Goal: Task Accomplishment & Management: Use online tool/utility

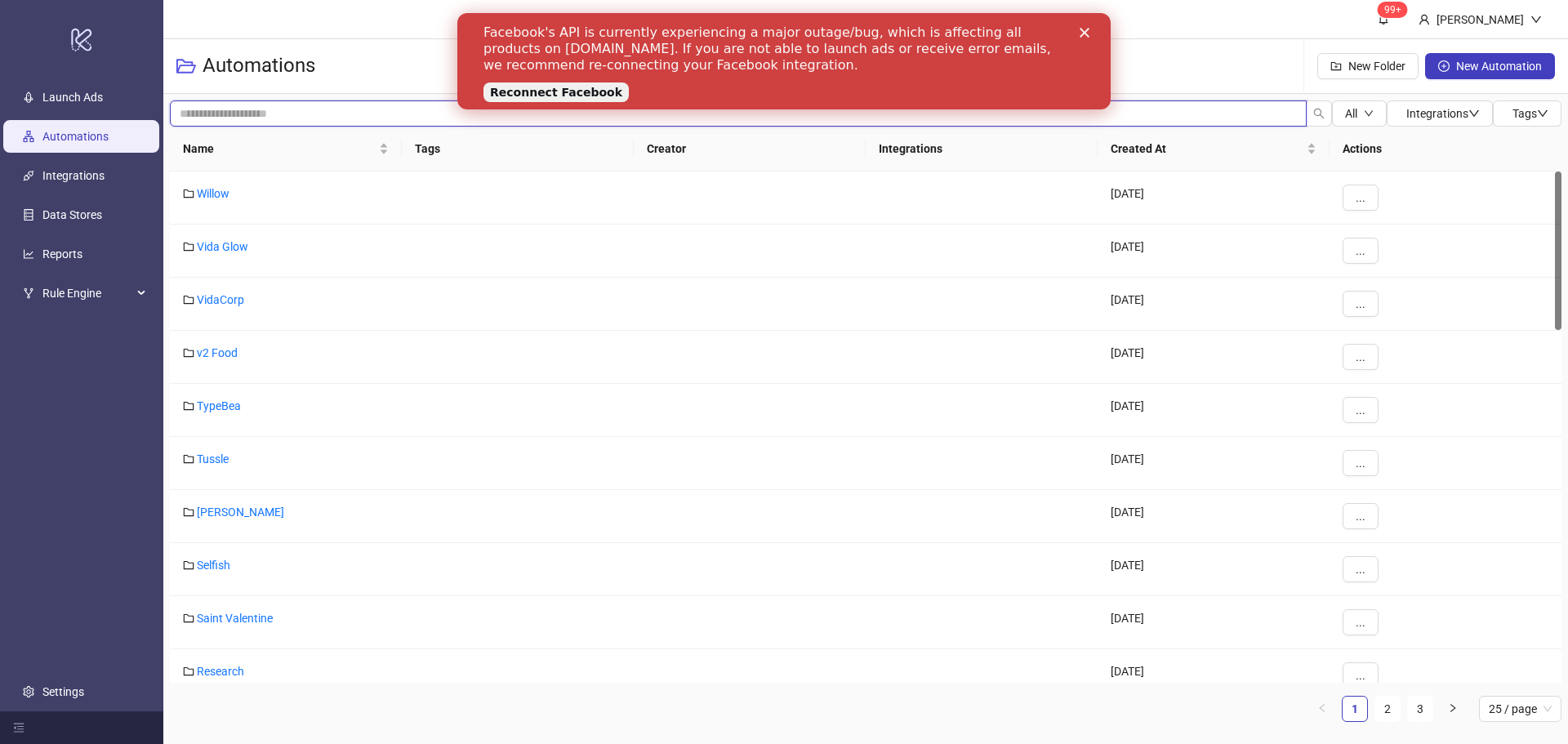
click at [238, 102] on input "search" at bounding box center [738, 114] width 1137 height 27
type input "**"
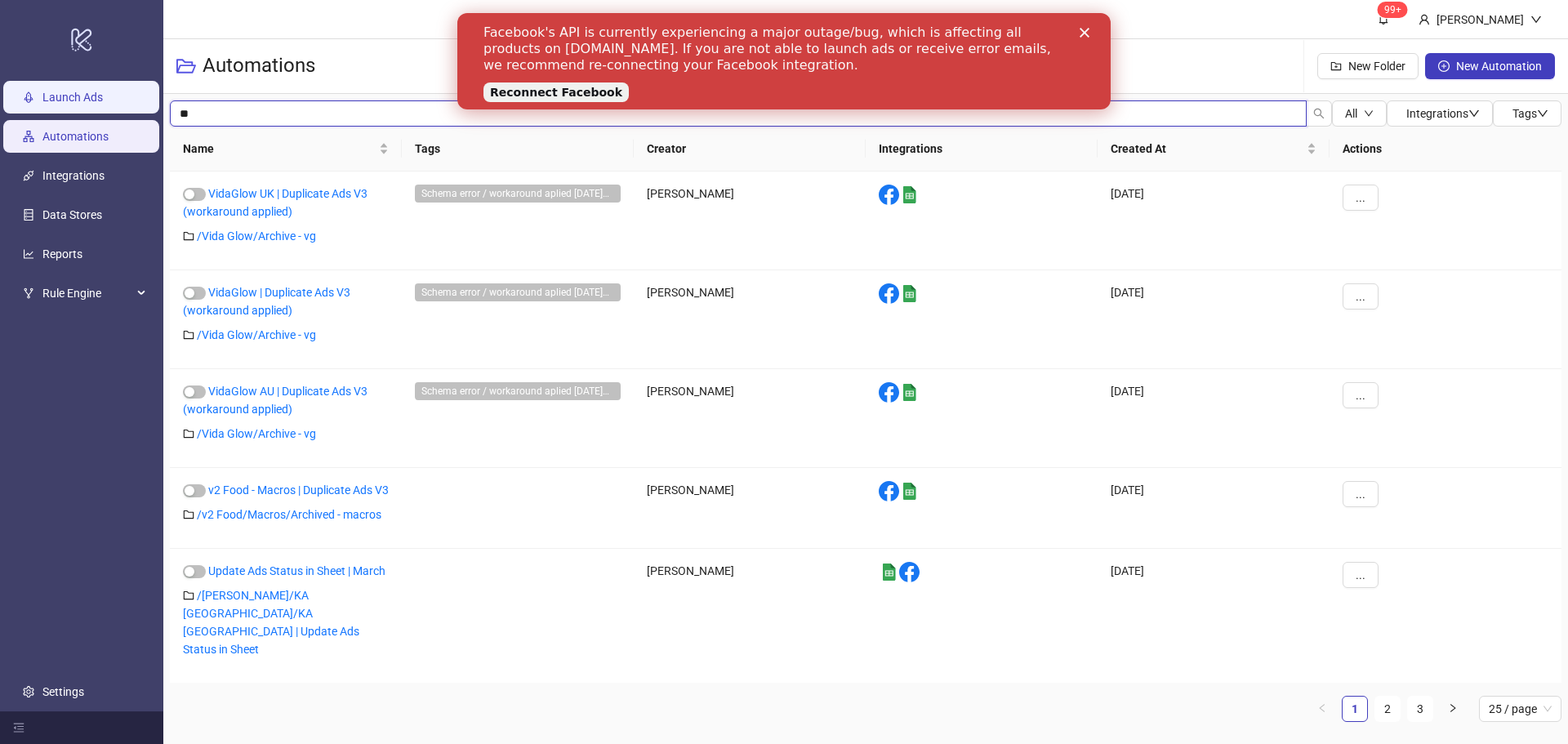
drag, startPoint x: 238, startPoint y: 100, endPoint x: 104, endPoint y: 95, distance: 134.1
click at [104, 95] on div "logo/logo-mobile Launch Ads Automations Integrations Data Stores Reports Rule E…" at bounding box center [784, 372] width 1568 height 744
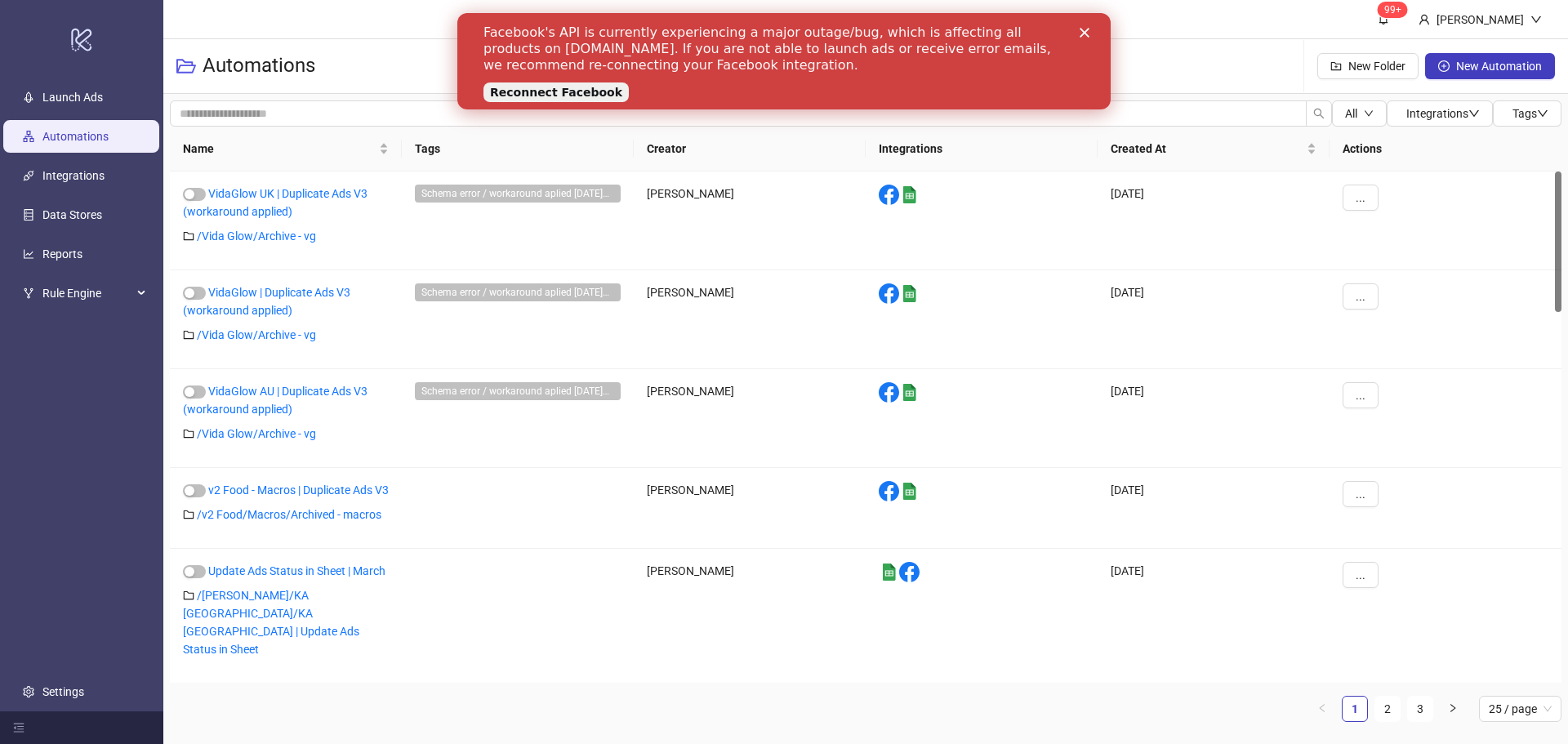
click at [1085, 34] on polygon "Close" at bounding box center [1085, 32] width 10 height 10
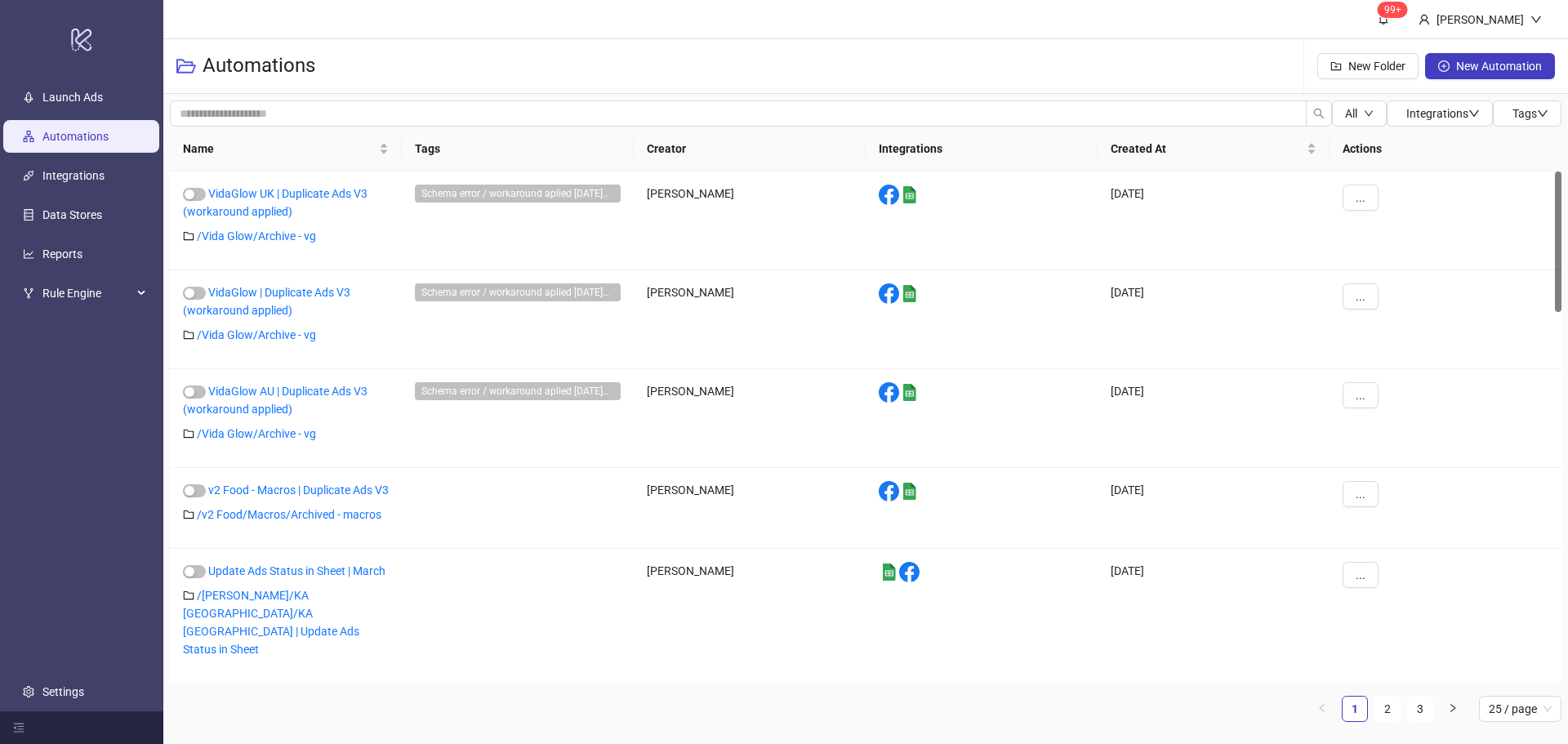
click at [1085, 45] on div "Automations New Folder New Automation" at bounding box center [865, 66] width 1404 height 55
click at [85, 143] on link "Automations" at bounding box center [75, 136] width 66 height 13
click at [85, 142] on link "Automations" at bounding box center [75, 136] width 66 height 13
click at [91, 96] on link "Launch Ads" at bounding box center [72, 97] width 60 height 13
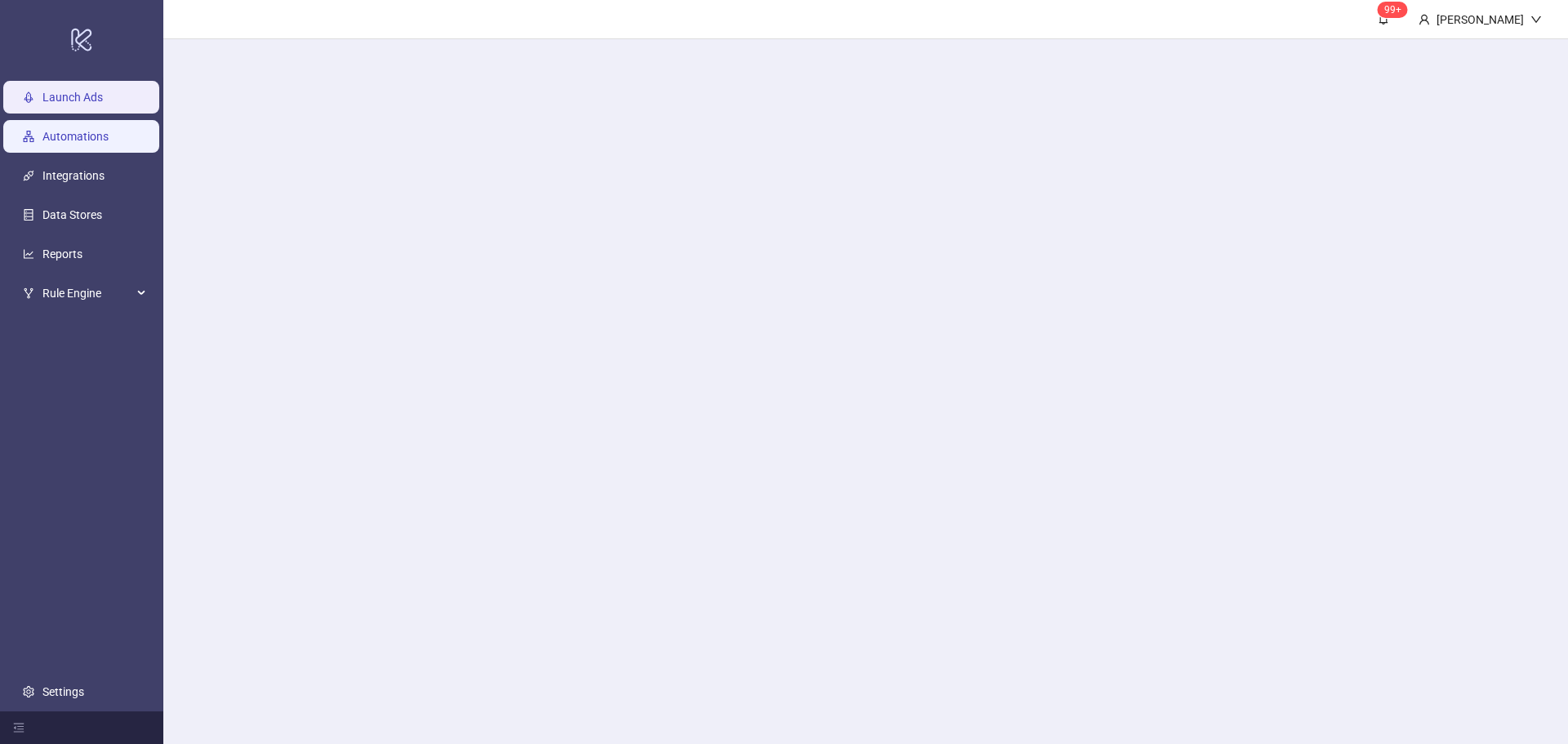
click at [74, 130] on link "Automations" at bounding box center [75, 136] width 66 height 13
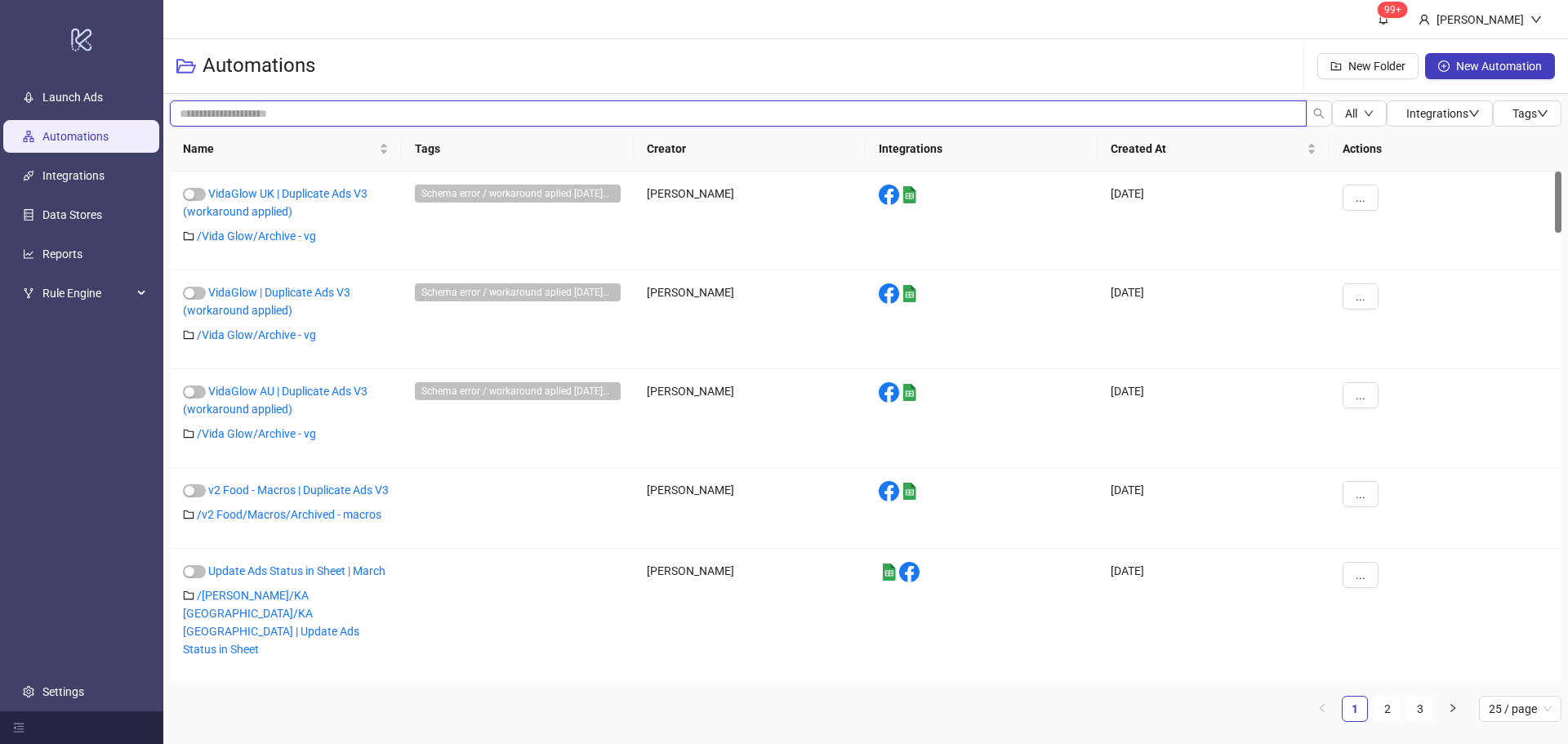
click at [256, 120] on input "search" at bounding box center [738, 114] width 1137 height 27
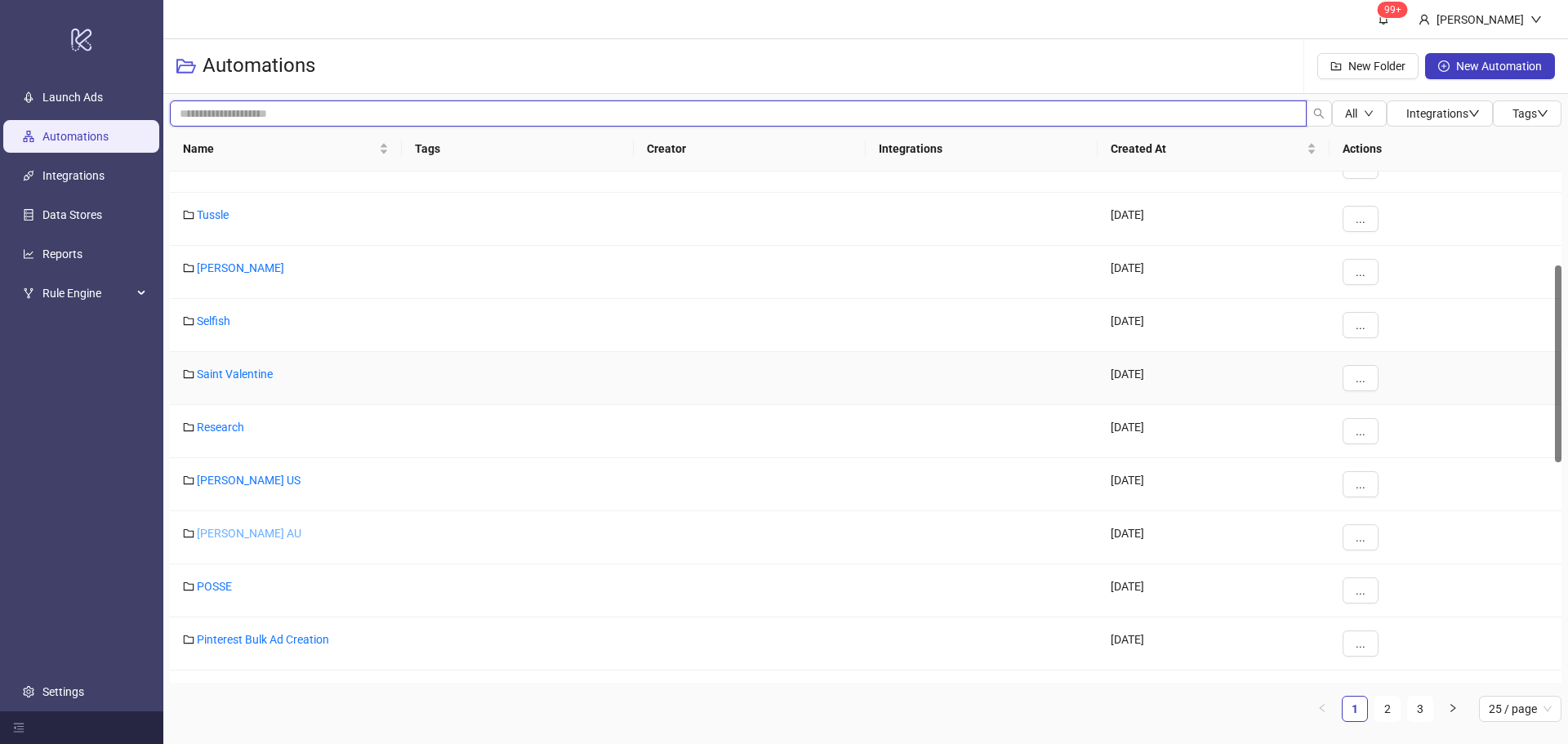
scroll to position [80, 0]
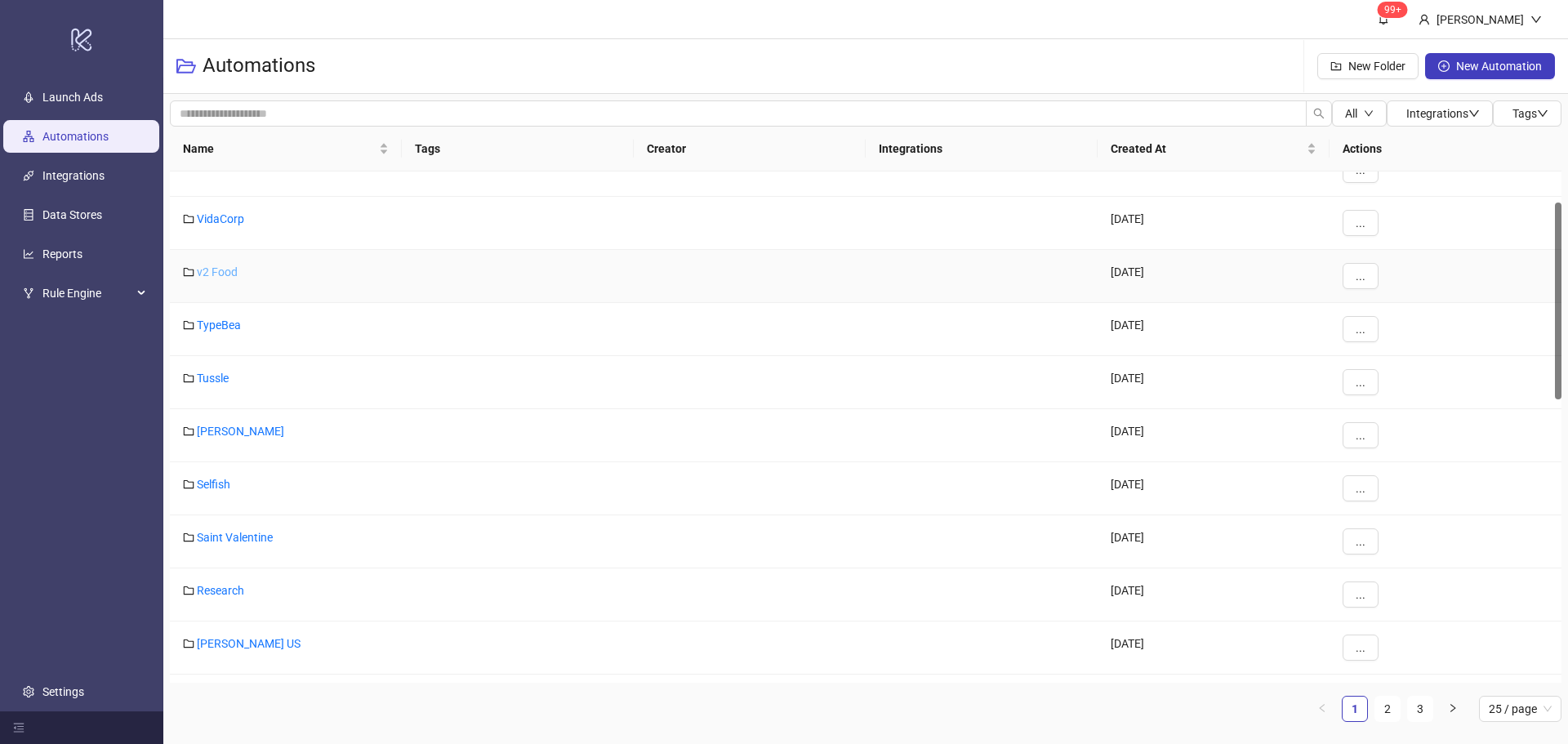
click at [212, 275] on link "v2 Food" at bounding box center [217, 271] width 41 height 13
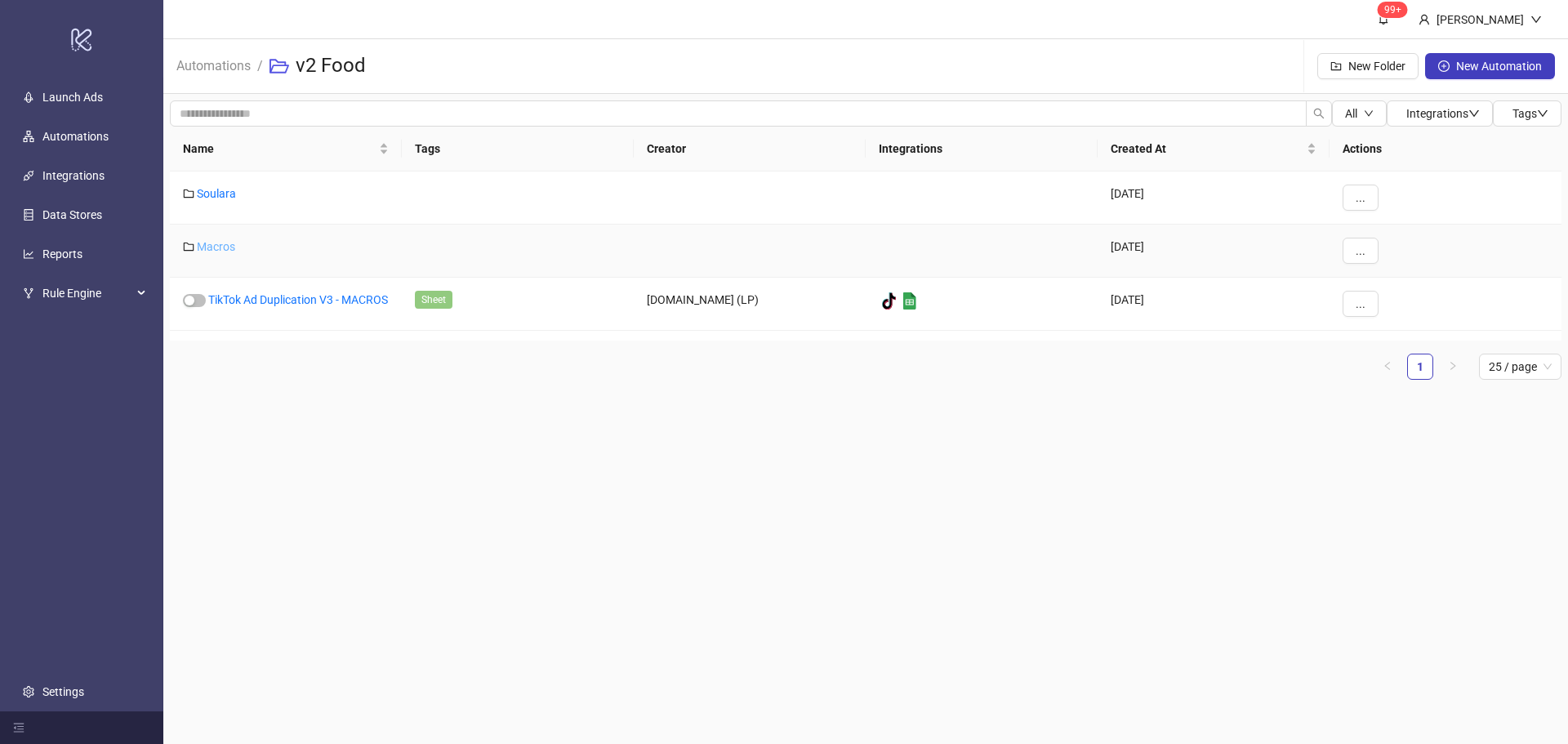
click at [209, 249] on link "Macros" at bounding box center [216, 247] width 38 height 13
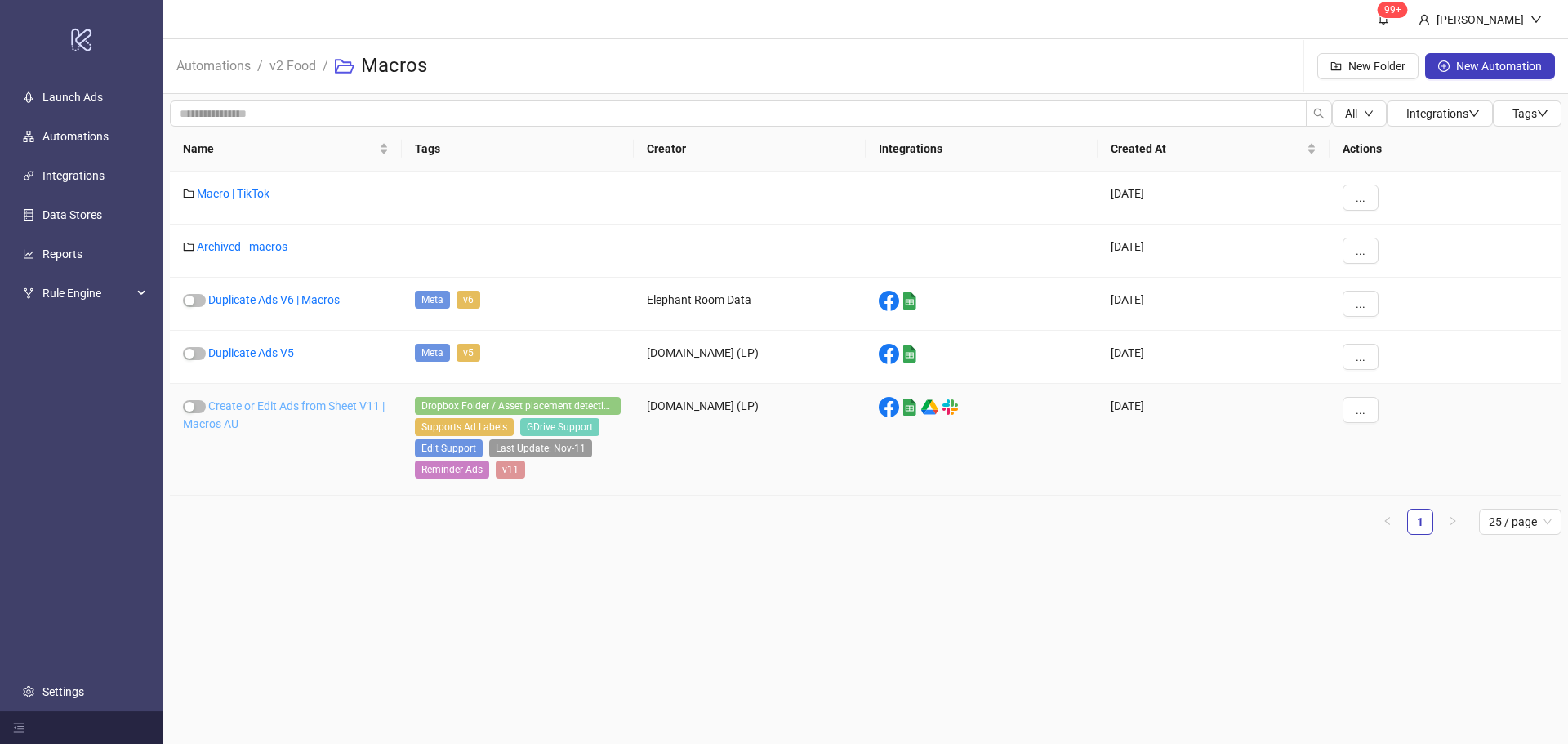
click at [254, 399] on link "Create or Edit Ads from Sheet V11 | Macros AU" at bounding box center [284, 414] width 202 height 31
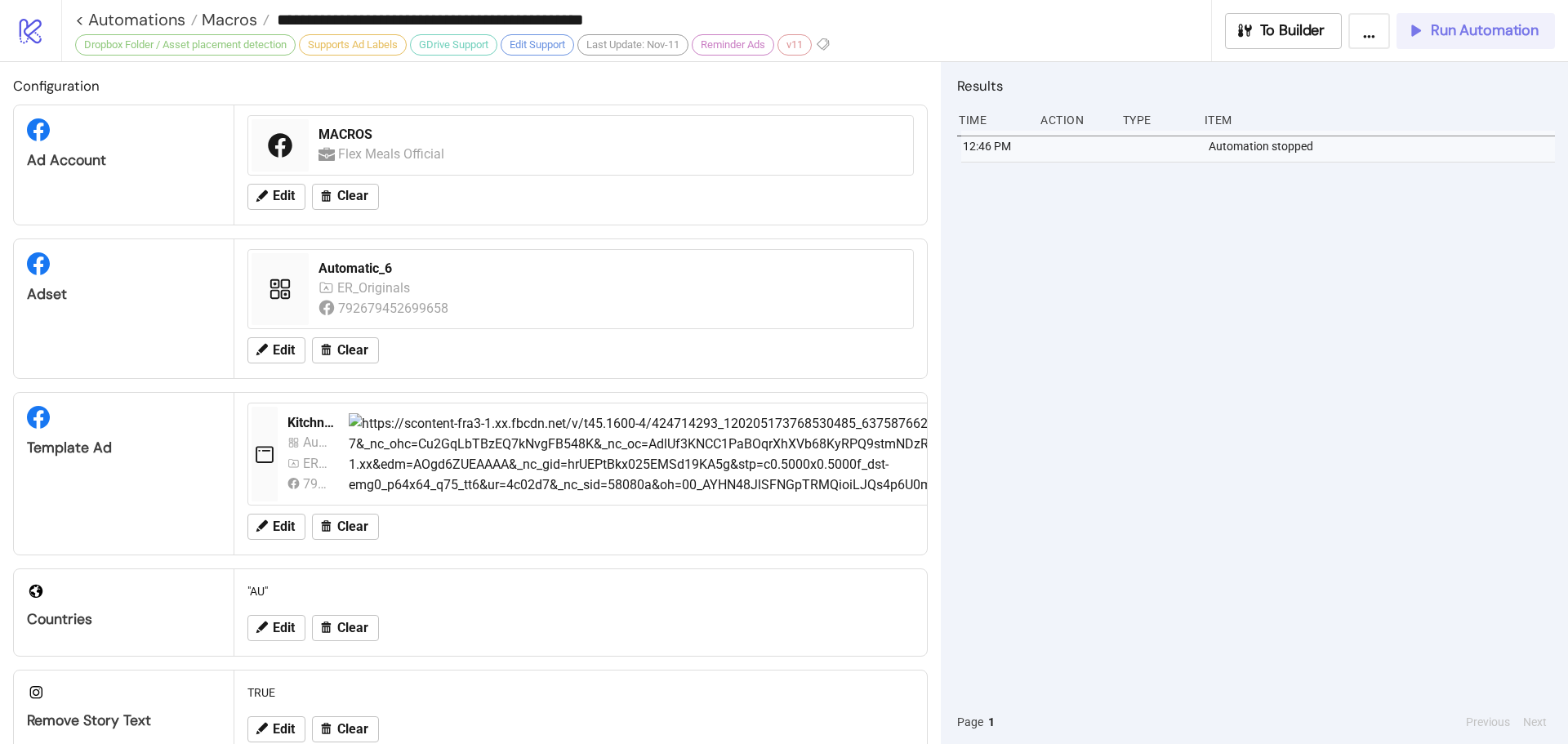
click at [1458, 28] on span "Run Automation" at bounding box center [1485, 30] width 108 height 19
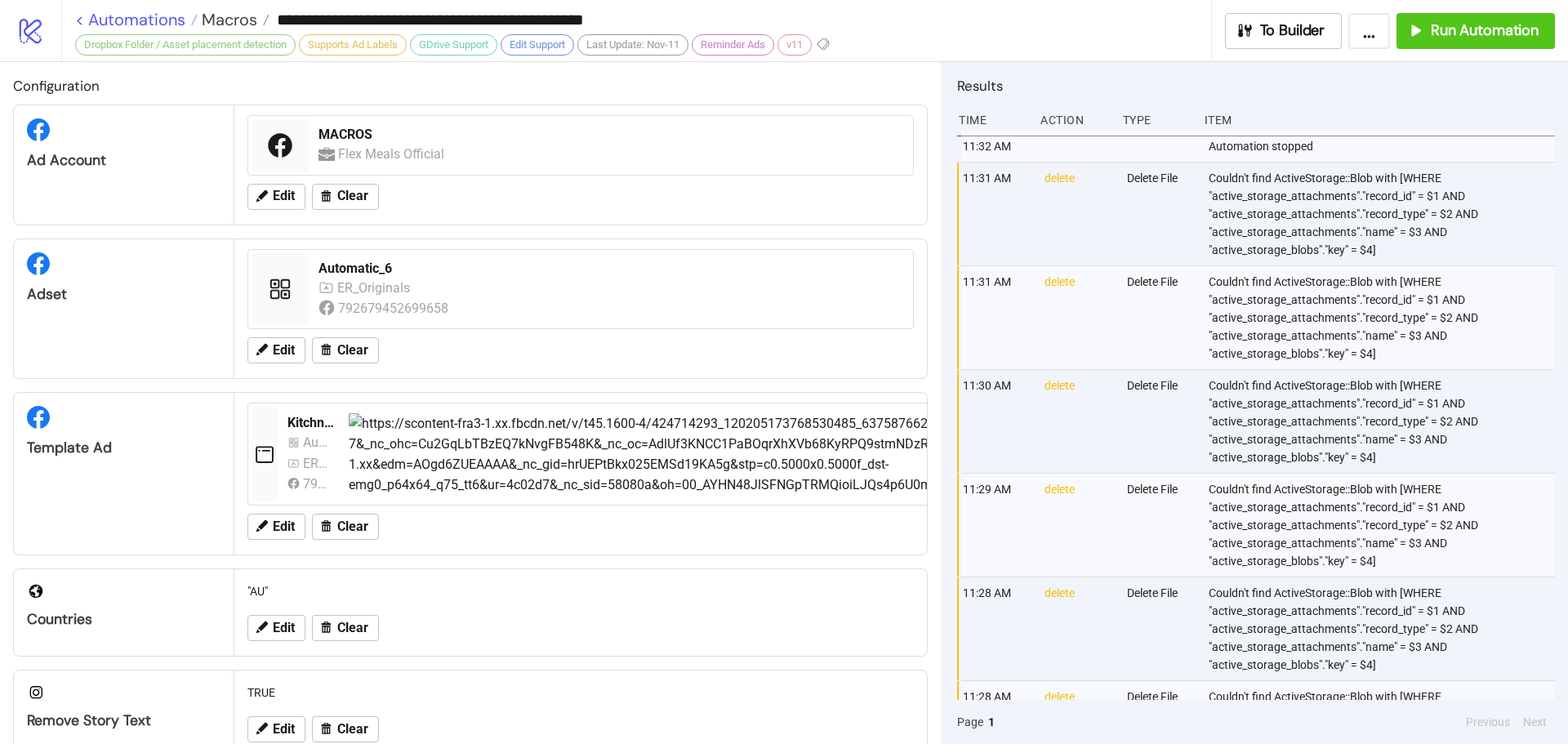
click at [111, 25] on link "< Automations" at bounding box center [136, 19] width 123 height 16
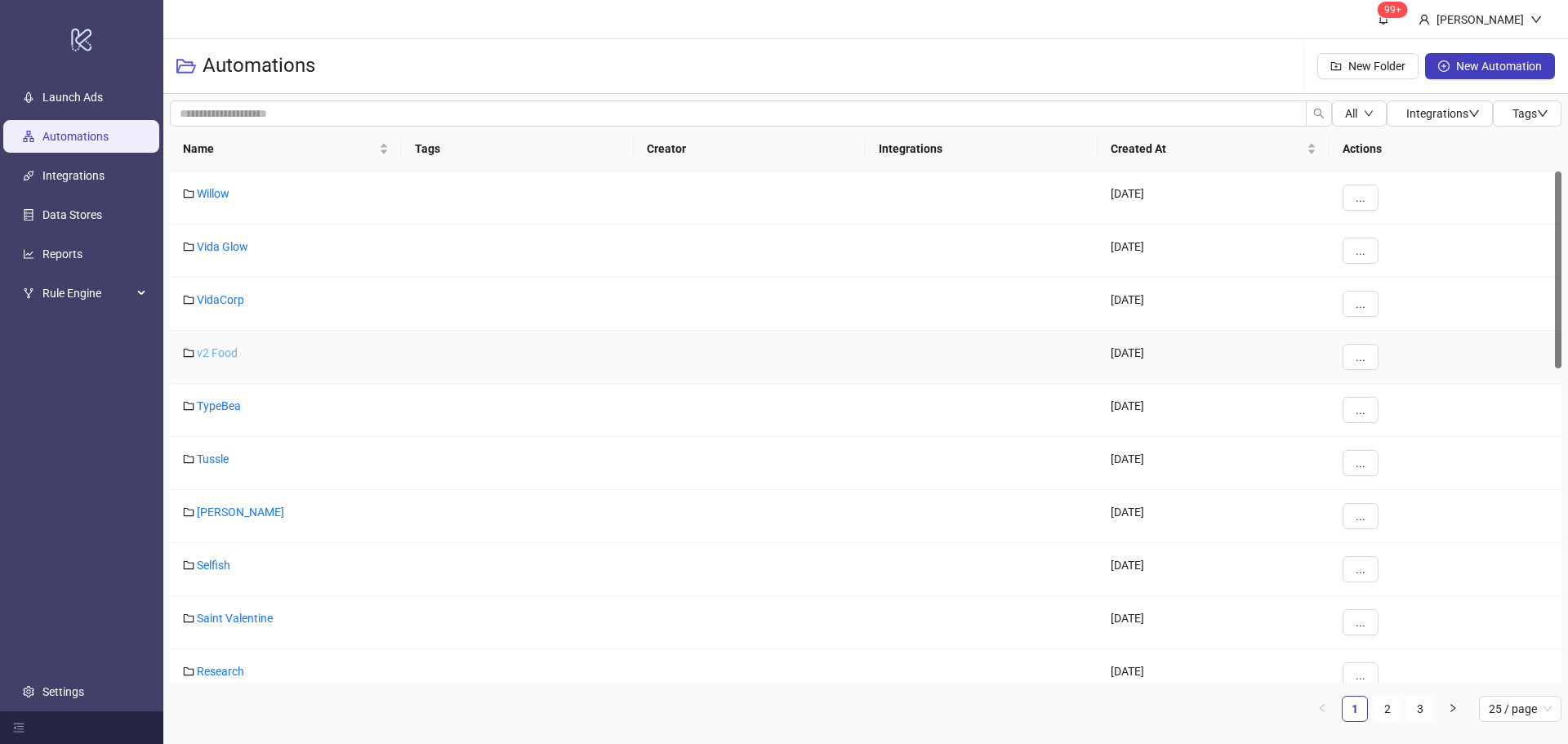
click at [222, 353] on link "v2 Food" at bounding box center [217, 353] width 41 height 13
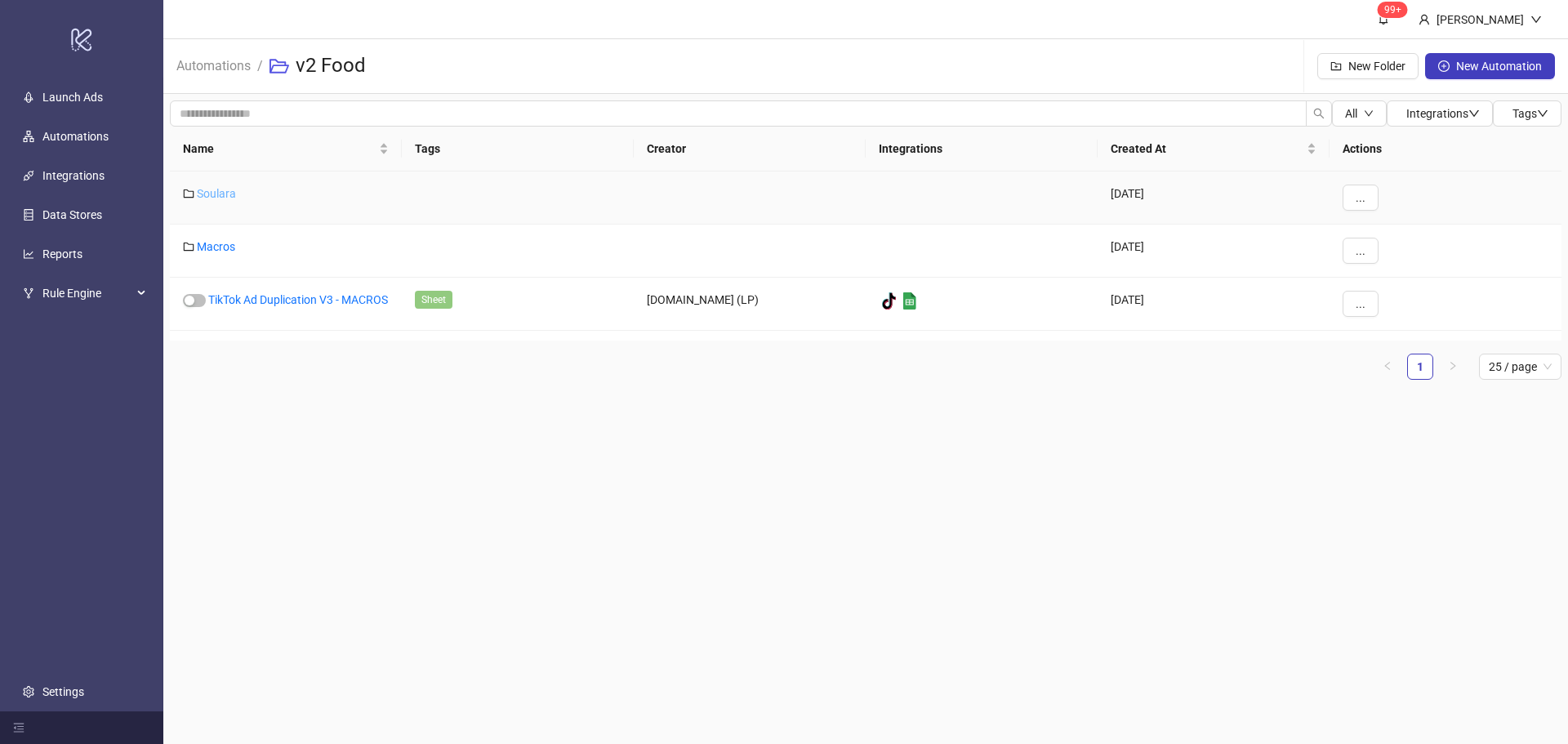
click at [220, 197] on link "Soulara" at bounding box center [217, 194] width 39 height 13
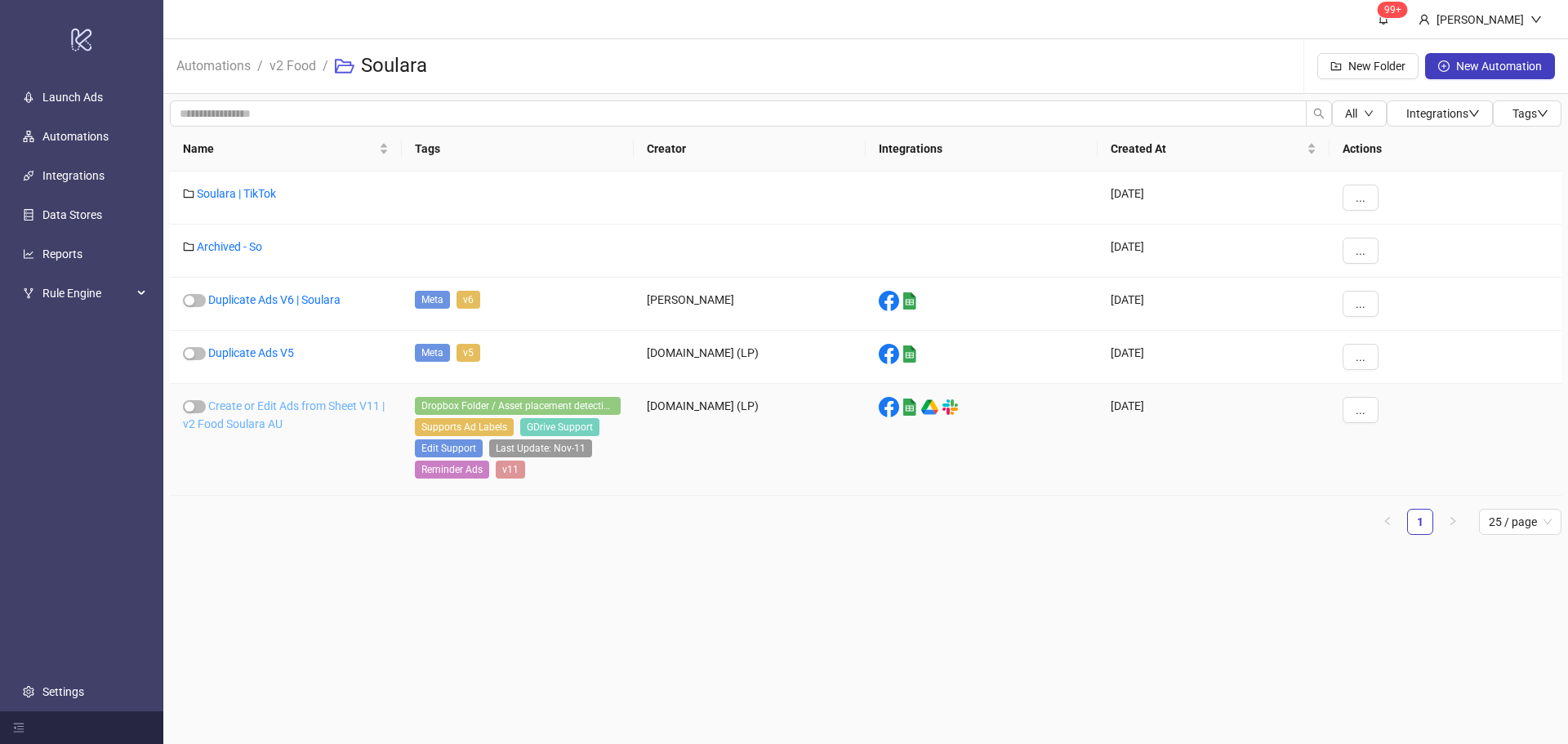
click at [258, 404] on link "Create or Edit Ads from Sheet V11 | v2 Food Soulara AU" at bounding box center [284, 414] width 202 height 31
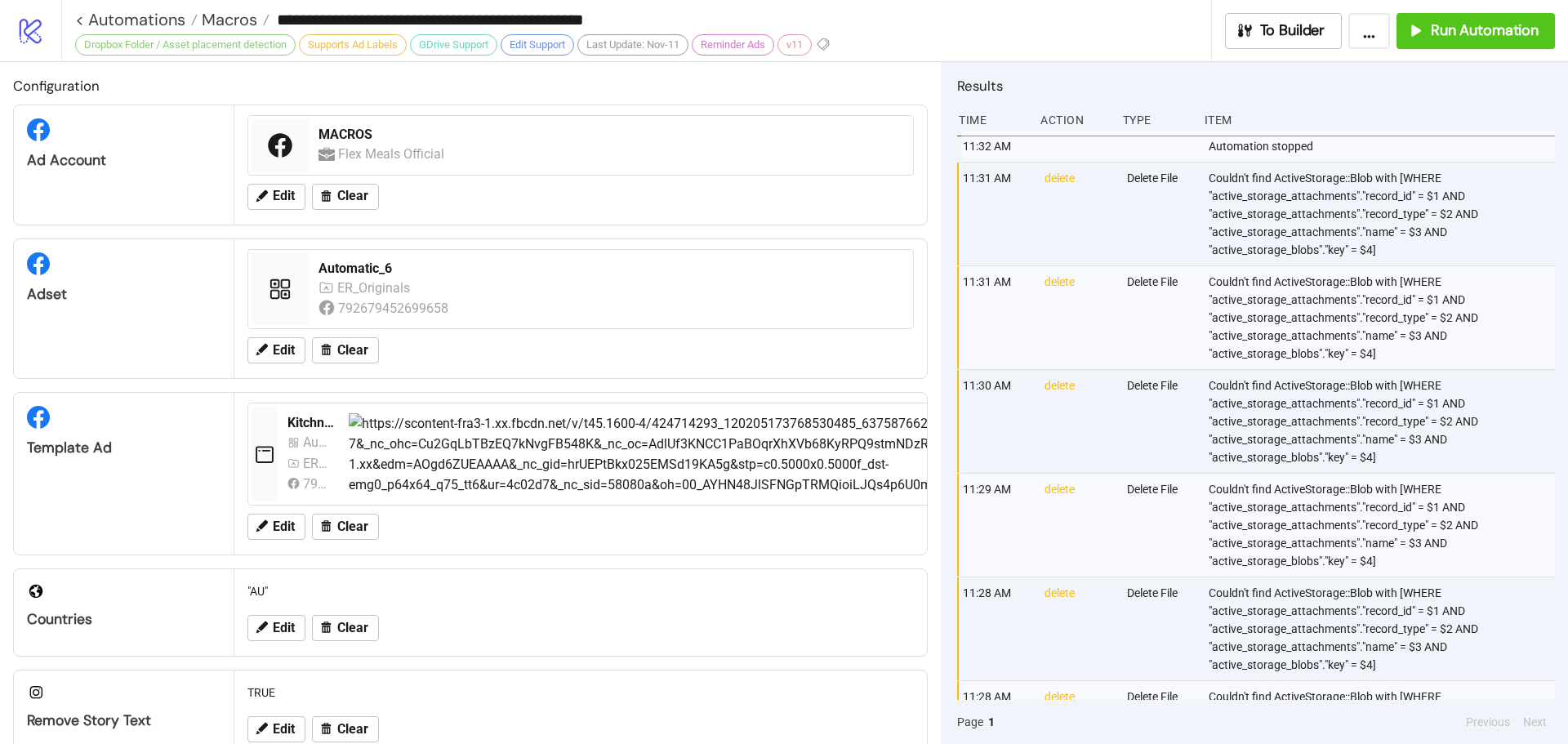
type input "**********"
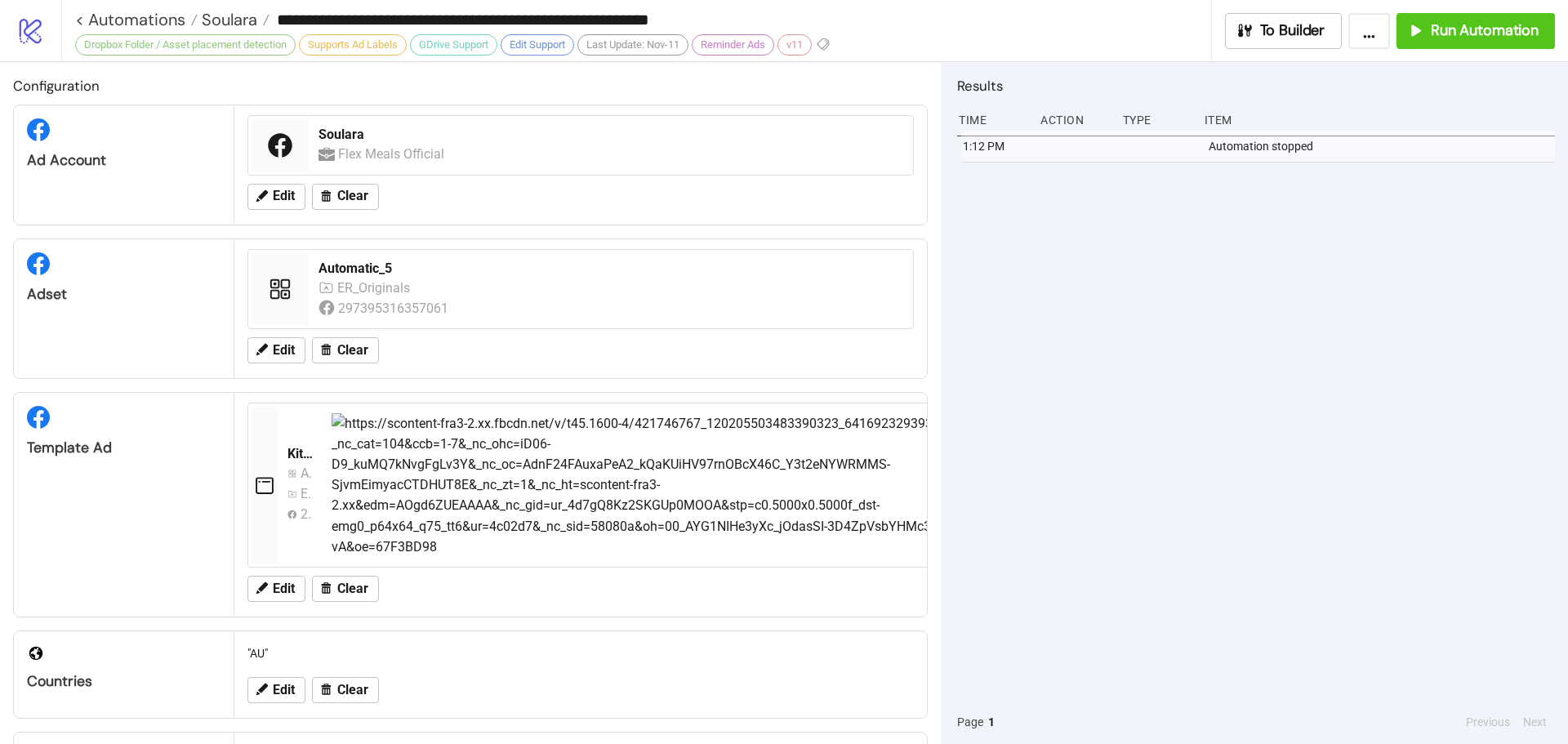
drag, startPoint x: 1491, startPoint y: 242, endPoint x: 1473, endPoint y: 250, distance: 19.7
click at [1489, 242] on div "1:12 PM Automation stopped" at bounding box center [1256, 415] width 598 height 569
click at [281, 351] on span "Edit" at bounding box center [284, 350] width 22 height 15
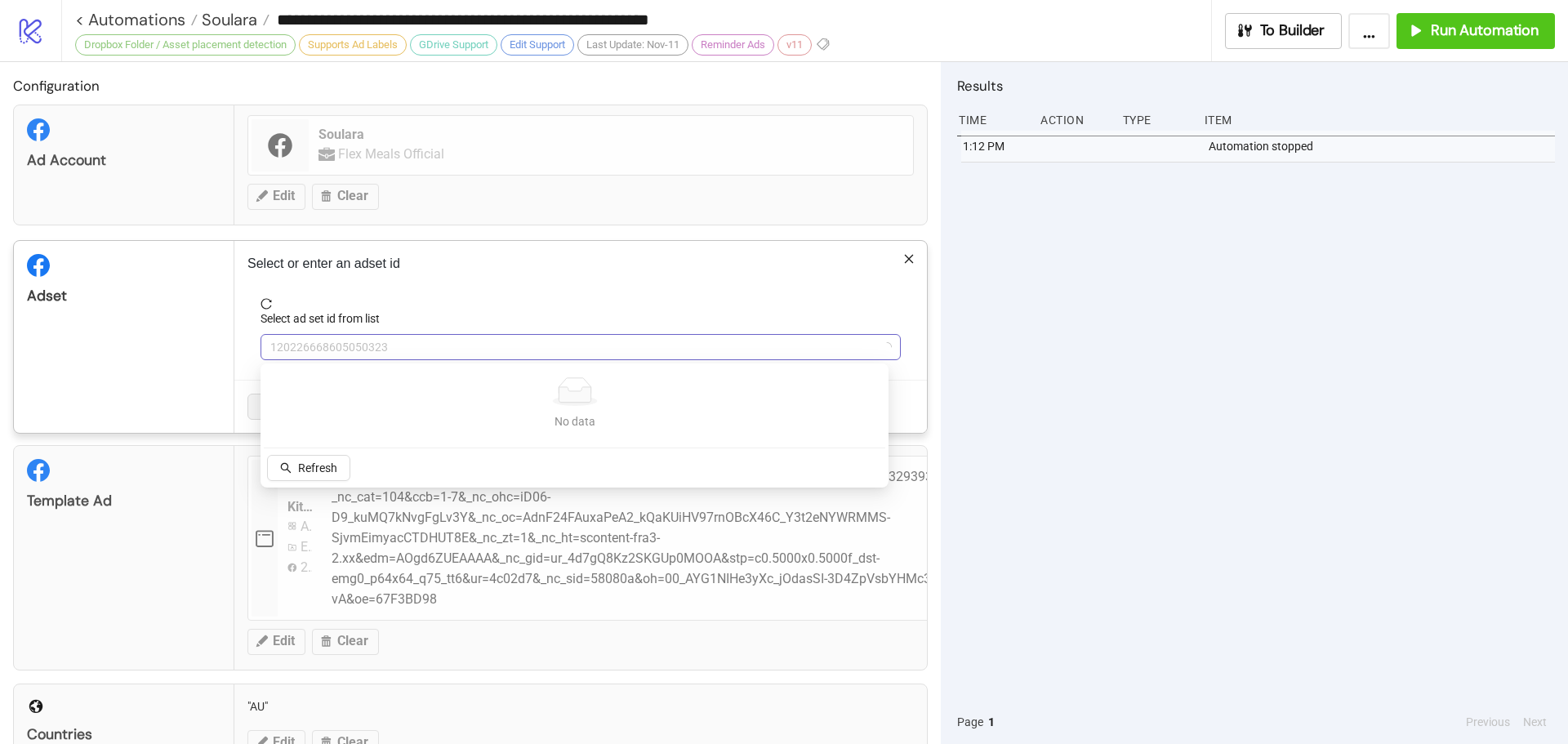
click at [318, 336] on span "120226668605050323" at bounding box center [581, 347] width 620 height 25
type input "**"
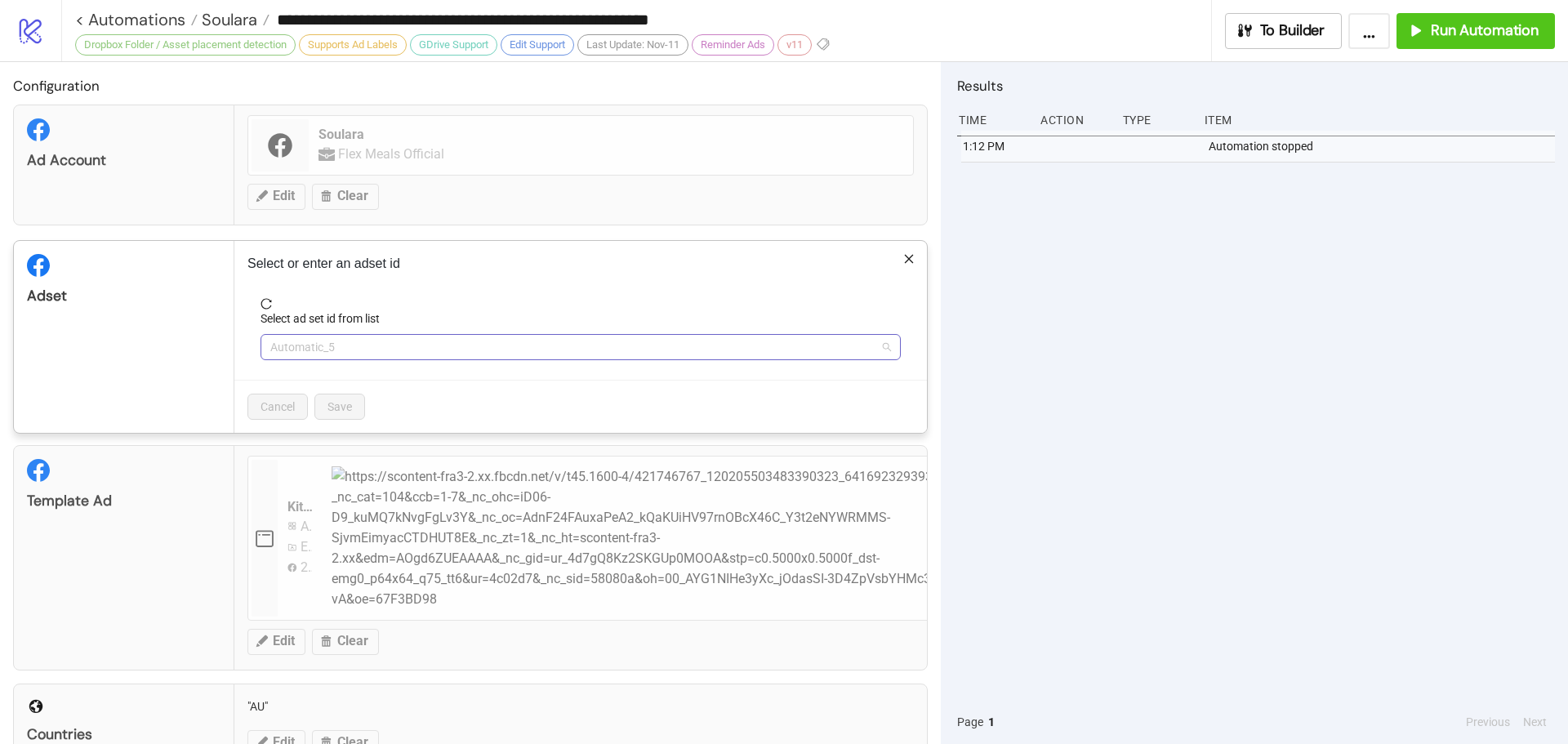
click at [358, 349] on span "Automatic_5" at bounding box center [581, 347] width 620 height 25
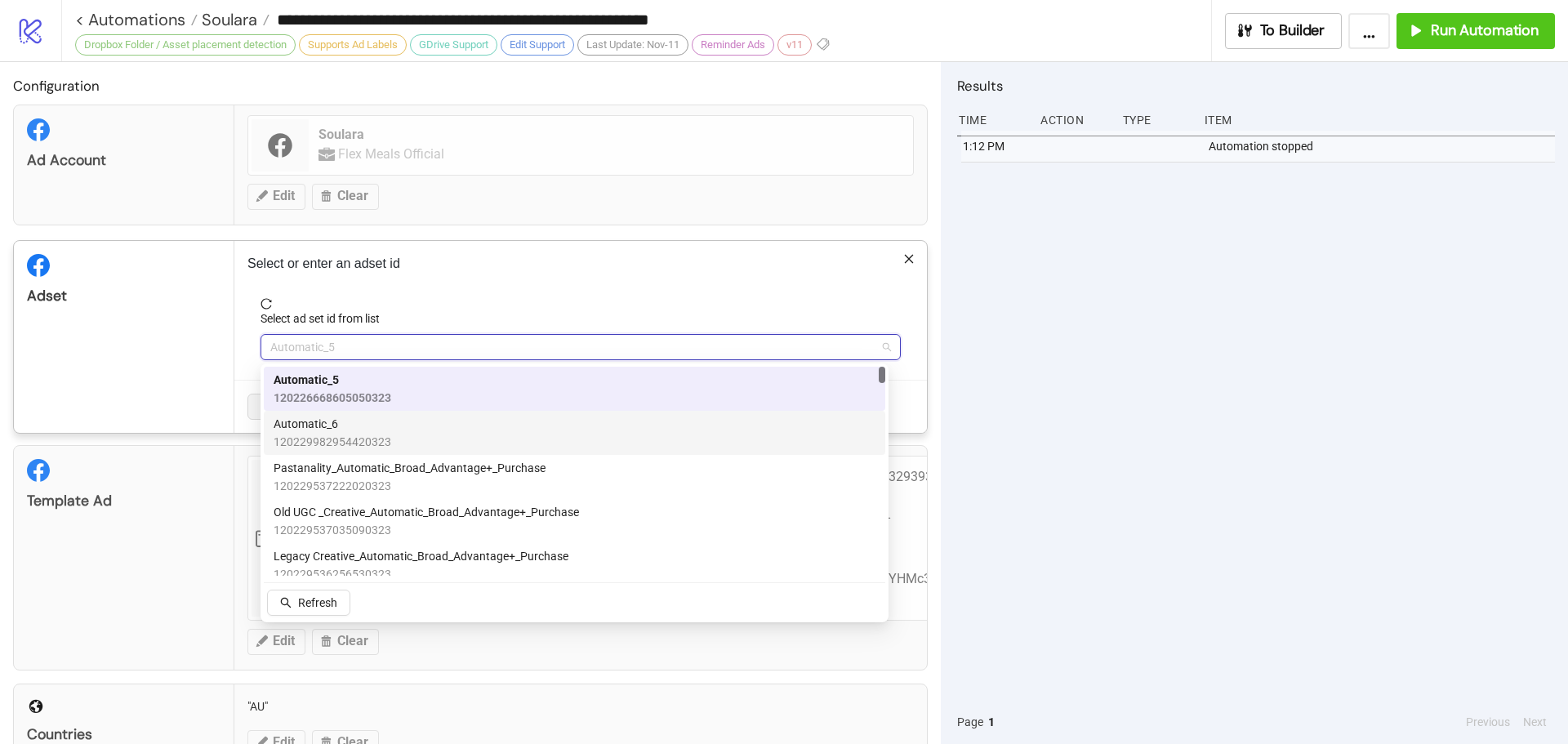
click at [359, 426] on span "Automatic_6" at bounding box center [332, 423] width 118 height 18
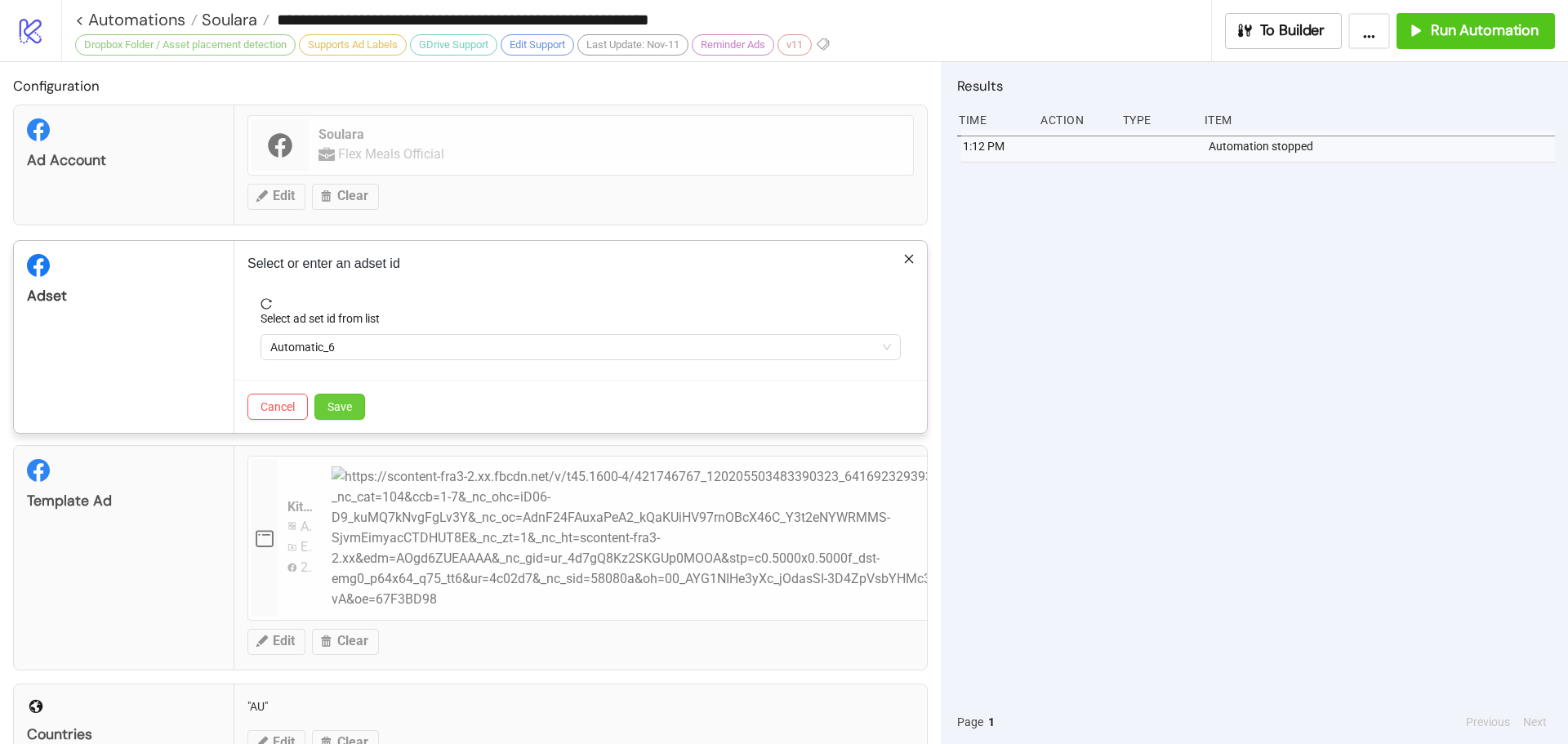
click at [338, 401] on span "Save" at bounding box center [340, 406] width 25 height 13
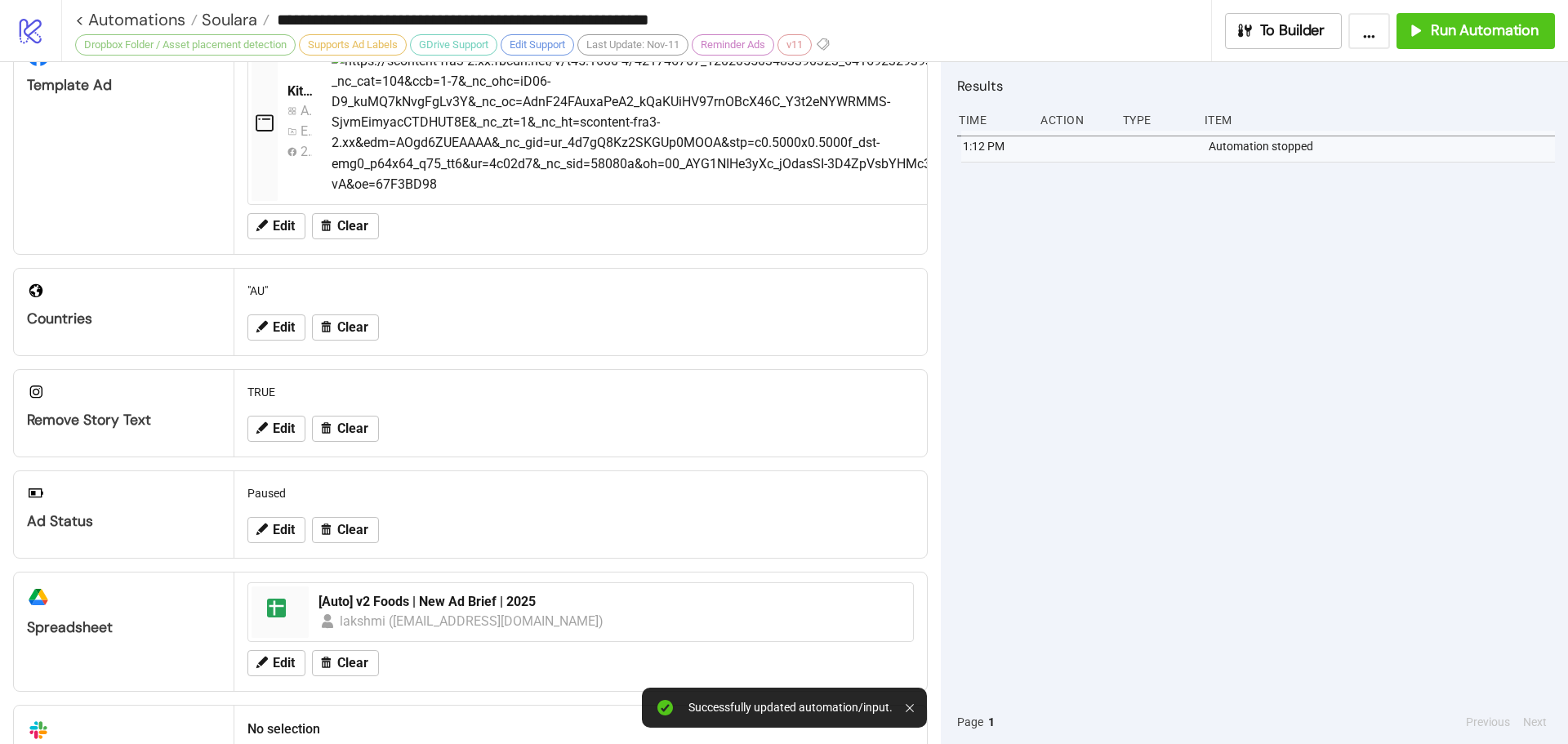
scroll to position [78, 0]
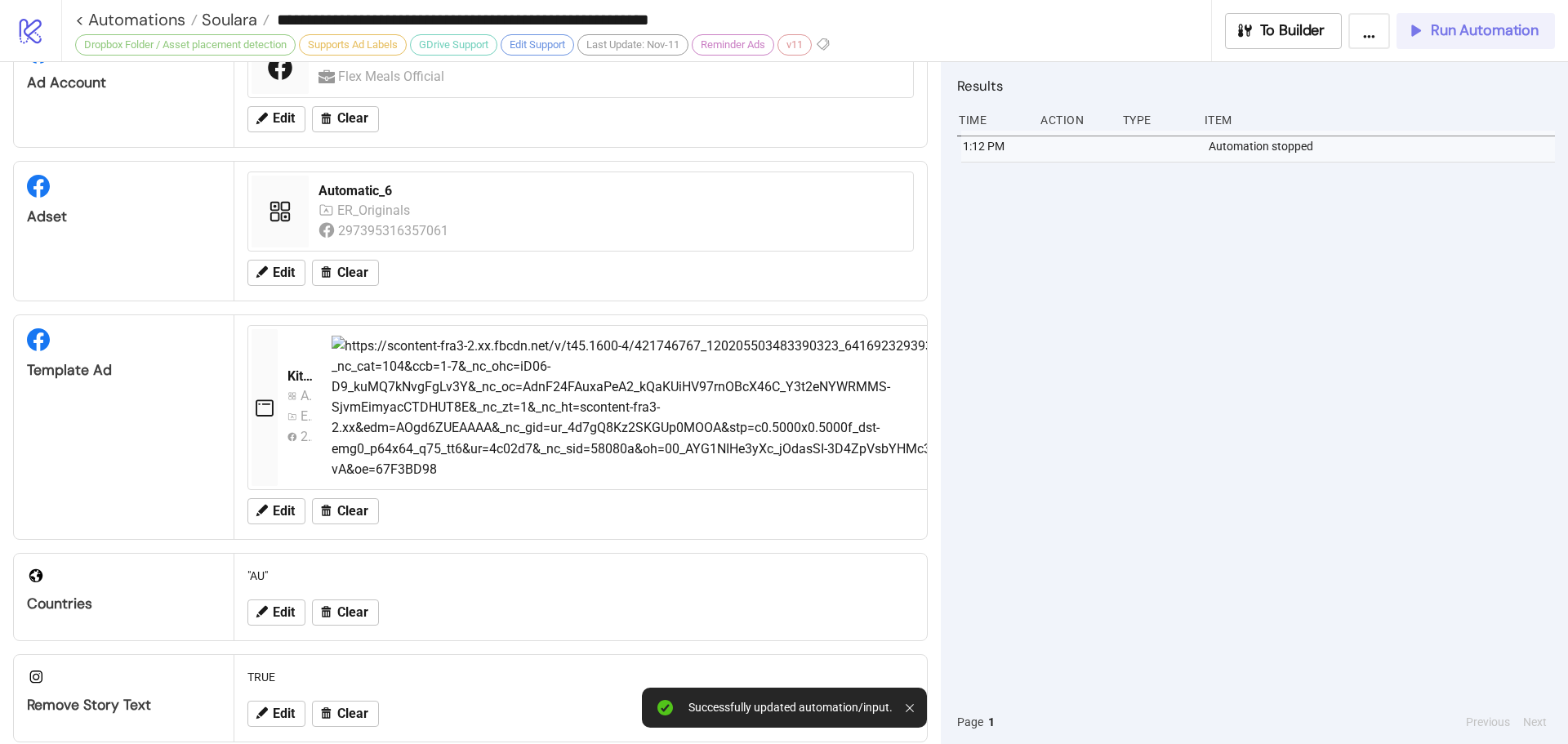
click at [1455, 28] on span "Run Automation" at bounding box center [1485, 30] width 108 height 19
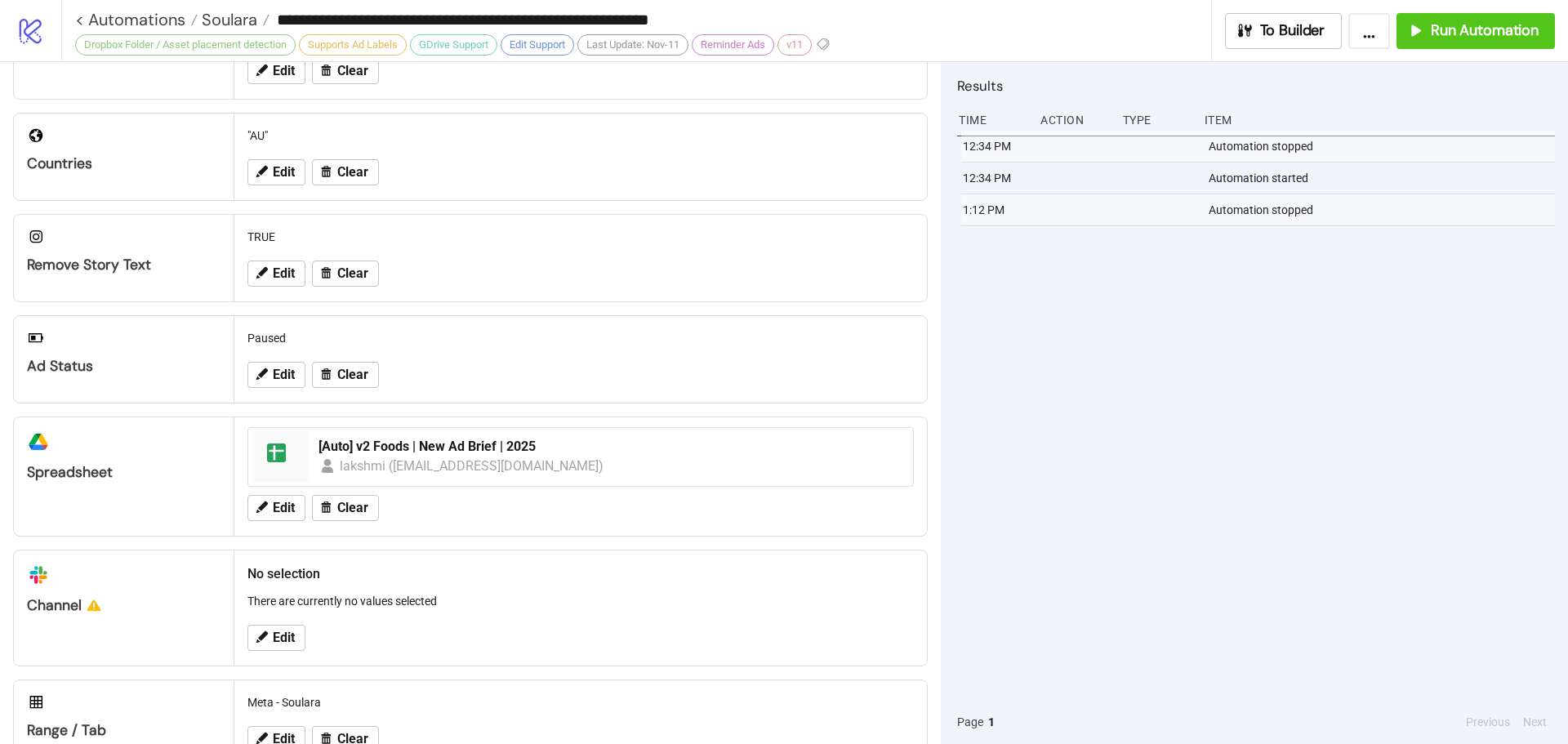
scroll to position [567, 0]
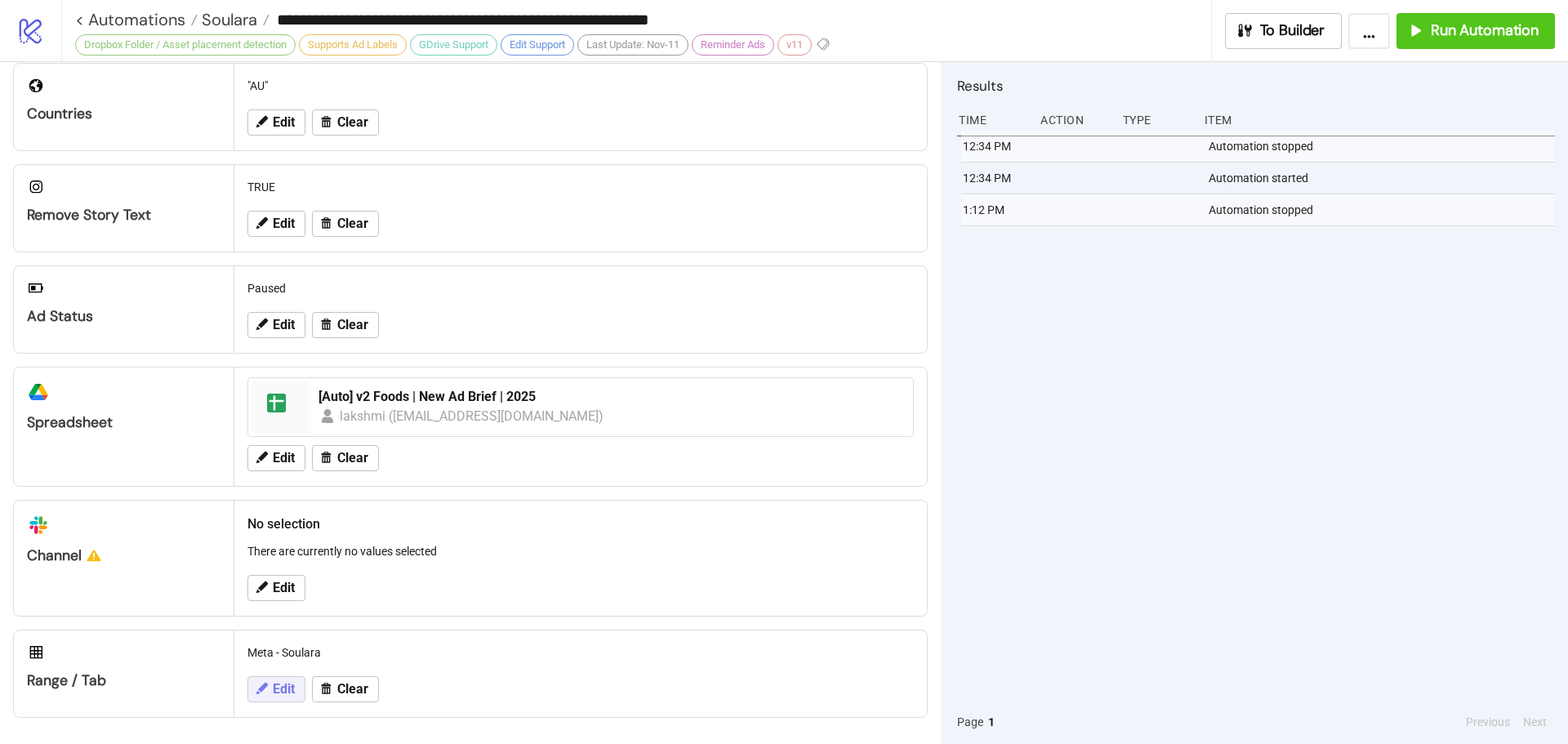
click at [256, 692] on icon at bounding box center [261, 688] width 15 height 15
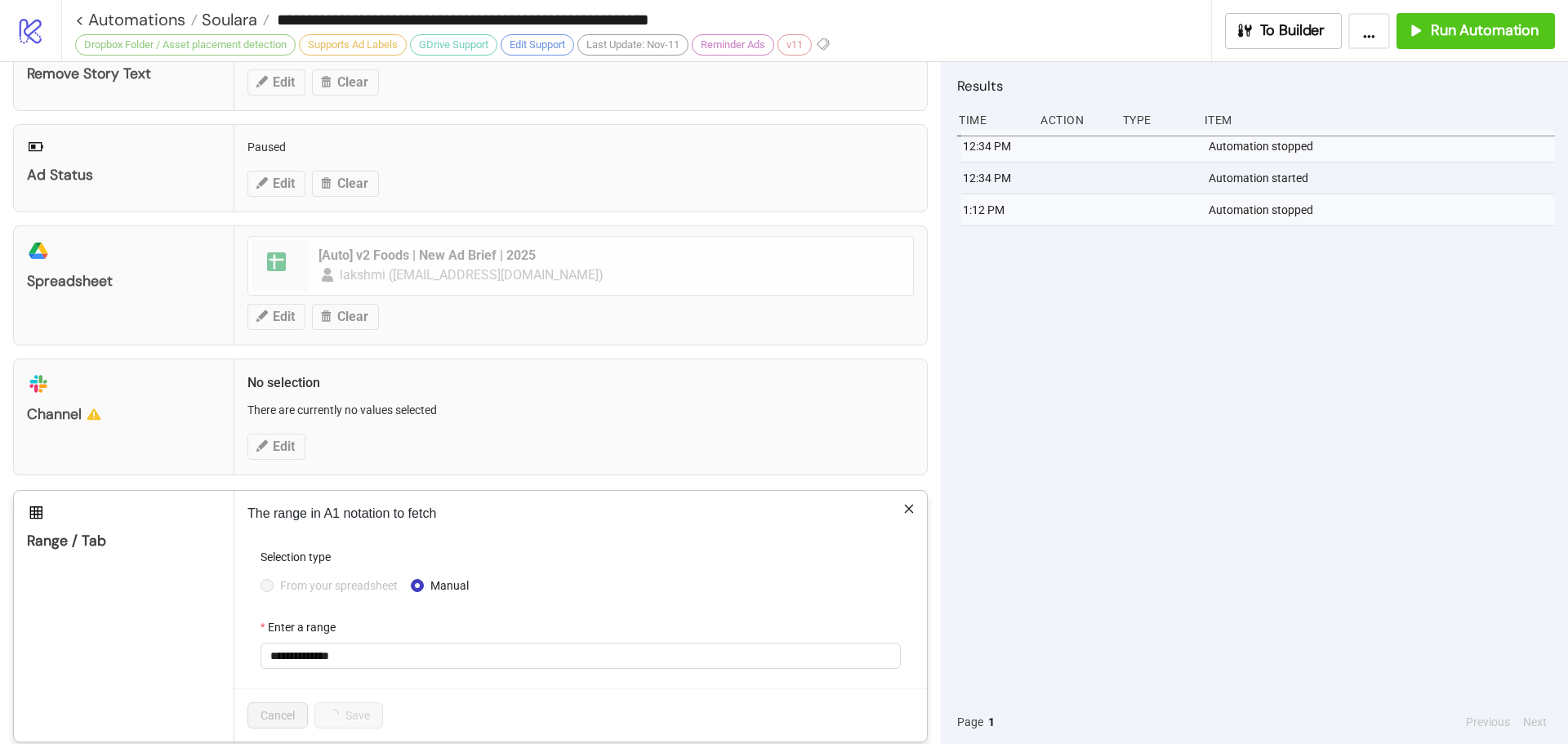
scroll to position [733, 0]
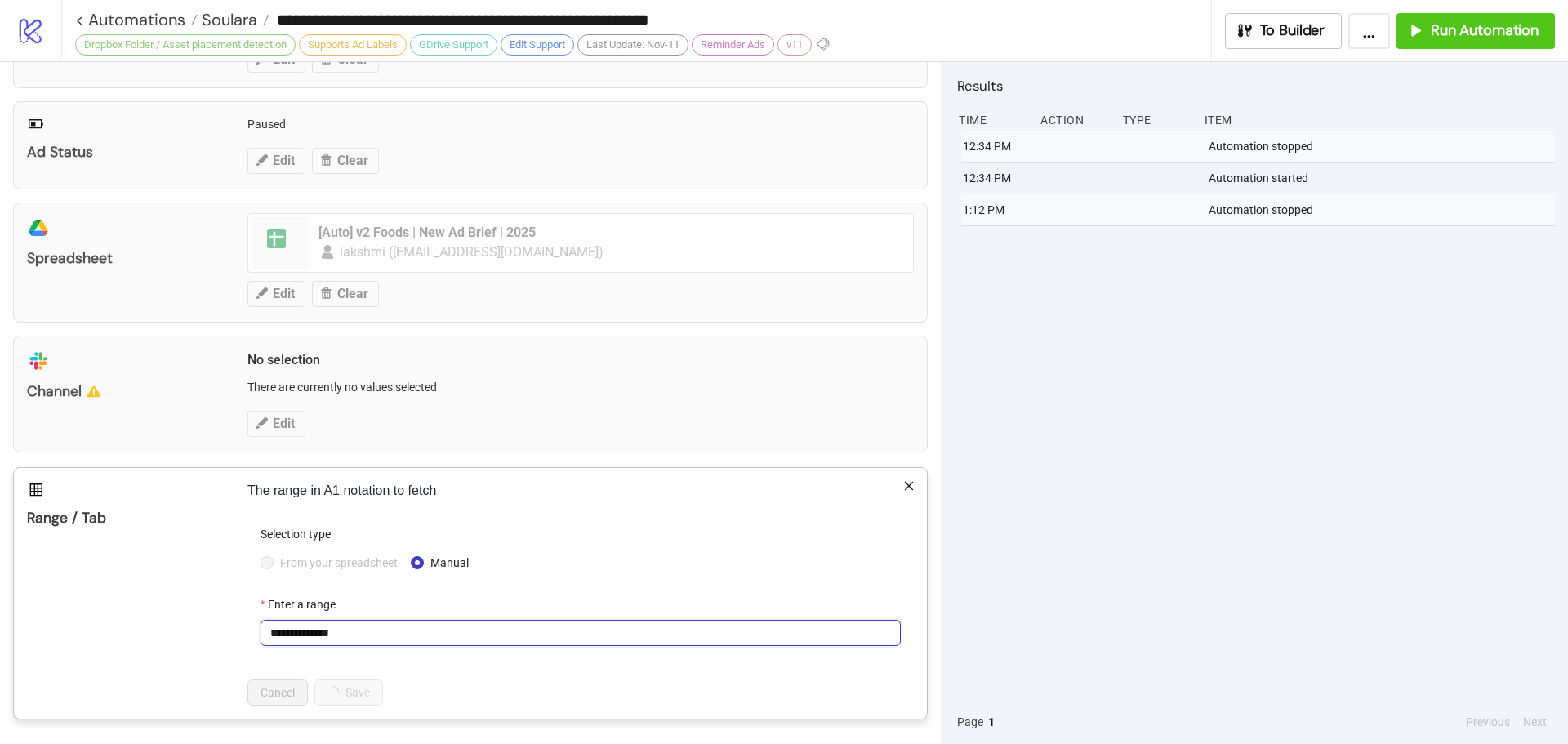
click at [394, 636] on input "**********" at bounding box center [581, 633] width 640 height 27
click at [392, 636] on input "**********" at bounding box center [581, 633] width 640 height 27
type input "**********"
click at [331, 696] on span "Save" at bounding box center [340, 692] width 25 height 13
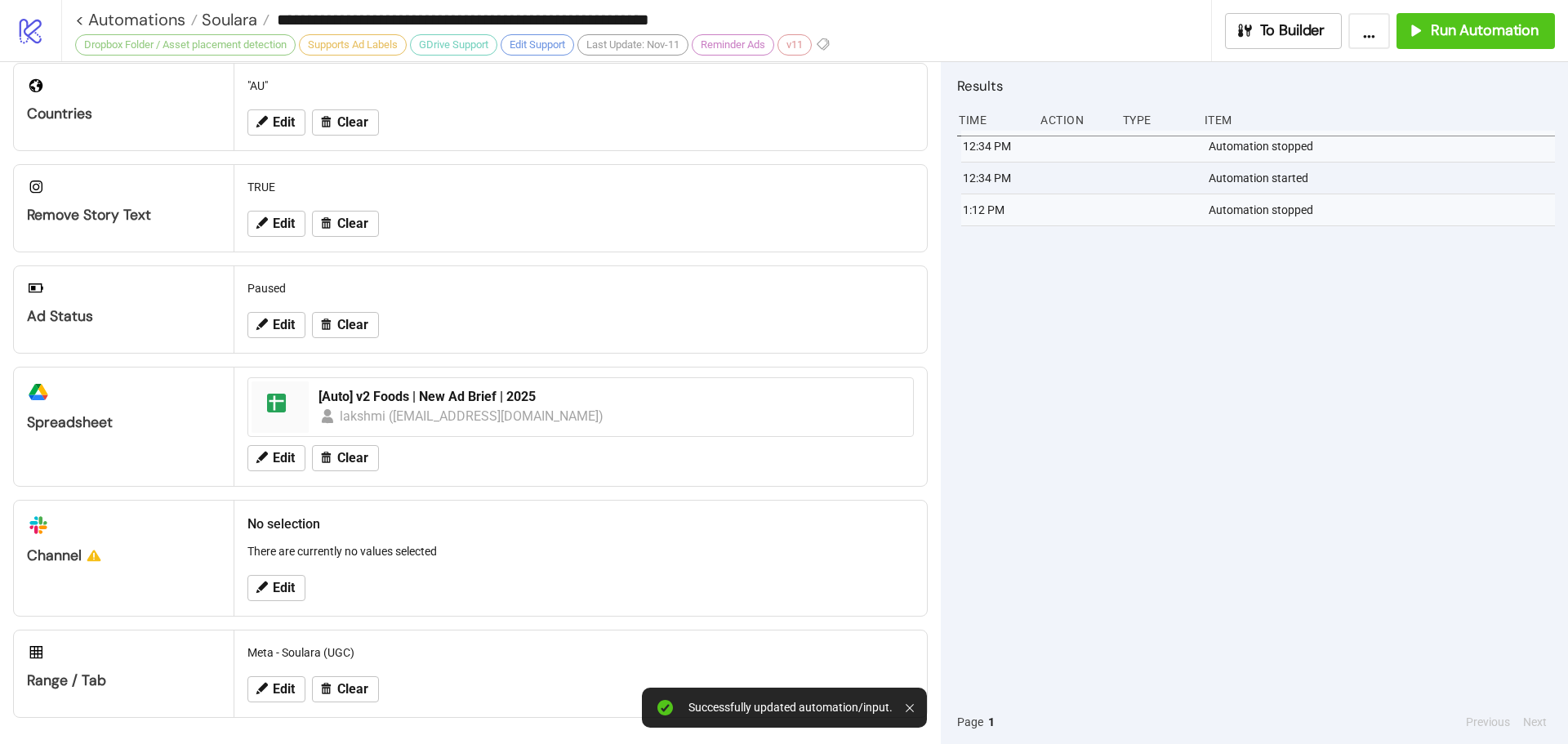
scroll to position [567, 0]
click at [1497, 38] on span "Run Automation" at bounding box center [1485, 30] width 108 height 19
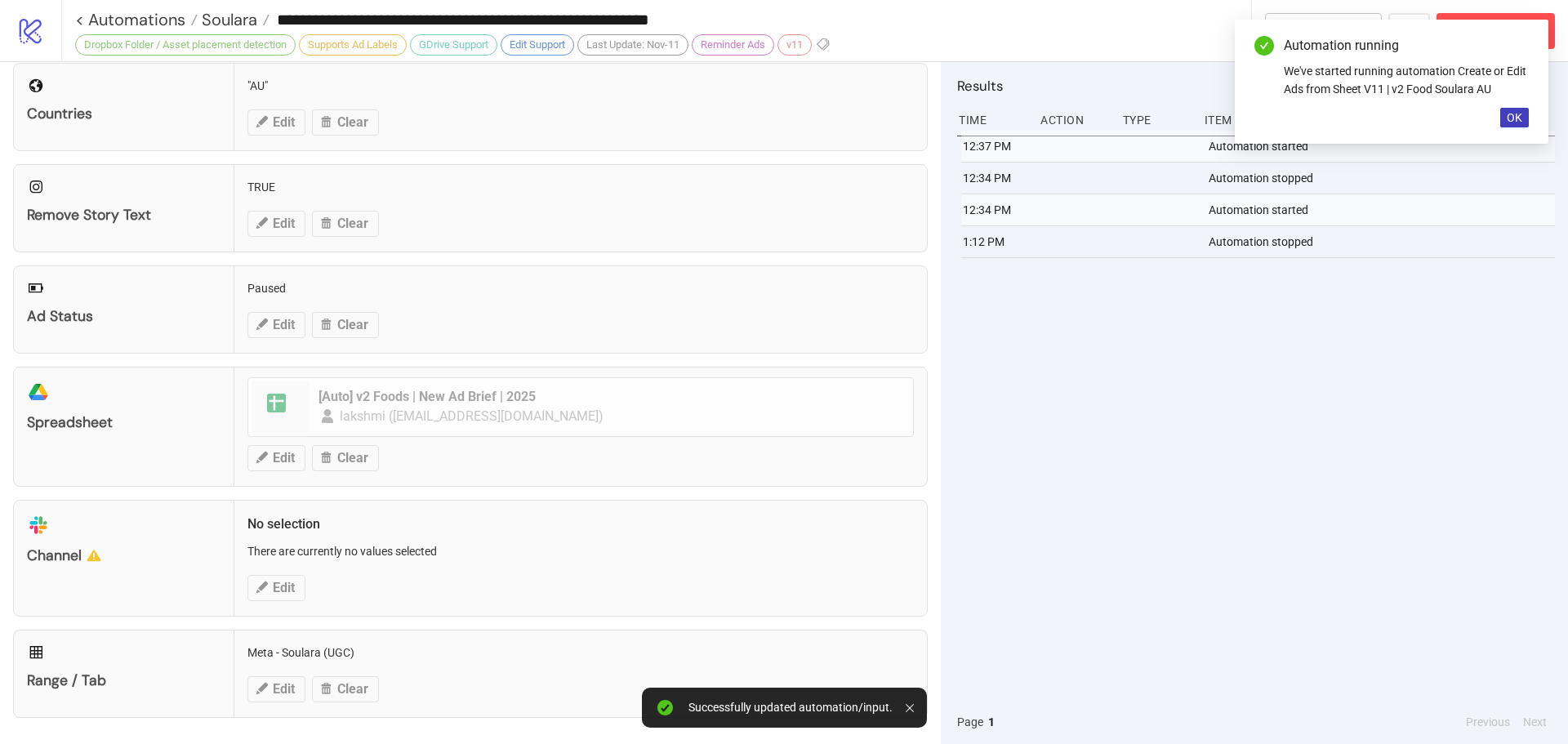
drag, startPoint x: 1511, startPoint y: 113, endPoint x: 1500, endPoint y: 113, distance: 11.0
click at [1511, 113] on span "OK" at bounding box center [1515, 118] width 16 height 13
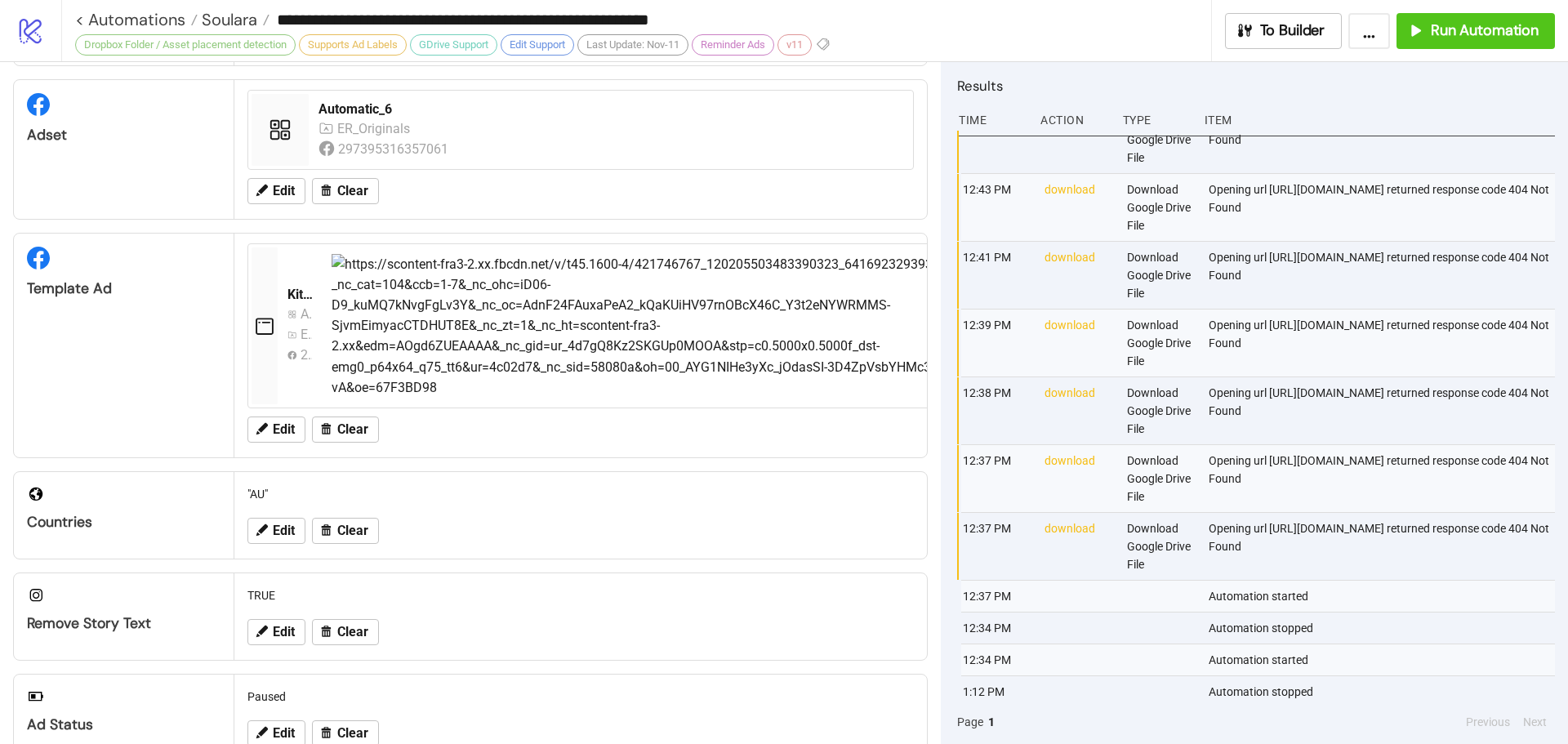
scroll to position [113, 0]
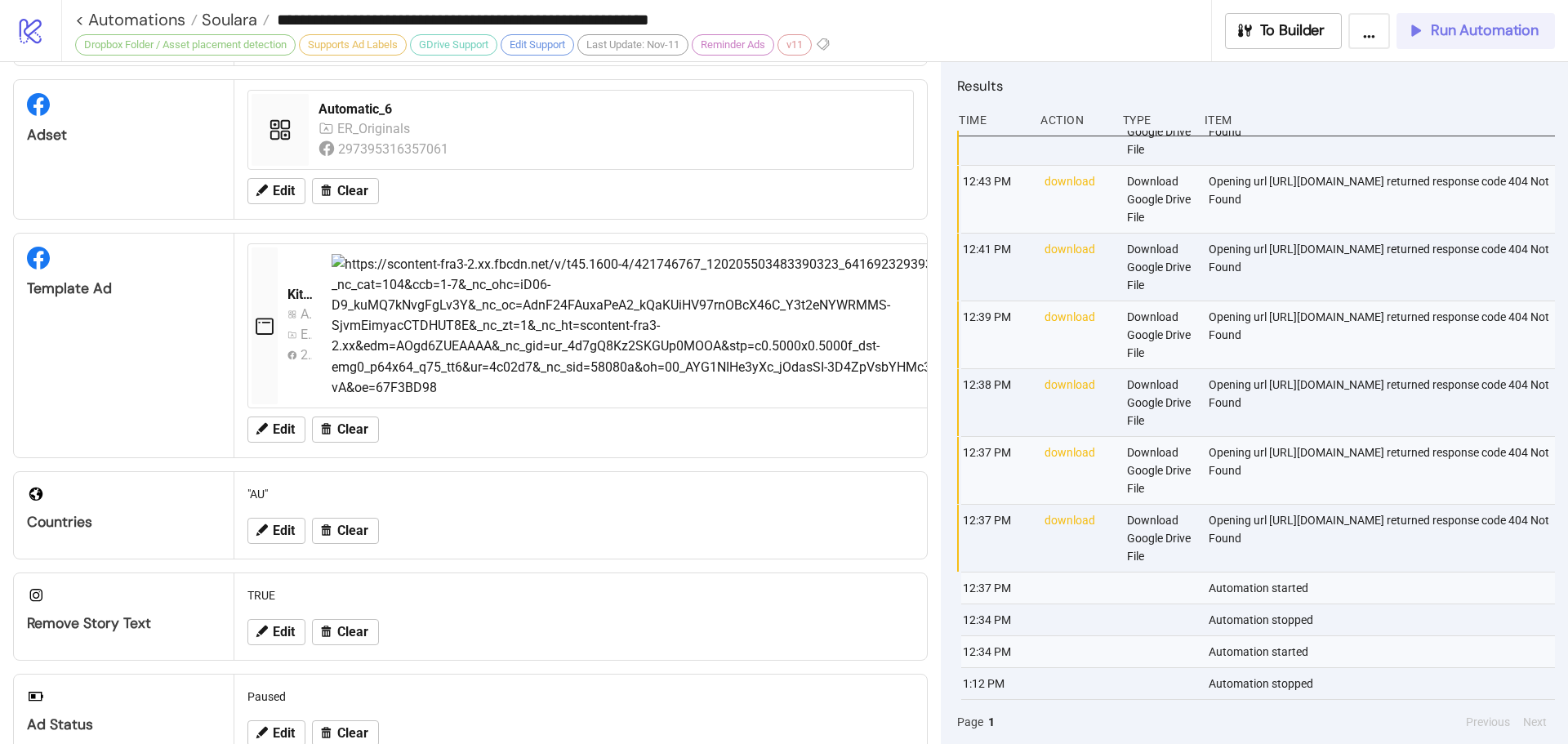
click at [1510, 35] on span "Run Automation" at bounding box center [1485, 30] width 108 height 19
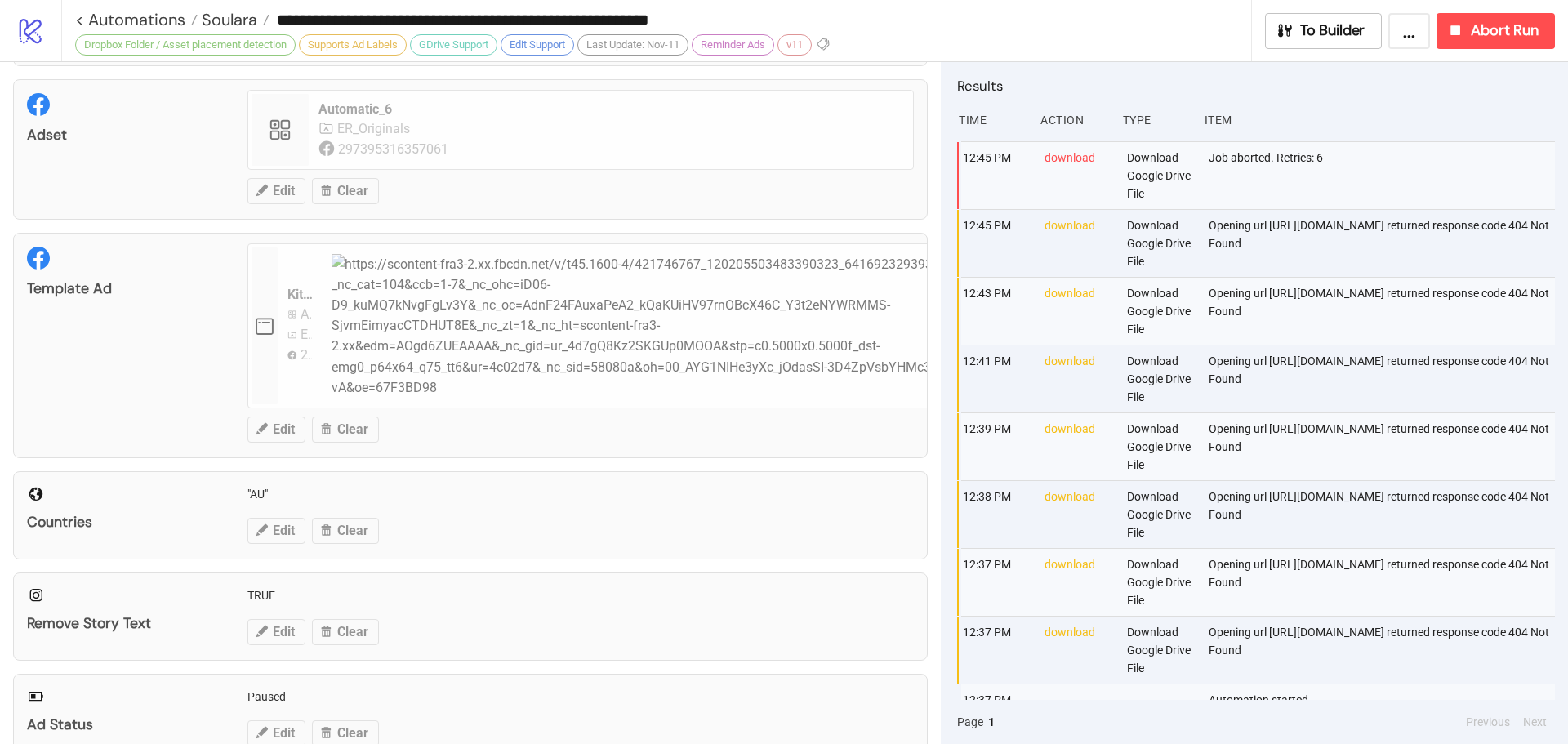
scroll to position [0, 0]
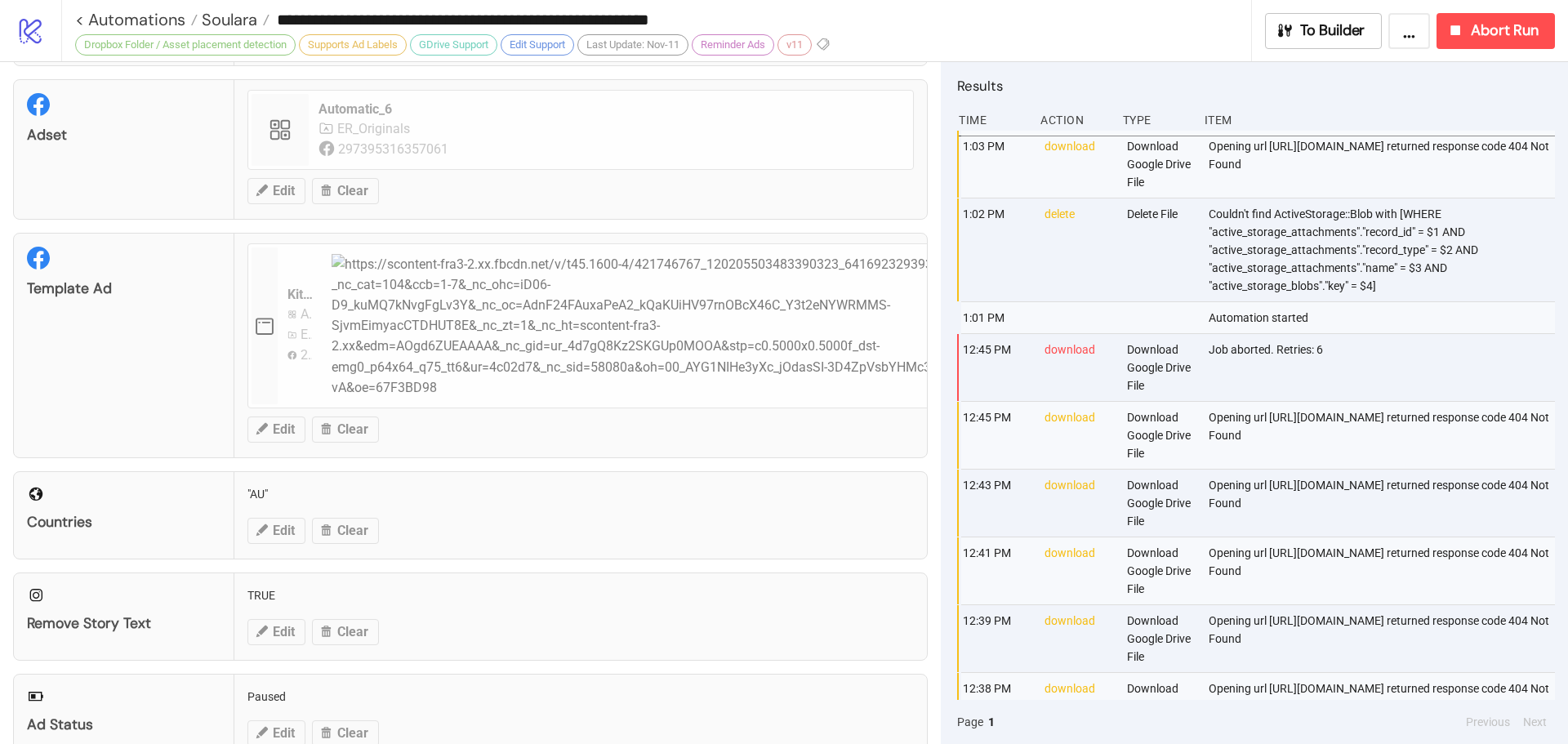
drag, startPoint x: 1316, startPoint y: 178, endPoint x: 1199, endPoint y: 161, distance: 118.2
click at [1199, 161] on div "1:03 PM download Download Google Drive File Opening url https://www.googleapis.…" at bounding box center [1260, 164] width 598 height 68
copy div "https://www.googleapis.com/drive/v3/files/16lF0kbjnjBcvu-1faFOF_Mfd7DNkKJas"
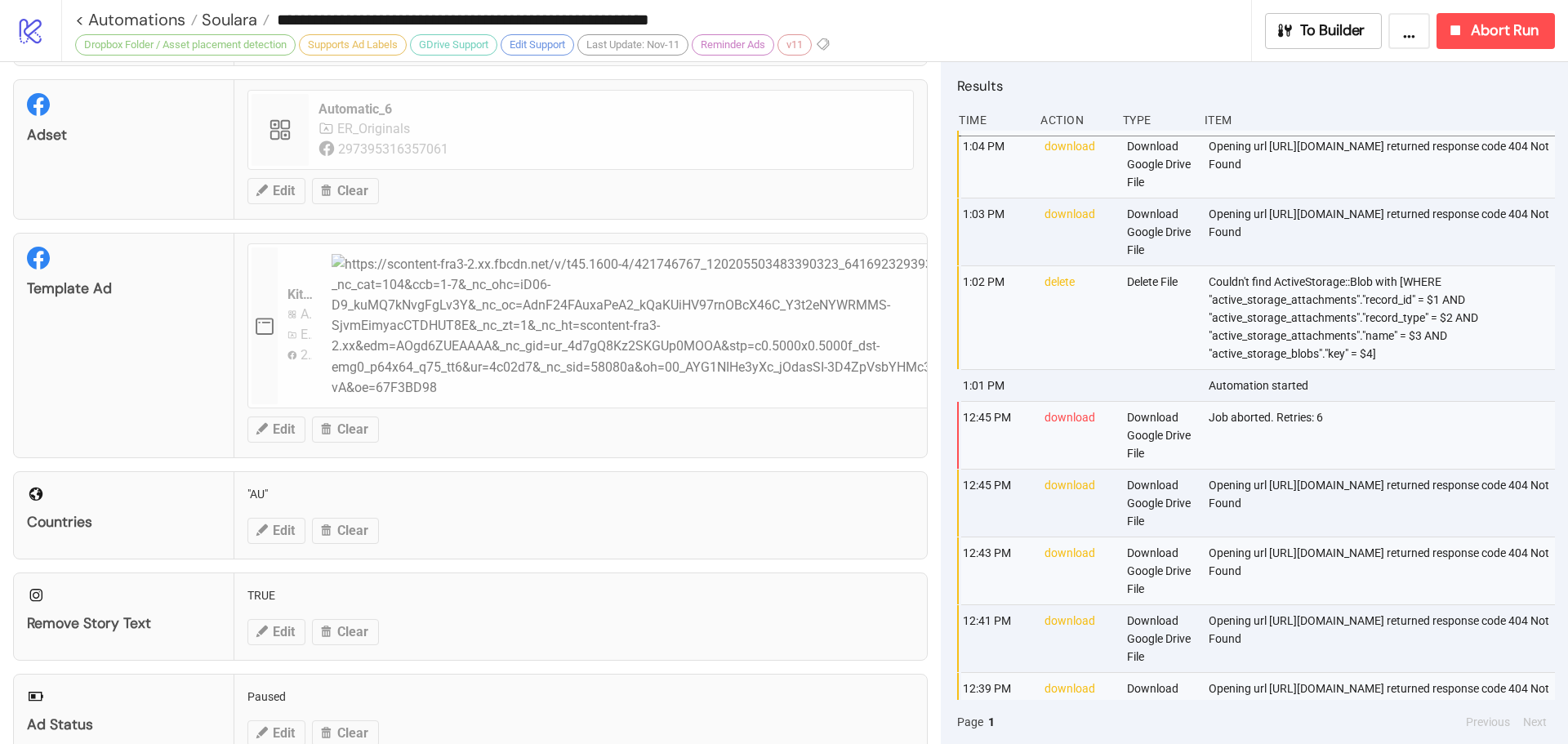
click at [1104, 360] on div "delete" at bounding box center [1077, 317] width 70 height 102
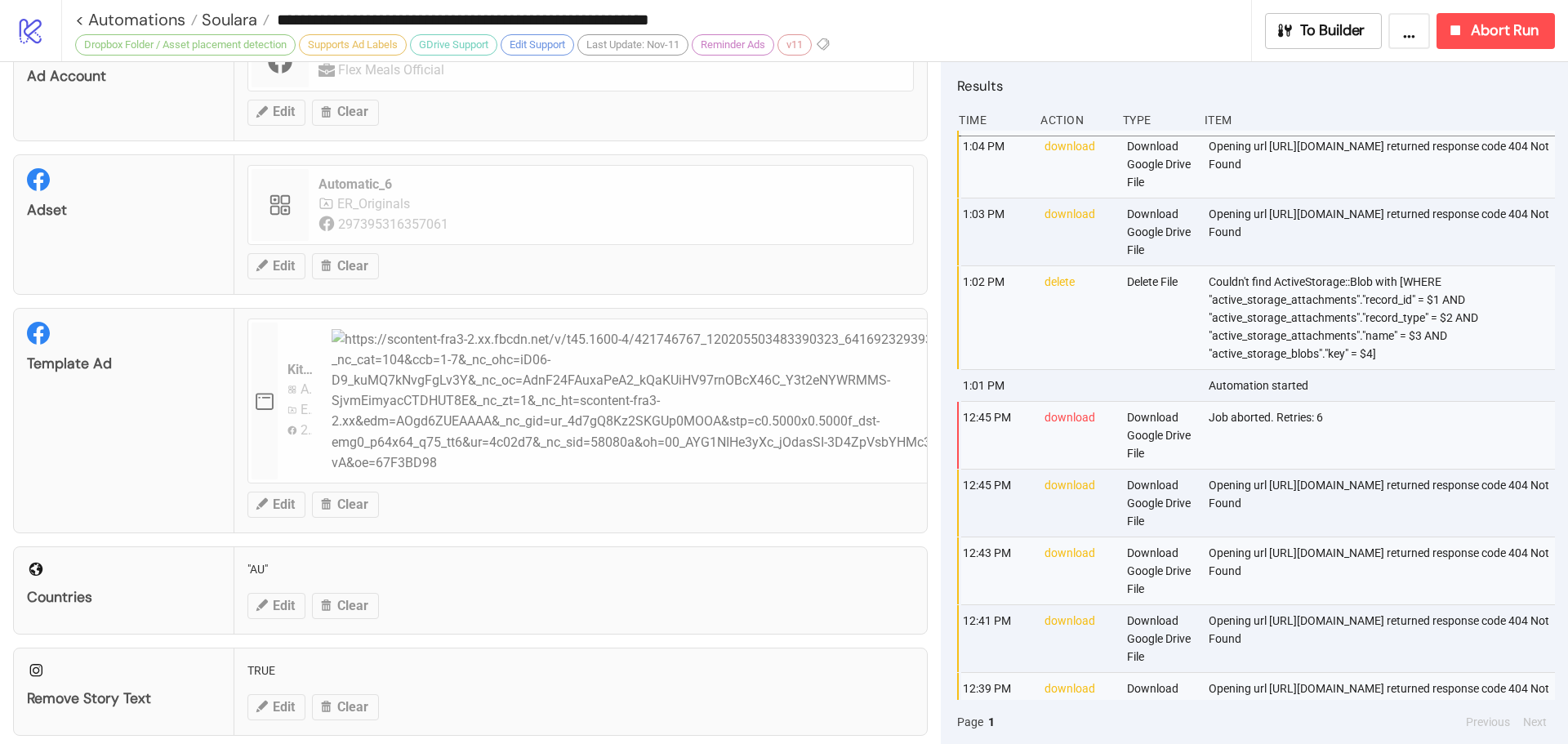
scroll to position [408, 0]
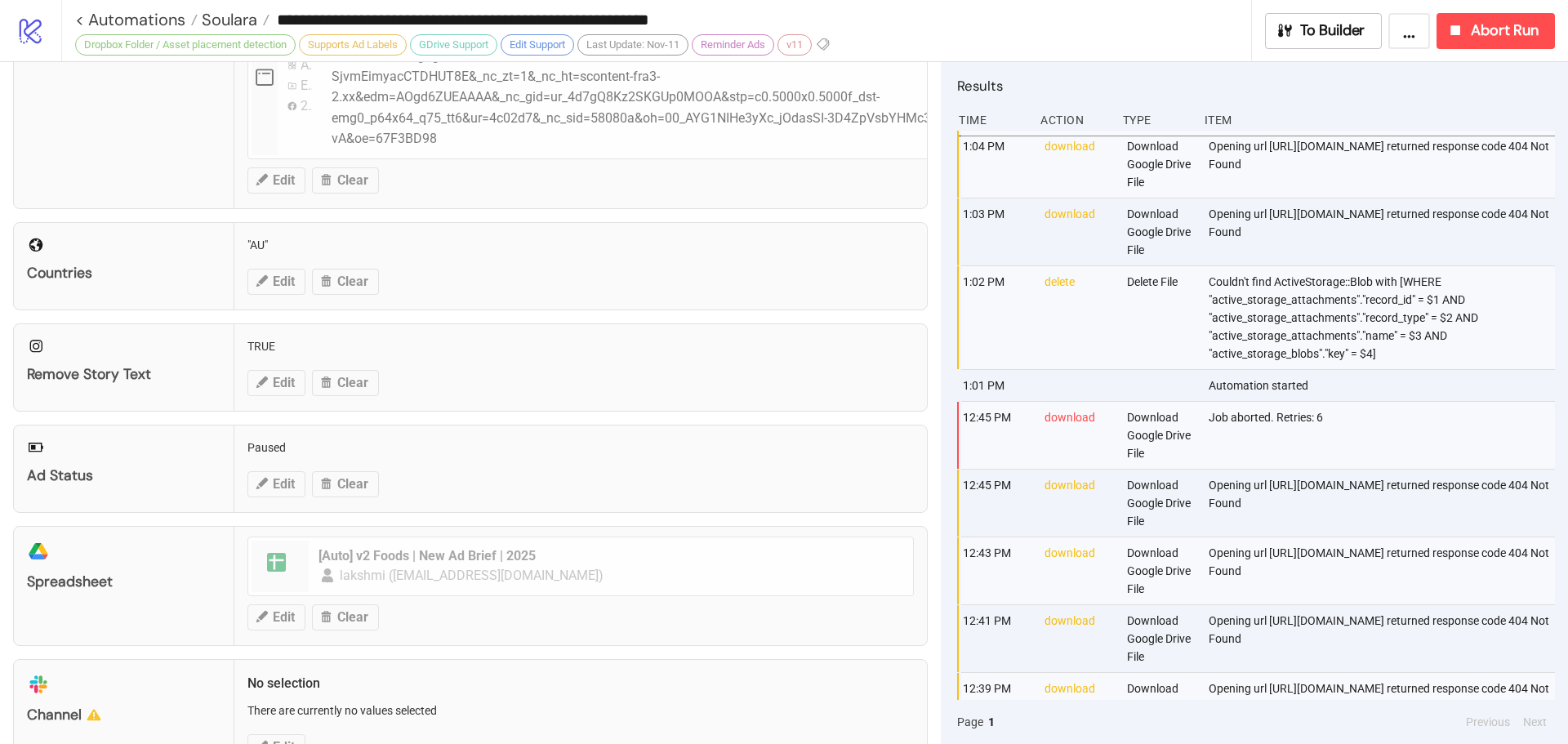
drag, startPoint x: 665, startPoint y: 1, endPoint x: 627, endPoint y: 293, distance: 294.5
click at [627, 293] on div "Countries "AU" Edit Clear" at bounding box center [470, 266] width 915 height 88
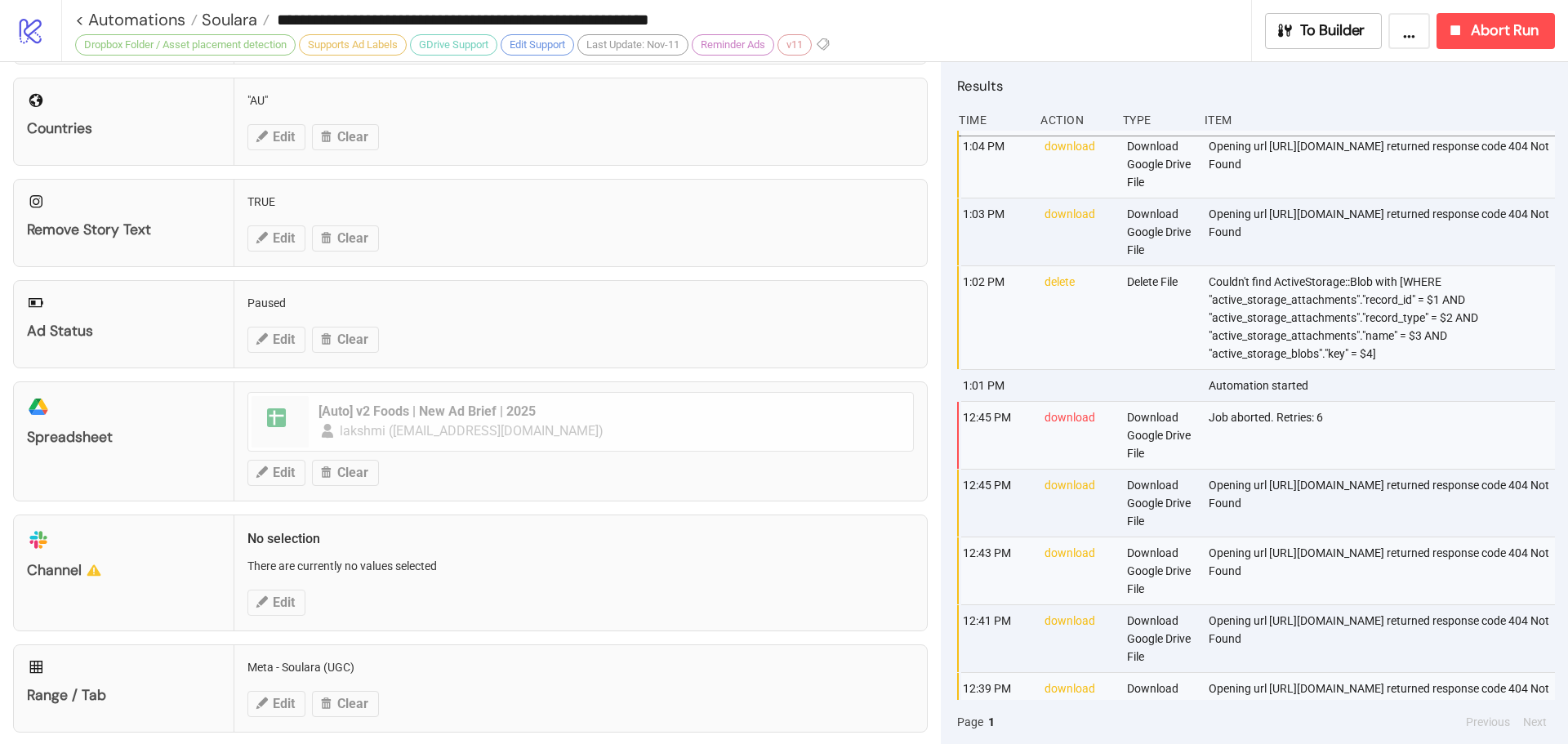
scroll to position [567, 0]
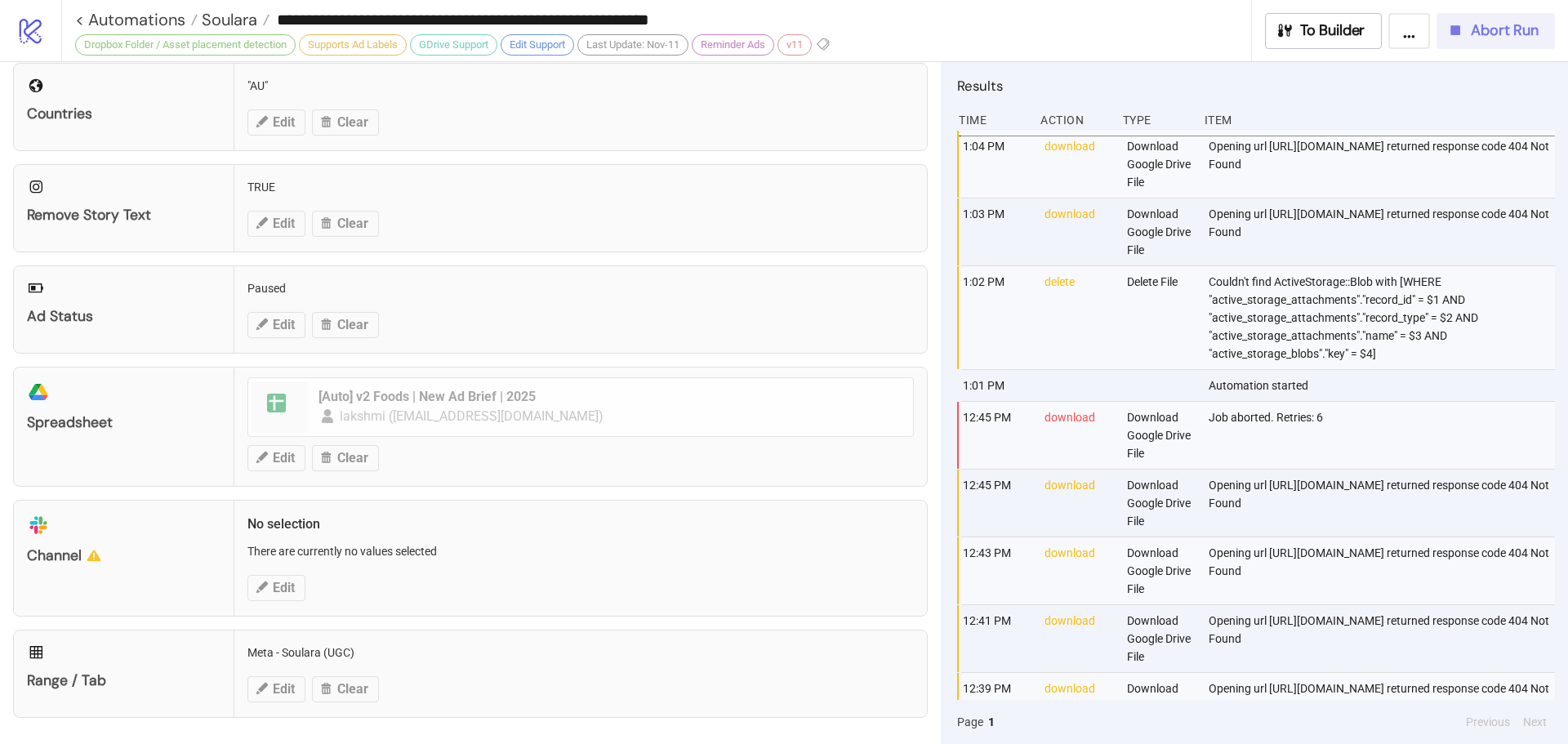
click at [1468, 32] on div "Abort Run" at bounding box center [1492, 30] width 92 height 19
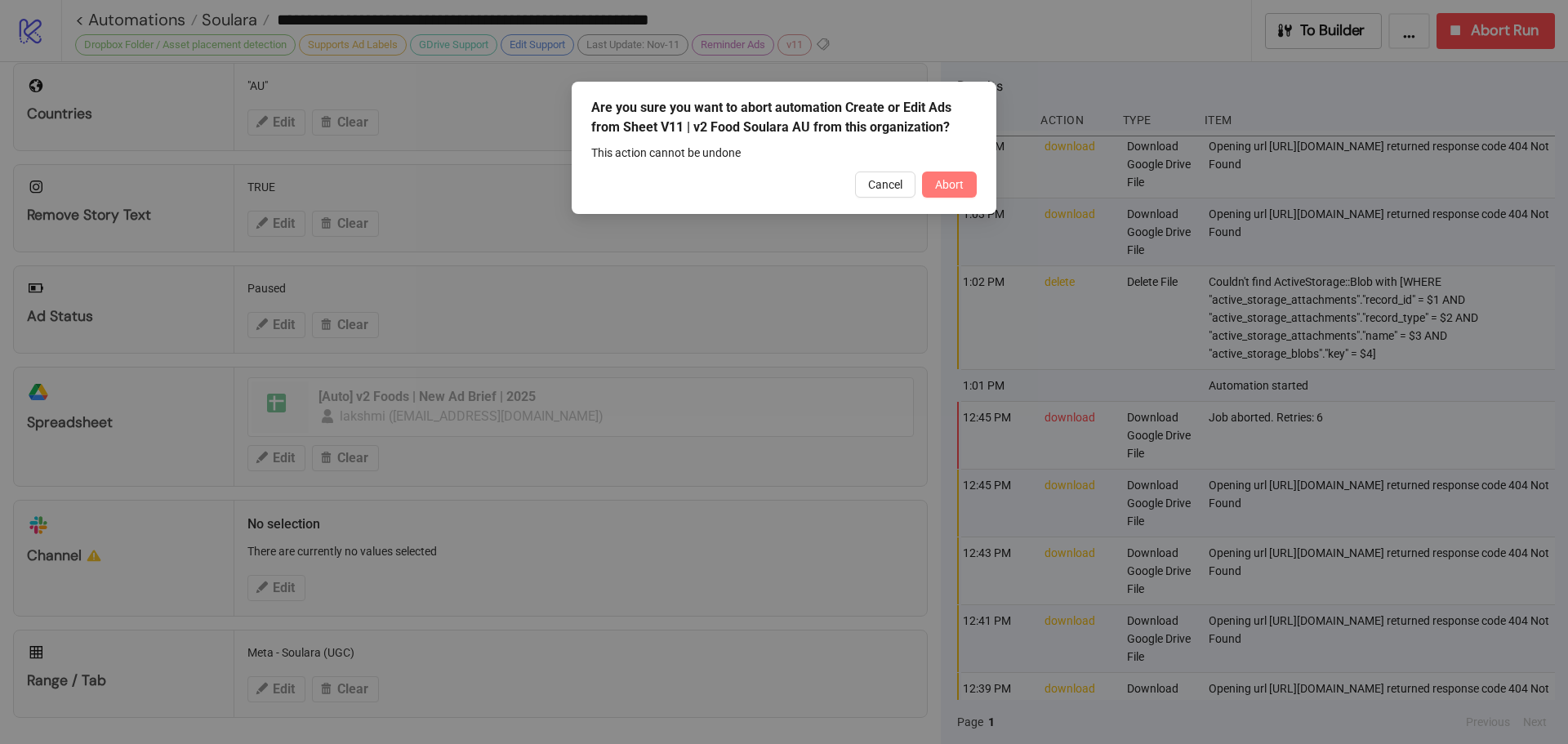
click at [963, 179] on span "Abort" at bounding box center [949, 184] width 28 height 13
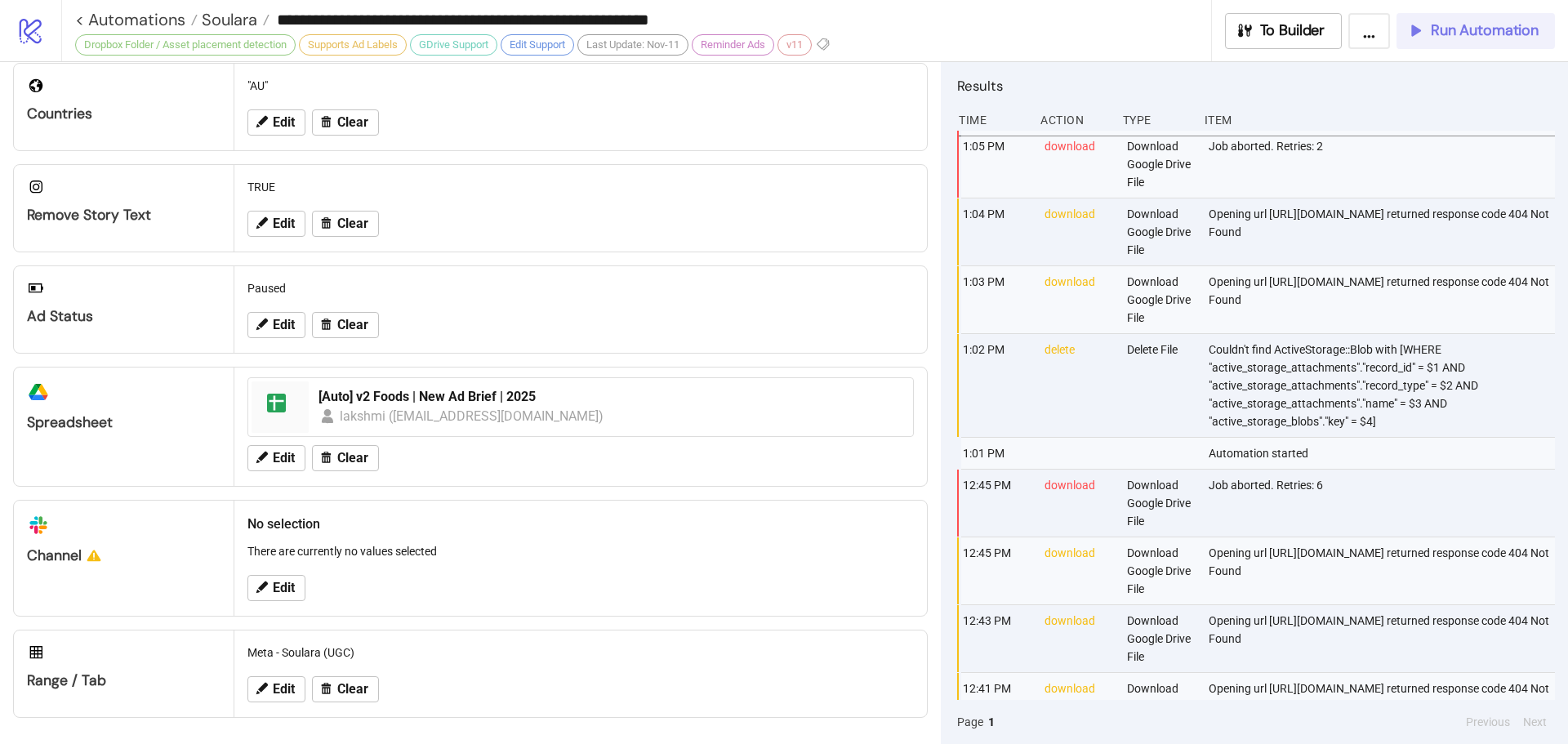
click at [1475, 34] on span "Run Automation" at bounding box center [1485, 30] width 108 height 19
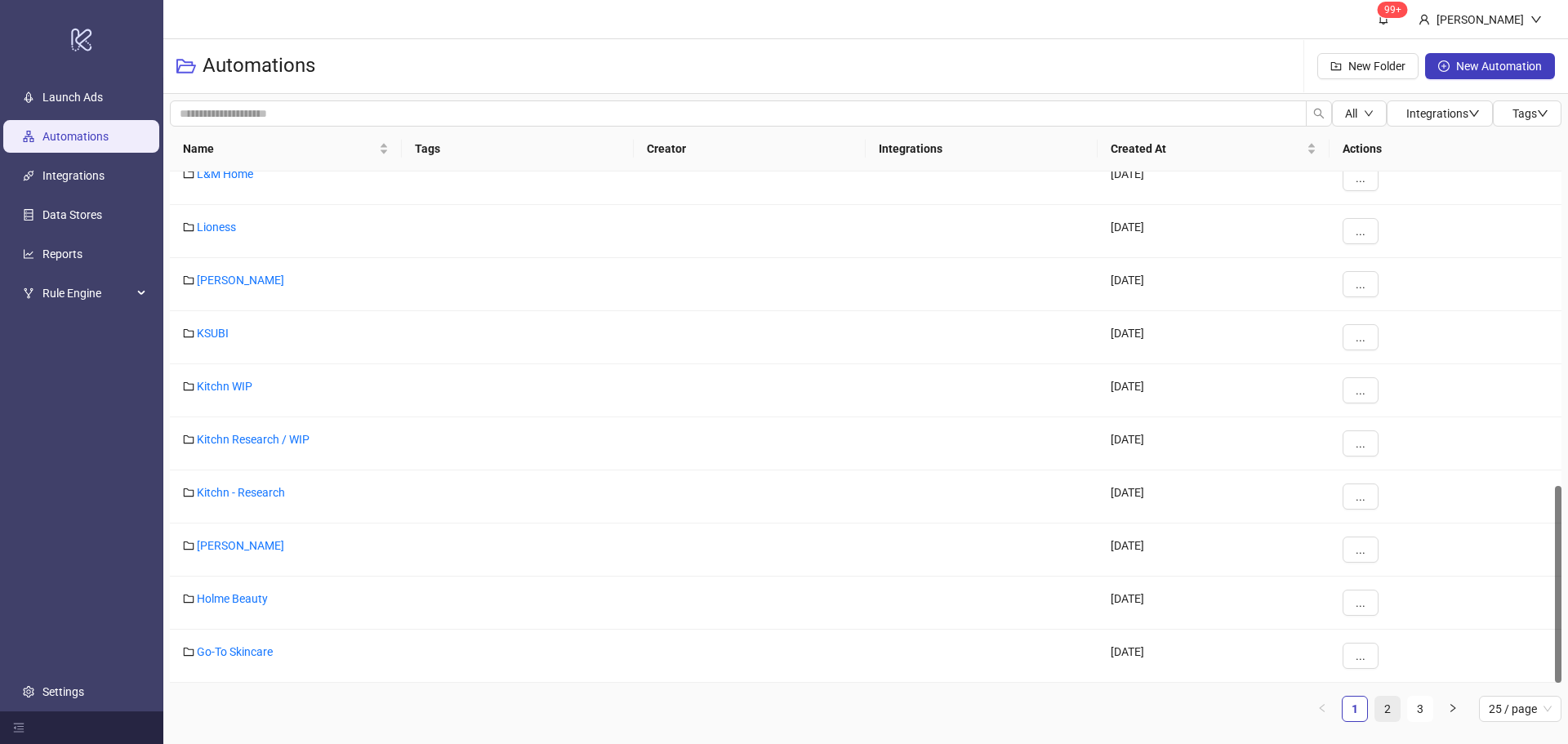
click at [1378, 715] on link "2" at bounding box center [1388, 709] width 25 height 25
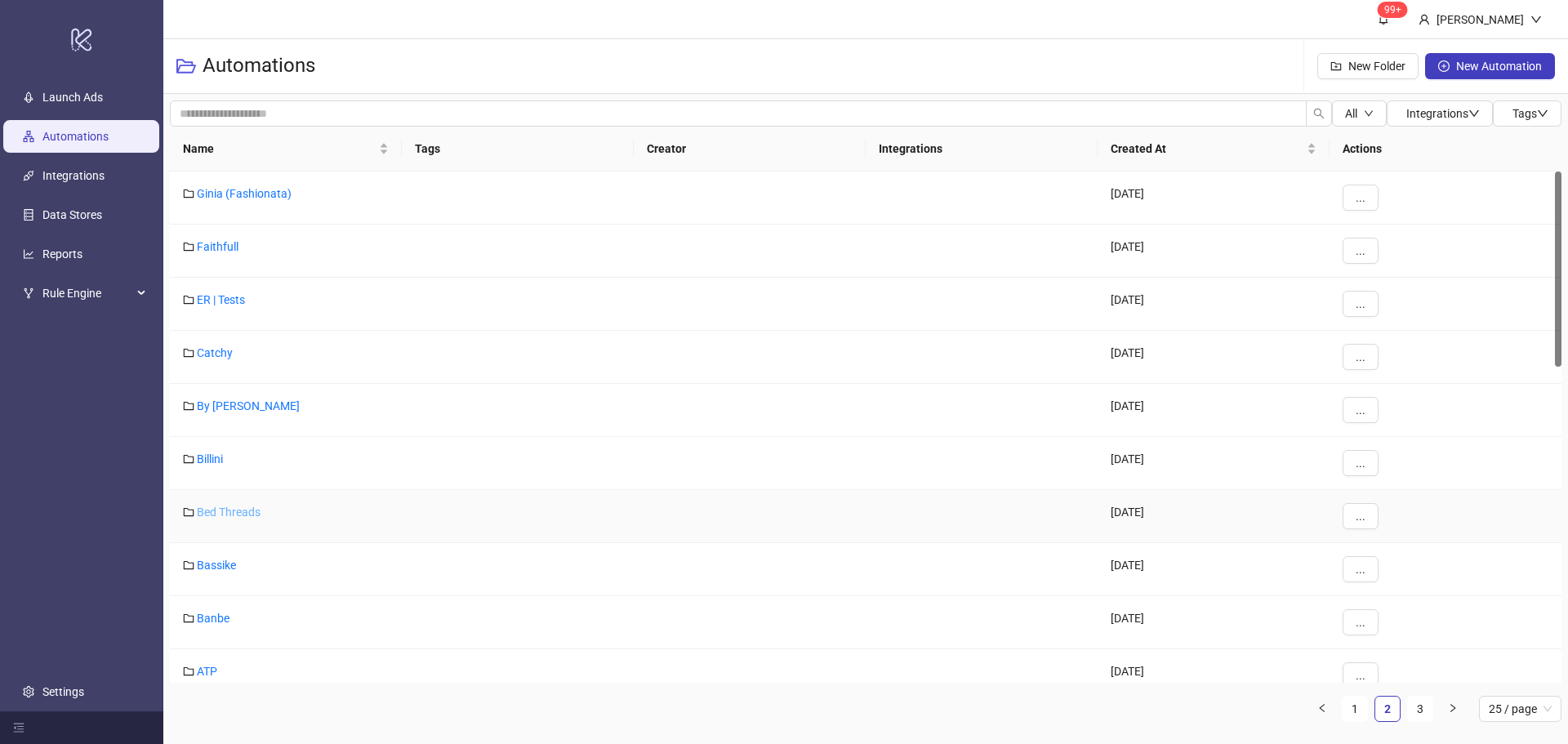
click at [232, 511] on link "Bed Threads" at bounding box center [229, 512] width 64 height 13
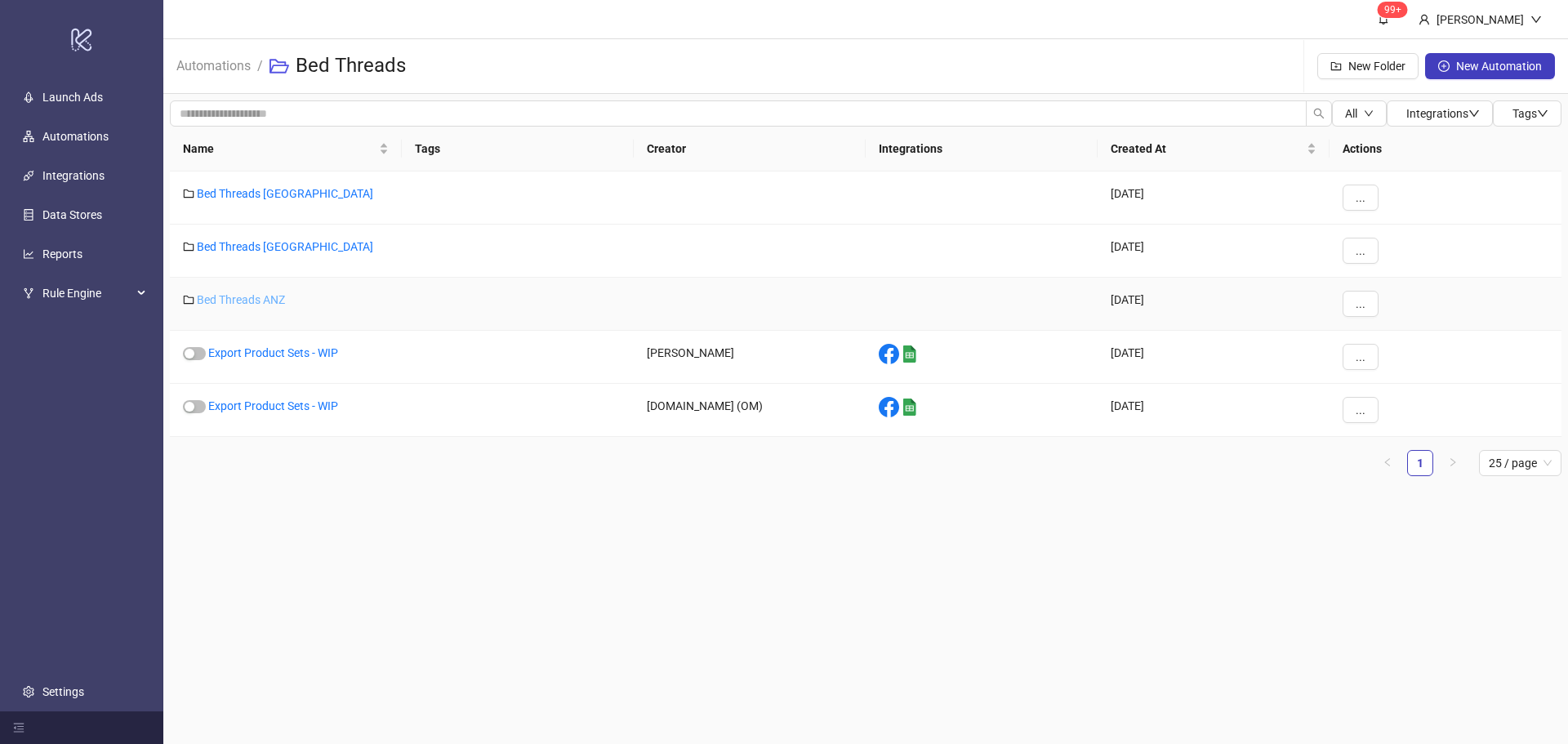
click at [259, 304] on link "Bed Threads ANZ" at bounding box center [241, 300] width 88 height 13
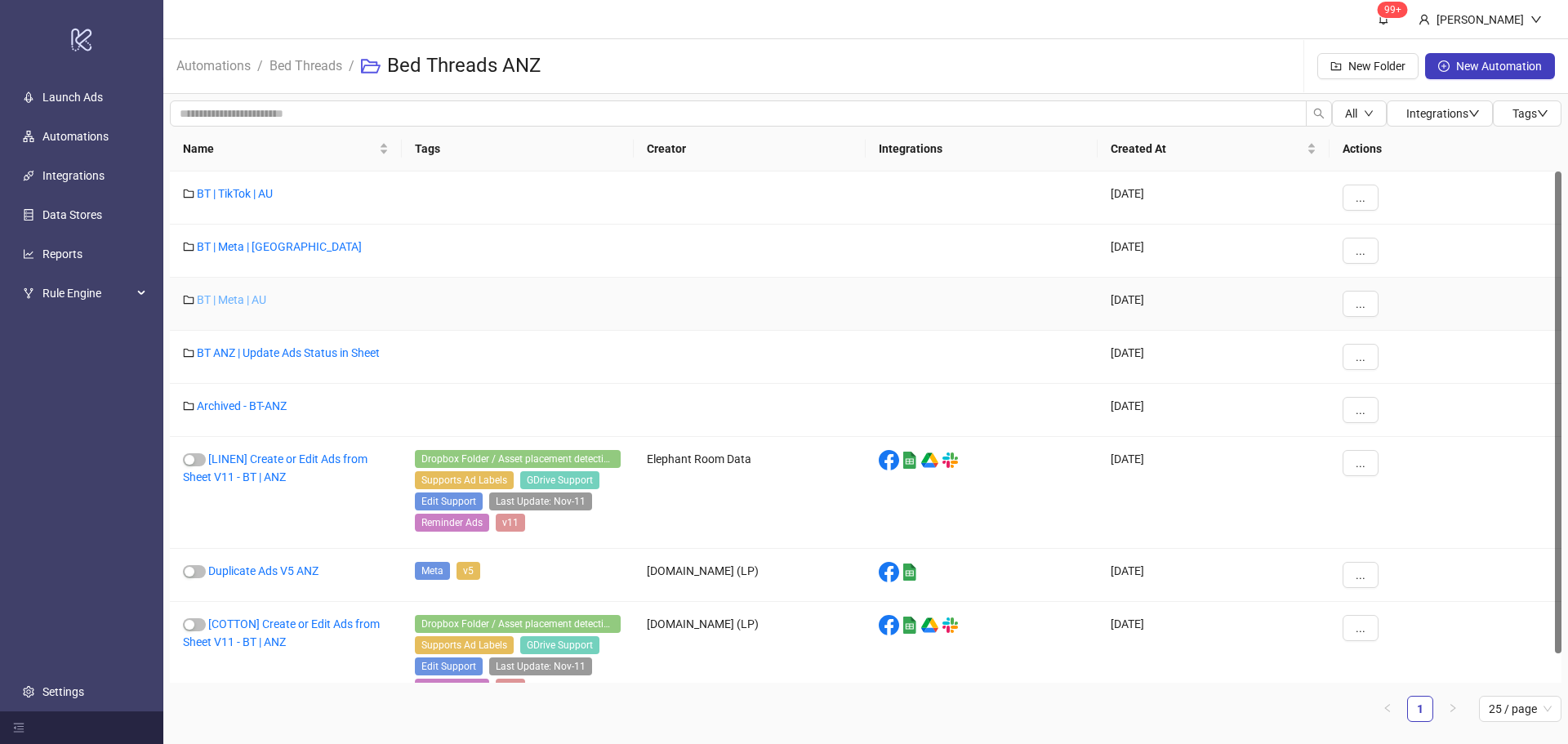
click at [241, 304] on link "BT | Meta | AU" at bounding box center [232, 300] width 70 height 13
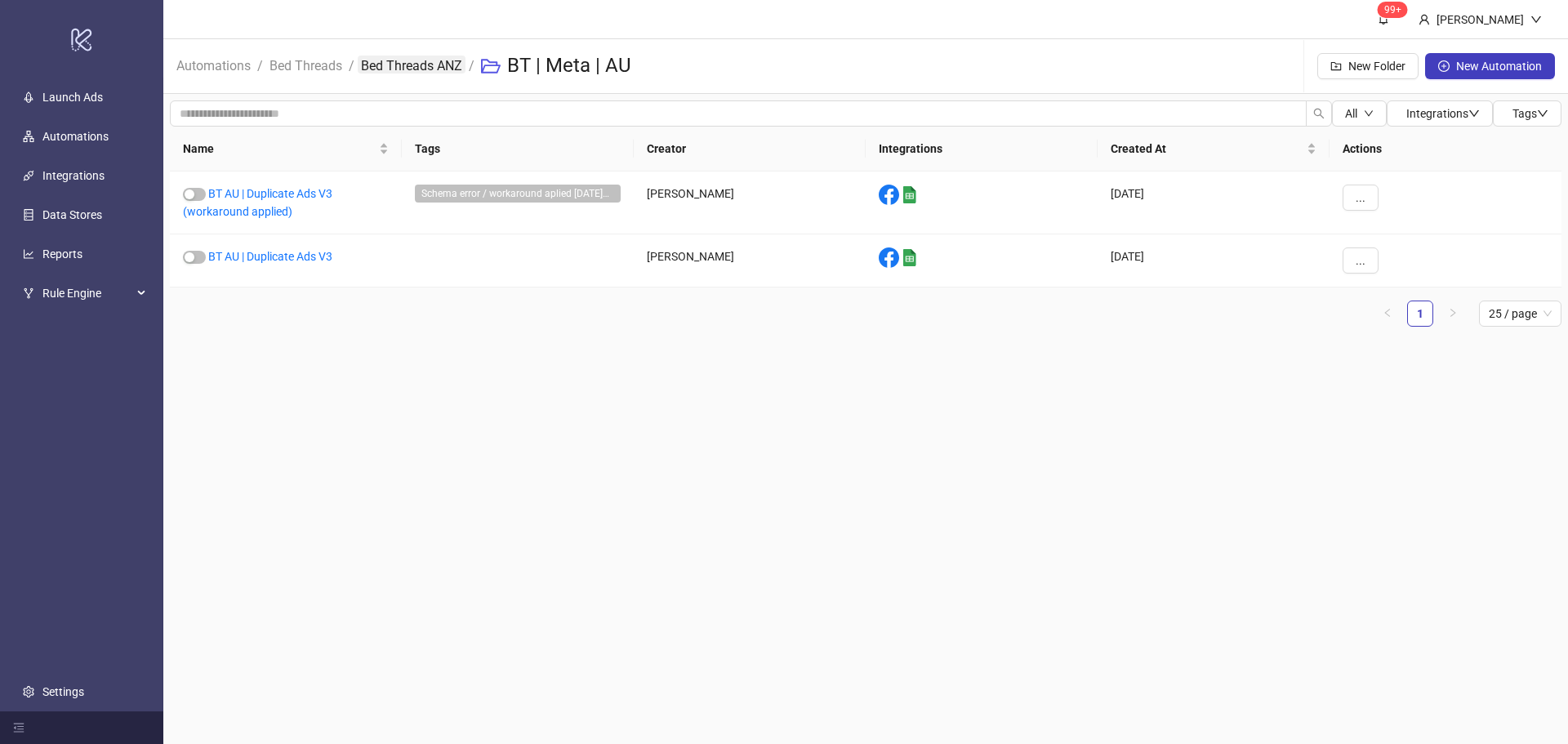
click at [403, 71] on link "Bed Threads ANZ" at bounding box center [412, 65] width 108 height 18
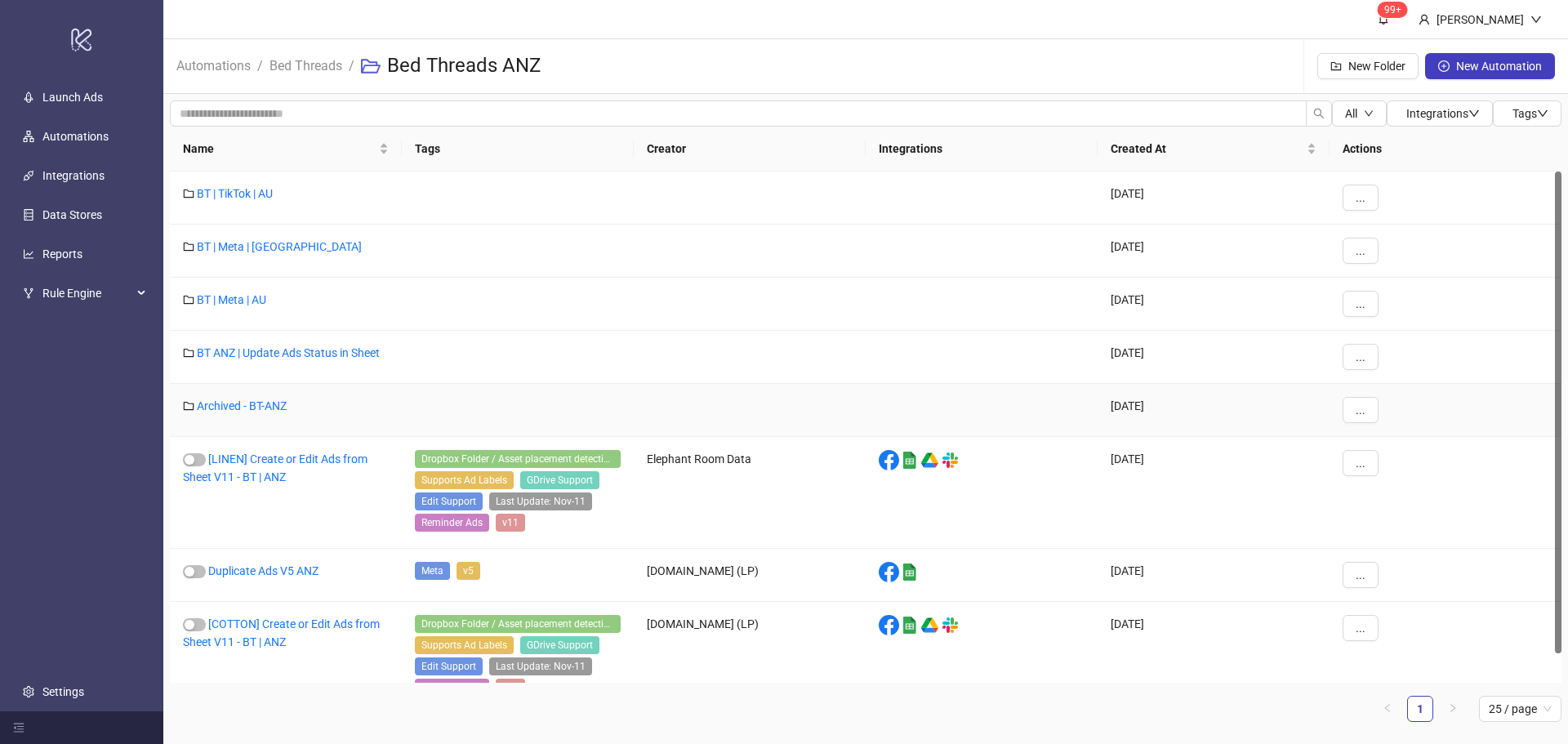
scroll to position [31, 0]
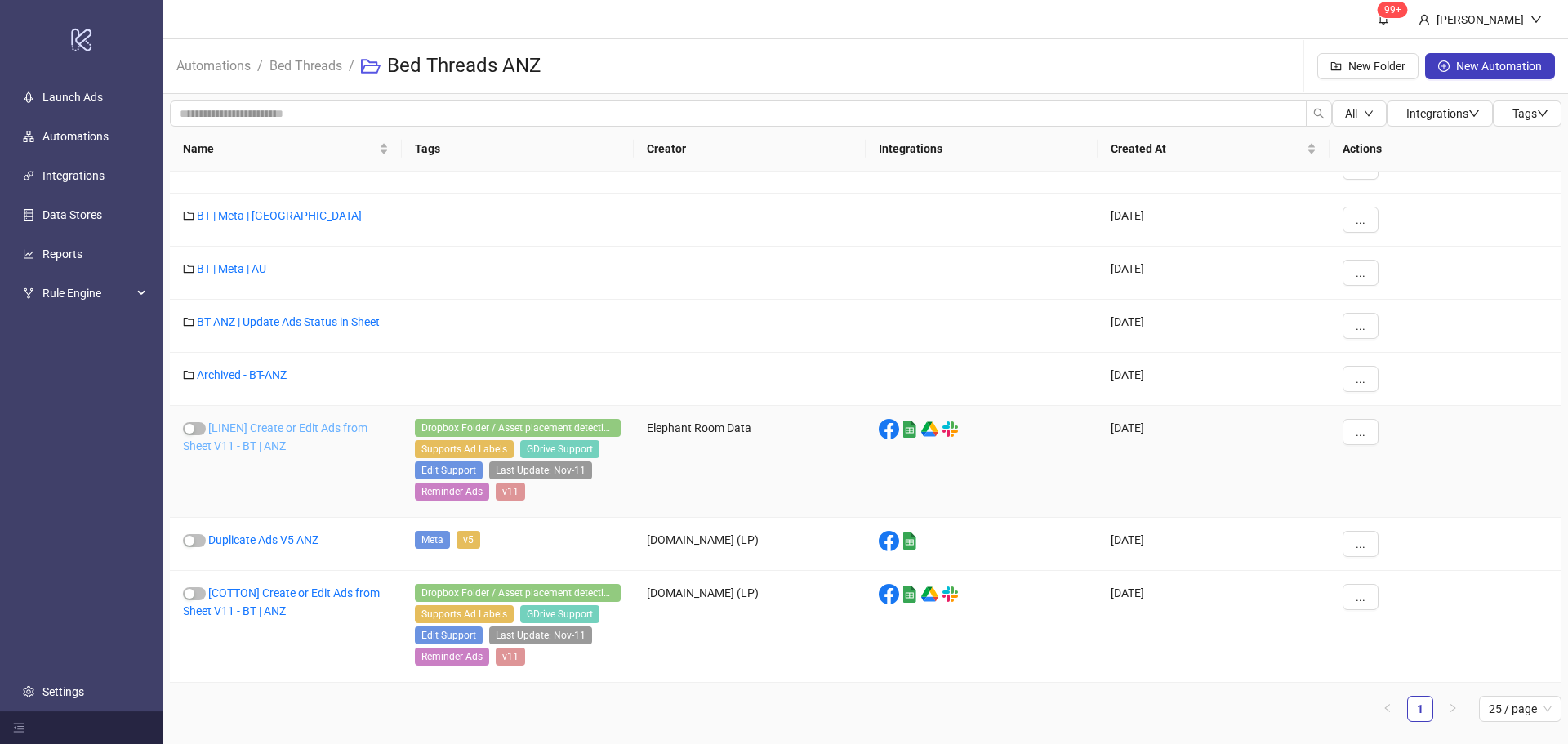
click at [266, 429] on link "[LINEN] Create or Edit Ads from Sheet V11 - BT | ANZ" at bounding box center [275, 437] width 185 height 31
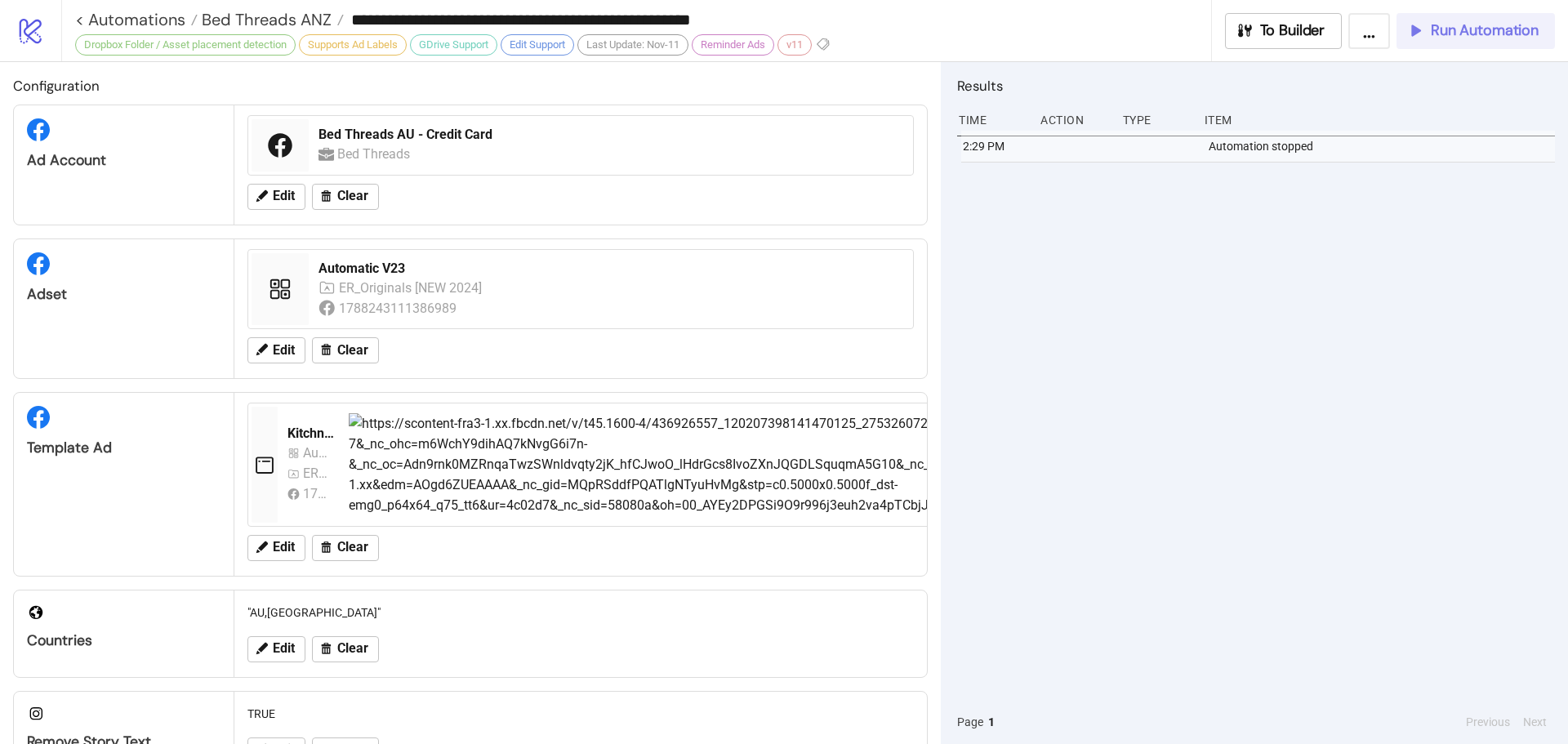
click at [1503, 46] on button "Run Automation" at bounding box center [1475, 31] width 158 height 36
click at [1464, 38] on span "Run Automation" at bounding box center [1485, 30] width 108 height 19
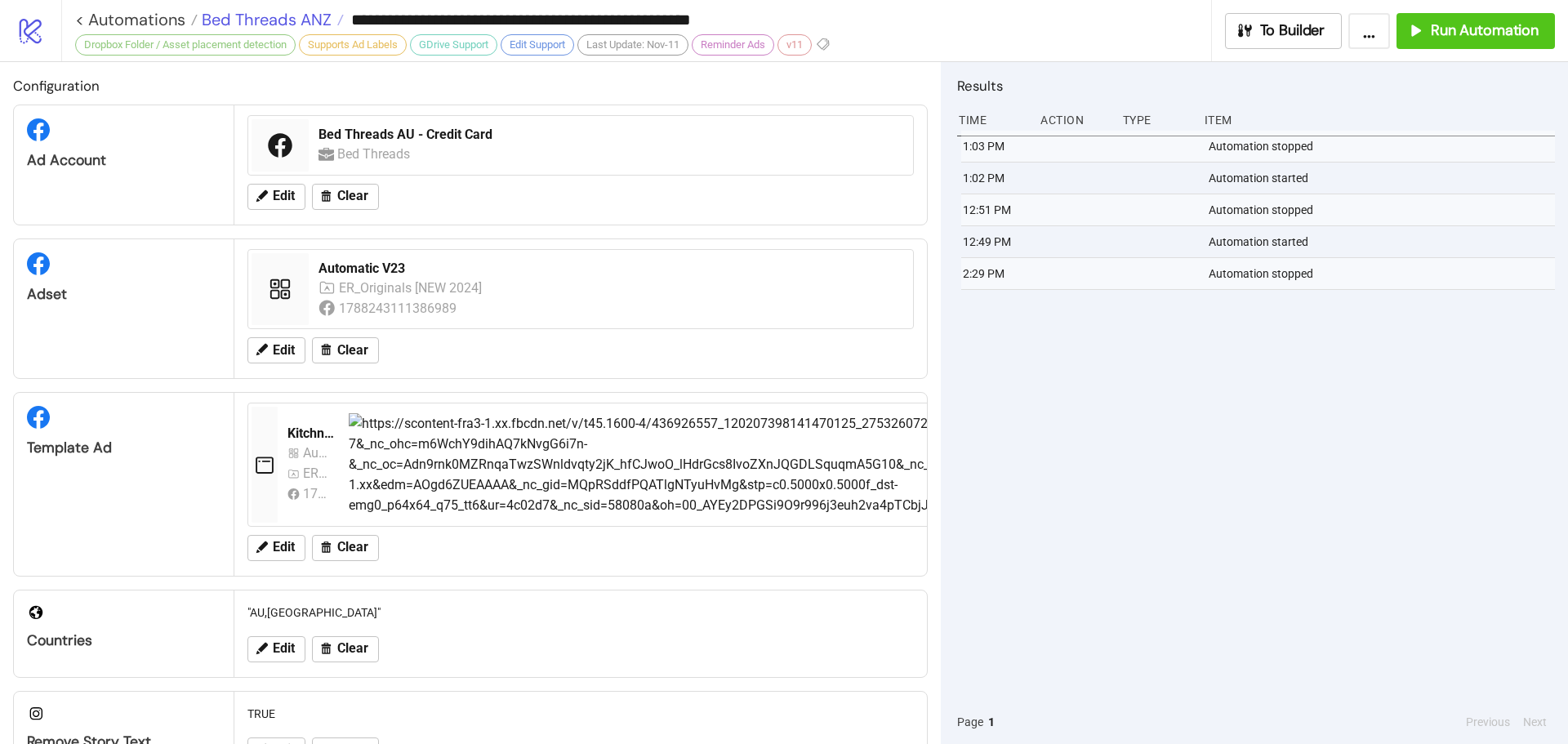
click at [295, 14] on span "Bed Threads ANZ" at bounding box center [265, 19] width 134 height 21
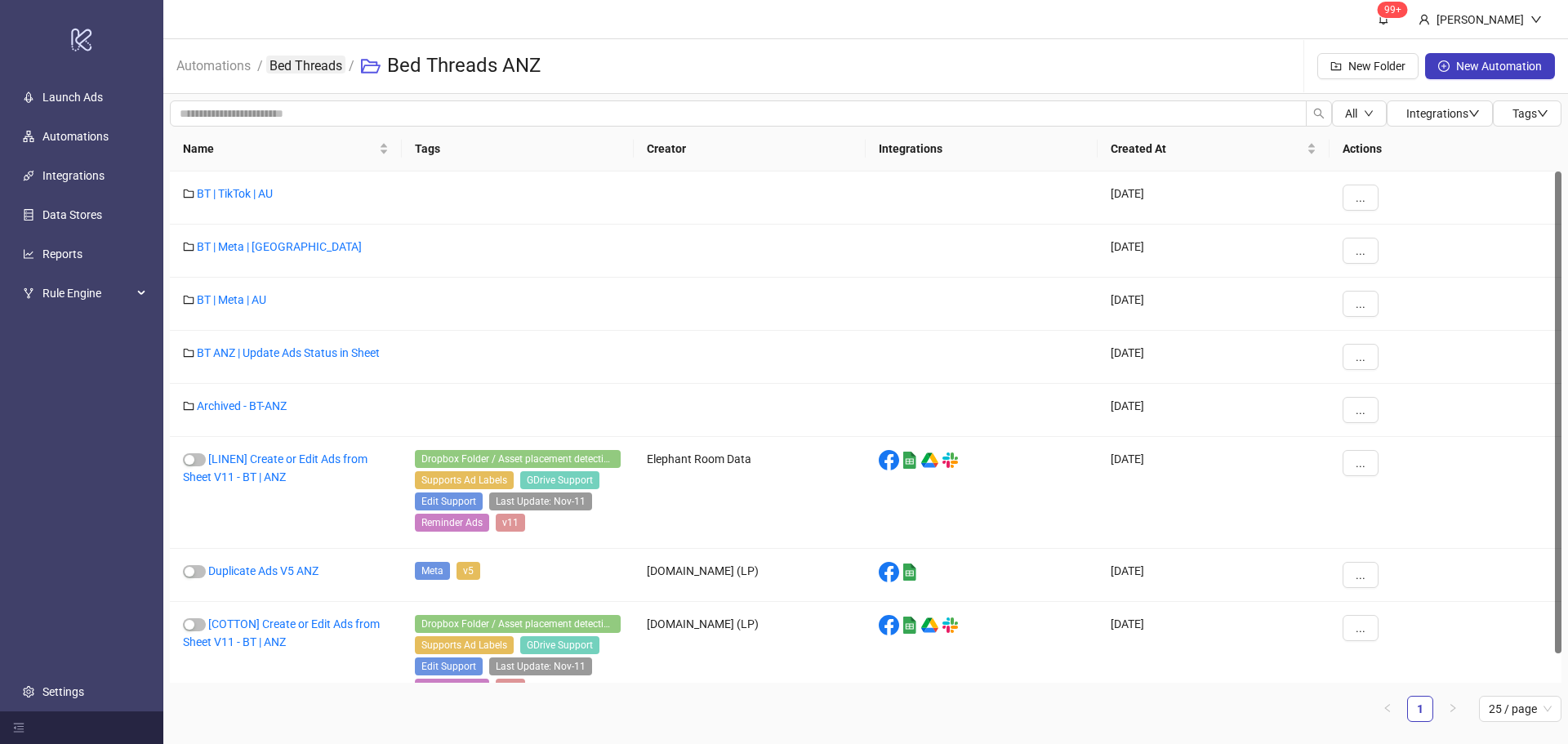
click at [308, 67] on link "Bed Threads" at bounding box center [306, 65] width 80 height 18
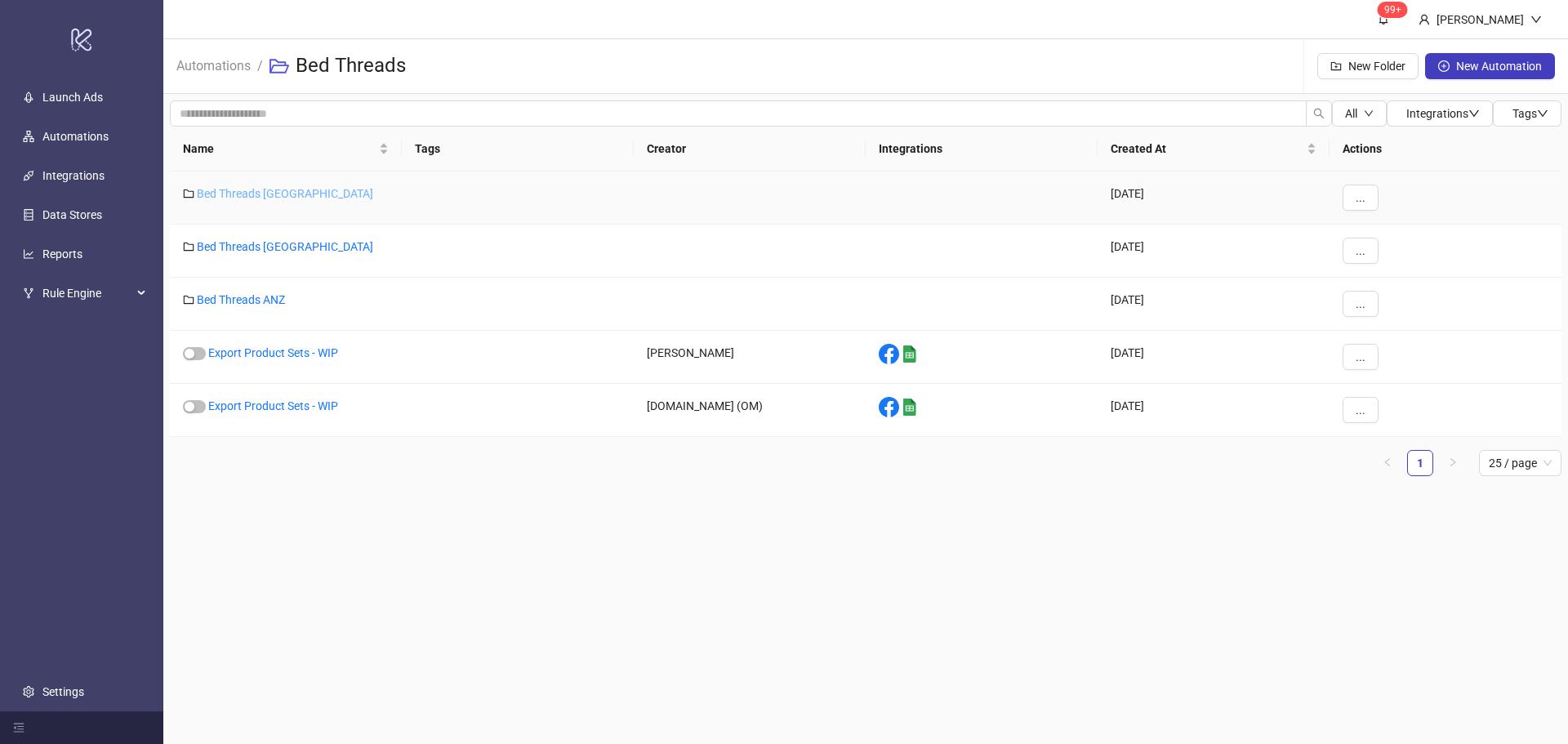
click at [276, 194] on link "Bed Threads [GEOGRAPHIC_DATA]" at bounding box center [285, 194] width 177 height 13
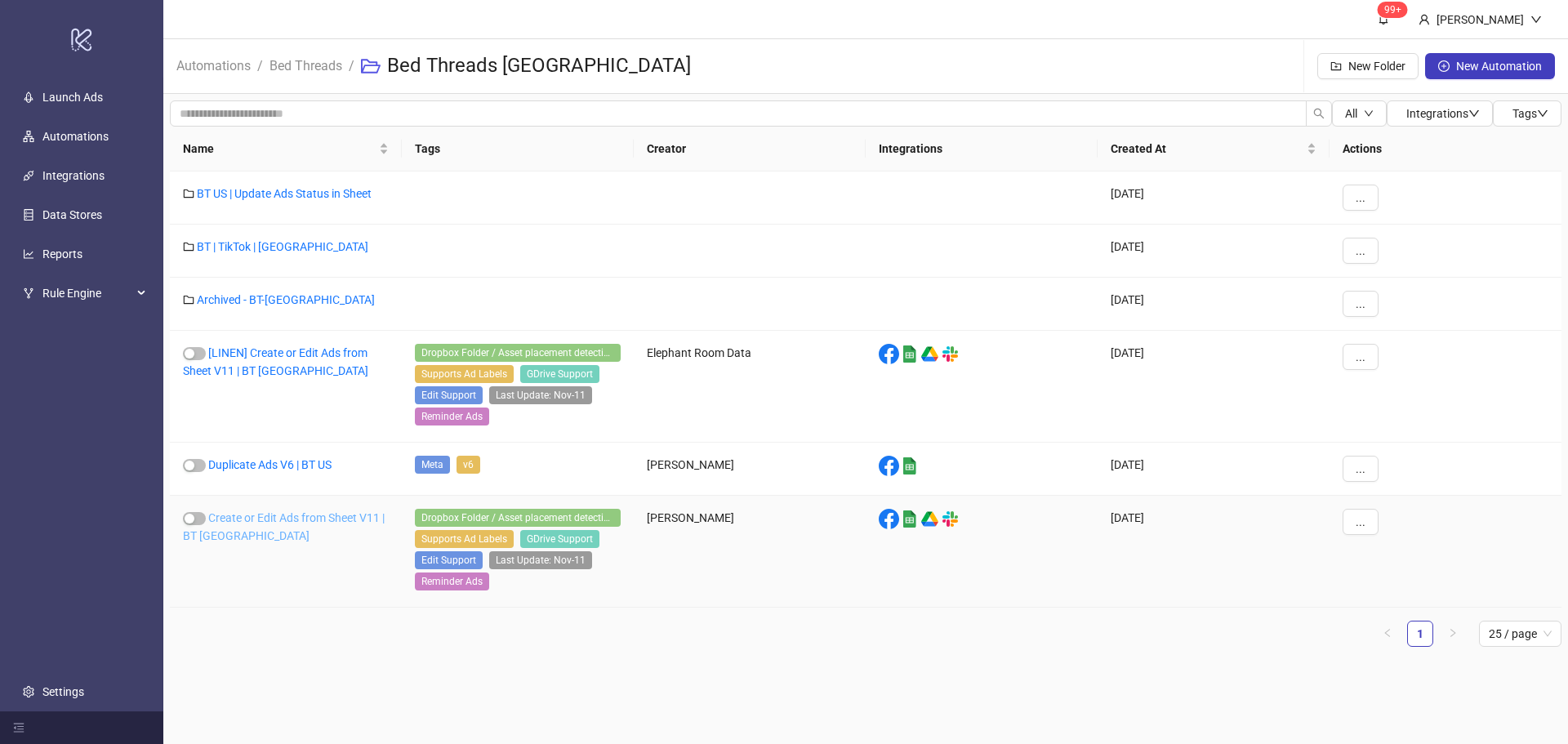
click at [294, 514] on link "Create or Edit Ads from Sheet V11 | BT [GEOGRAPHIC_DATA]" at bounding box center [284, 526] width 202 height 31
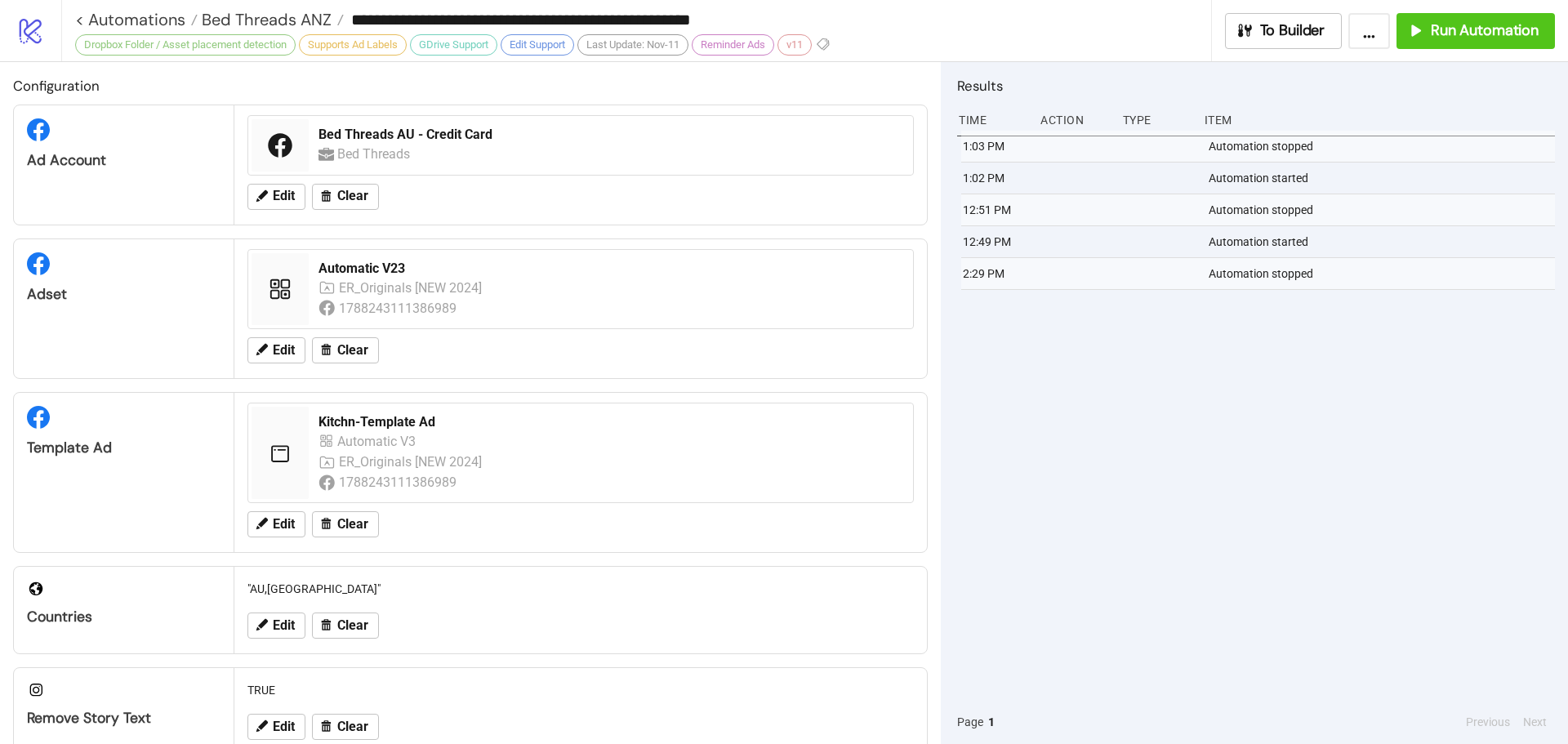
type input "**********"
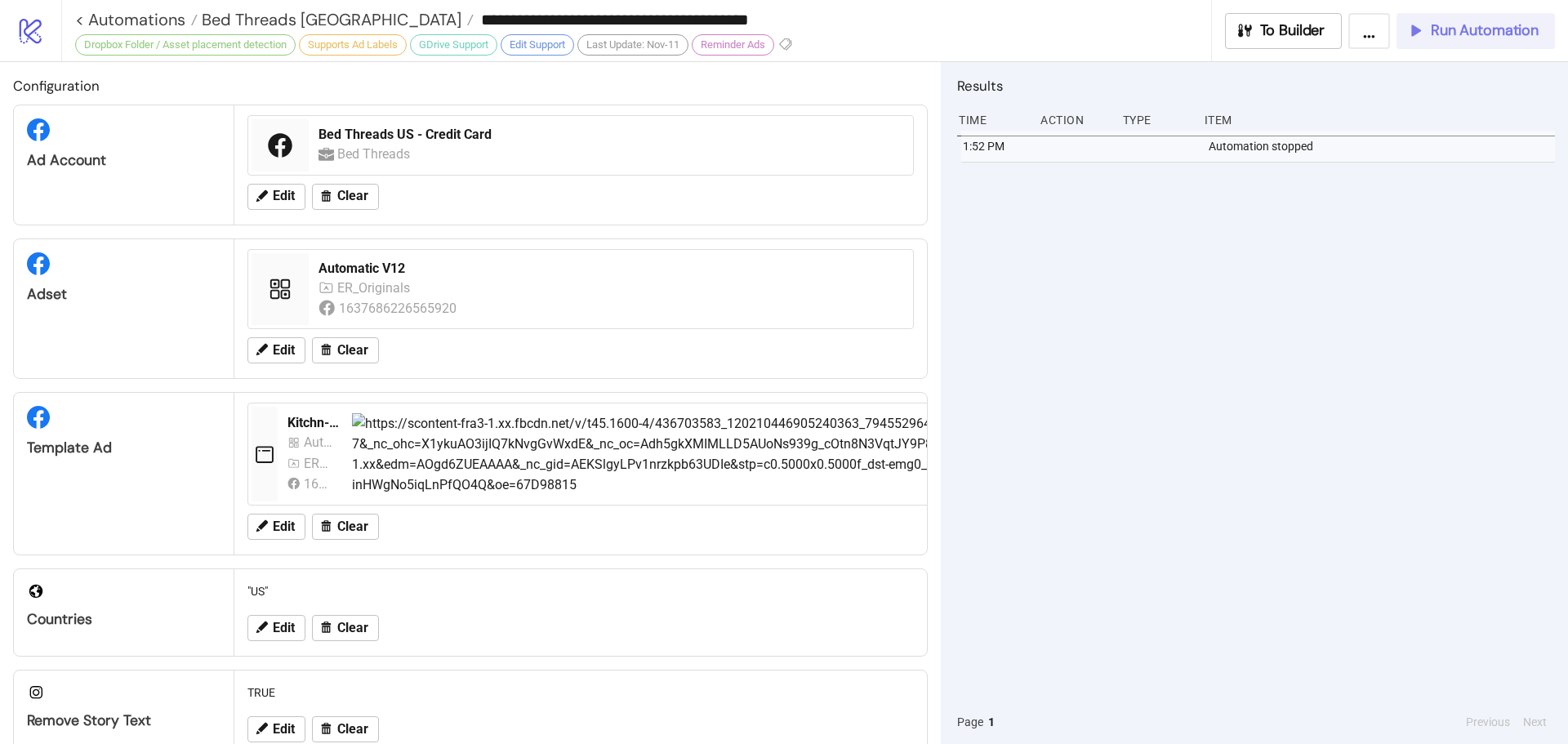
click at [1437, 21] on span "Run Automation" at bounding box center [1485, 30] width 108 height 19
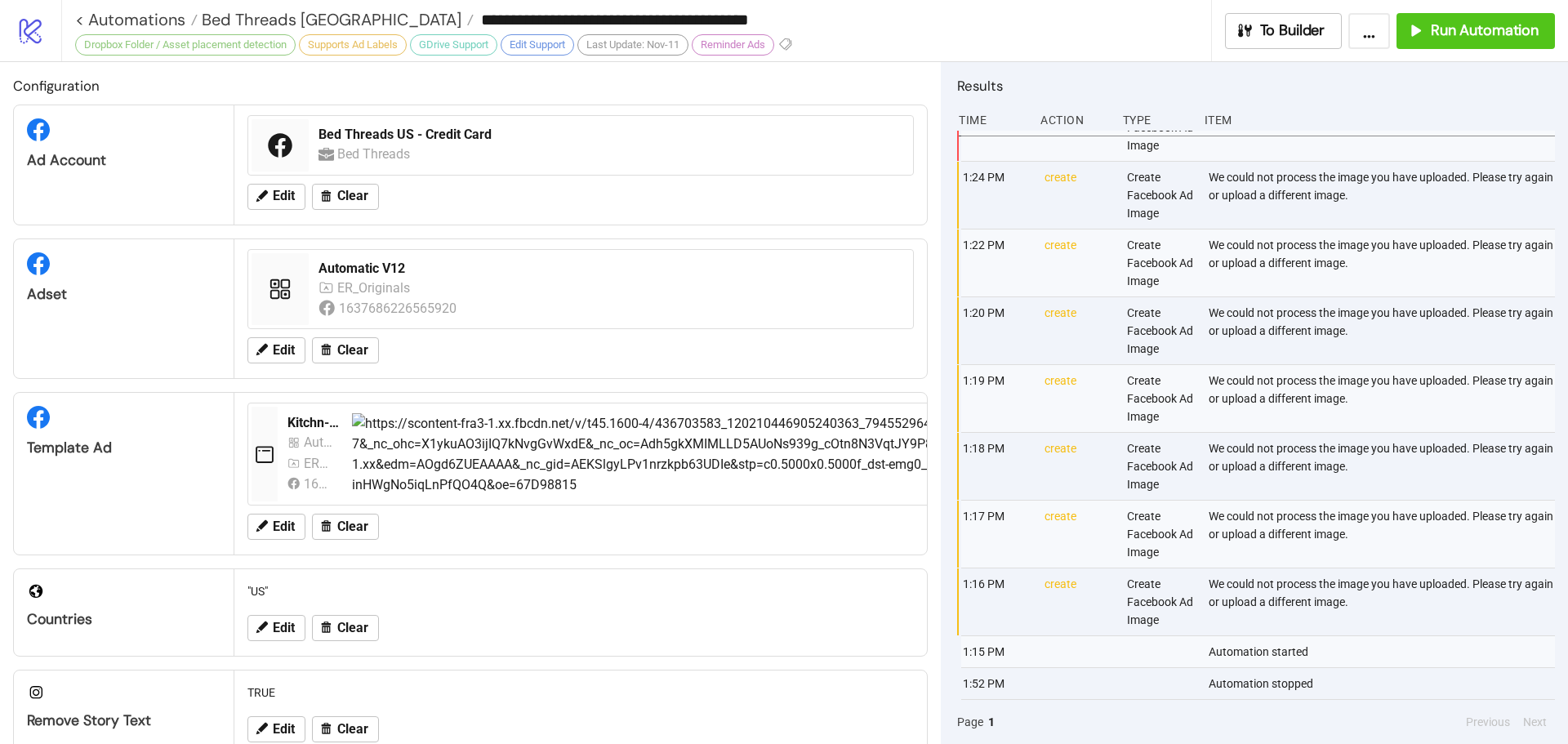
scroll to position [49, 0]
click at [1450, 35] on span "Run Automation" at bounding box center [1485, 30] width 108 height 19
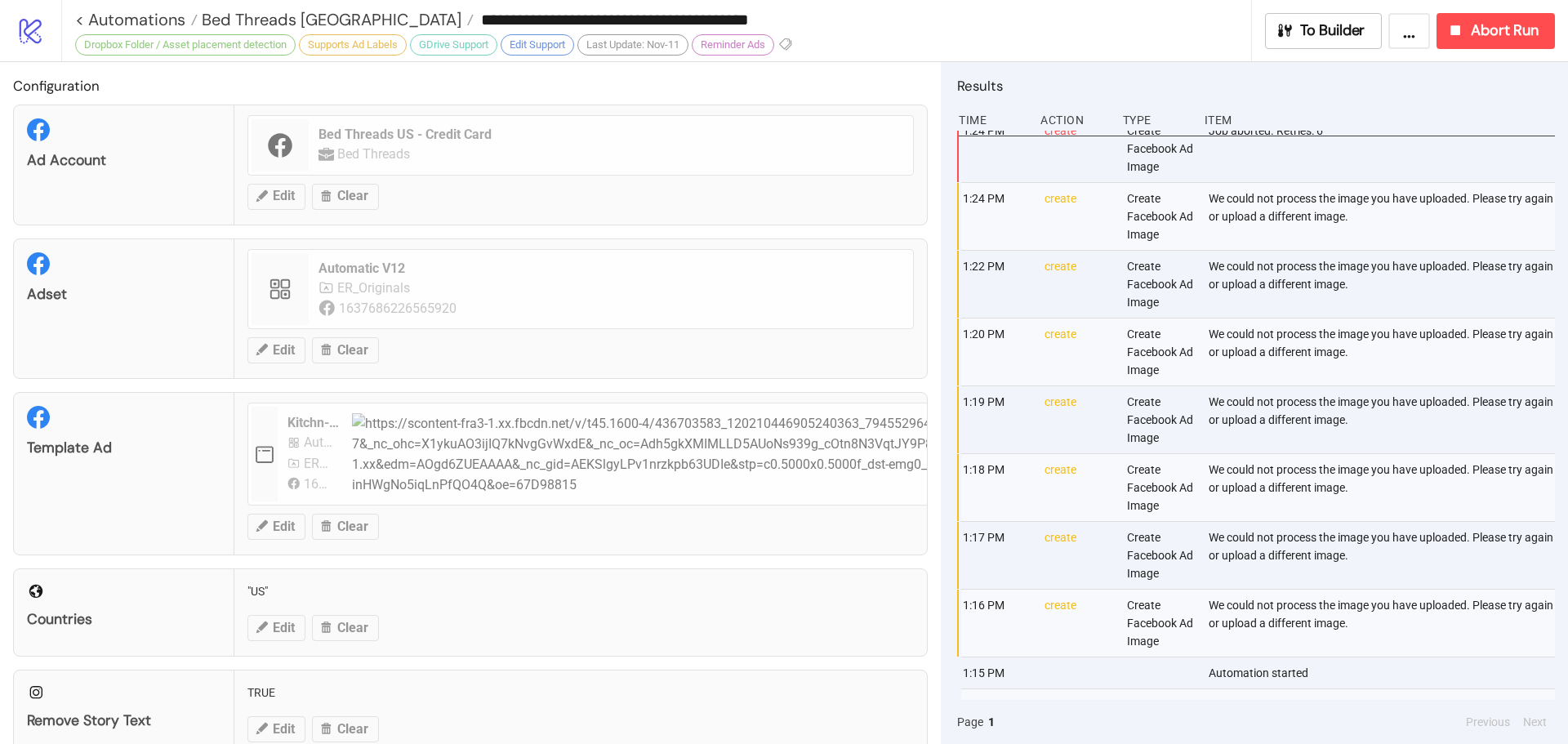
scroll to position [0, 0]
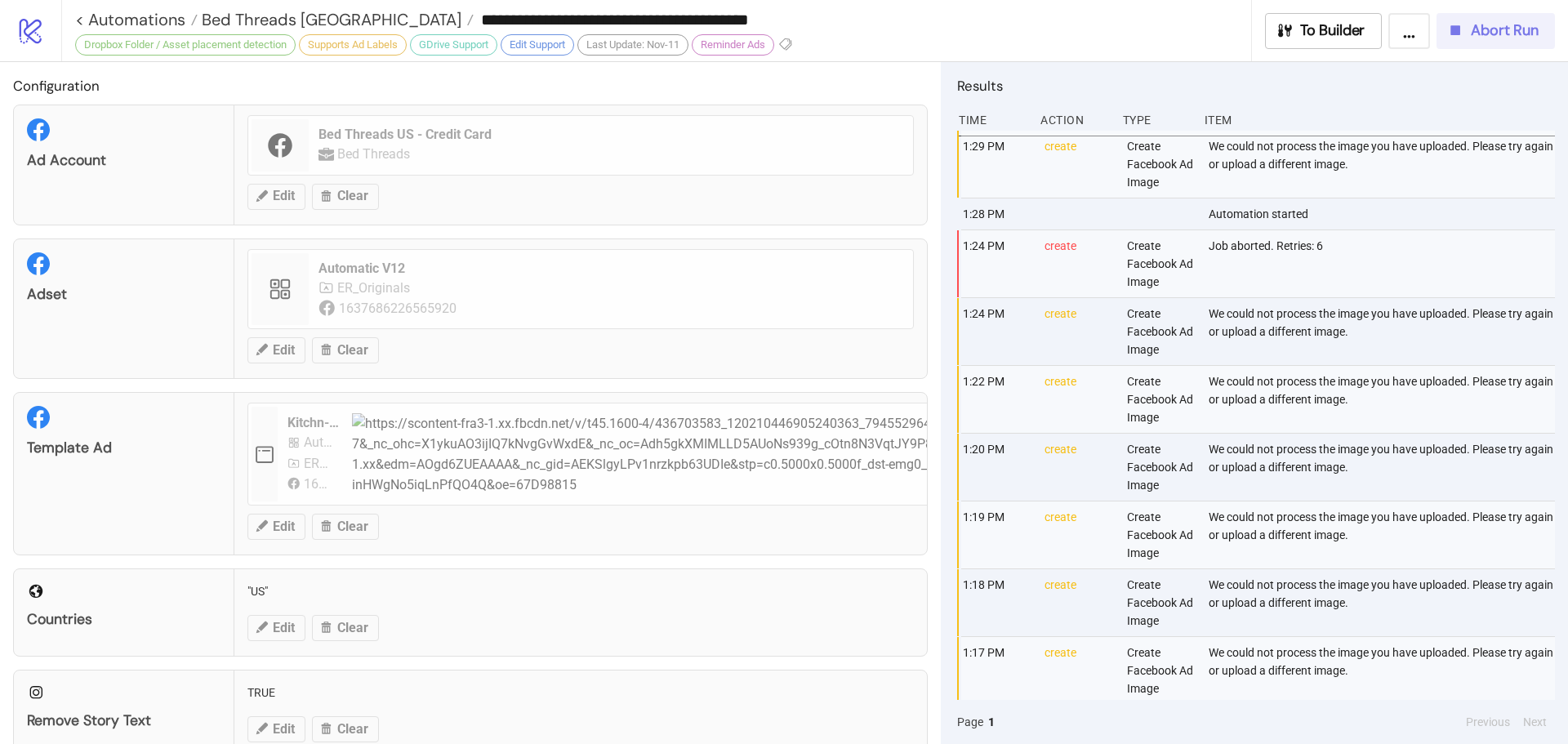
click at [1464, 34] on icon "button" at bounding box center [1455, 30] width 18 height 18
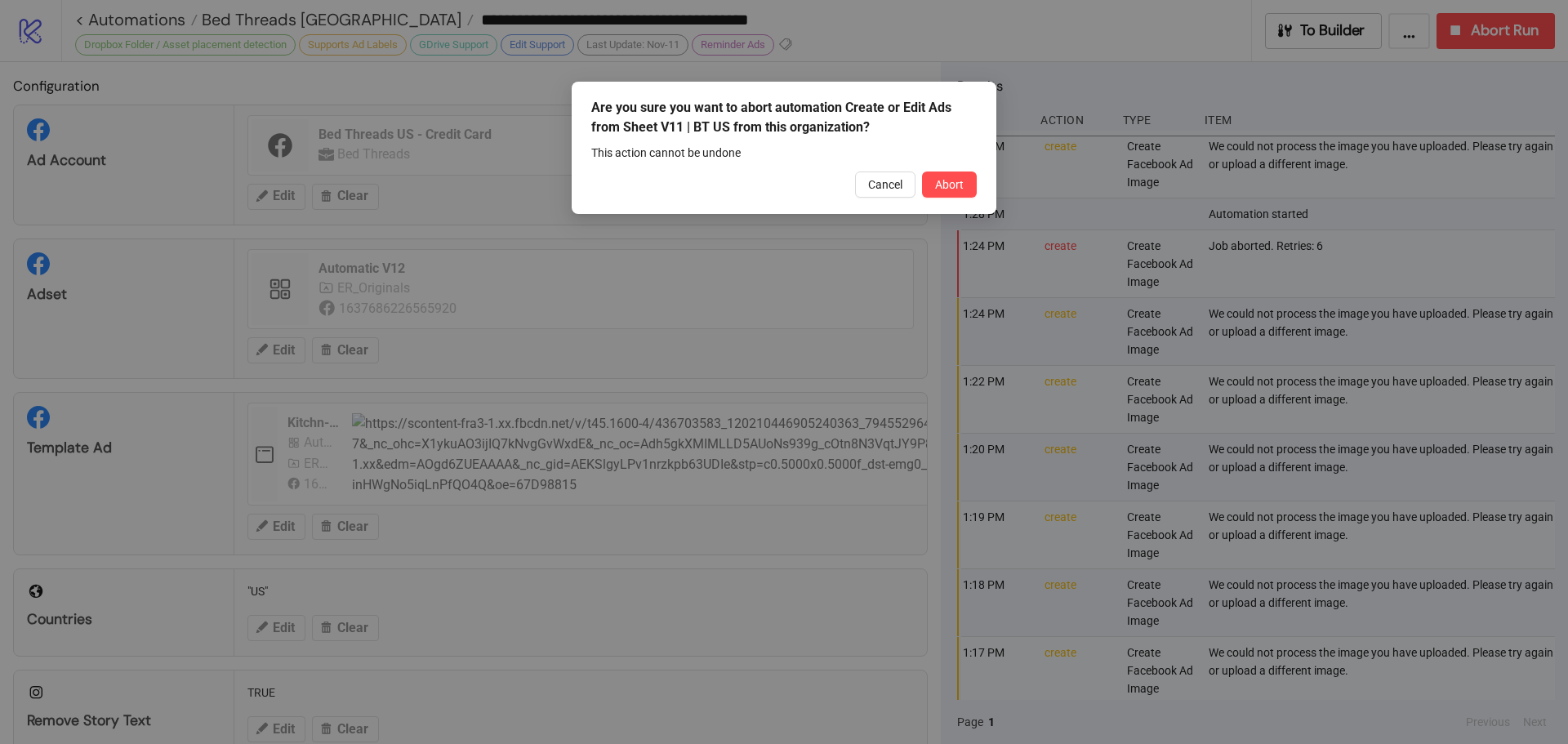
click at [955, 186] on span "Abort" at bounding box center [949, 184] width 28 height 13
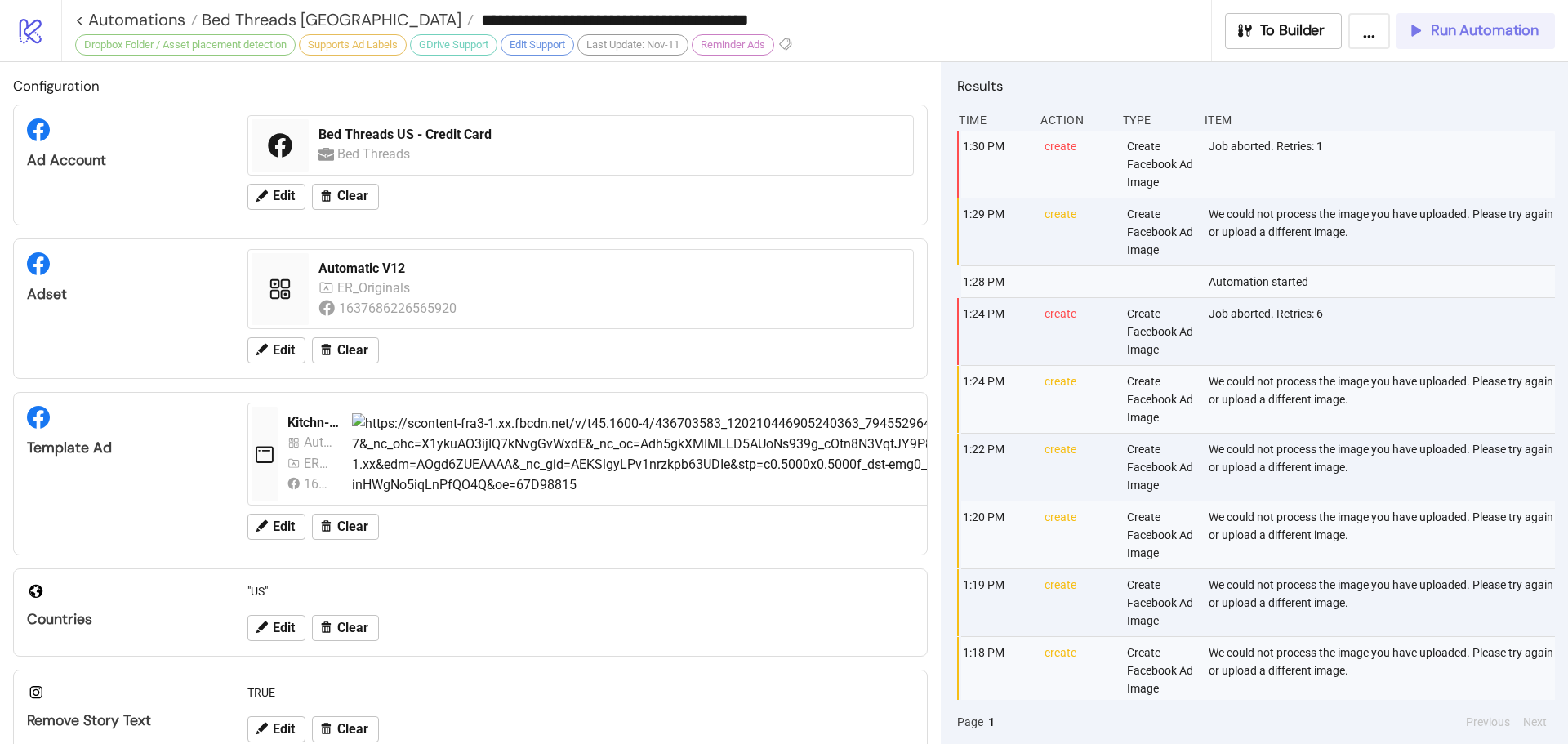
click at [1490, 25] on span "Run Automation" at bounding box center [1485, 30] width 108 height 19
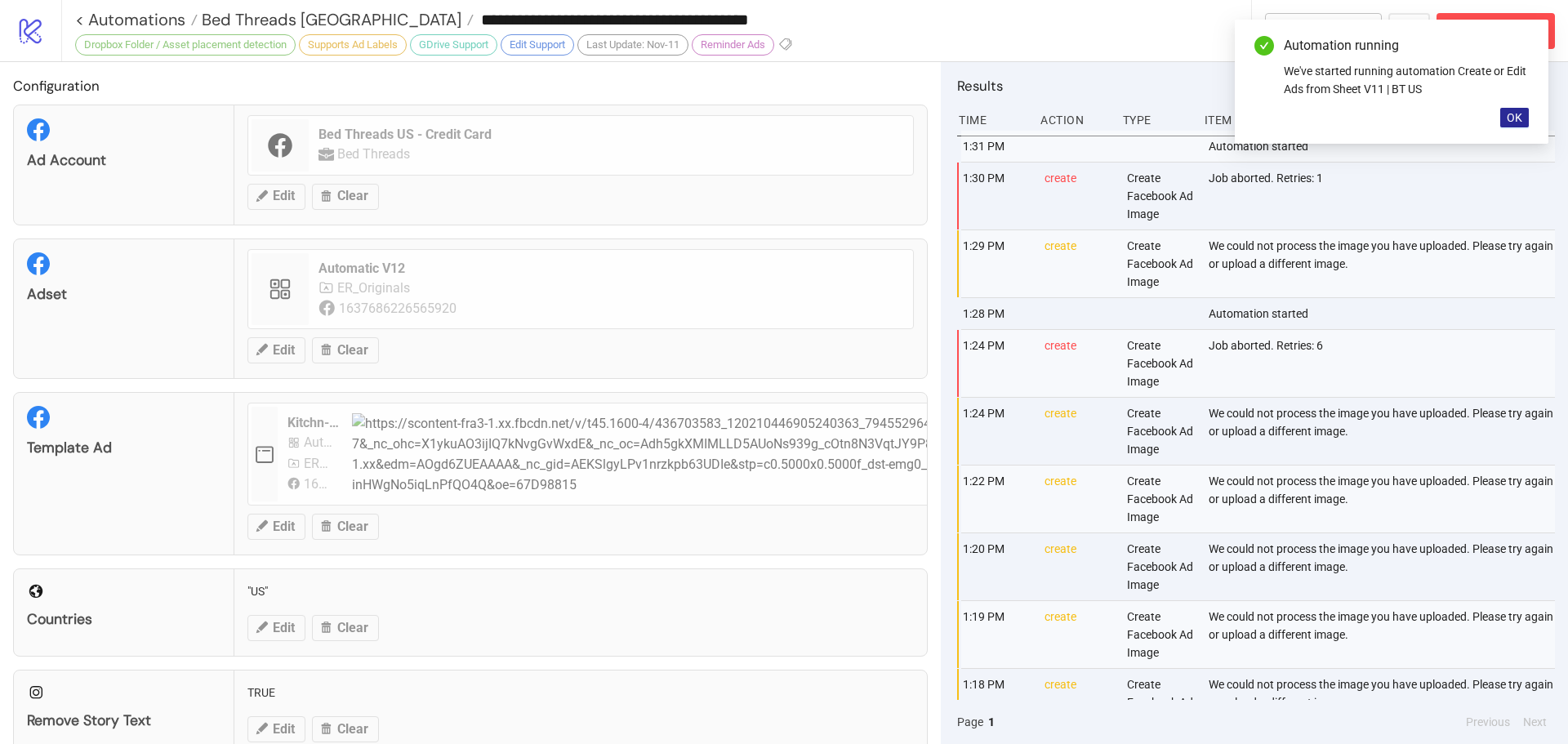
click at [1522, 115] on button "OK" at bounding box center [1514, 118] width 28 height 19
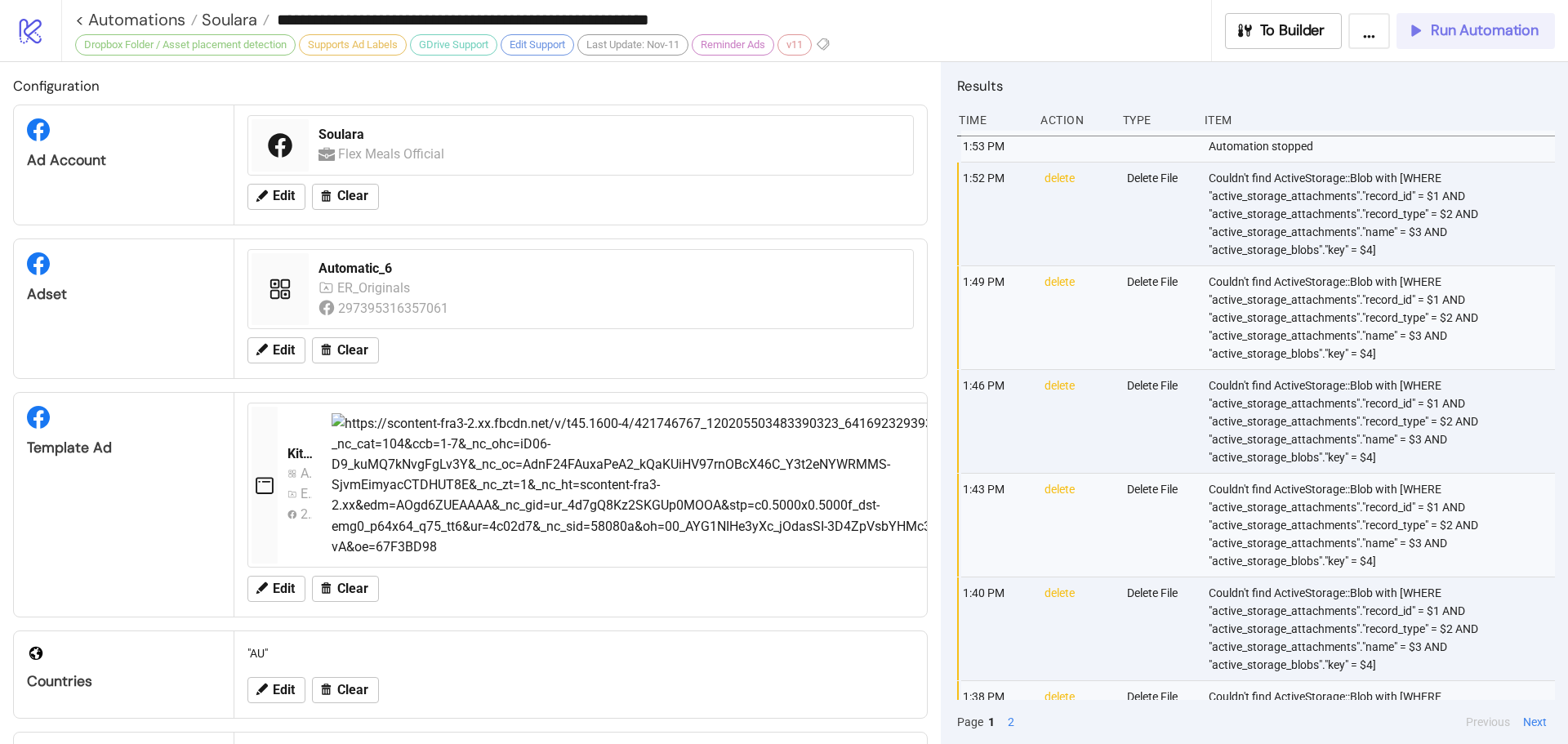
scroll to position [567, 0]
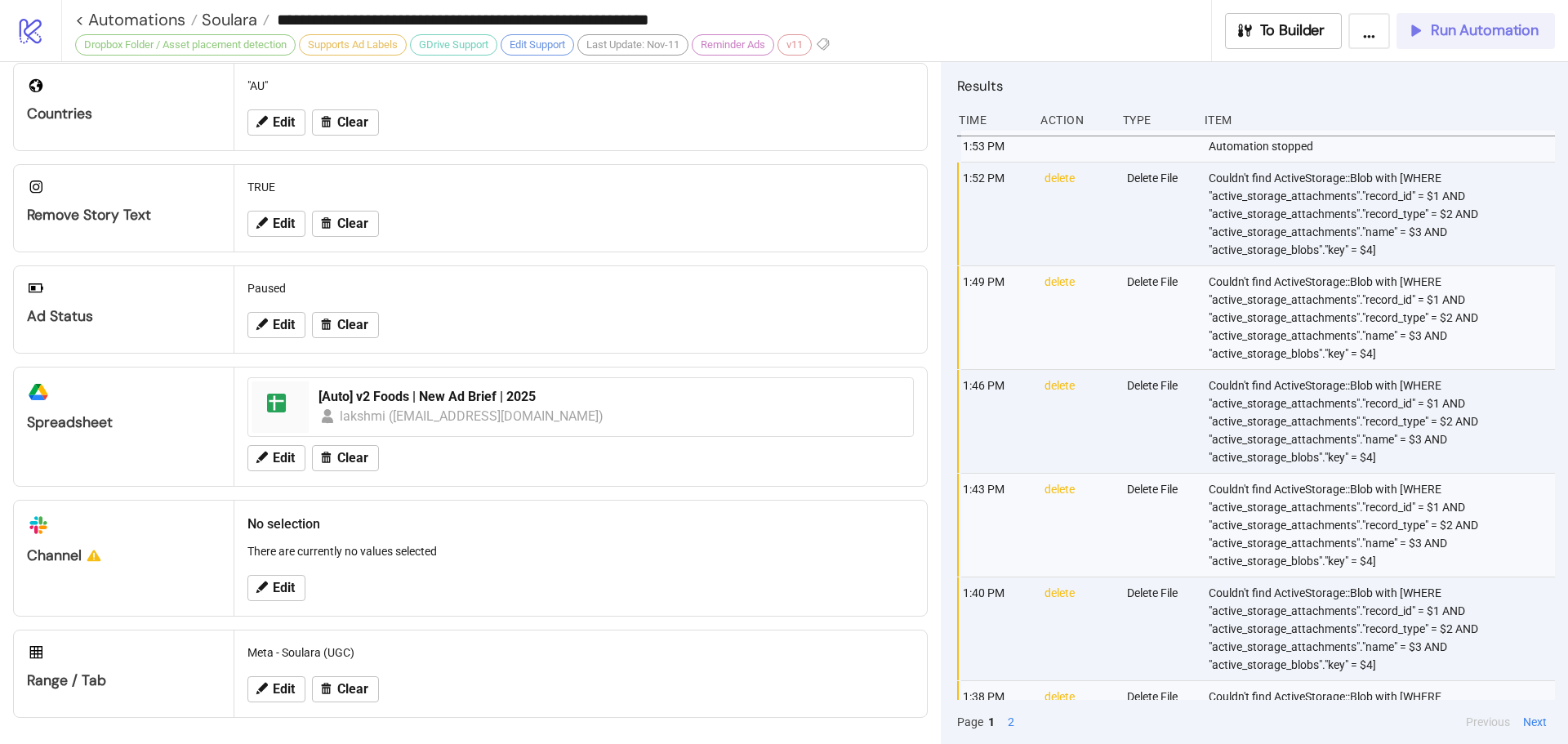
click at [1488, 37] on span "Run Automation" at bounding box center [1485, 30] width 108 height 19
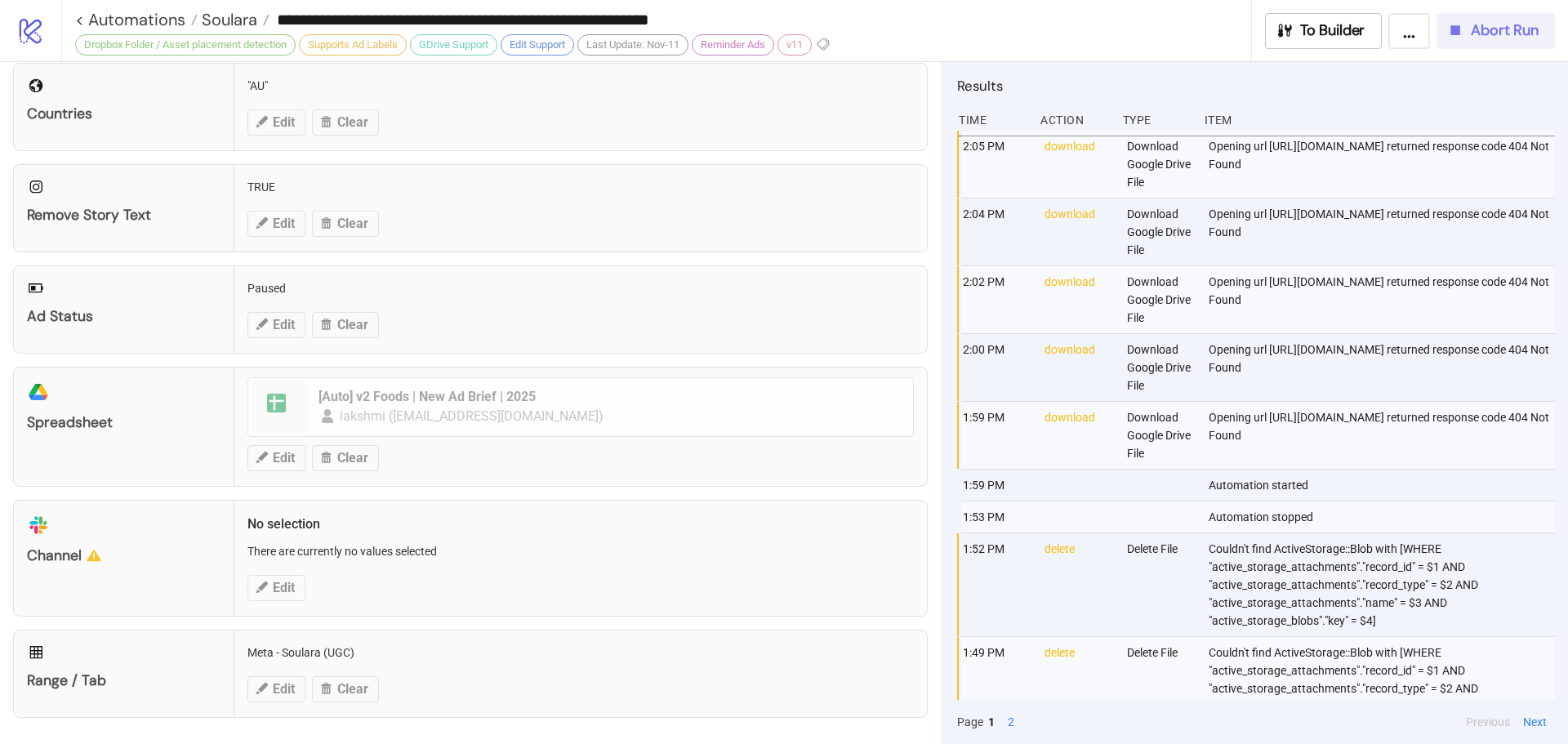
click at [1501, 29] on span "Abort Run" at bounding box center [1504, 30] width 68 height 19
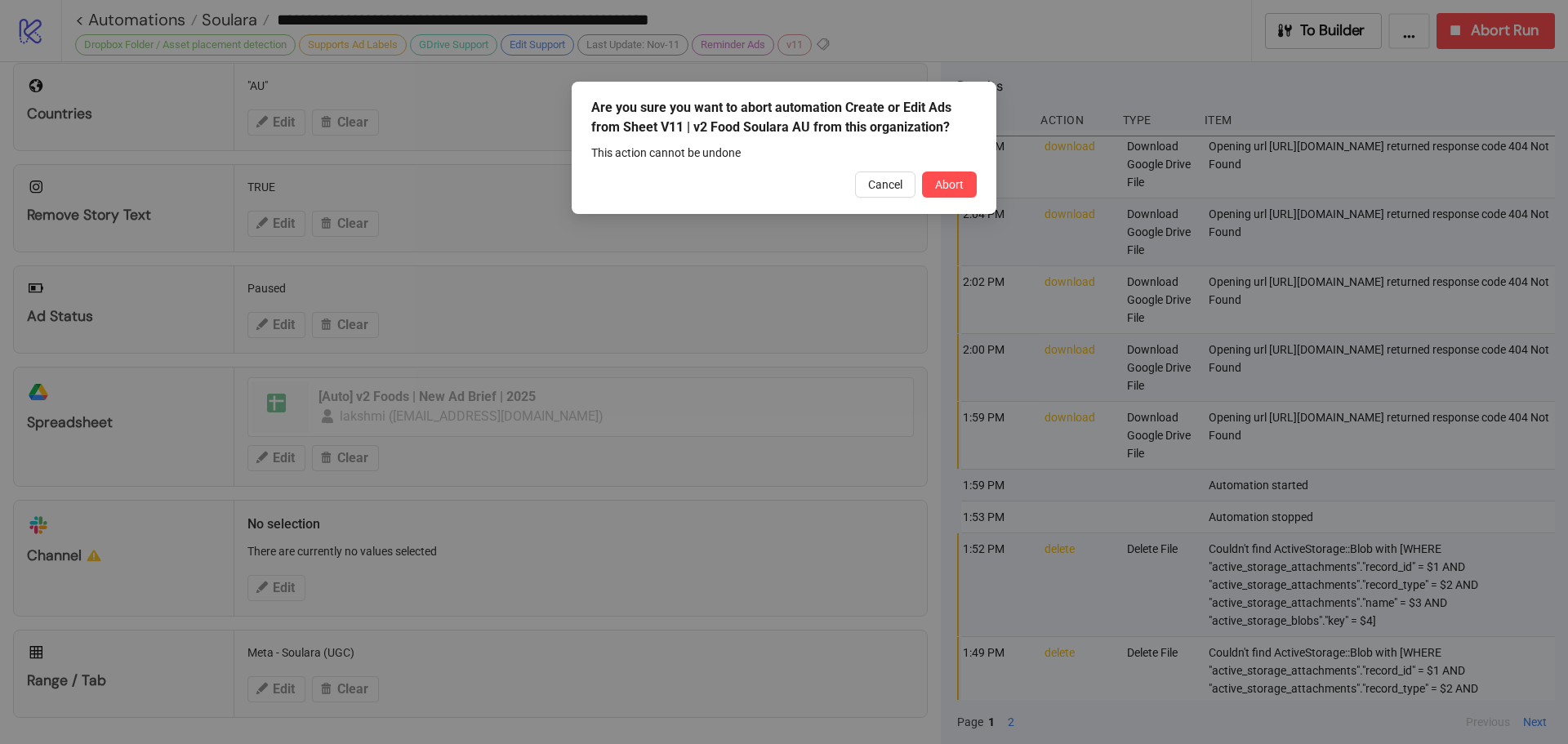
click at [941, 189] on span "Abort" at bounding box center [949, 184] width 28 height 13
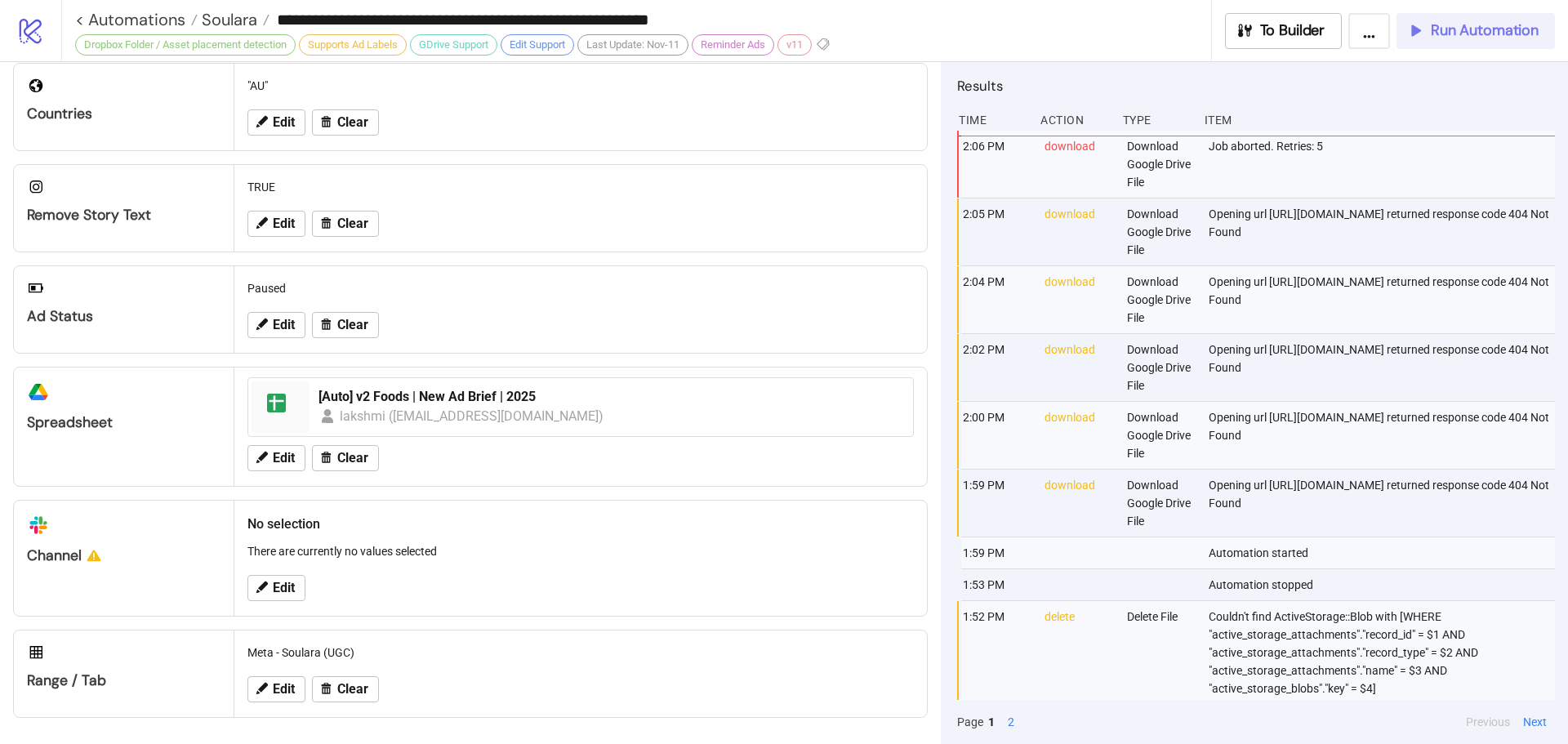
click at [1449, 38] on span "Run Automation" at bounding box center [1485, 30] width 108 height 19
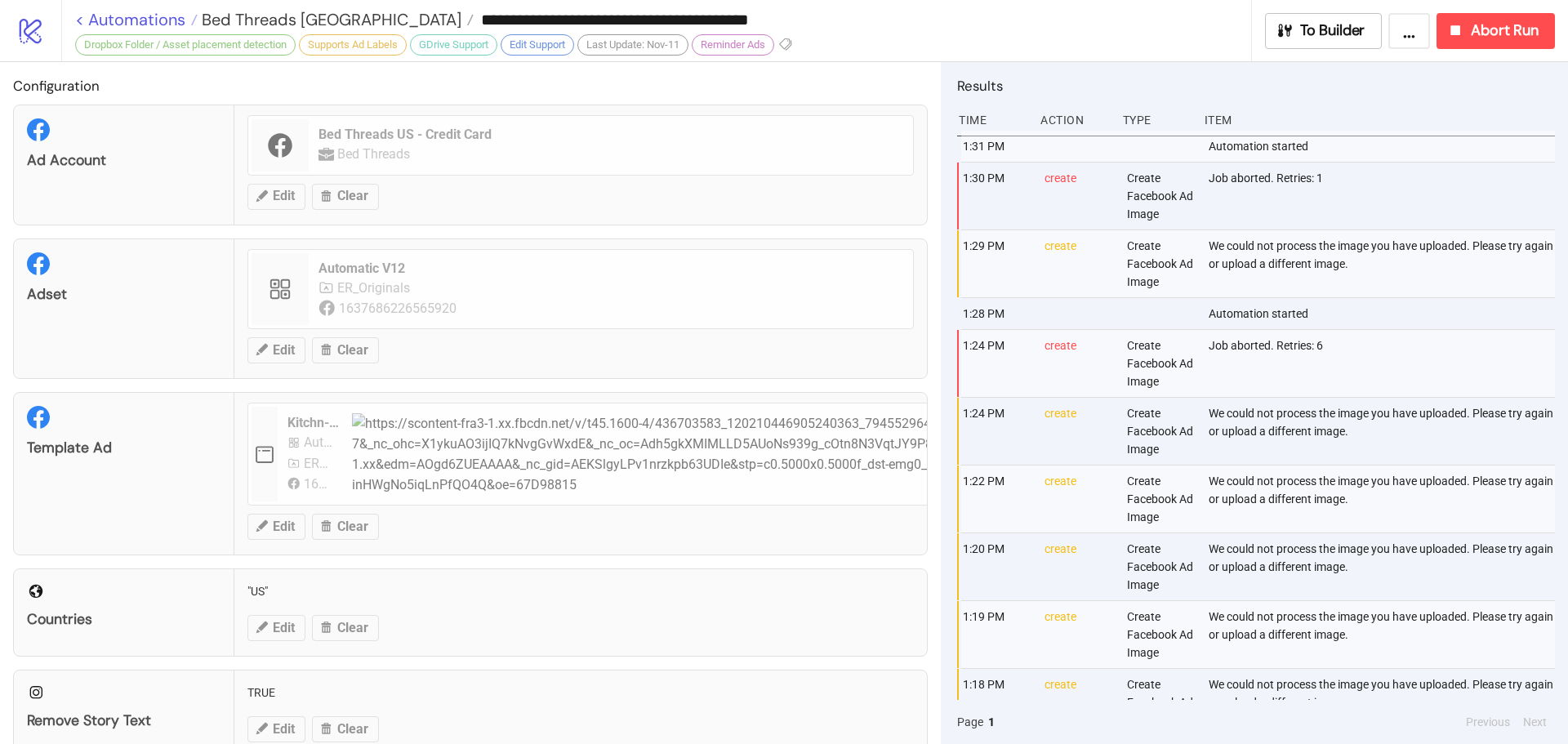
click at [166, 21] on link "< Automations" at bounding box center [136, 19] width 123 height 16
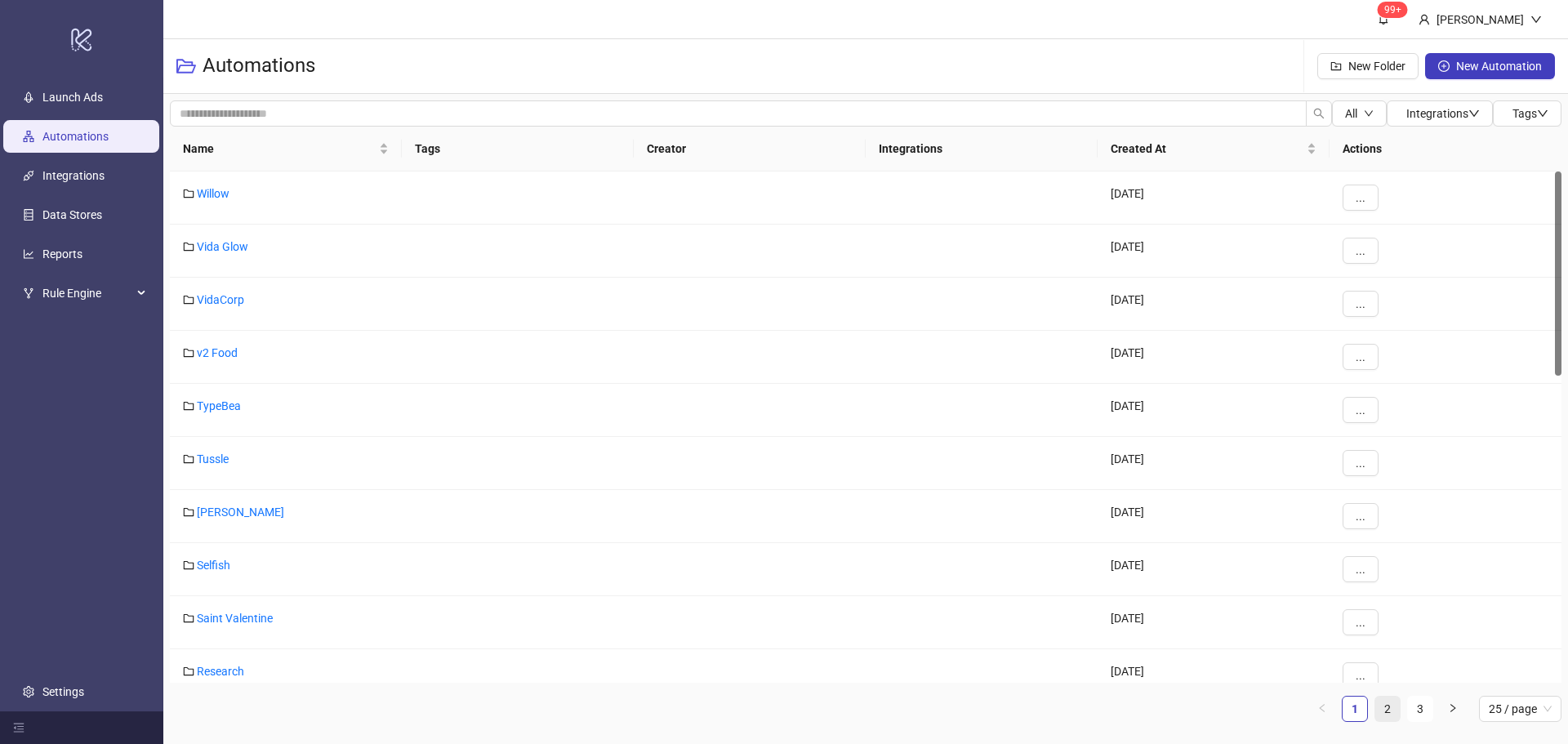
click at [1391, 706] on link "2" at bounding box center [1388, 709] width 25 height 25
click at [230, 512] on link "Bed Threads" at bounding box center [229, 512] width 64 height 13
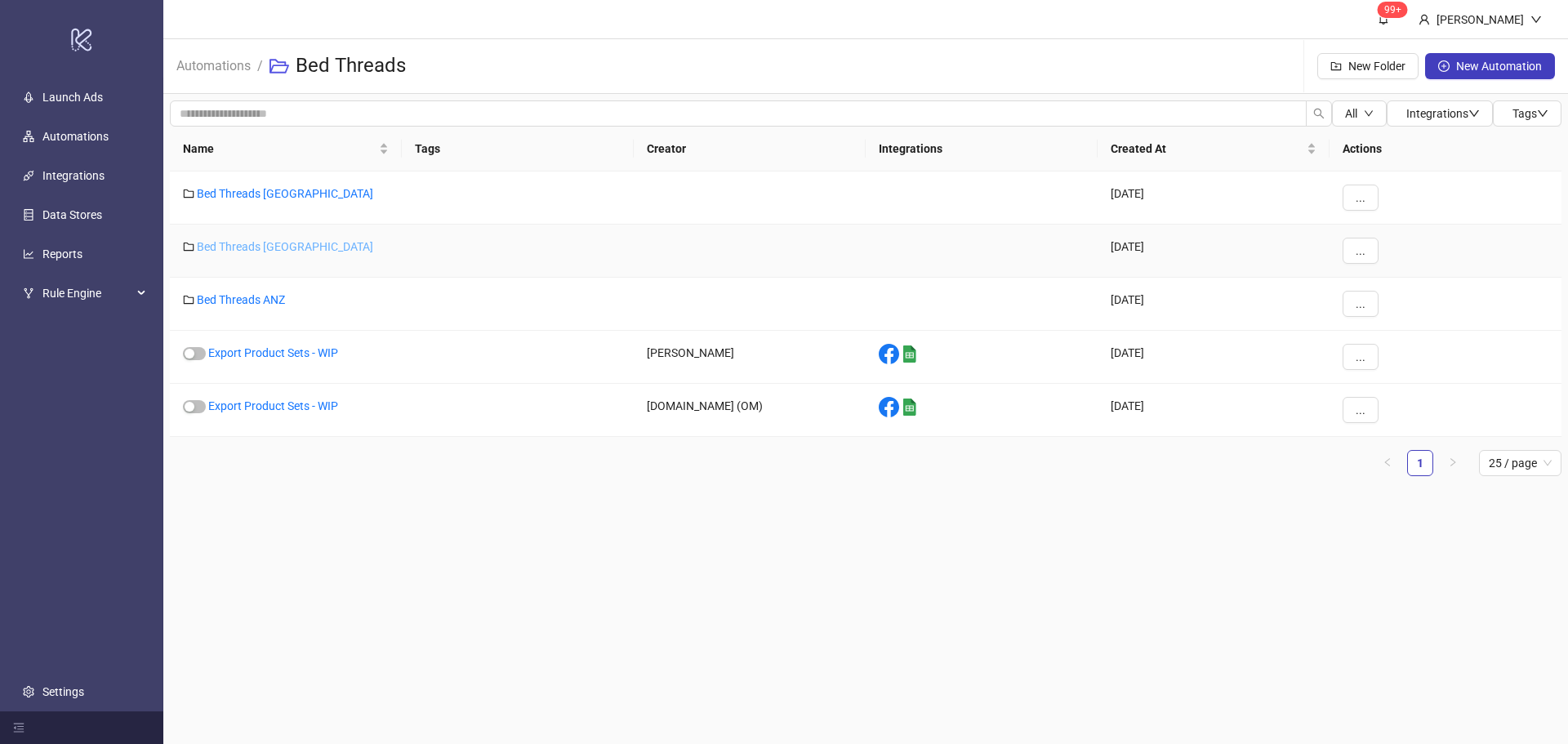
click at [252, 245] on link "Bed Threads [GEOGRAPHIC_DATA]" at bounding box center [285, 247] width 177 height 13
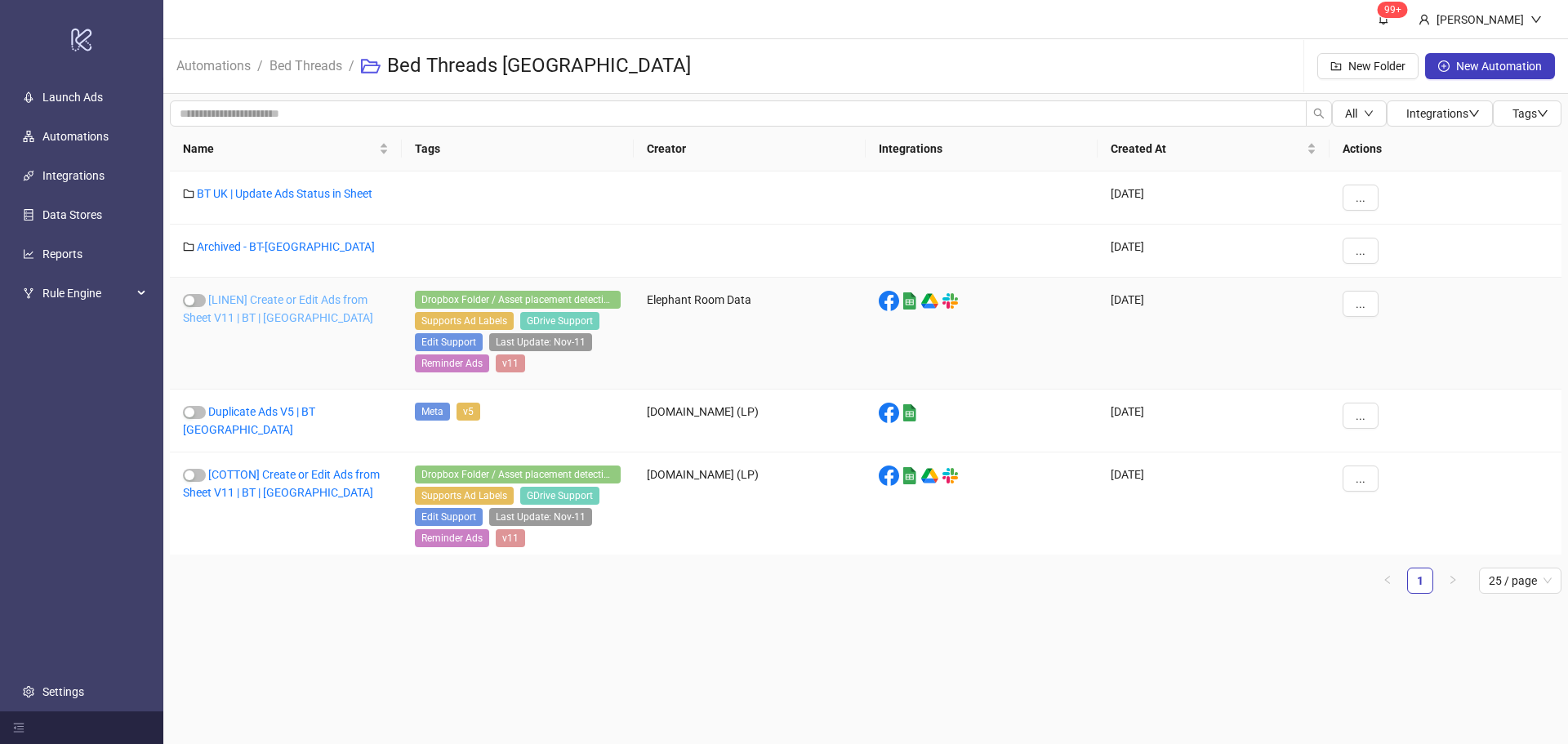
click at [293, 297] on link "[LINEN] Create or Edit Ads from Sheet V11 | BT | [GEOGRAPHIC_DATA]" at bounding box center [278, 308] width 190 height 31
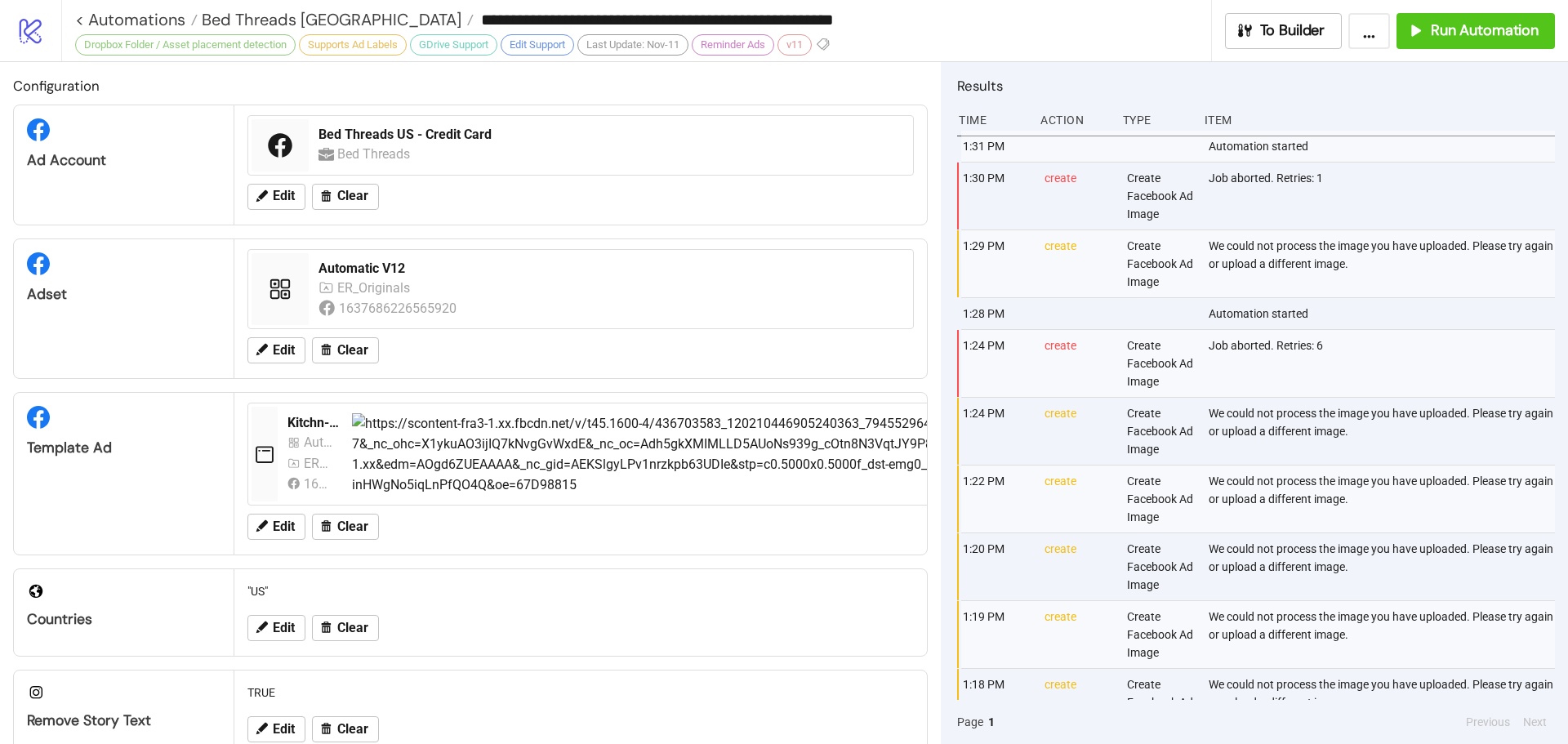
type input "**********"
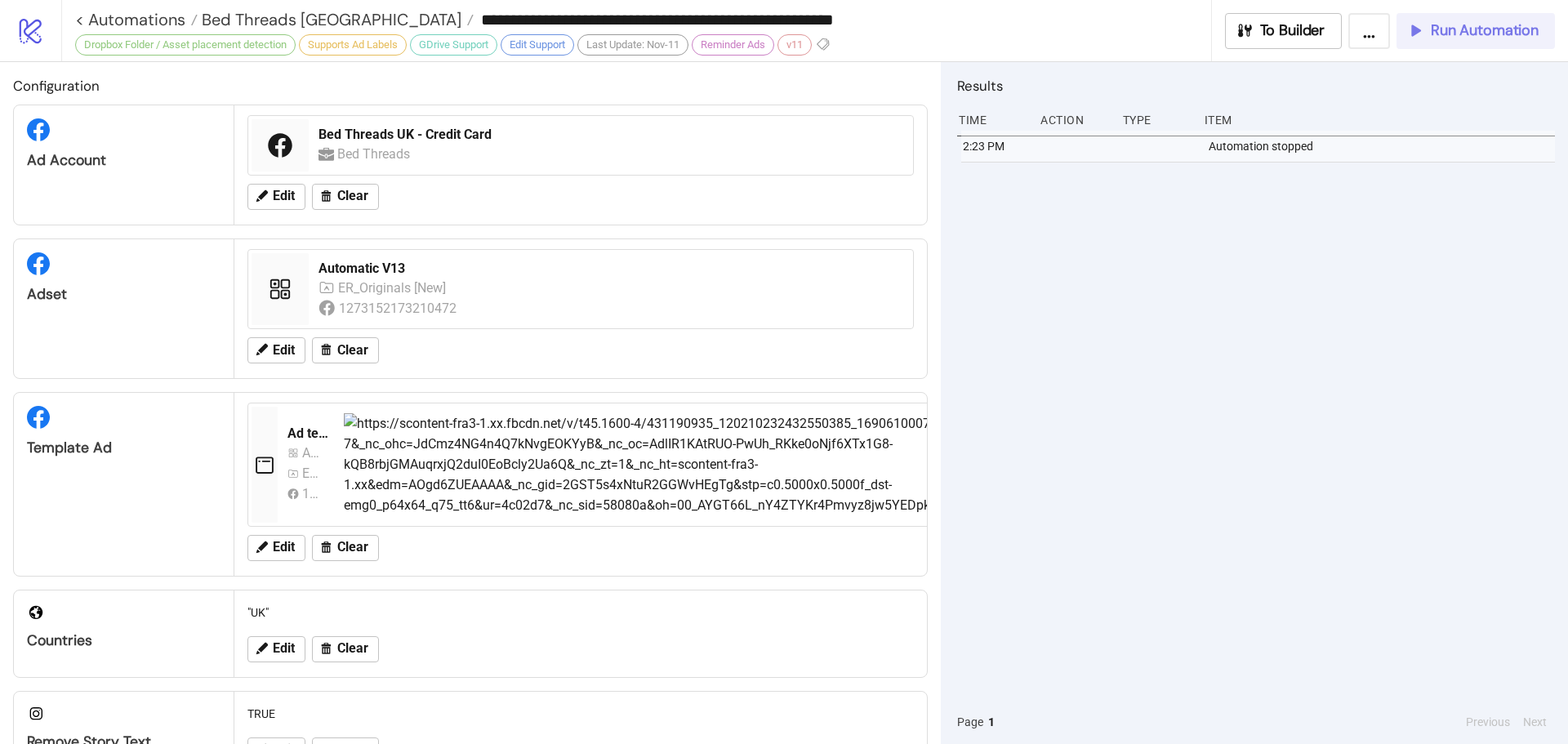
click at [1522, 25] on span "Run Automation" at bounding box center [1485, 30] width 108 height 19
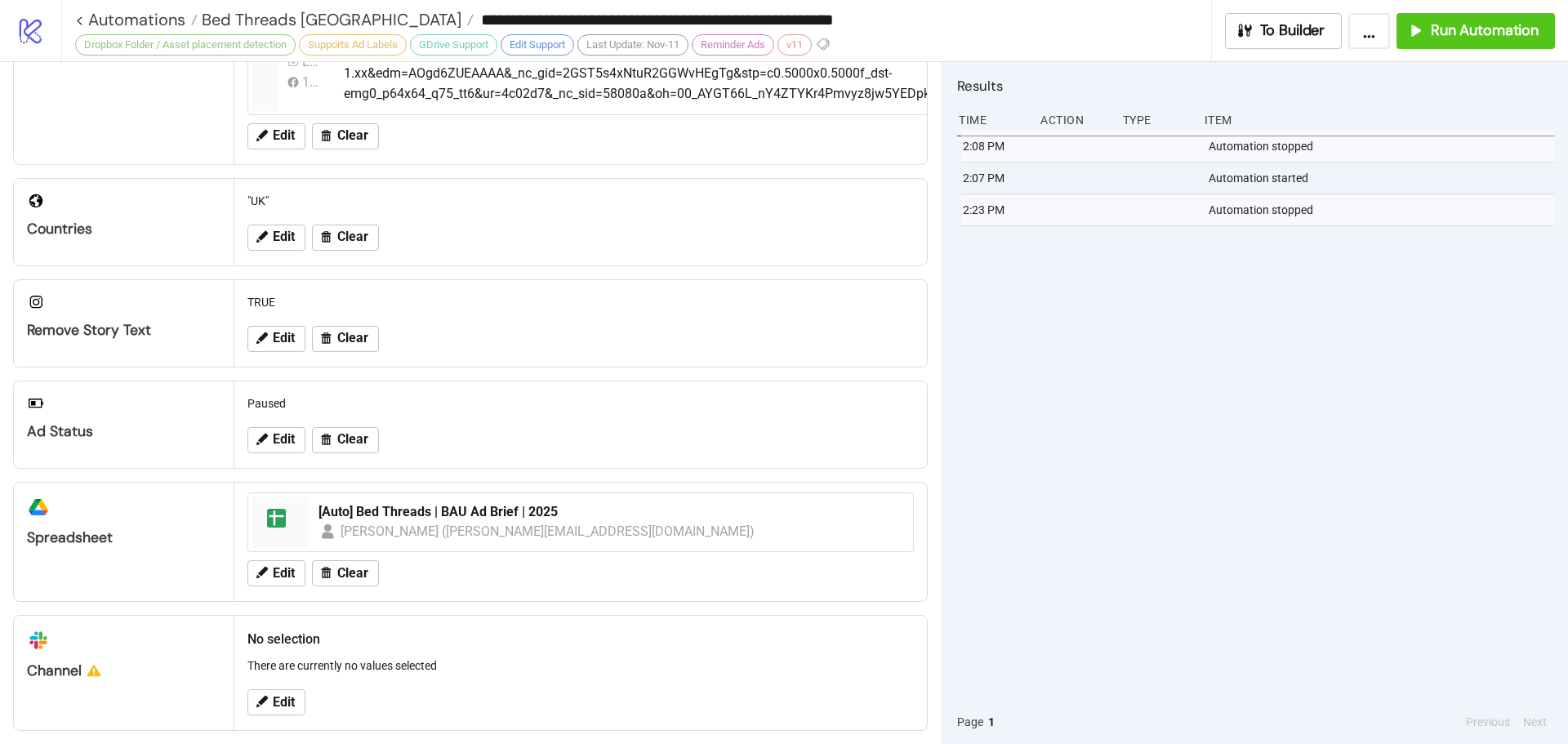
scroll to position [526, 0]
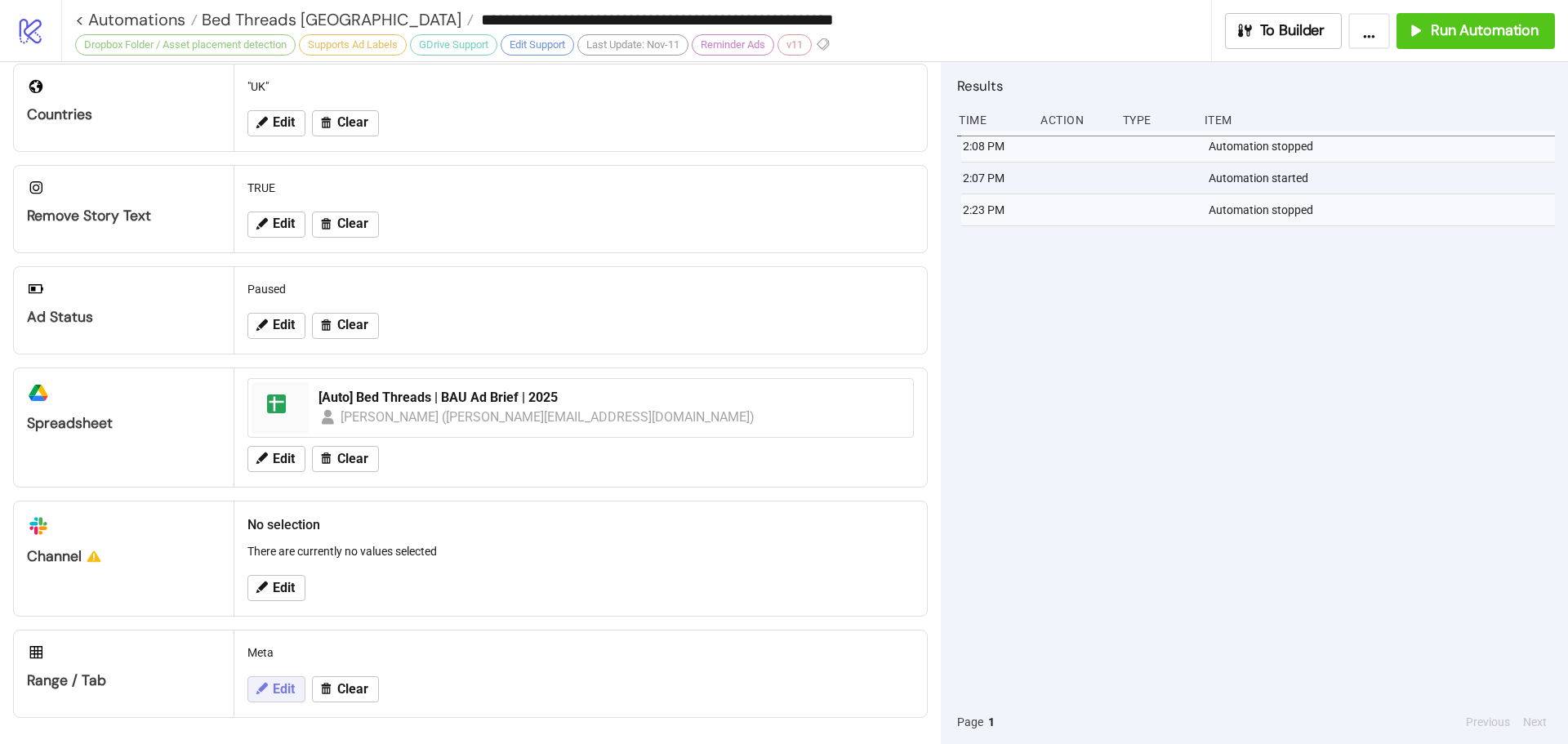
click at [288, 683] on span "Edit" at bounding box center [284, 689] width 22 height 15
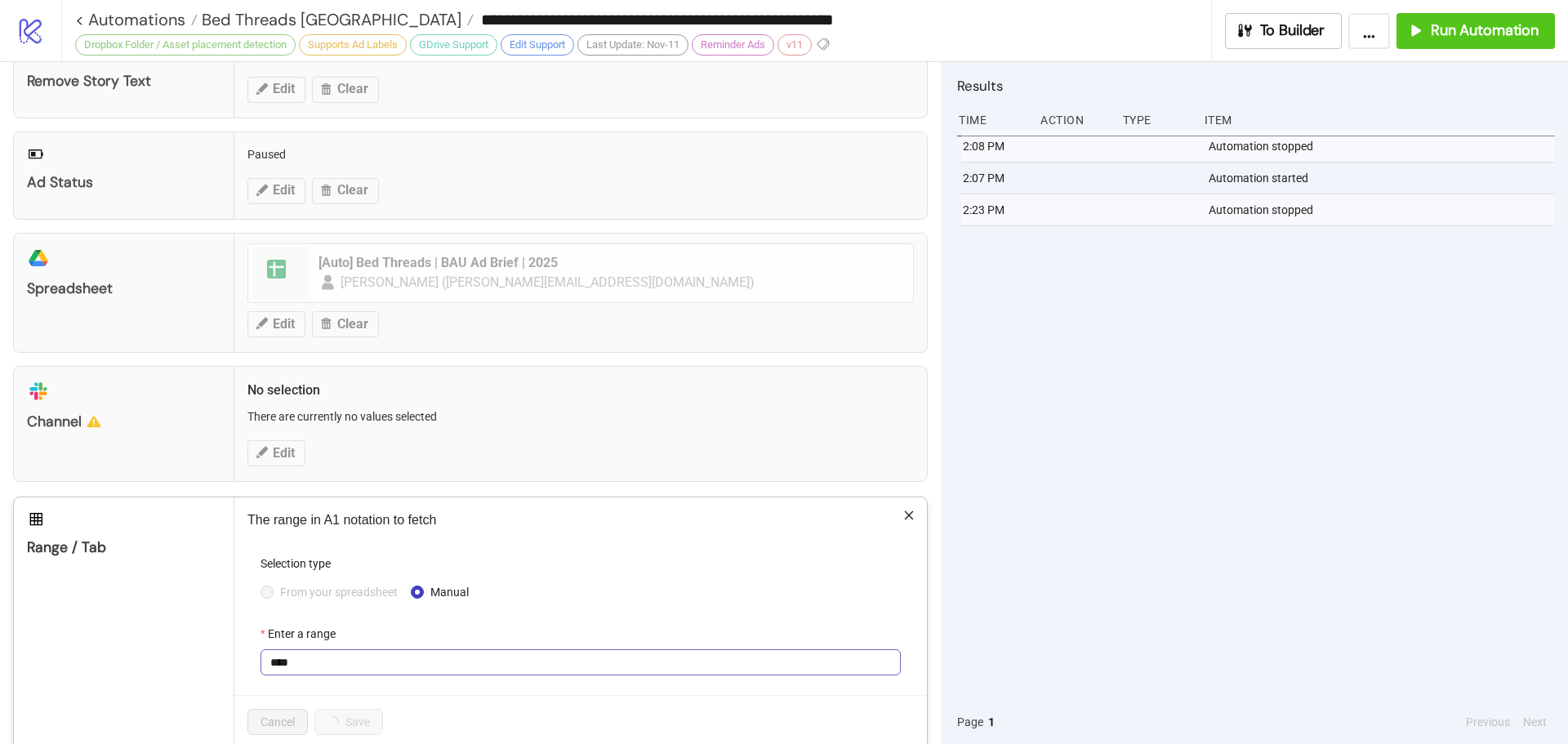
scroll to position [691, 0]
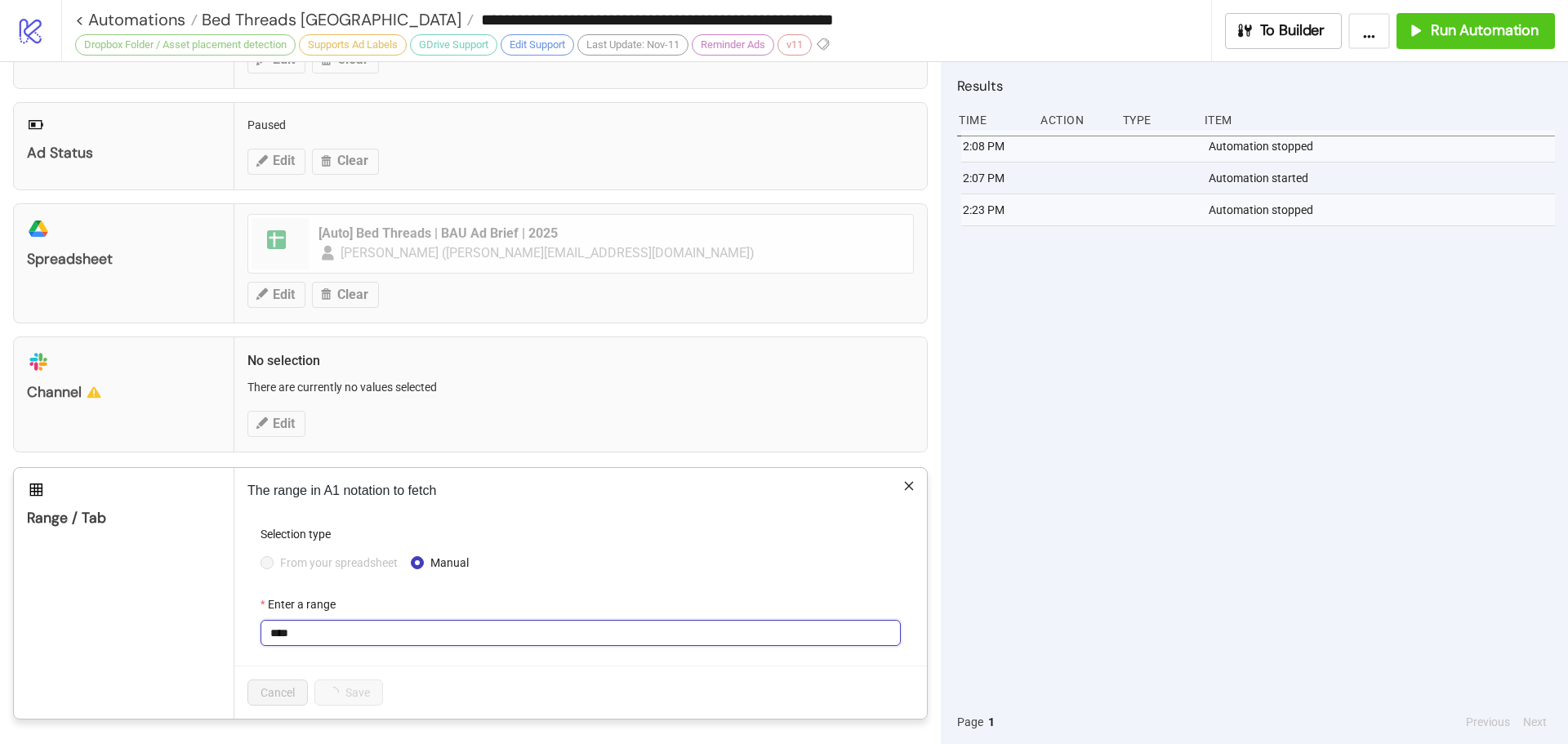
click at [331, 640] on input "****" at bounding box center [581, 633] width 640 height 27
drag, startPoint x: 331, startPoint y: 640, endPoint x: 270, endPoint y: 623, distance: 63.3
click at [270, 623] on input "****" at bounding box center [581, 633] width 640 height 27
paste input "*******"
type input "**********"
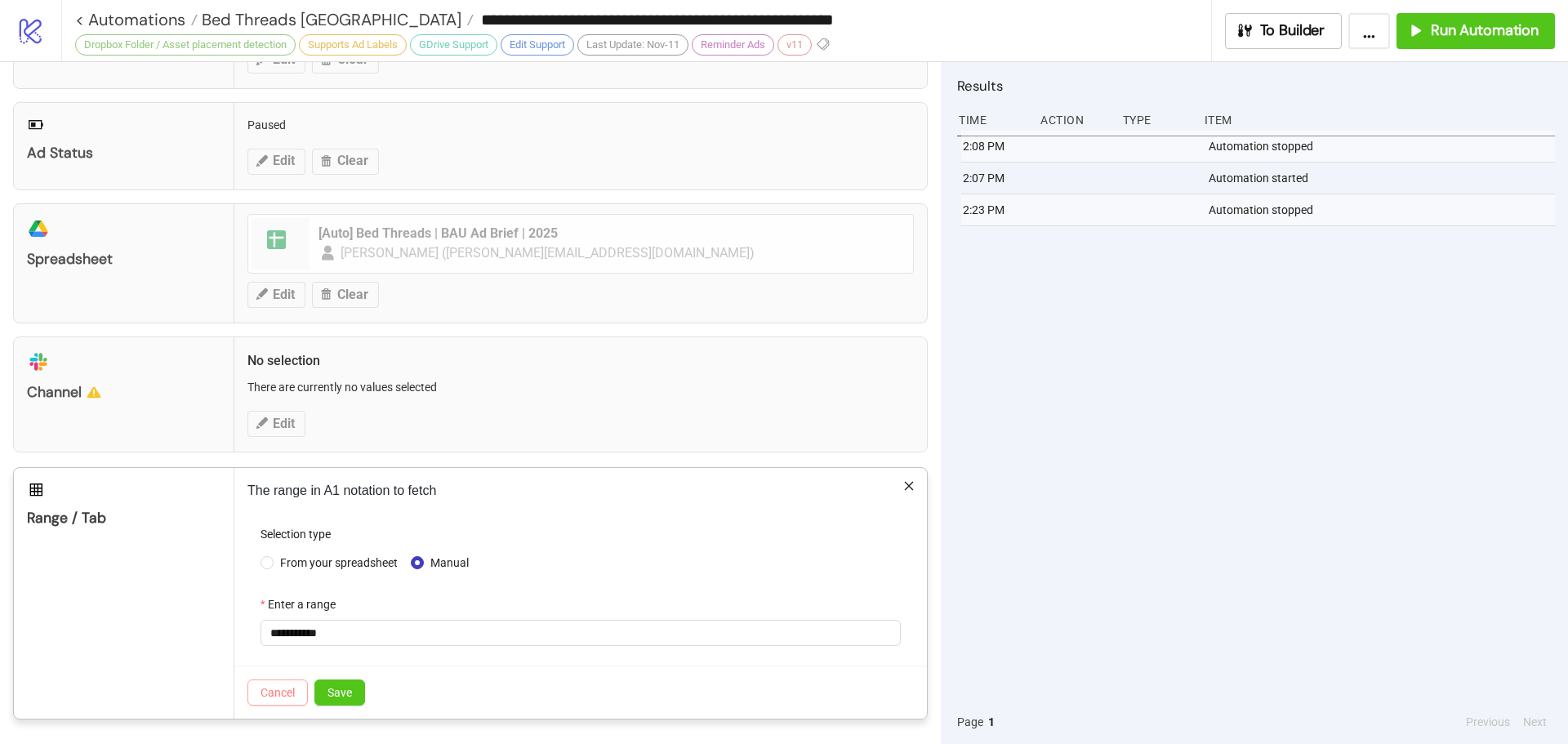
click at [302, 687] on button "Cancel" at bounding box center [278, 693] width 60 height 27
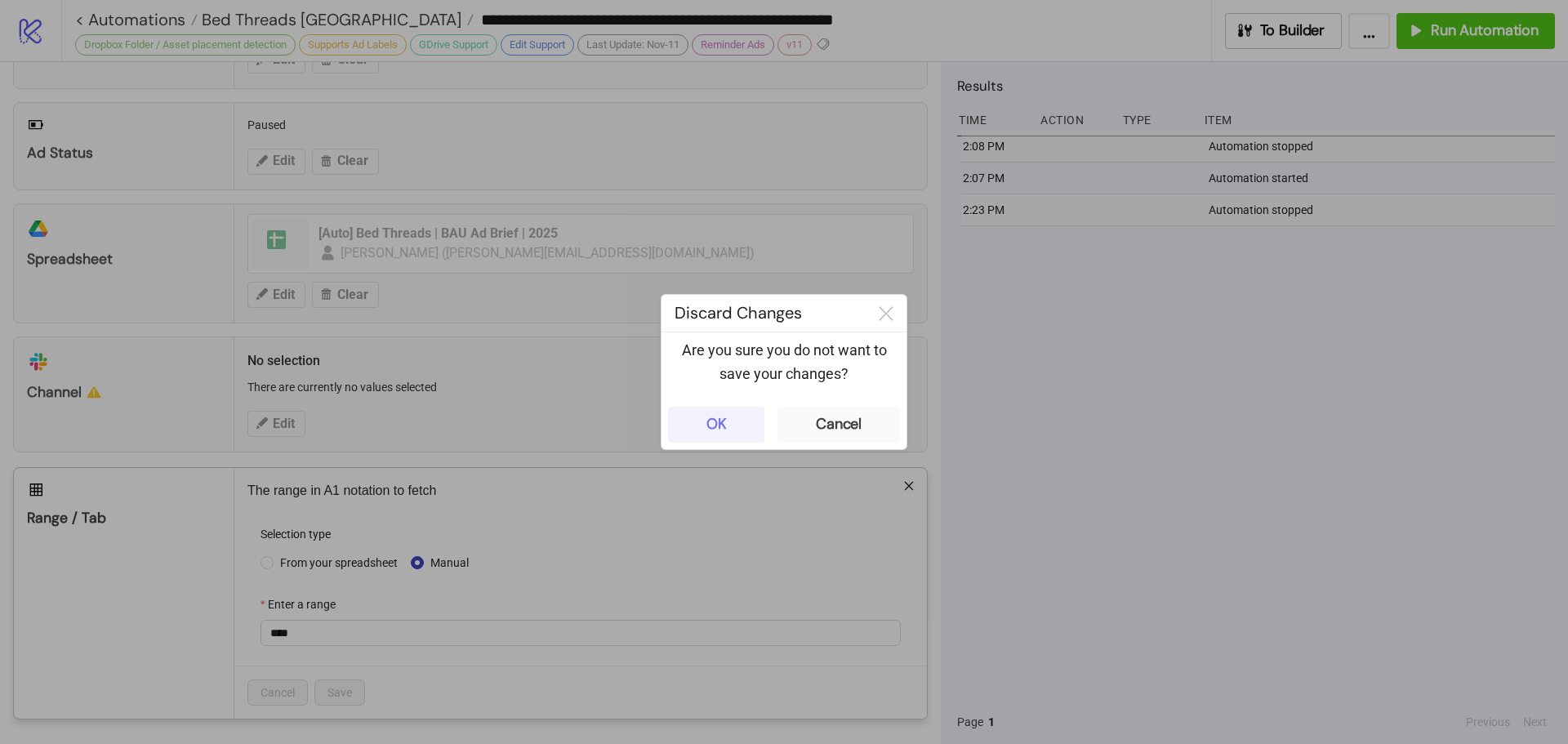
click at [756, 434] on button "OK" at bounding box center [716, 424] width 96 height 36
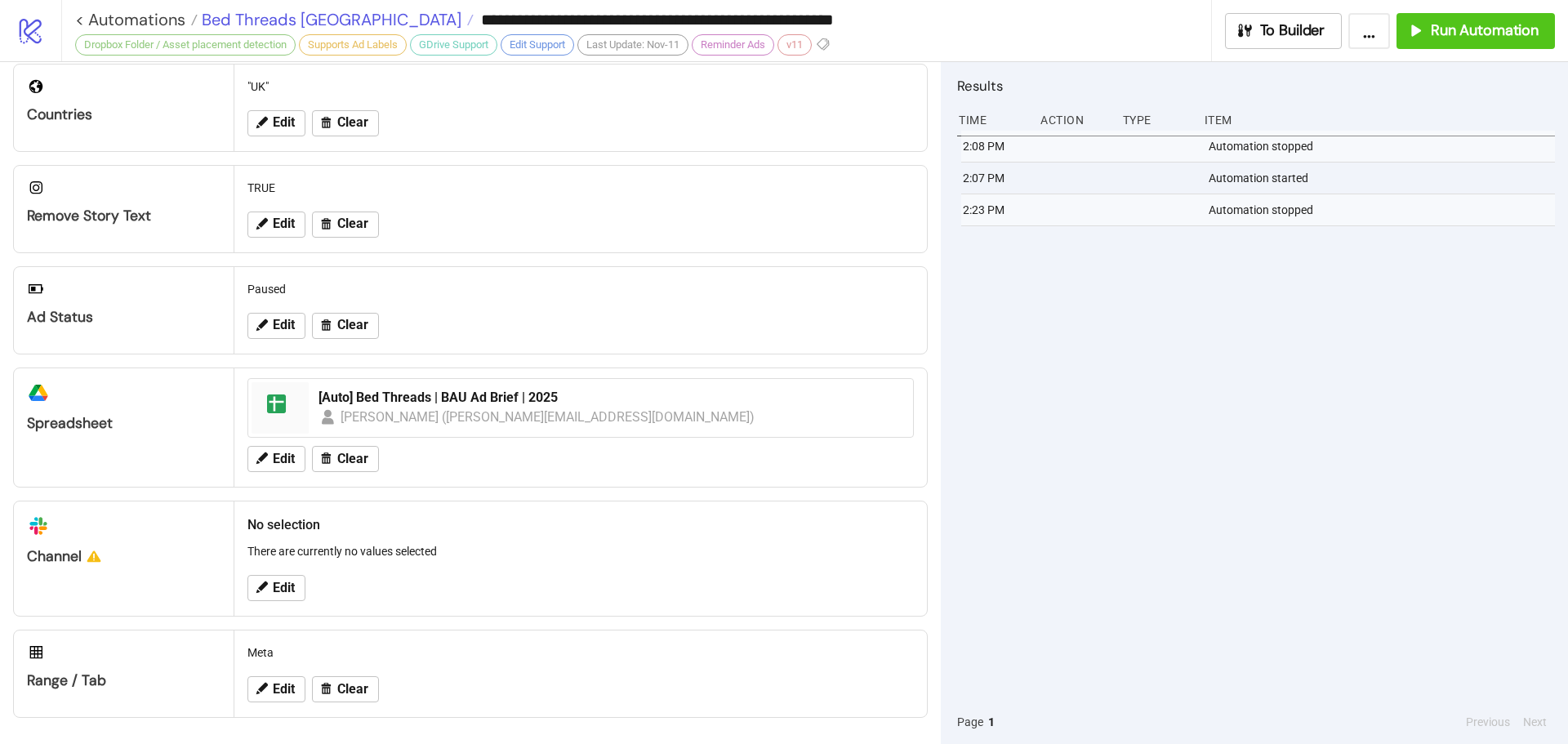
click at [262, 18] on span "Bed Threads [GEOGRAPHIC_DATA]" at bounding box center [330, 19] width 263 height 21
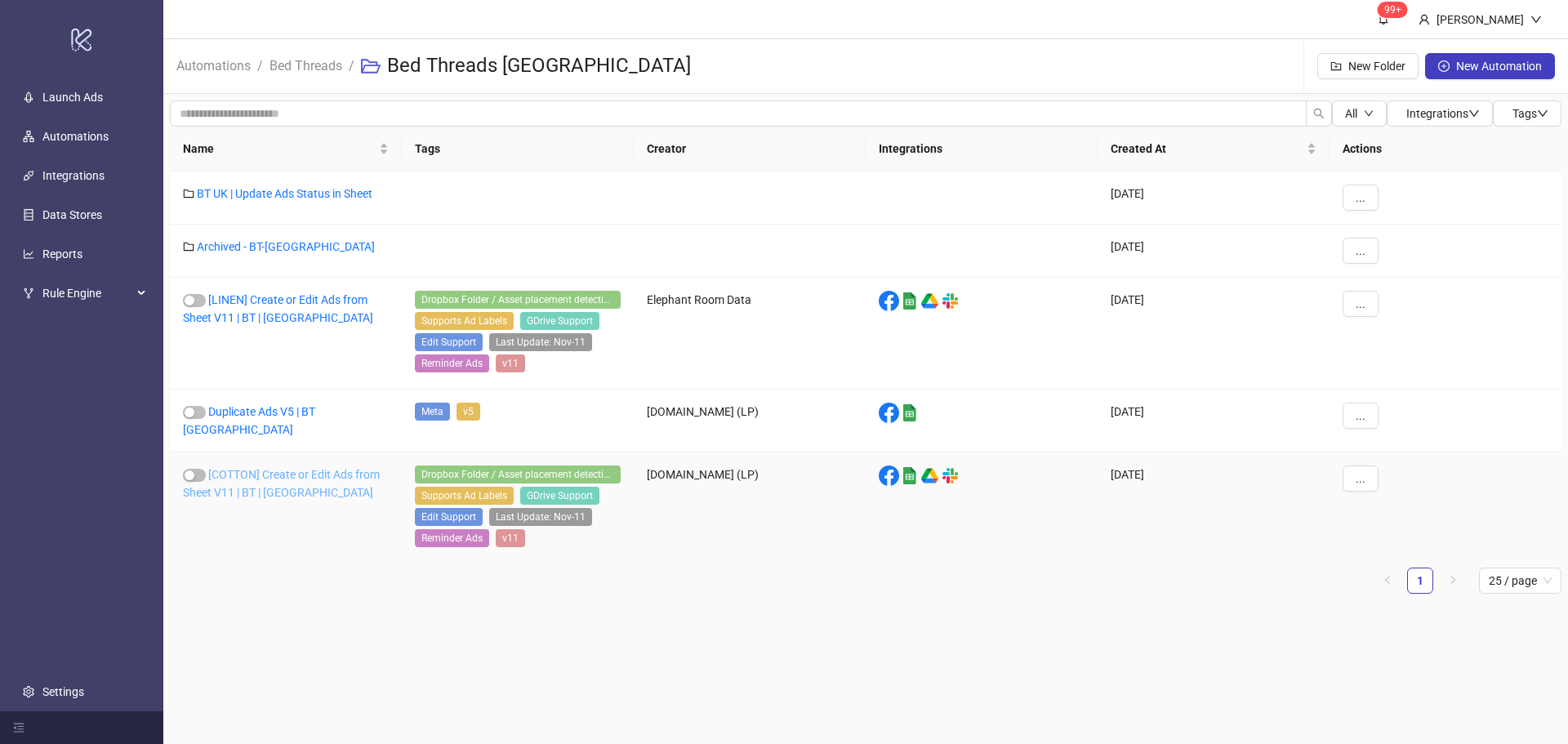
click at [255, 467] on link "[COTTON] Create or Edit Ads from Sheet V11 | BT | [GEOGRAPHIC_DATA]" at bounding box center [281, 482] width 197 height 31
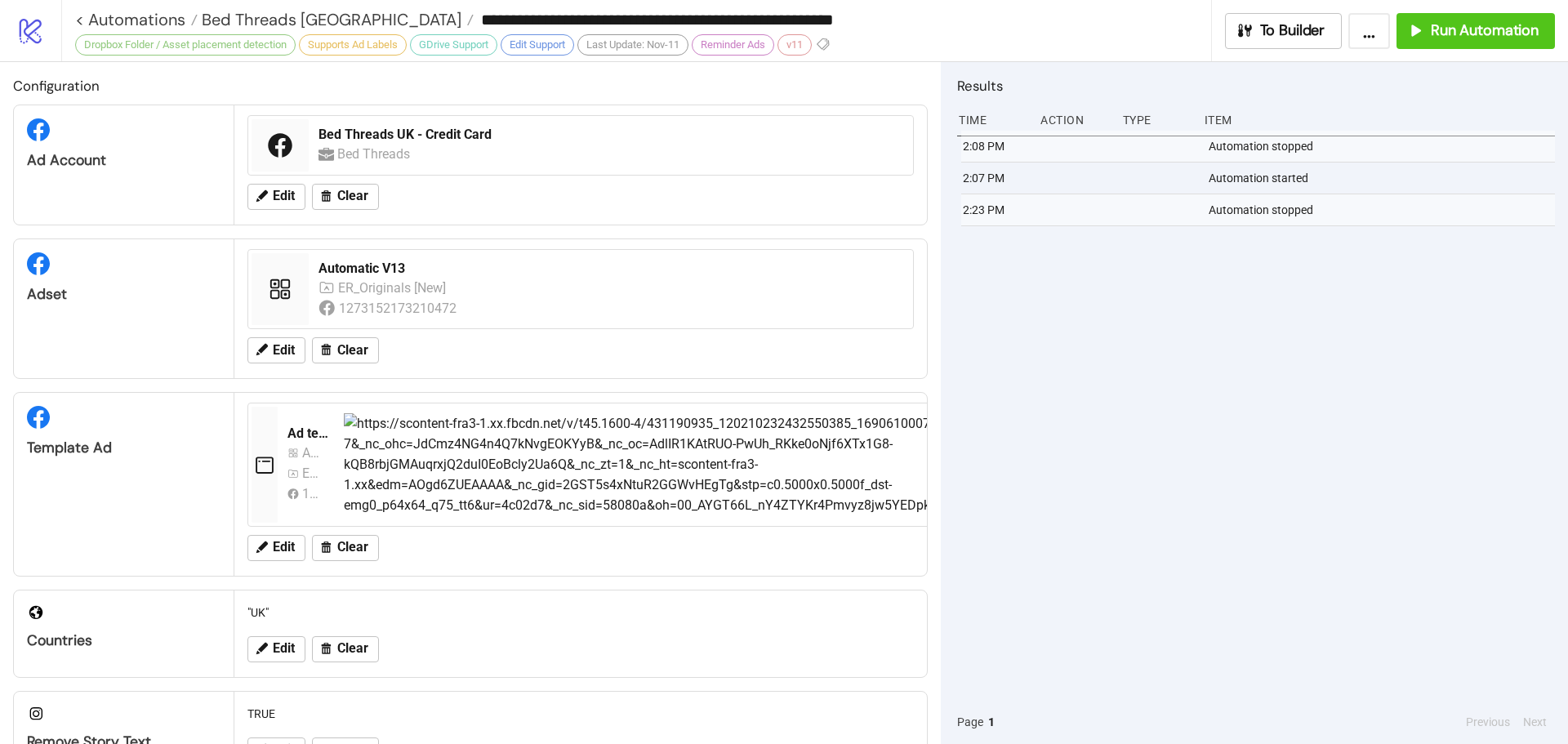
type input "**********"
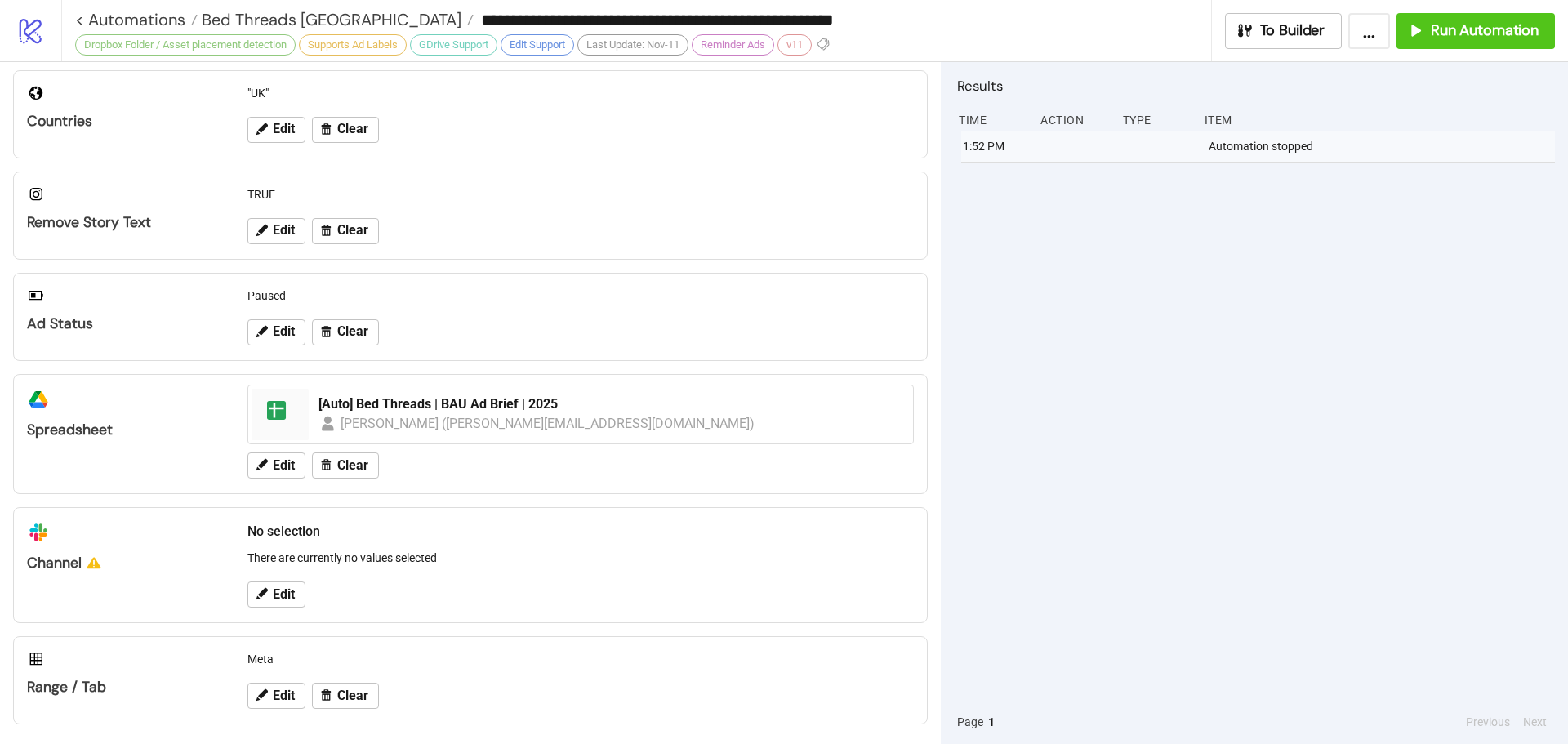
scroll to position [526, 0]
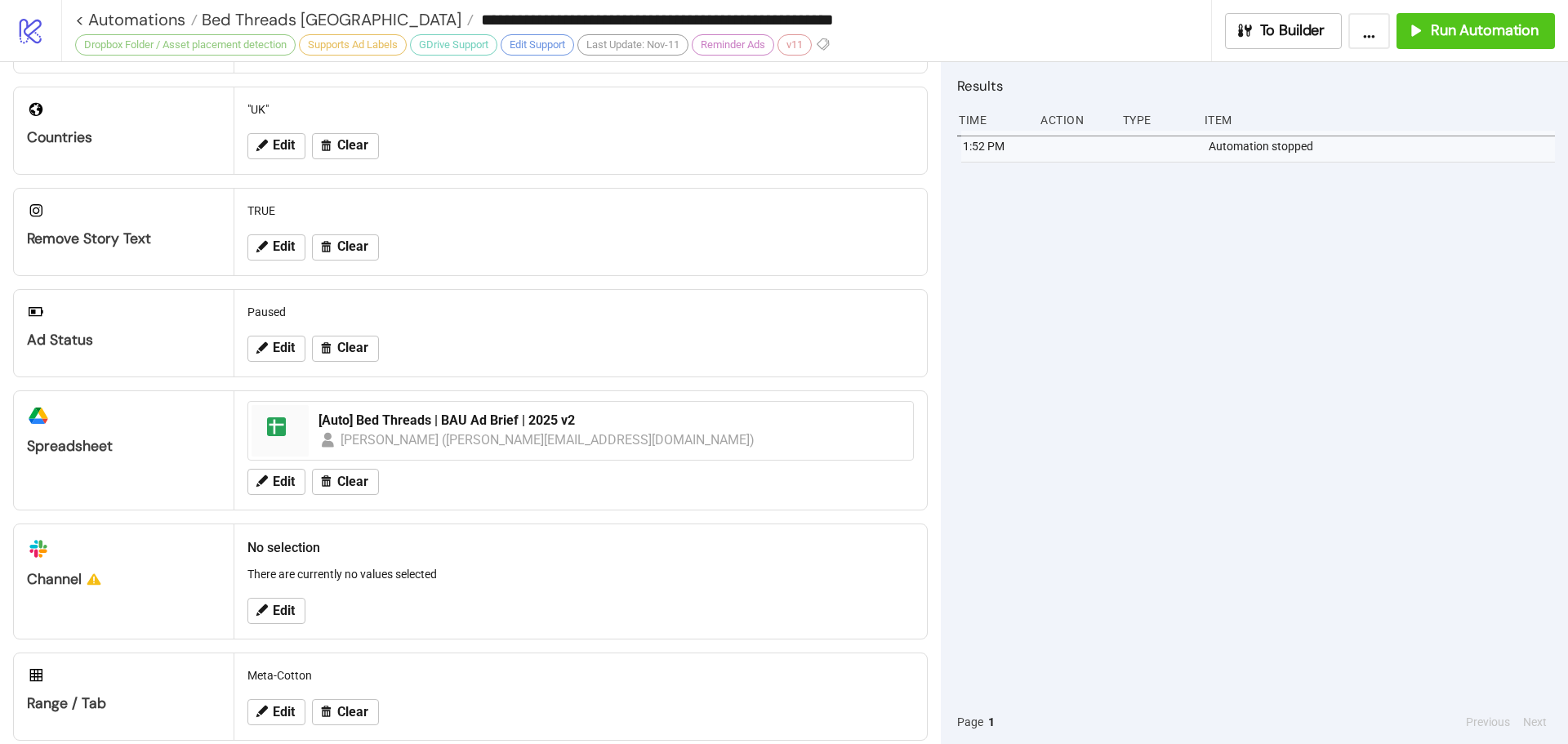
click at [288, 704] on span "Edit" at bounding box center [284, 711] width 22 height 15
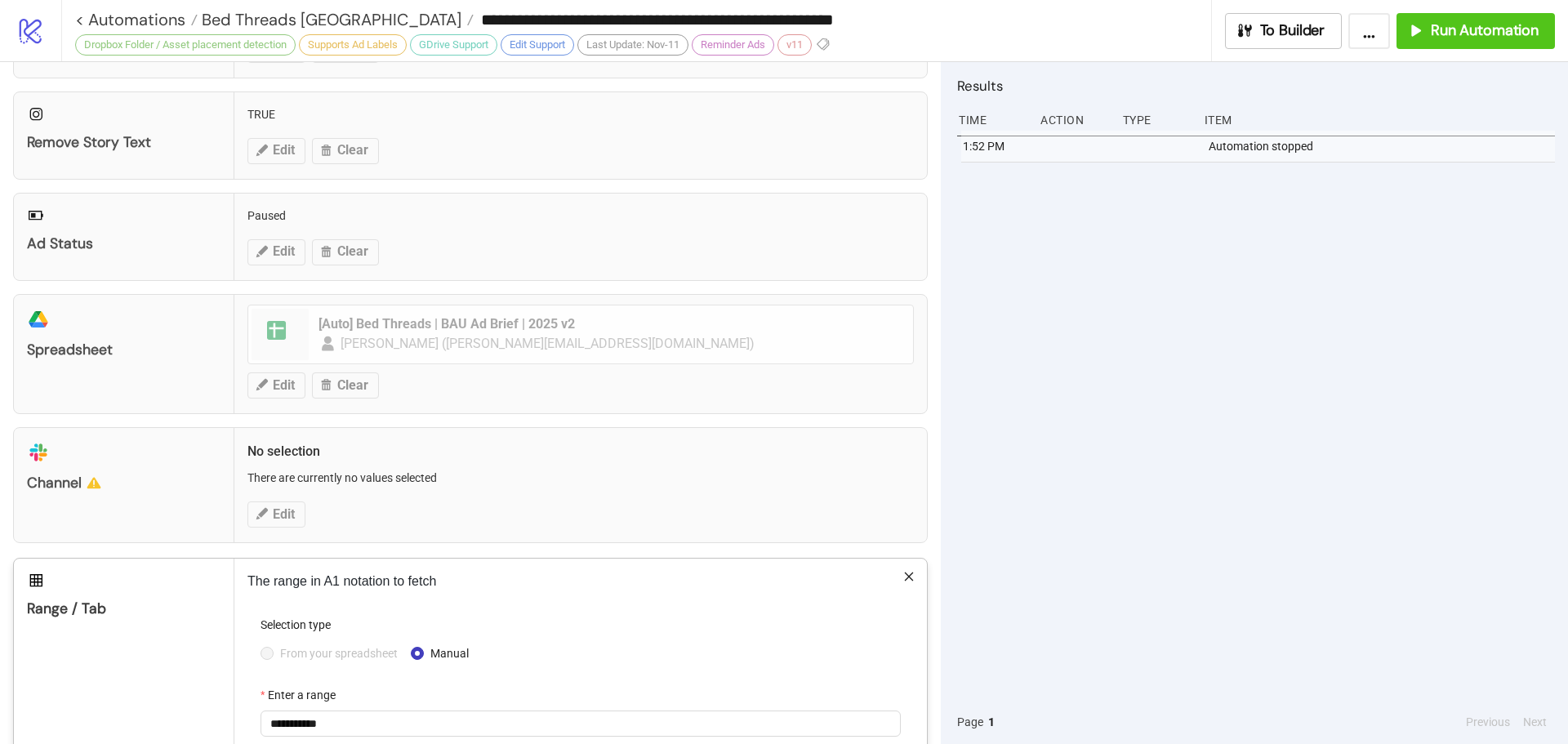
scroll to position [691, 0]
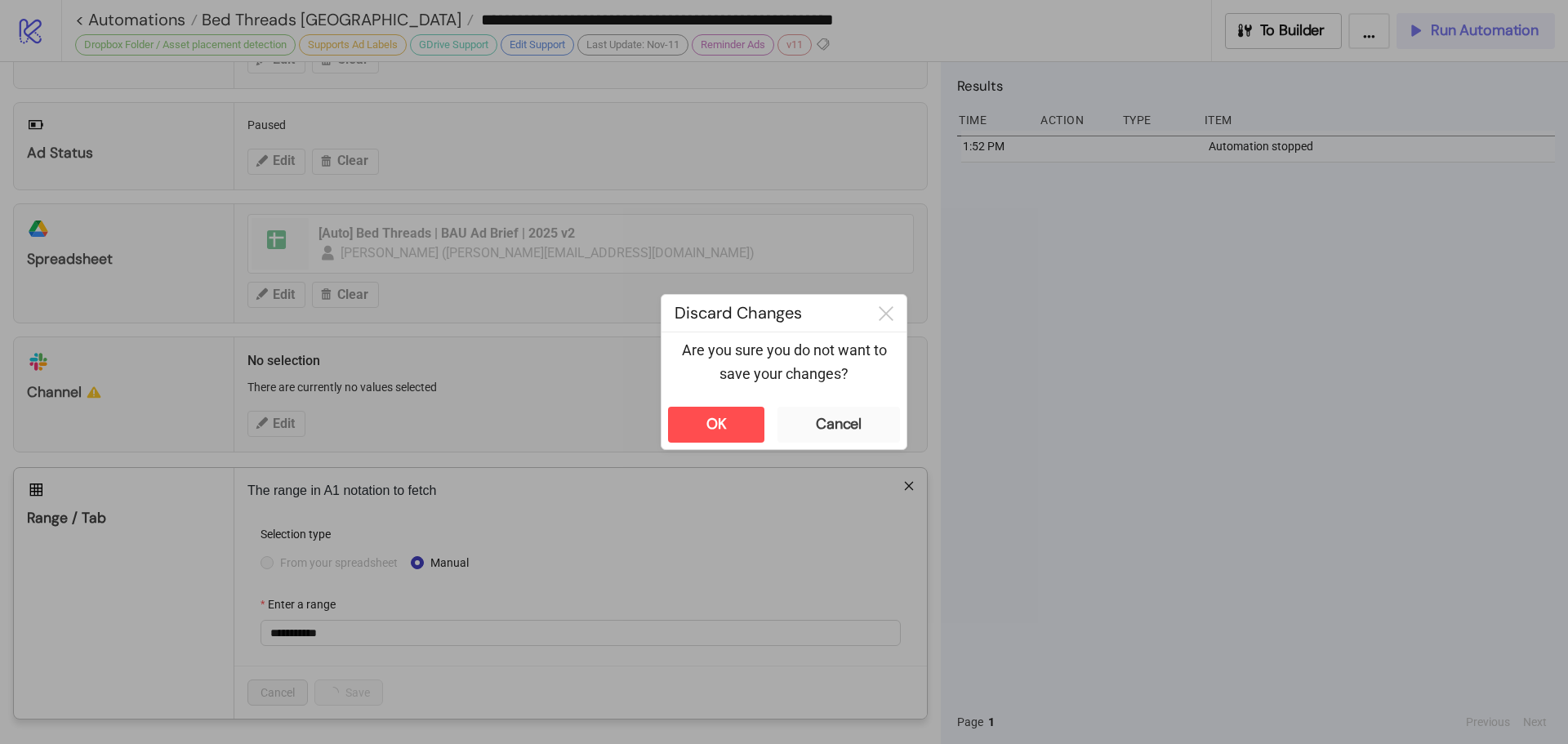
click at [1476, 35] on div "**********" at bounding box center [784, 372] width 1568 height 744
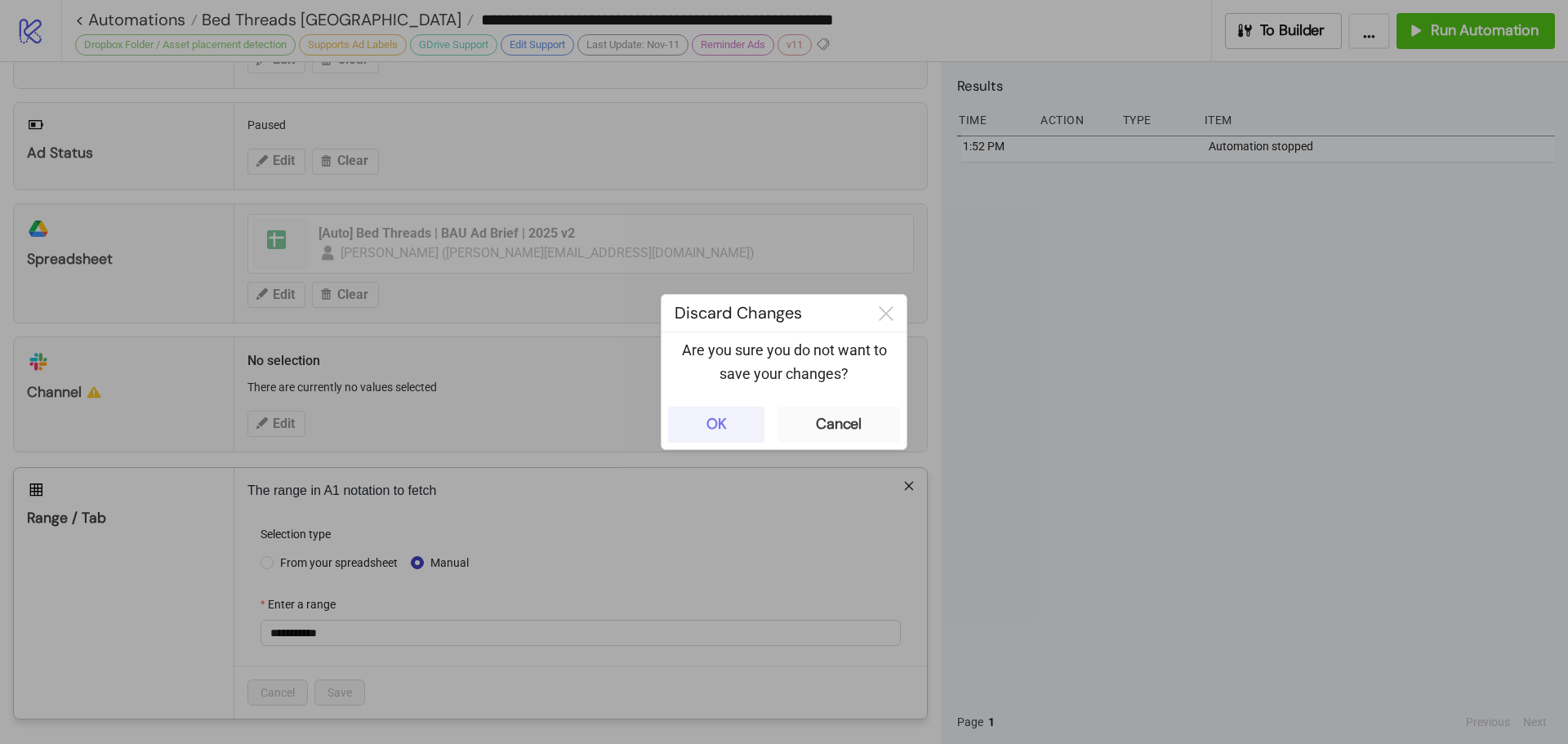
click at [718, 423] on div "OK" at bounding box center [716, 423] width 20 height 19
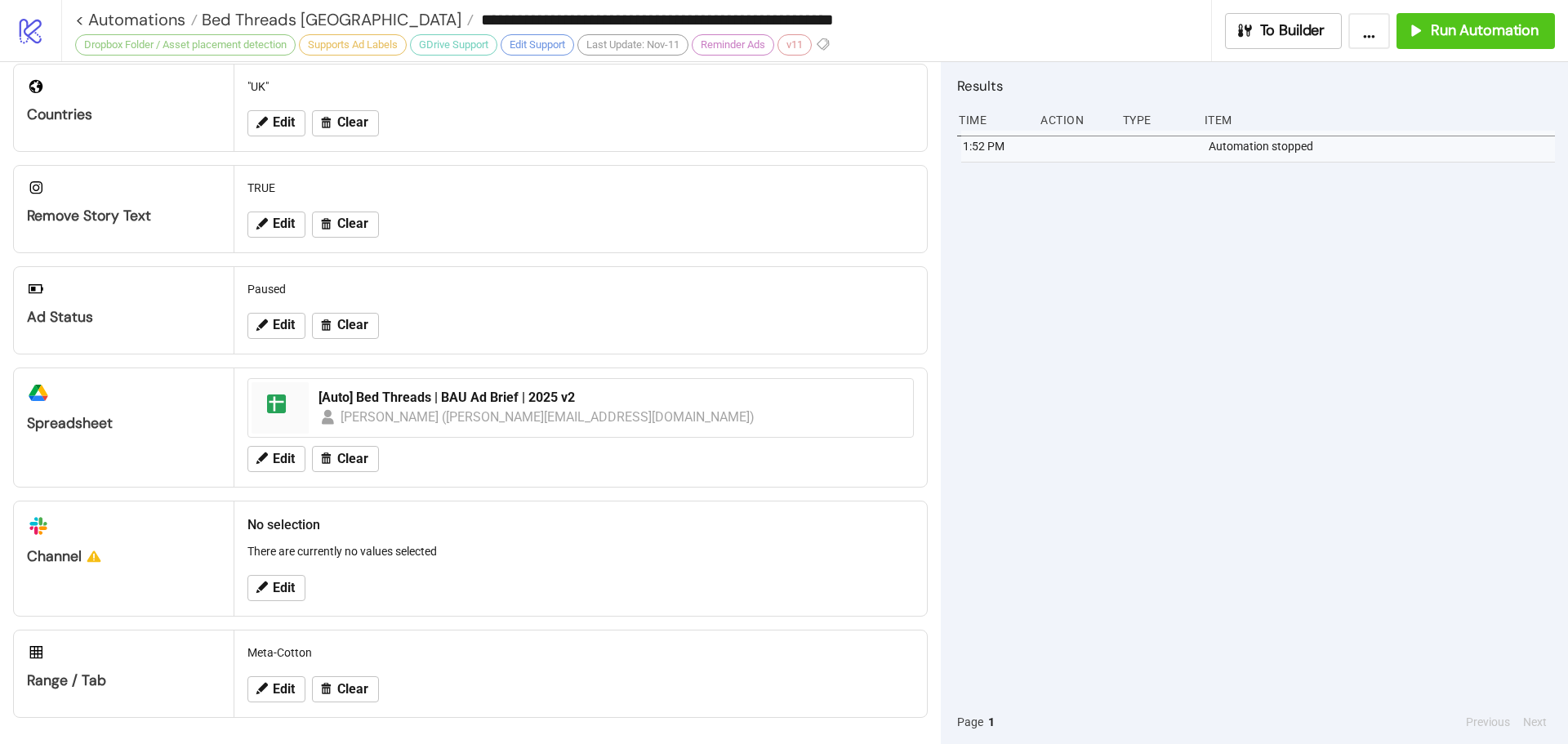
scroll to position [526, 0]
click at [1494, 28] on span "Run Automation" at bounding box center [1485, 30] width 108 height 19
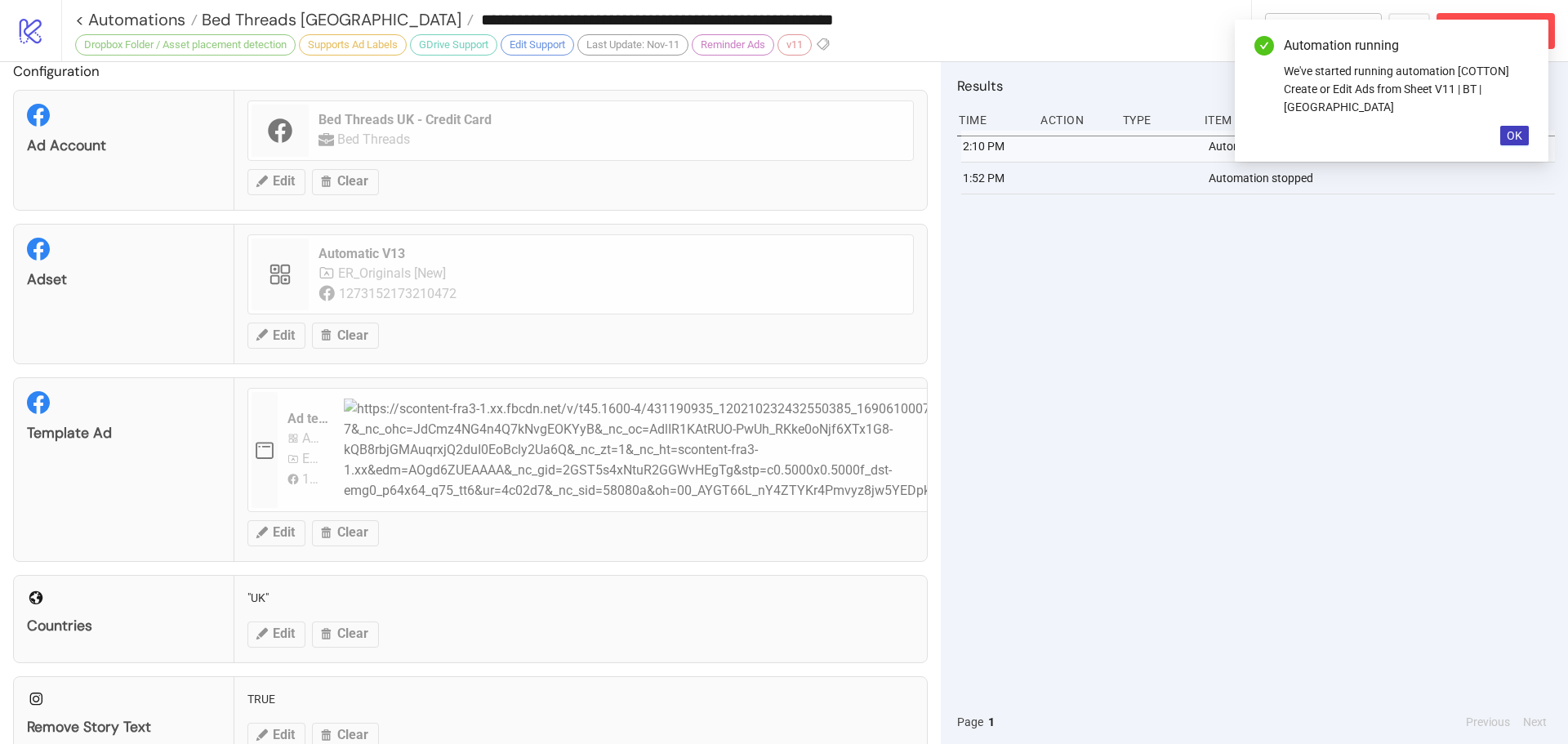
scroll to position [0, 0]
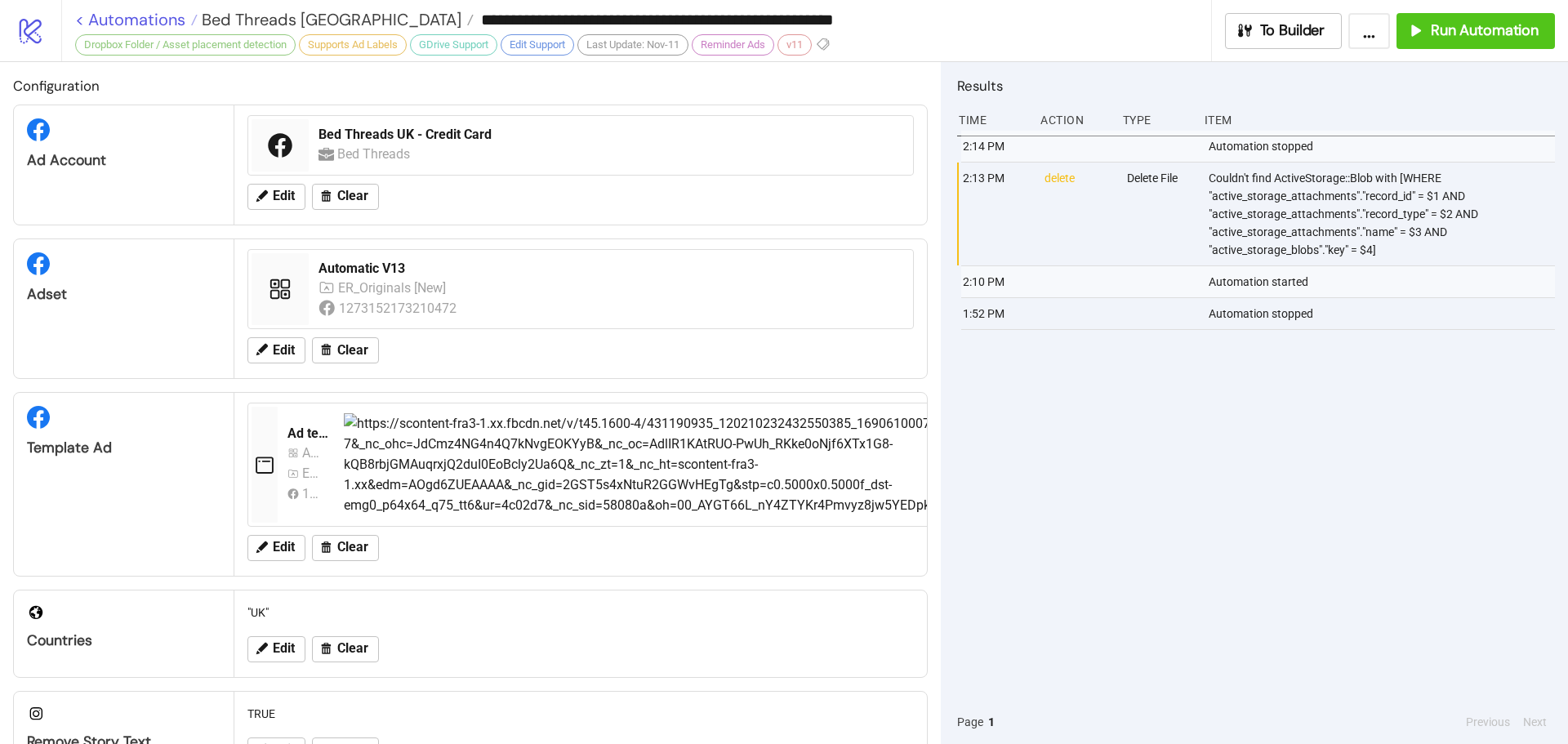
click at [164, 16] on link "< Automations" at bounding box center [136, 19] width 123 height 16
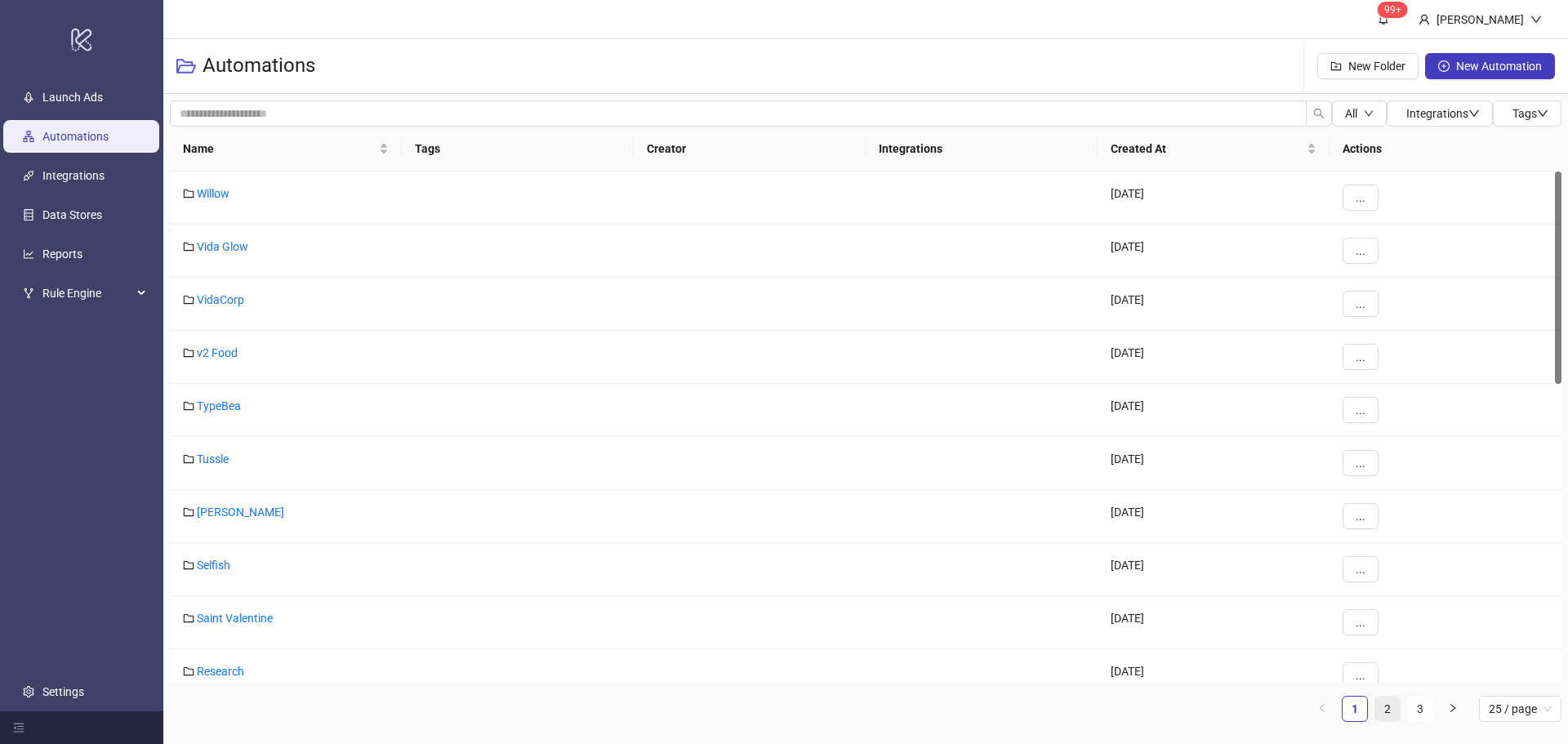
click at [1389, 704] on link "2" at bounding box center [1388, 709] width 25 height 25
click at [227, 505] on link "Bed Threads" at bounding box center [229, 512] width 64 height 13
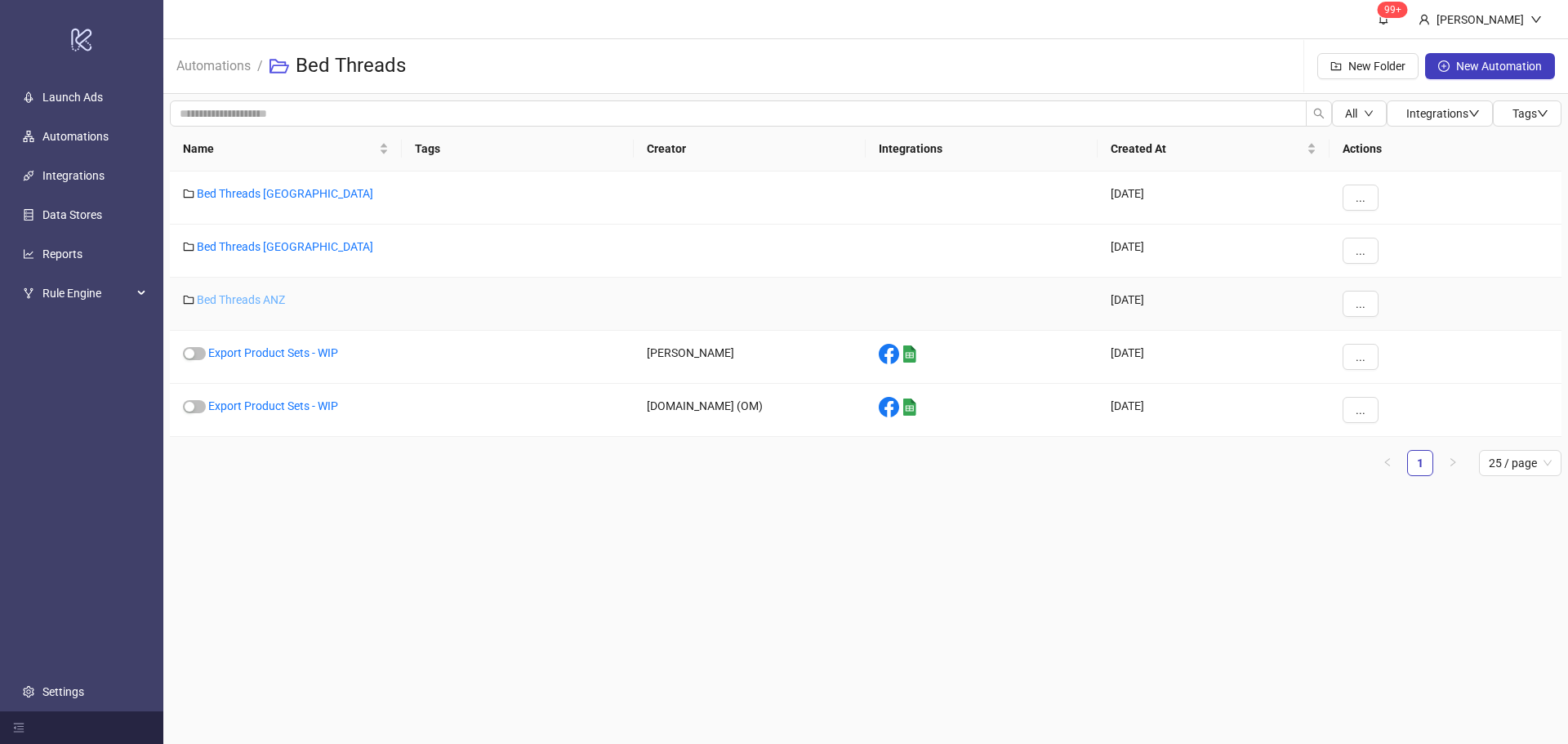
click at [264, 299] on link "Bed Threads ANZ" at bounding box center [241, 300] width 88 height 13
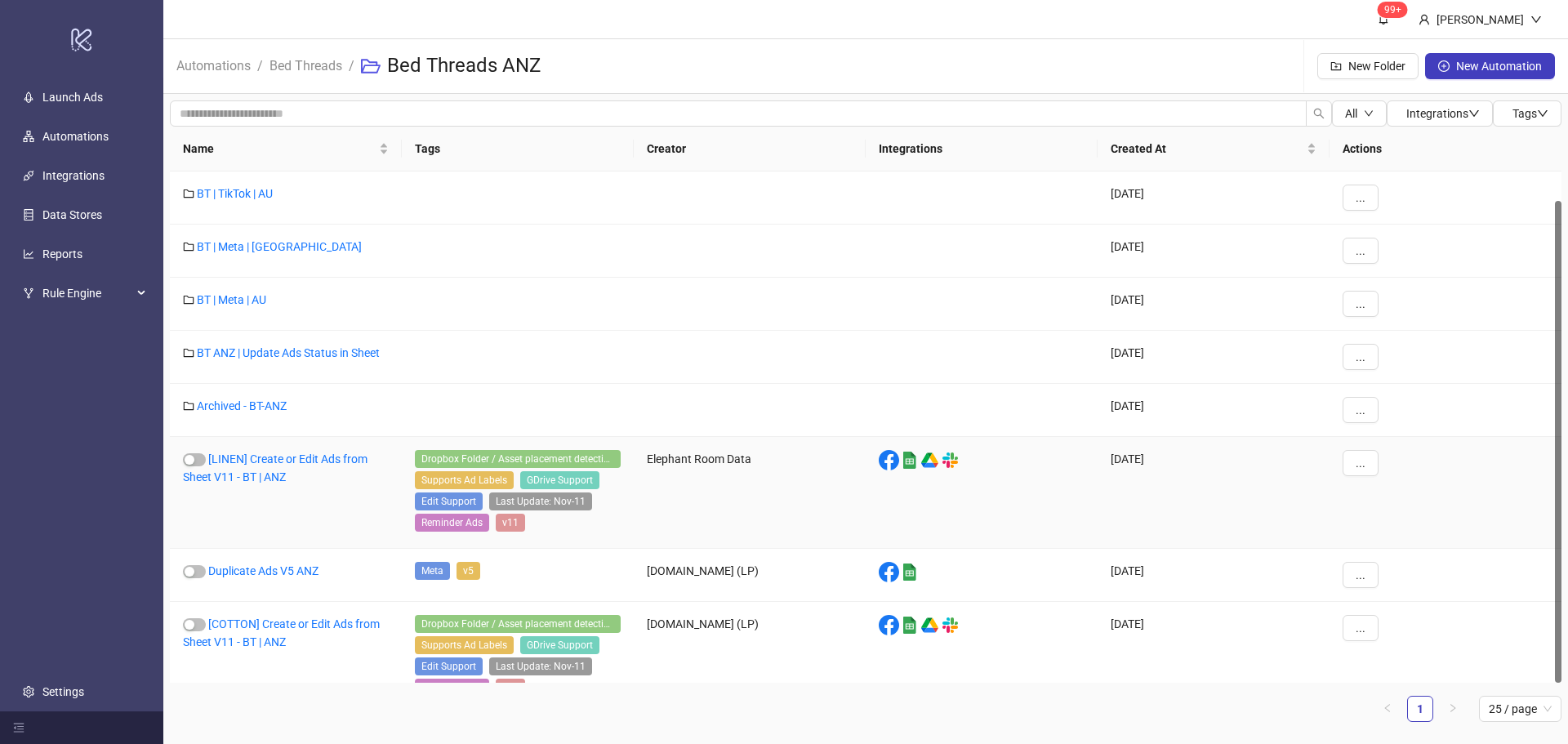
scroll to position [31, 0]
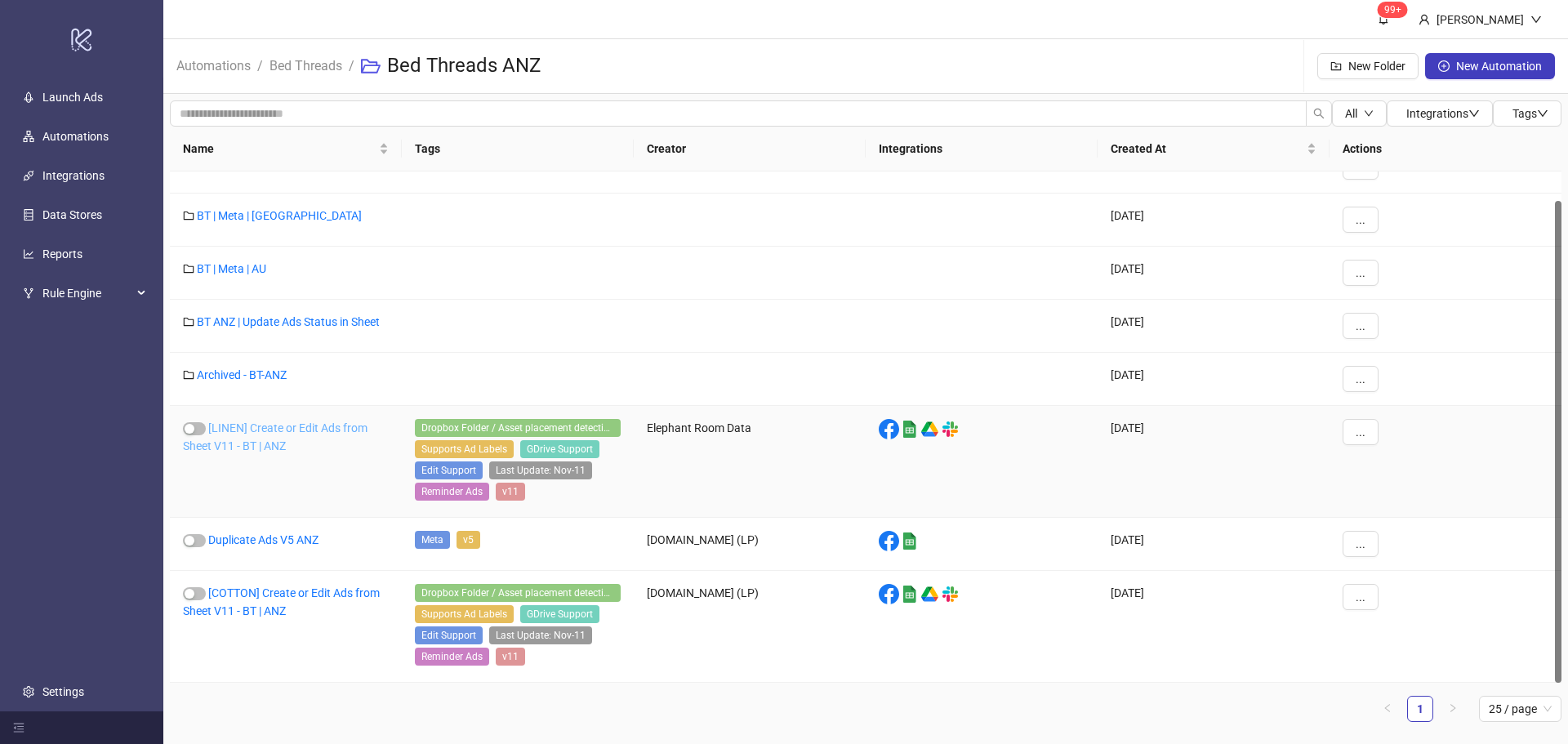
click at [349, 425] on link "[LINEN] Create or Edit Ads from Sheet V11 - BT | ANZ" at bounding box center [275, 437] width 185 height 31
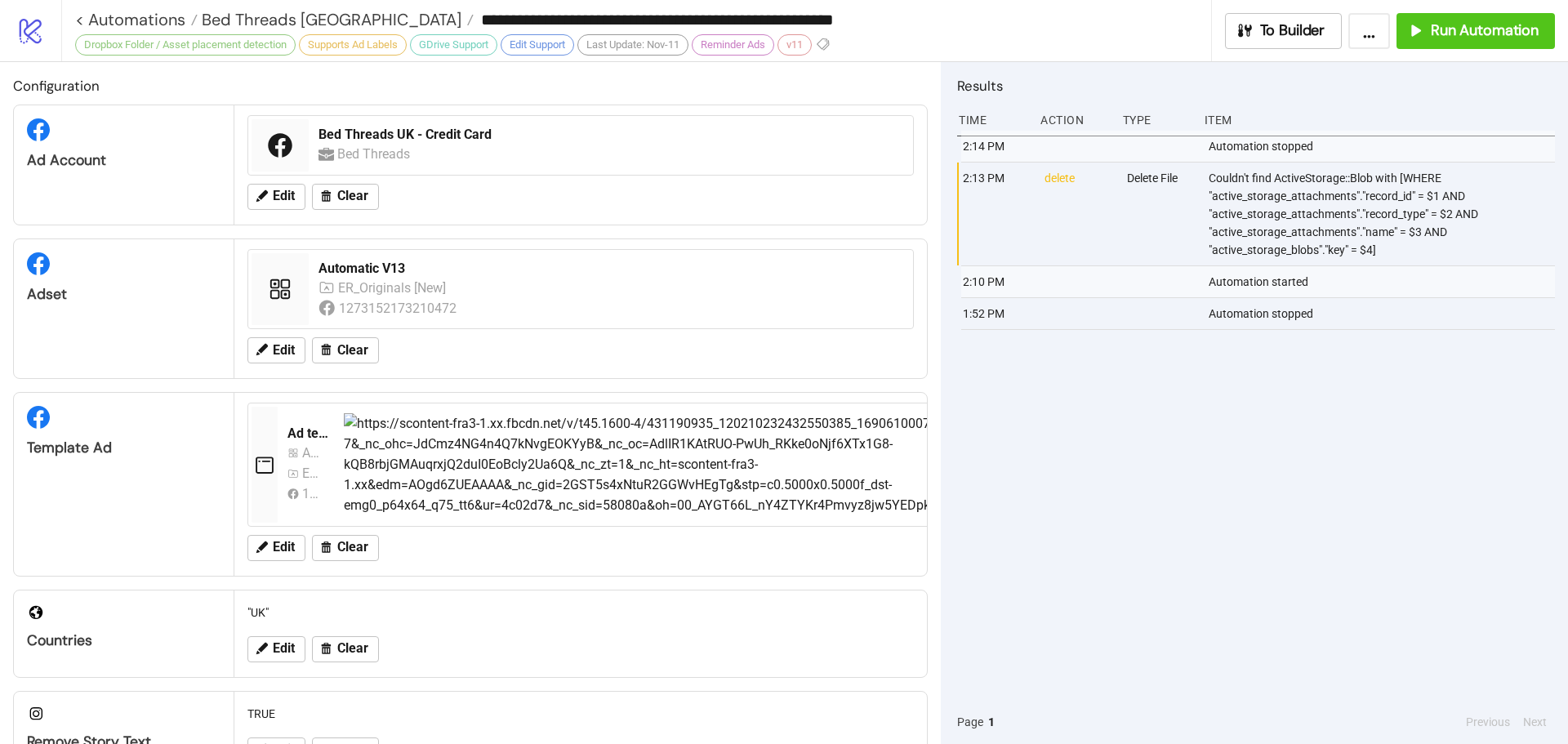
type input "**********"
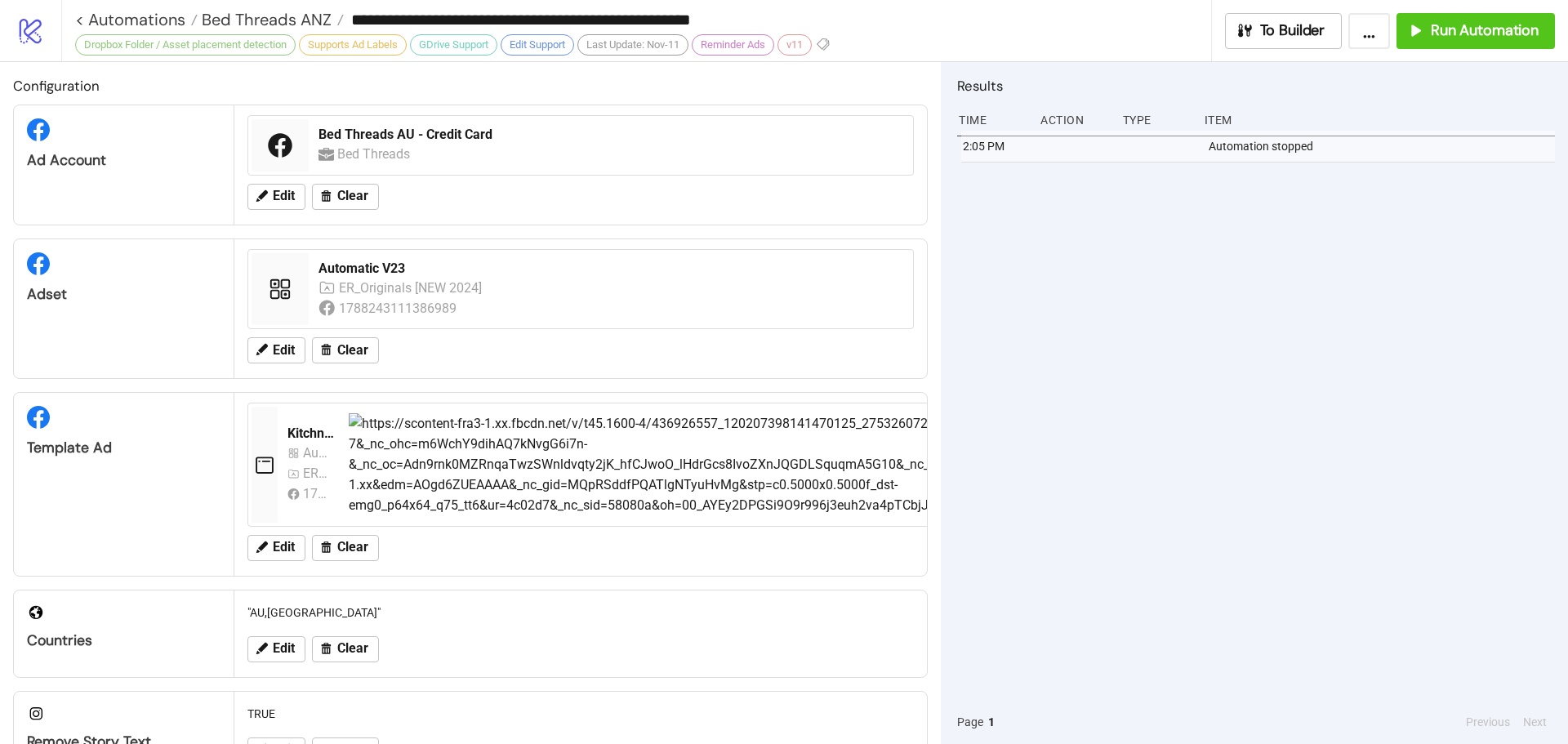
scroll to position [526, 0]
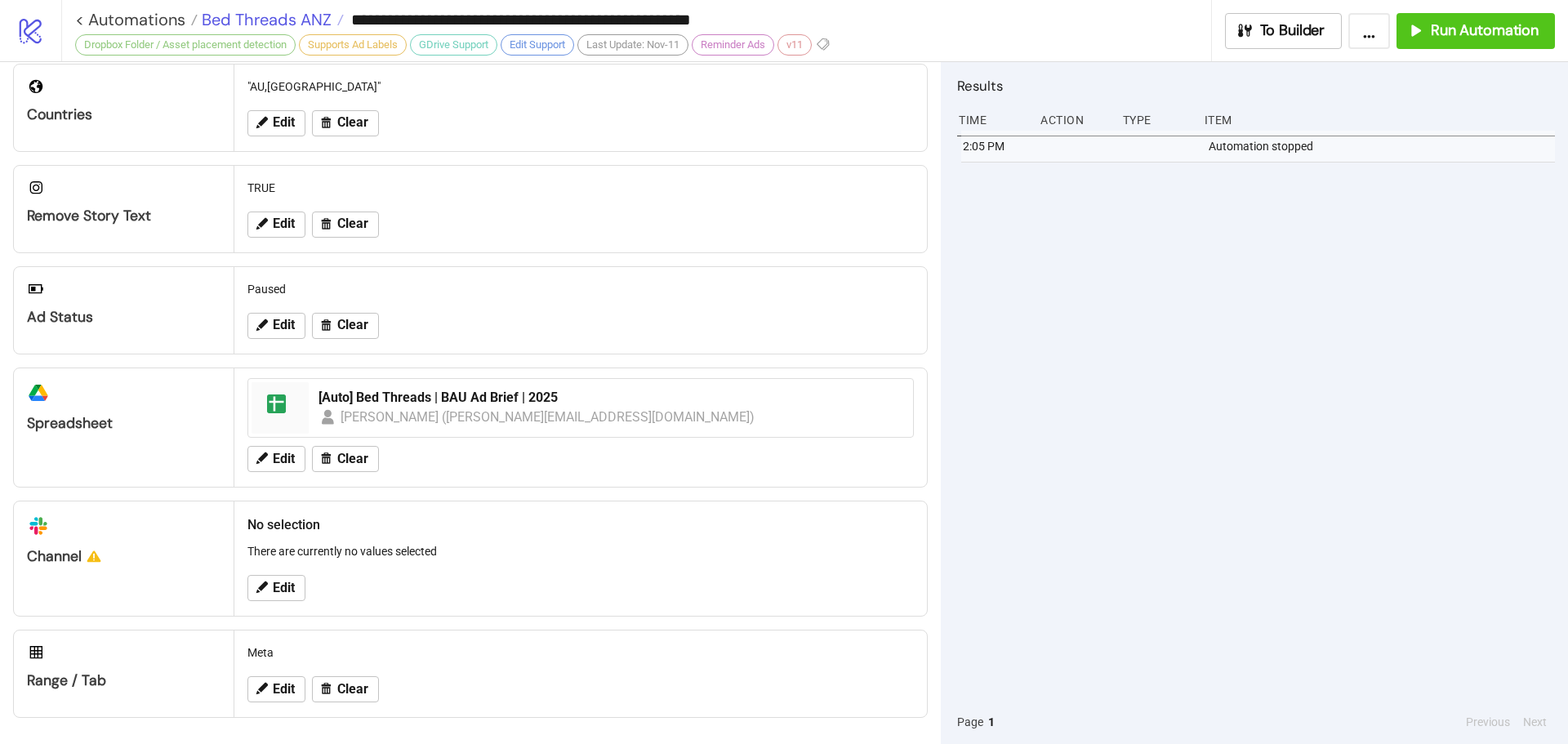
click at [304, 16] on span "Bed Threads ANZ" at bounding box center [265, 19] width 134 height 21
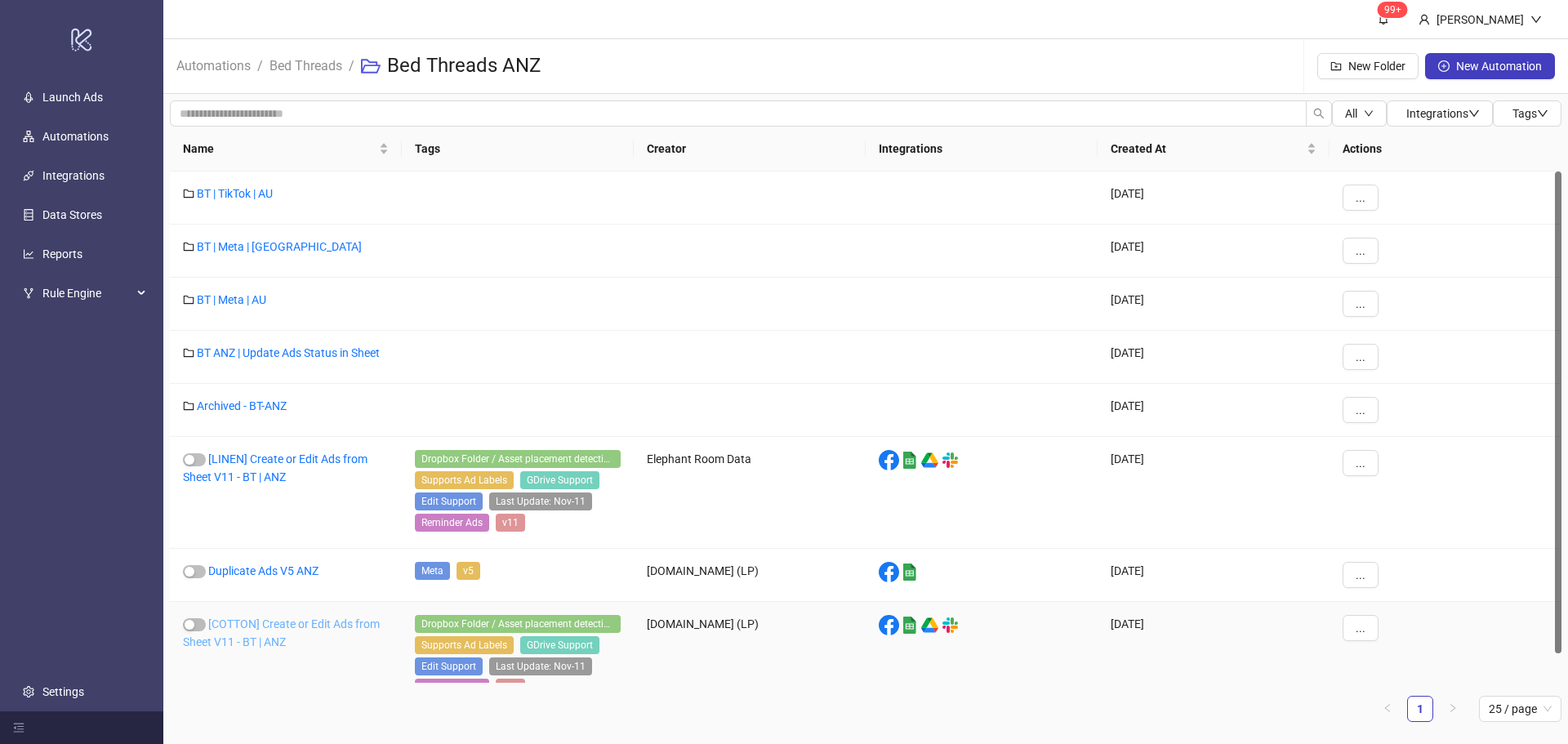
click at [272, 644] on link "[COTTON] Create or Edit Ads from Sheet V11 - BT | ANZ" at bounding box center [281, 633] width 197 height 31
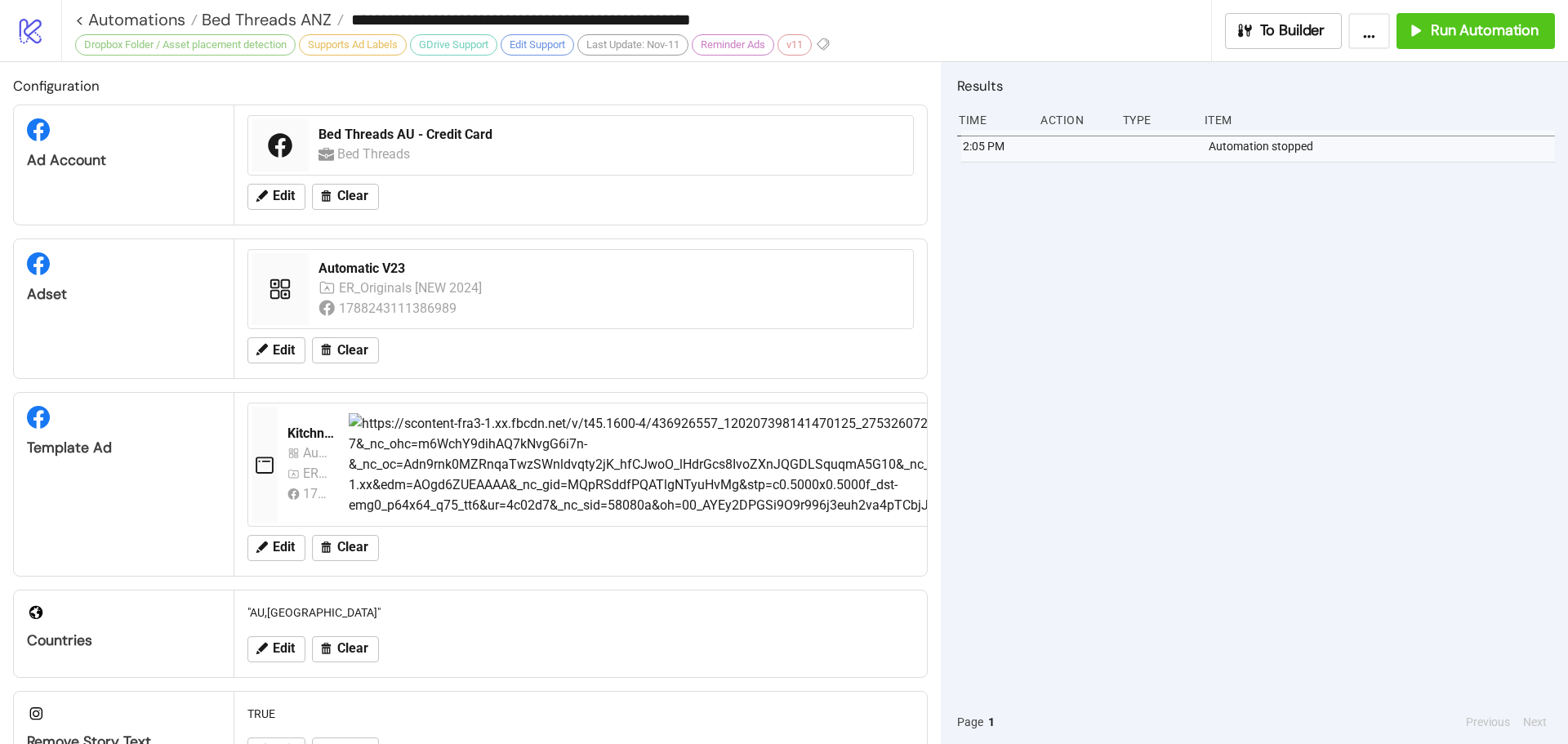
type input "**********"
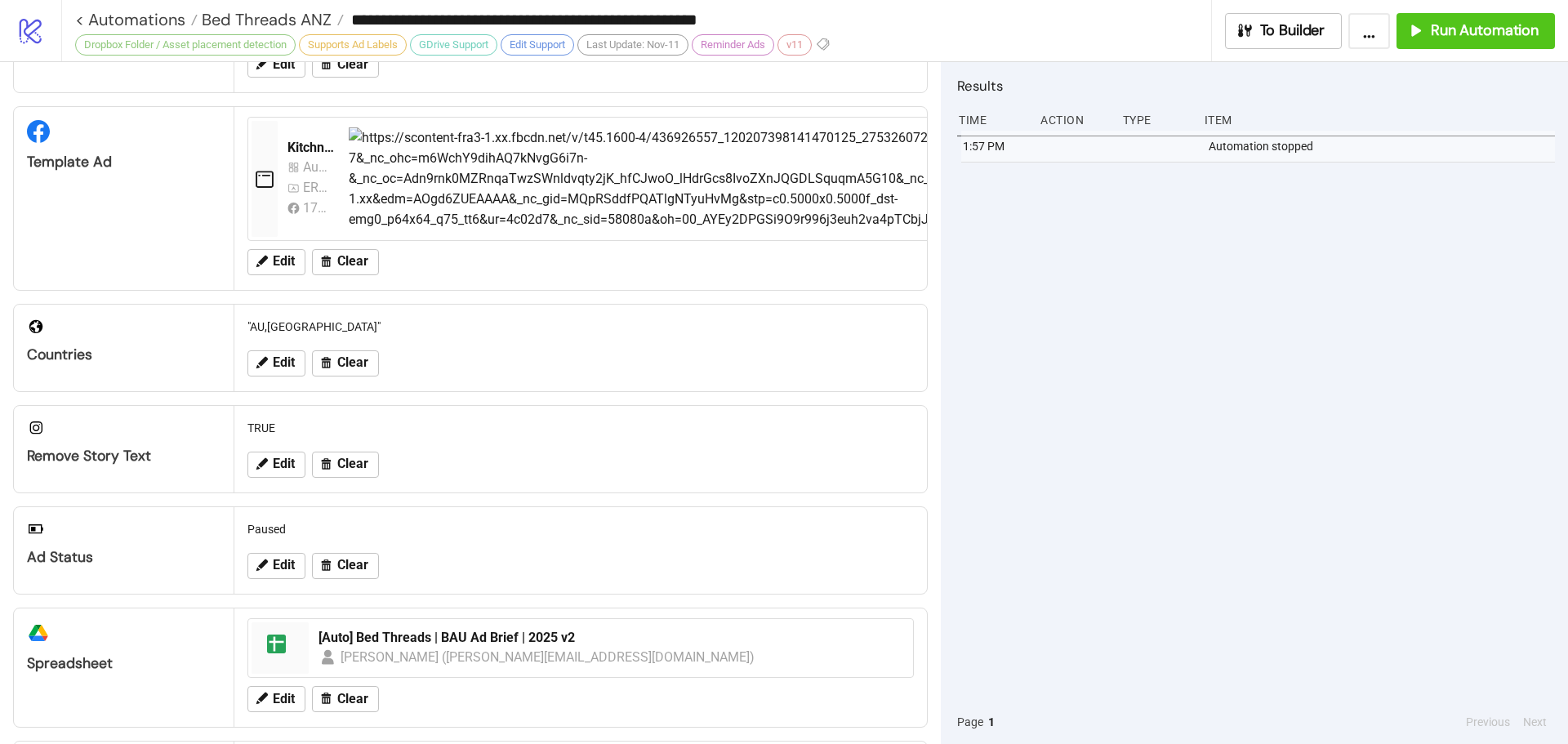
scroll to position [281, 0]
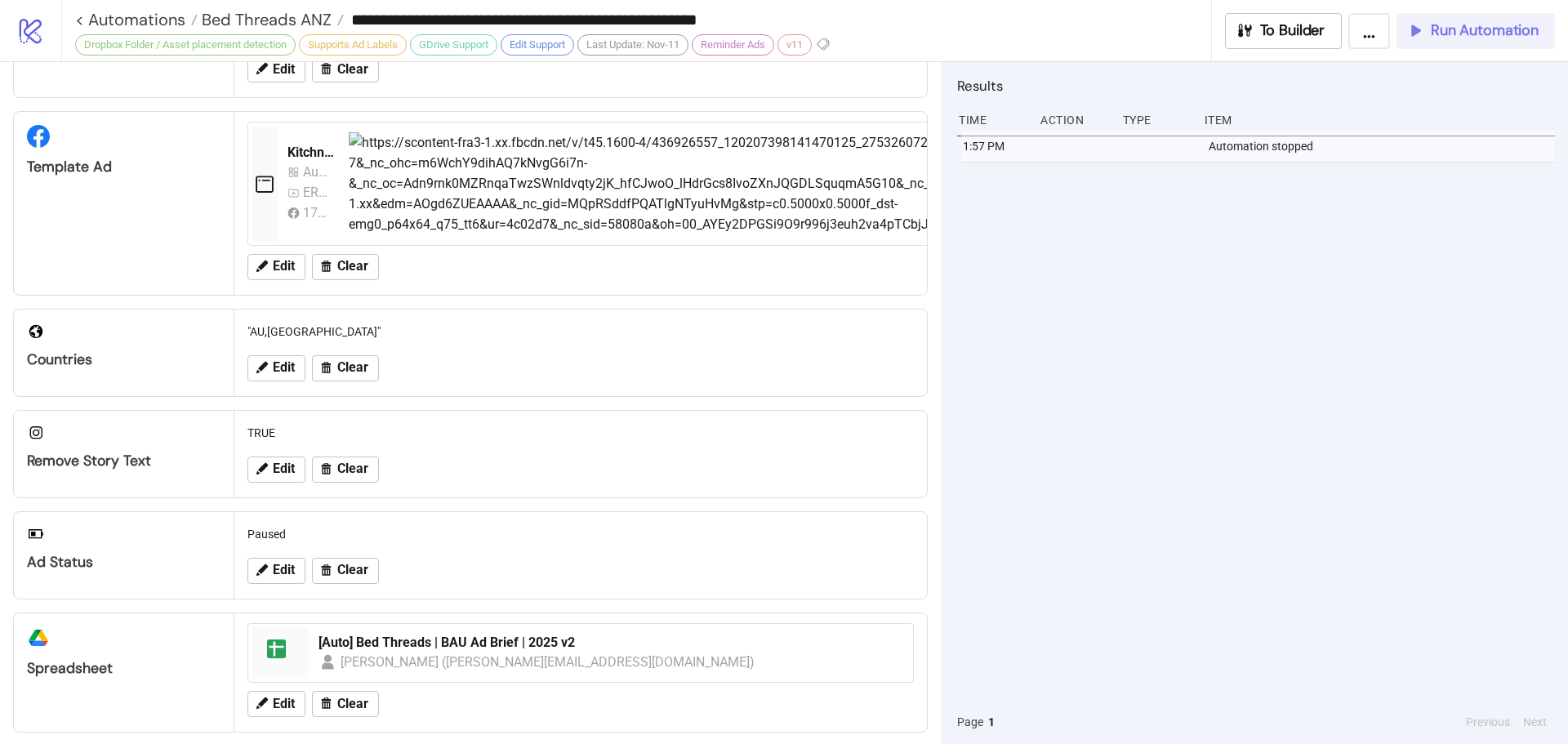
click at [1505, 36] on span "Run Automation" at bounding box center [1485, 30] width 108 height 19
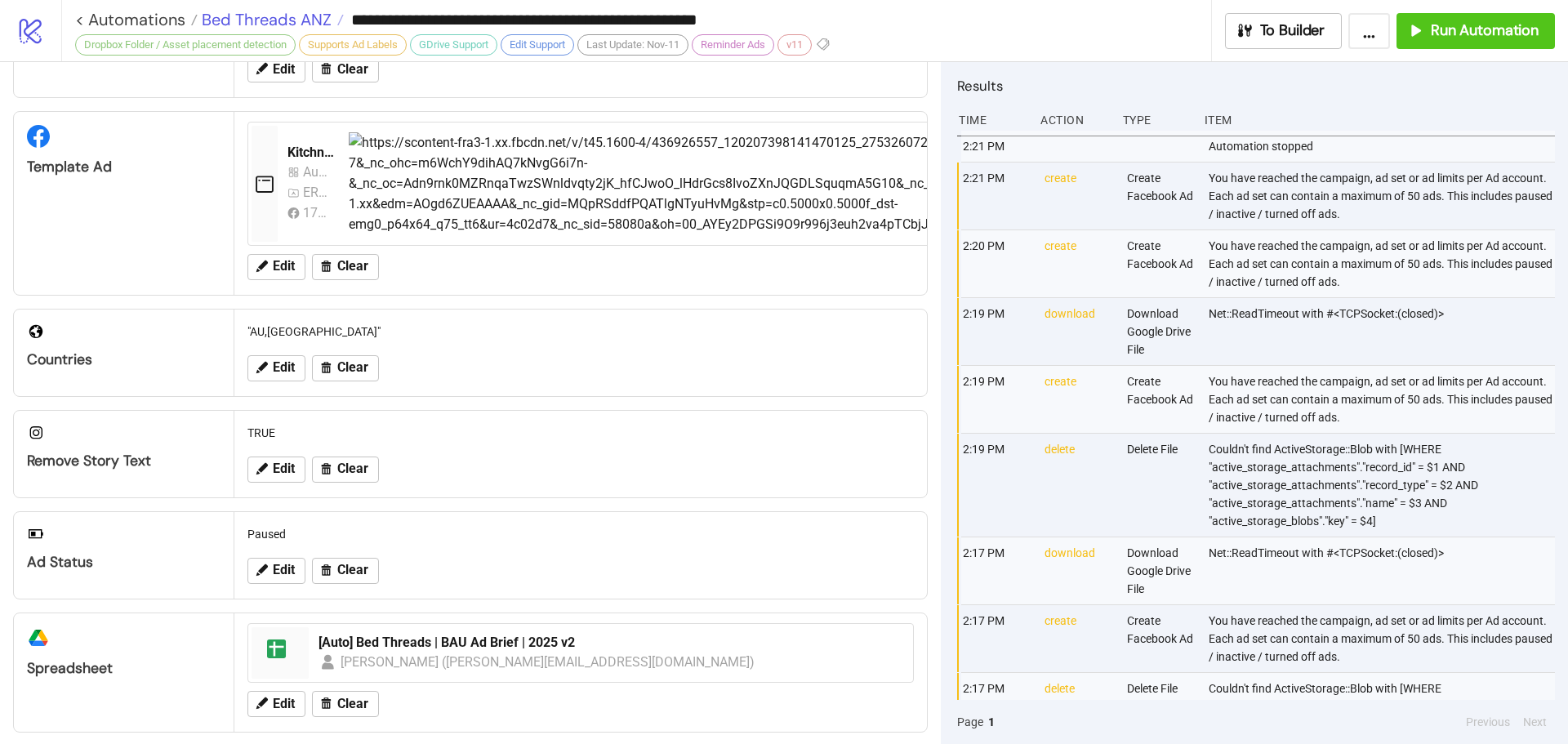
click at [233, 16] on span "Bed Threads ANZ" at bounding box center [265, 19] width 134 height 21
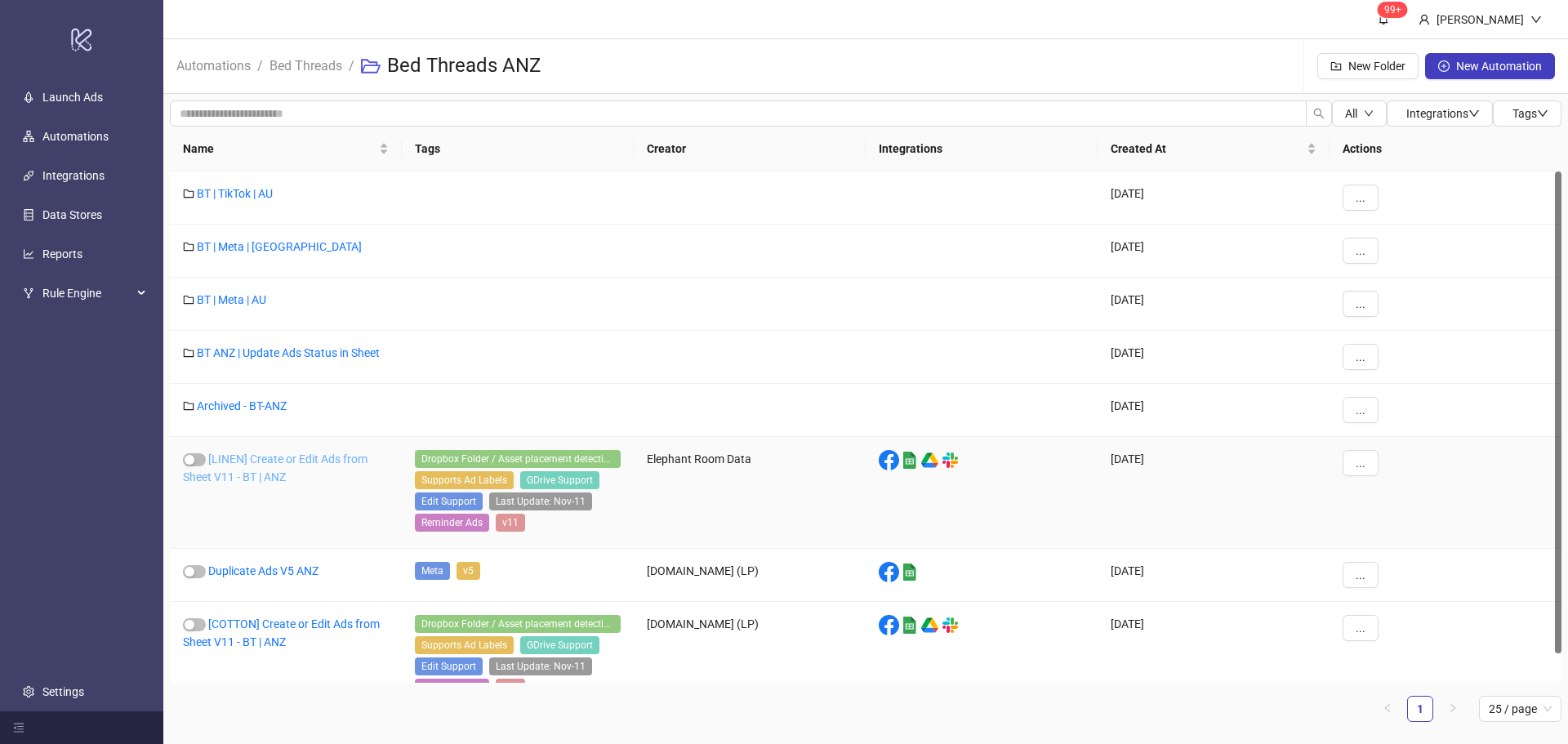
click at [285, 469] on link "[LINEN] Create or Edit Ads from Sheet V11 - BT | ANZ" at bounding box center [275, 467] width 185 height 31
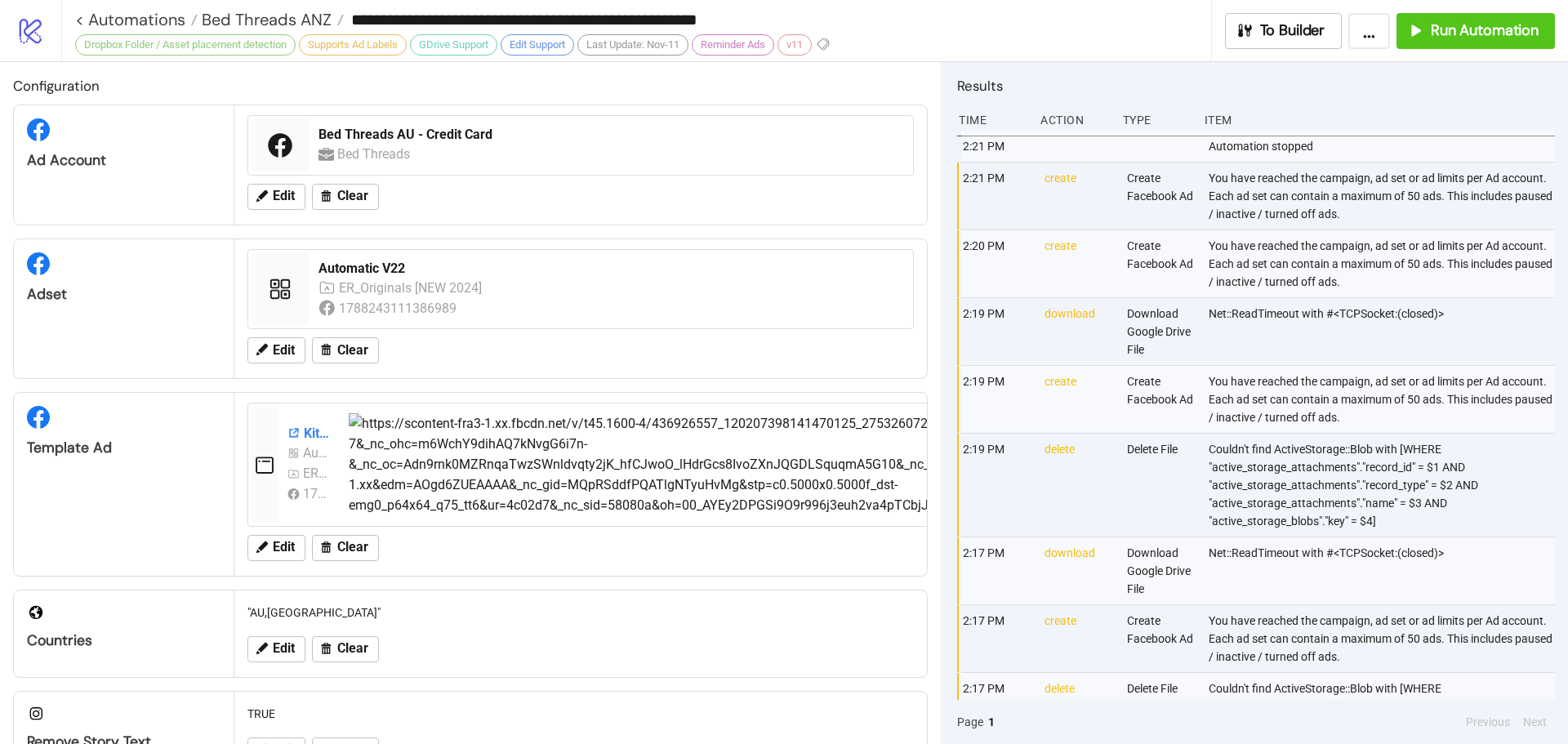
type input "**********"
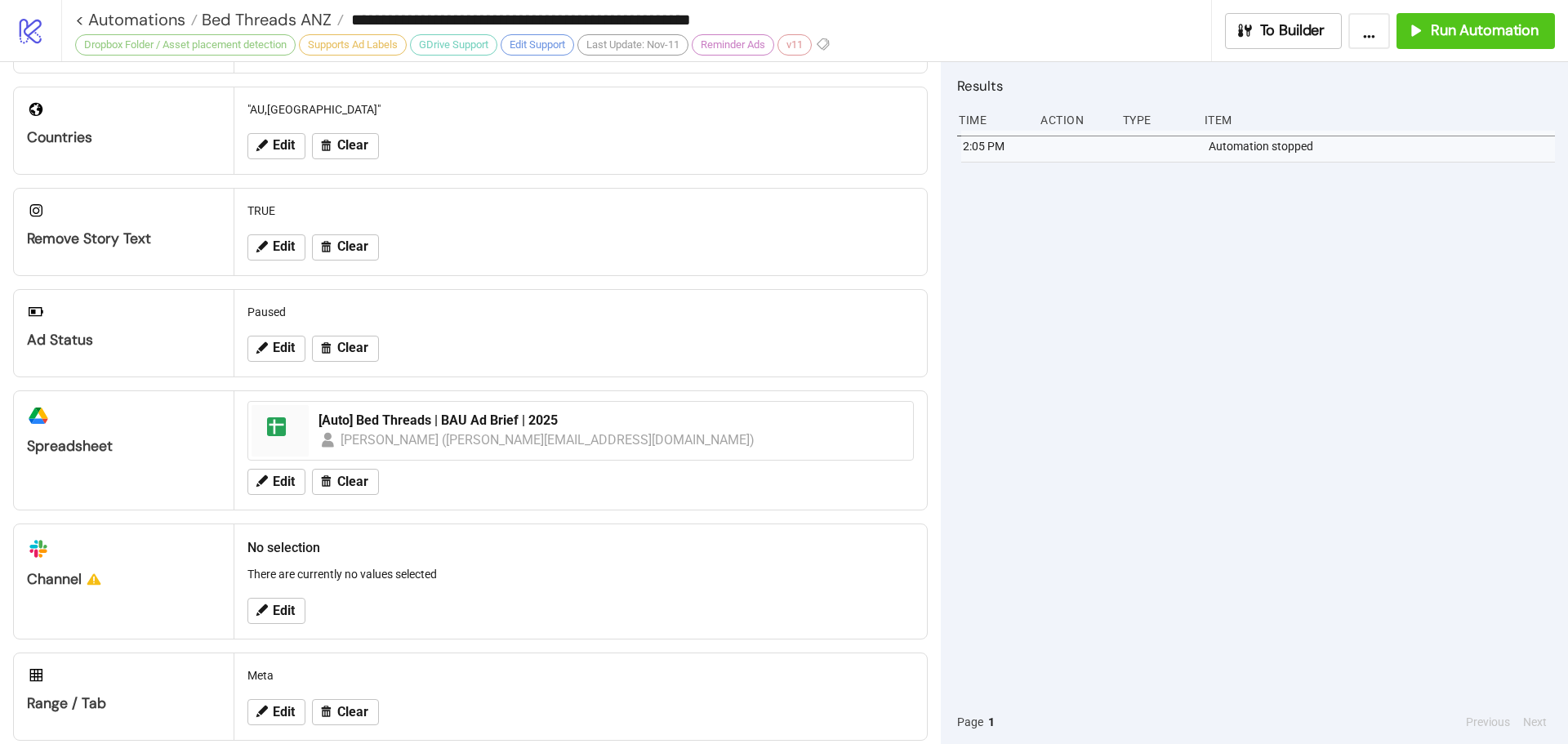
scroll to position [526, 0]
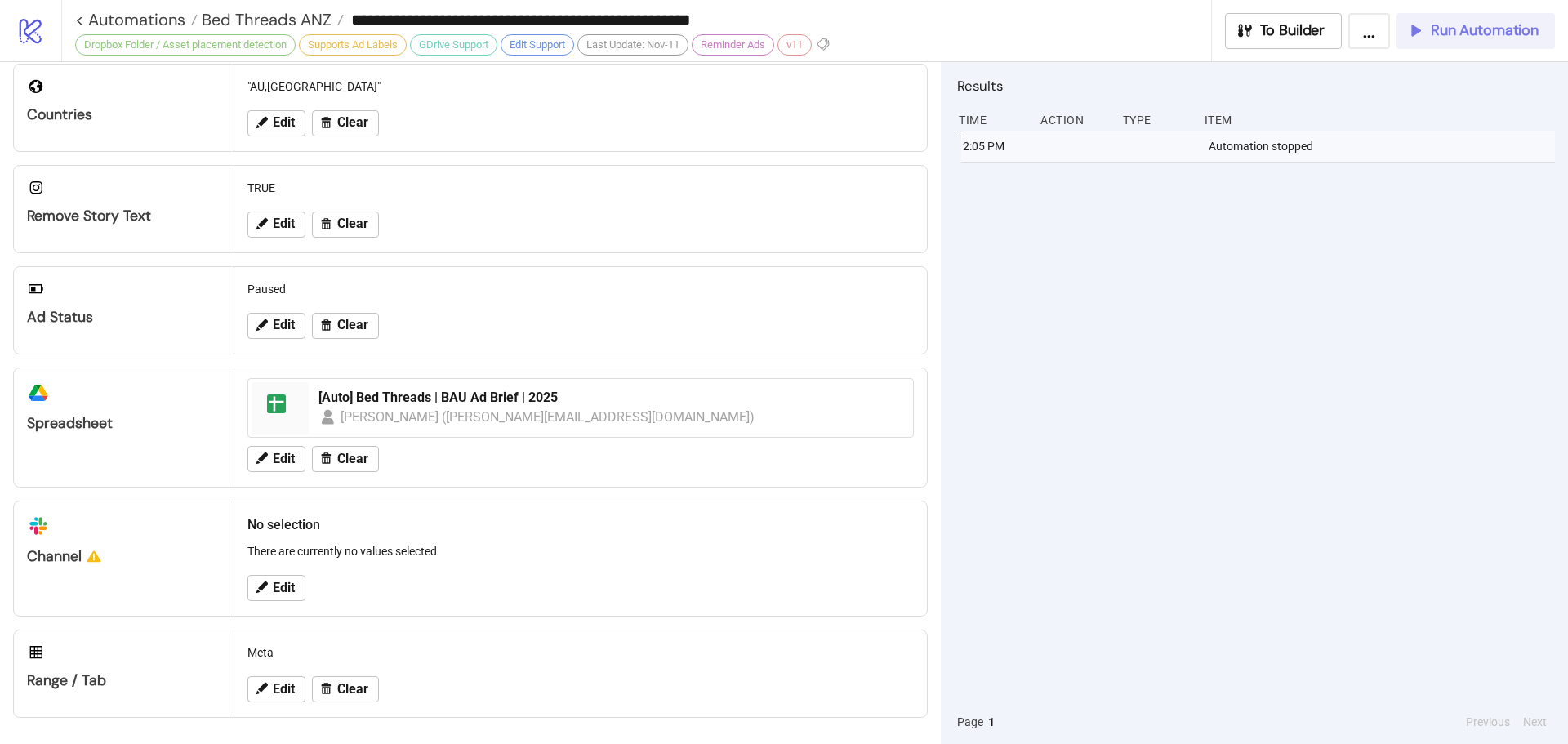
click at [1478, 30] on span "Run Automation" at bounding box center [1485, 30] width 108 height 19
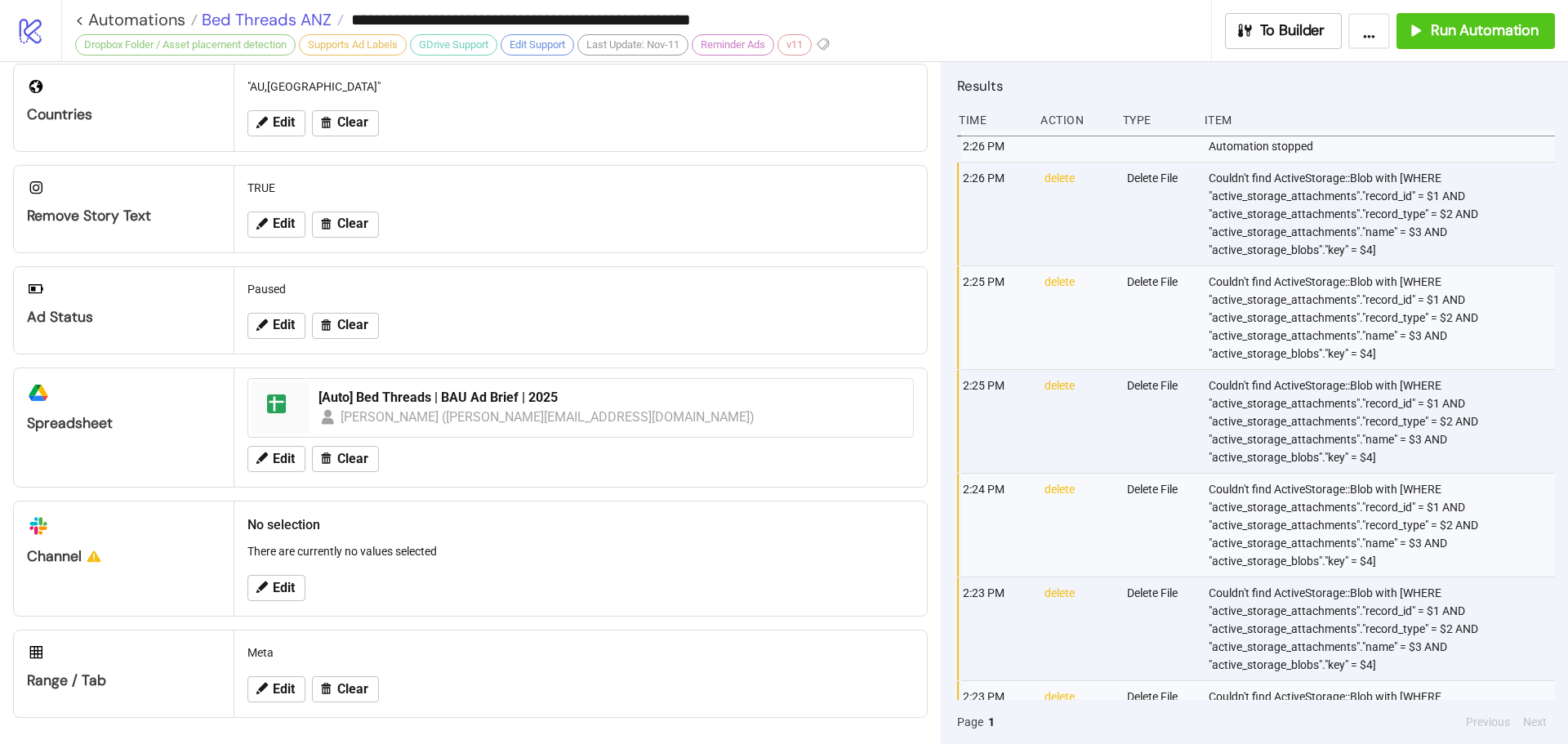
click at [298, 16] on span "Bed Threads ANZ" at bounding box center [265, 19] width 134 height 21
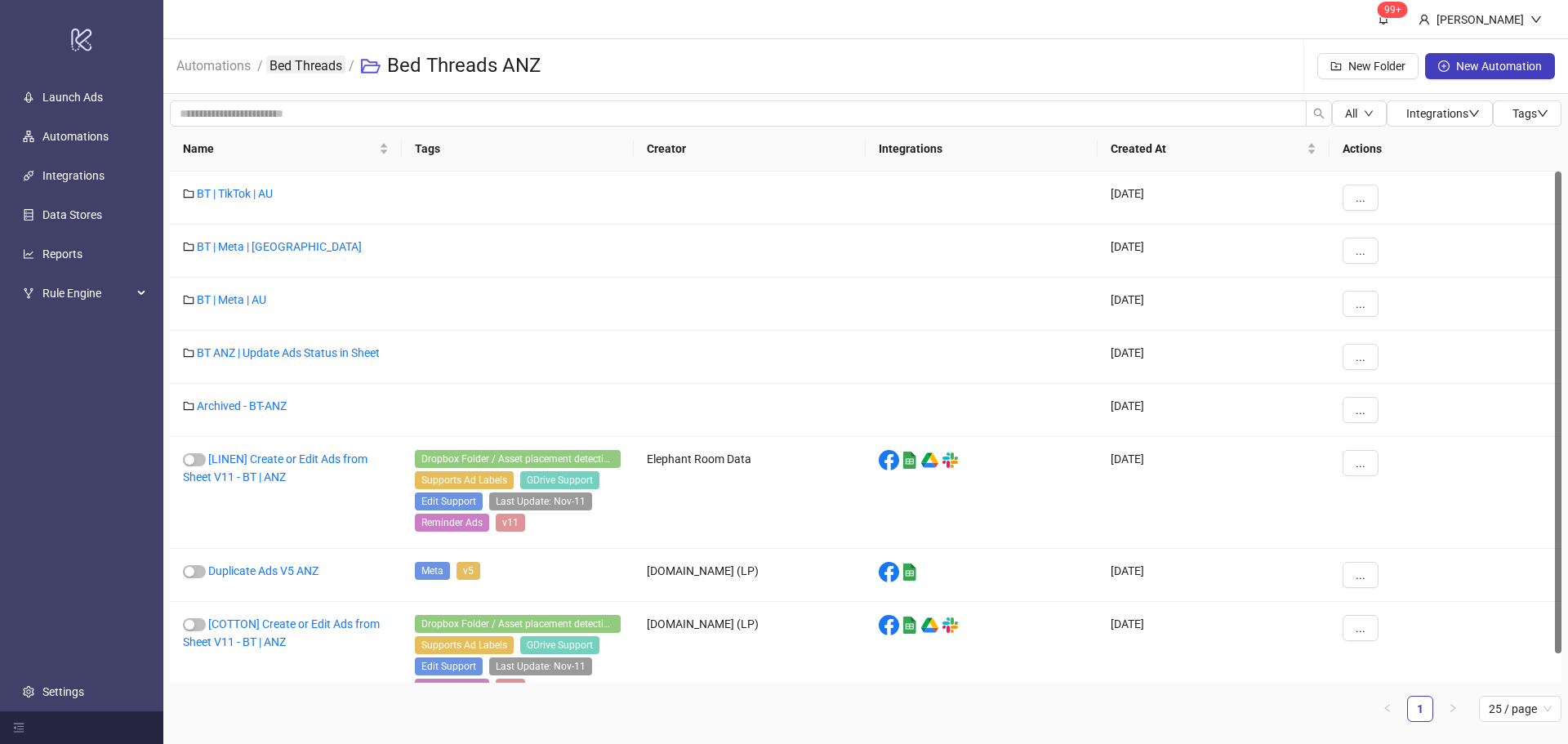
click at [314, 64] on link "Bed Threads" at bounding box center [306, 65] width 80 height 18
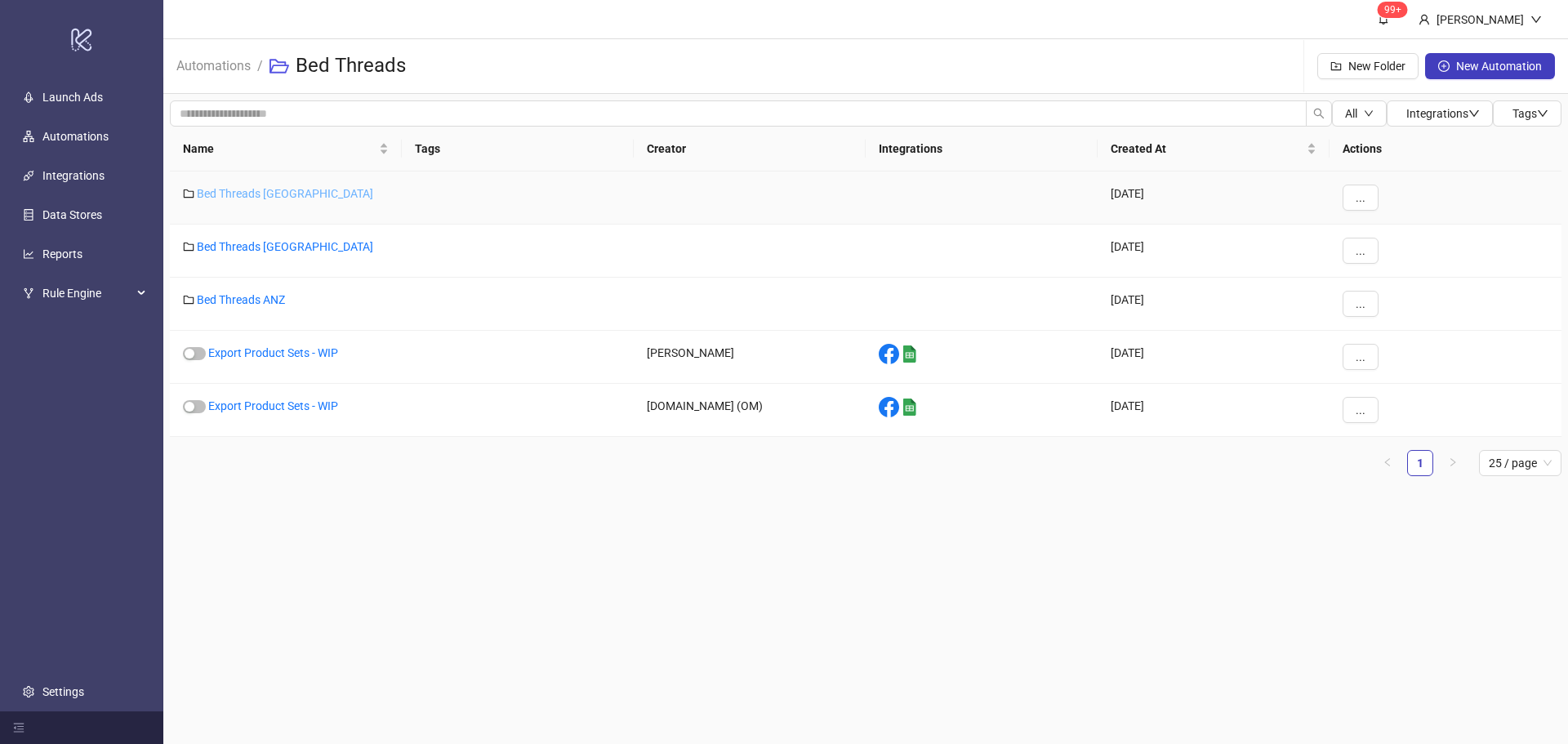
click at [256, 191] on link "Bed Threads USA" at bounding box center [285, 194] width 177 height 13
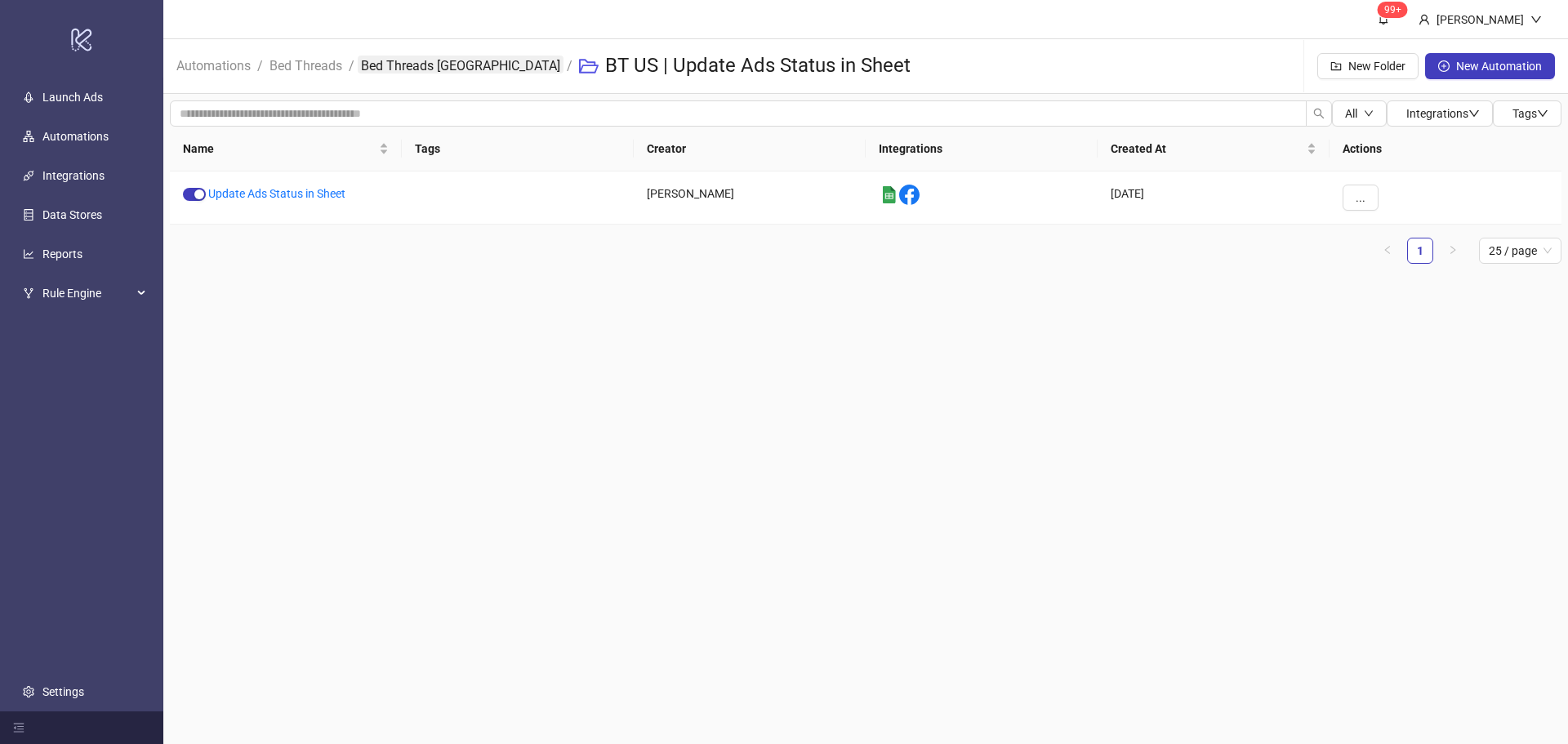
click at [425, 59] on link "Bed Threads USA" at bounding box center [461, 65] width 206 height 18
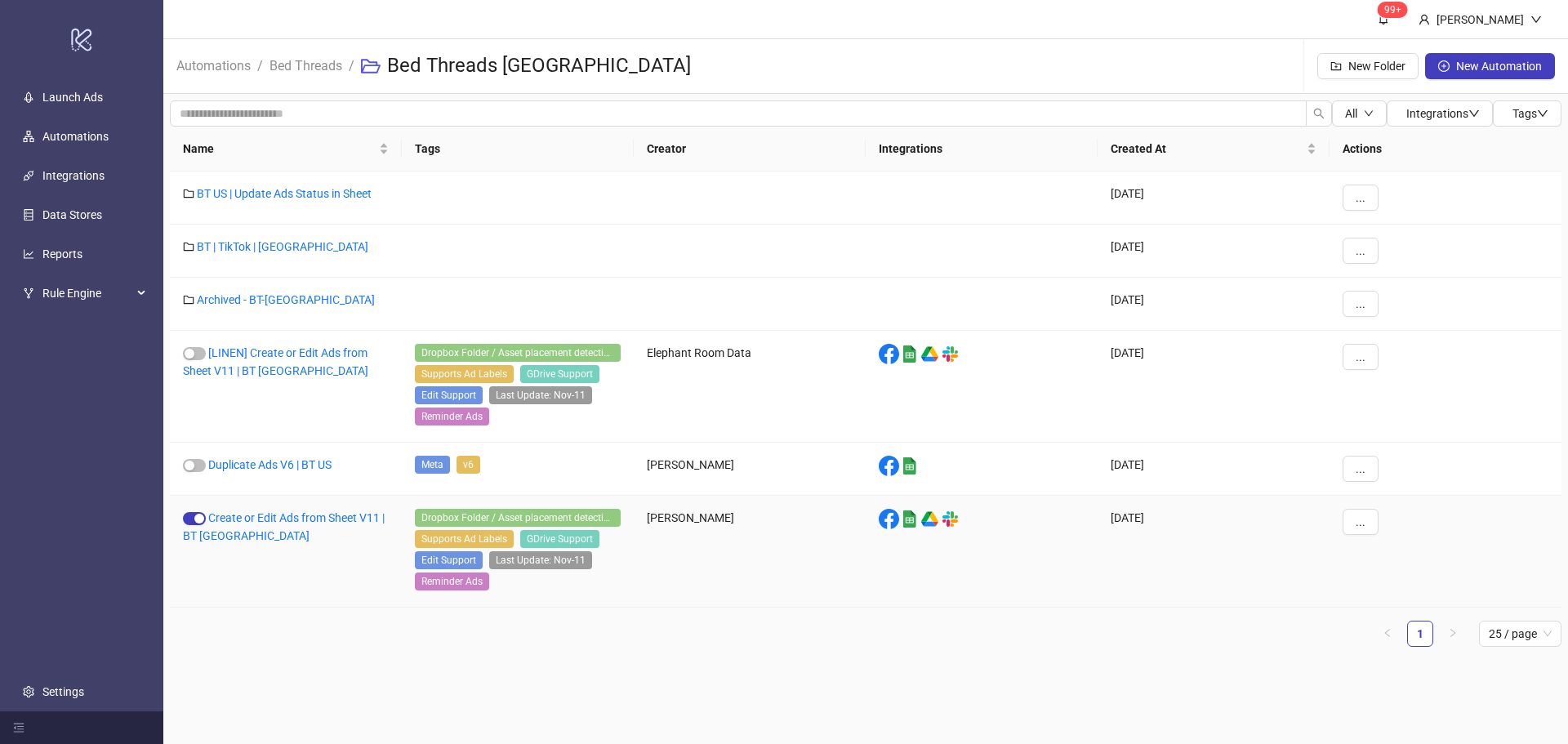
click at [259, 509] on div "Create or Edit Ads from Sheet V11 | BT US" at bounding box center [285, 551] width 232 height 112
click at [246, 353] on link "[LINEN] Create or Edit Ads from Sheet V11 | BT US" at bounding box center [276, 361] width 186 height 31
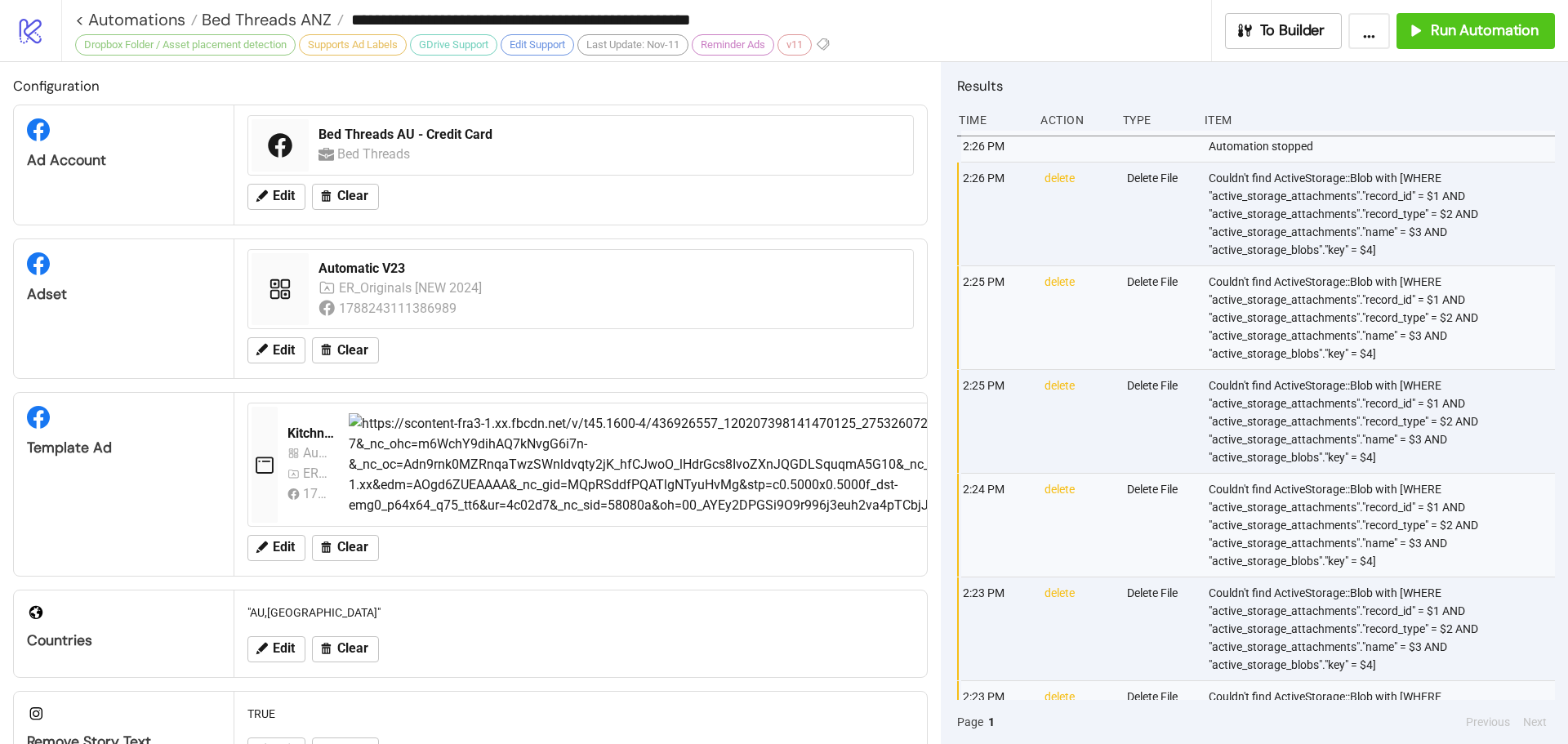
type input "**********"
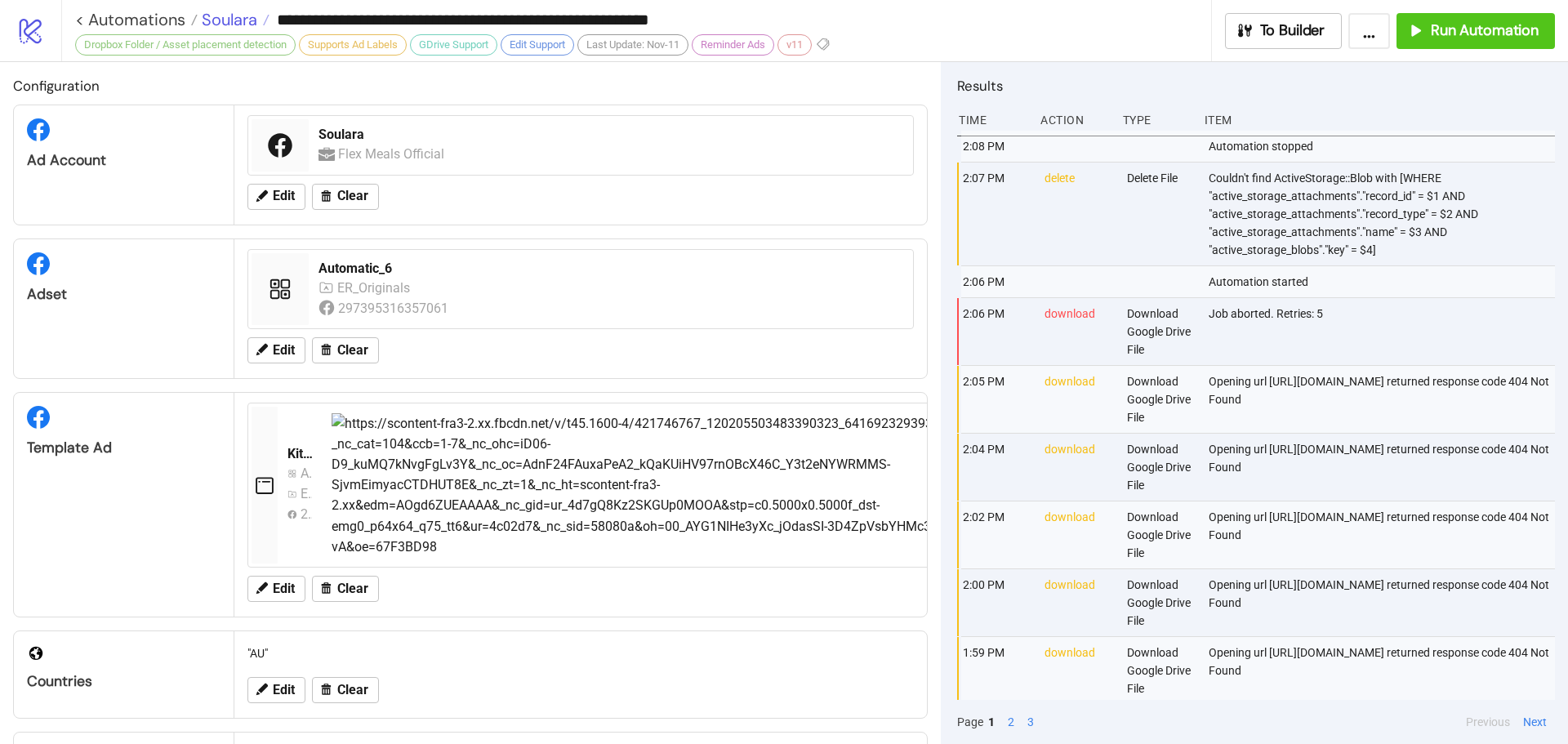
scroll to position [567, 0]
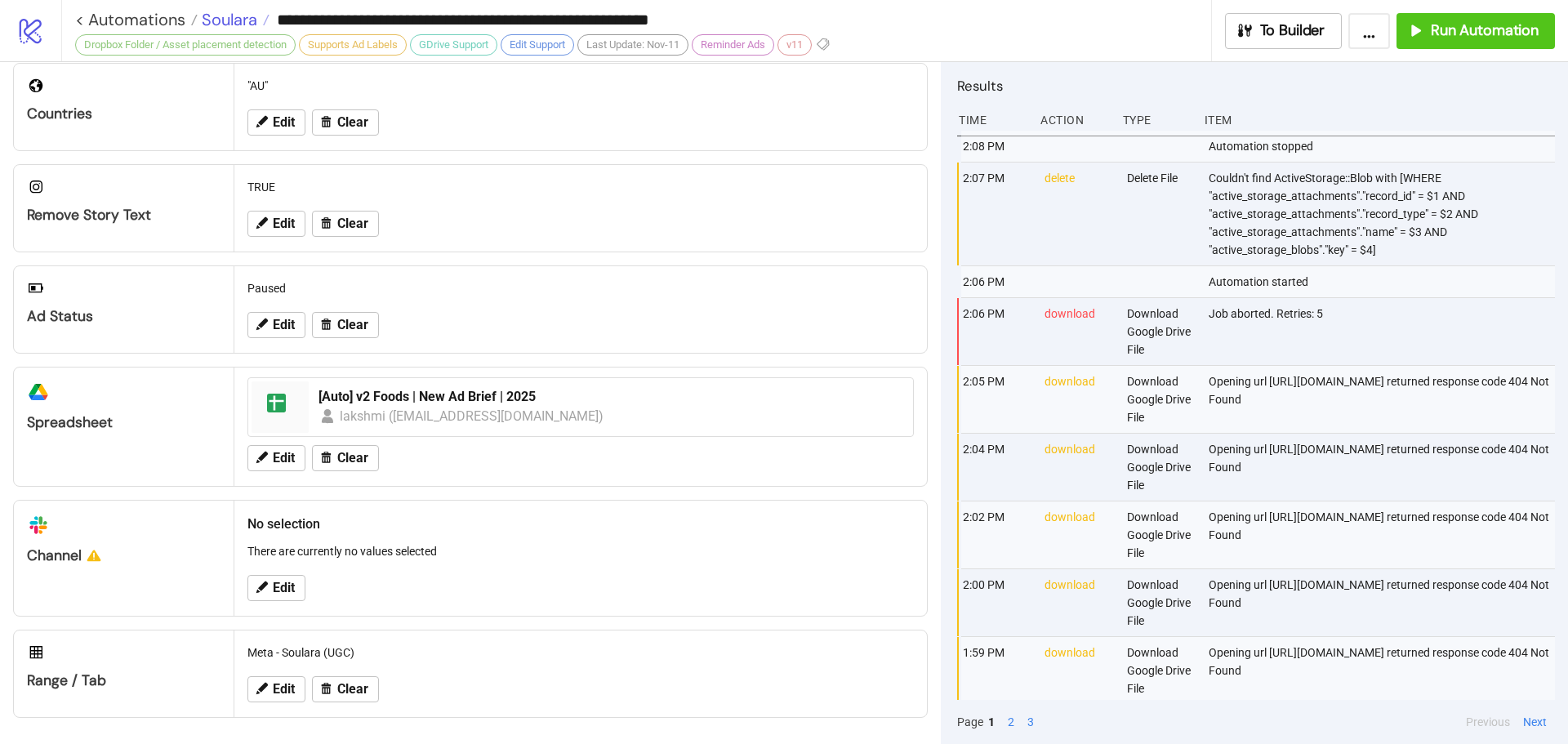
click at [220, 19] on span "Soulara" at bounding box center [227, 19] width 59 height 21
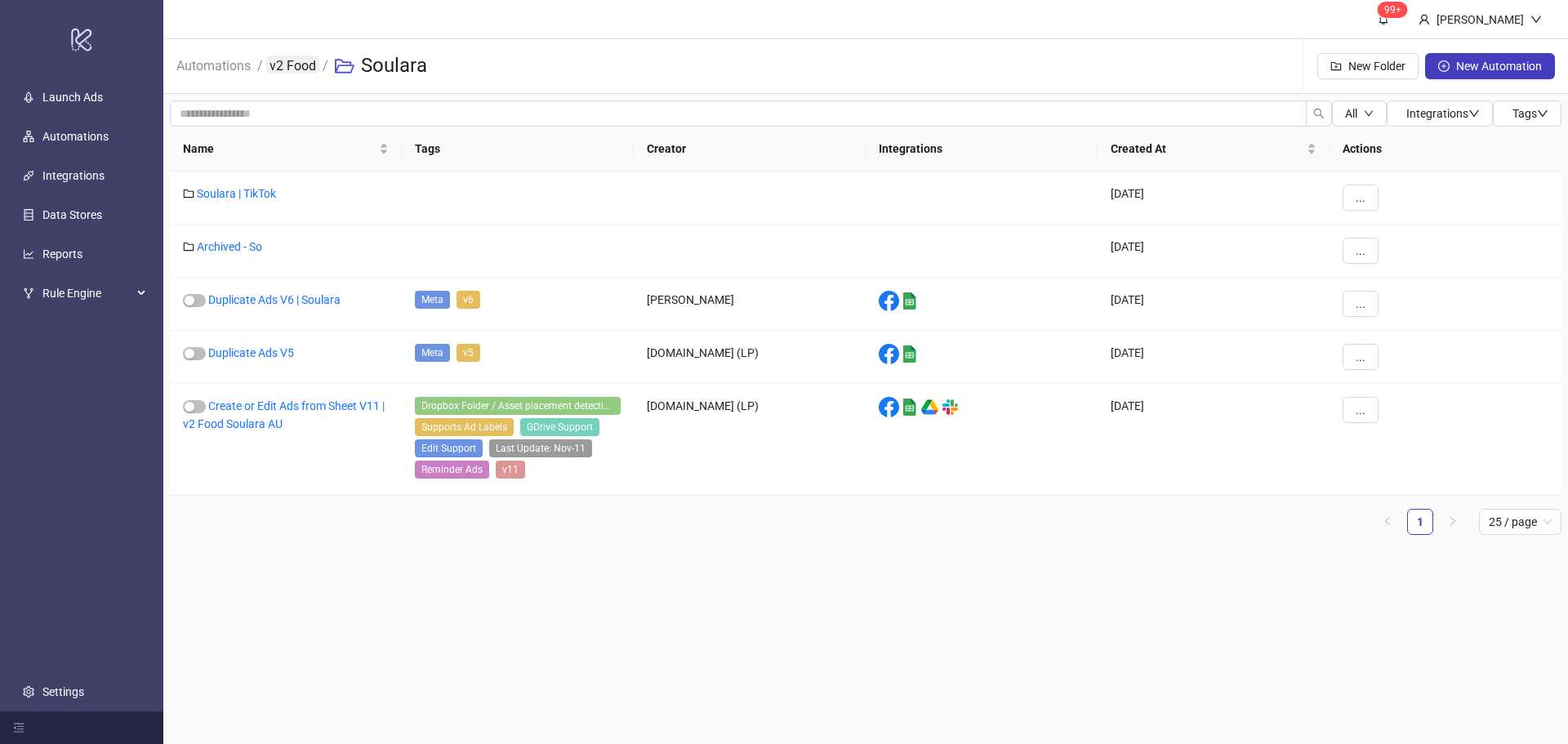
click at [301, 69] on link "v2 Food" at bounding box center [293, 65] width 53 height 18
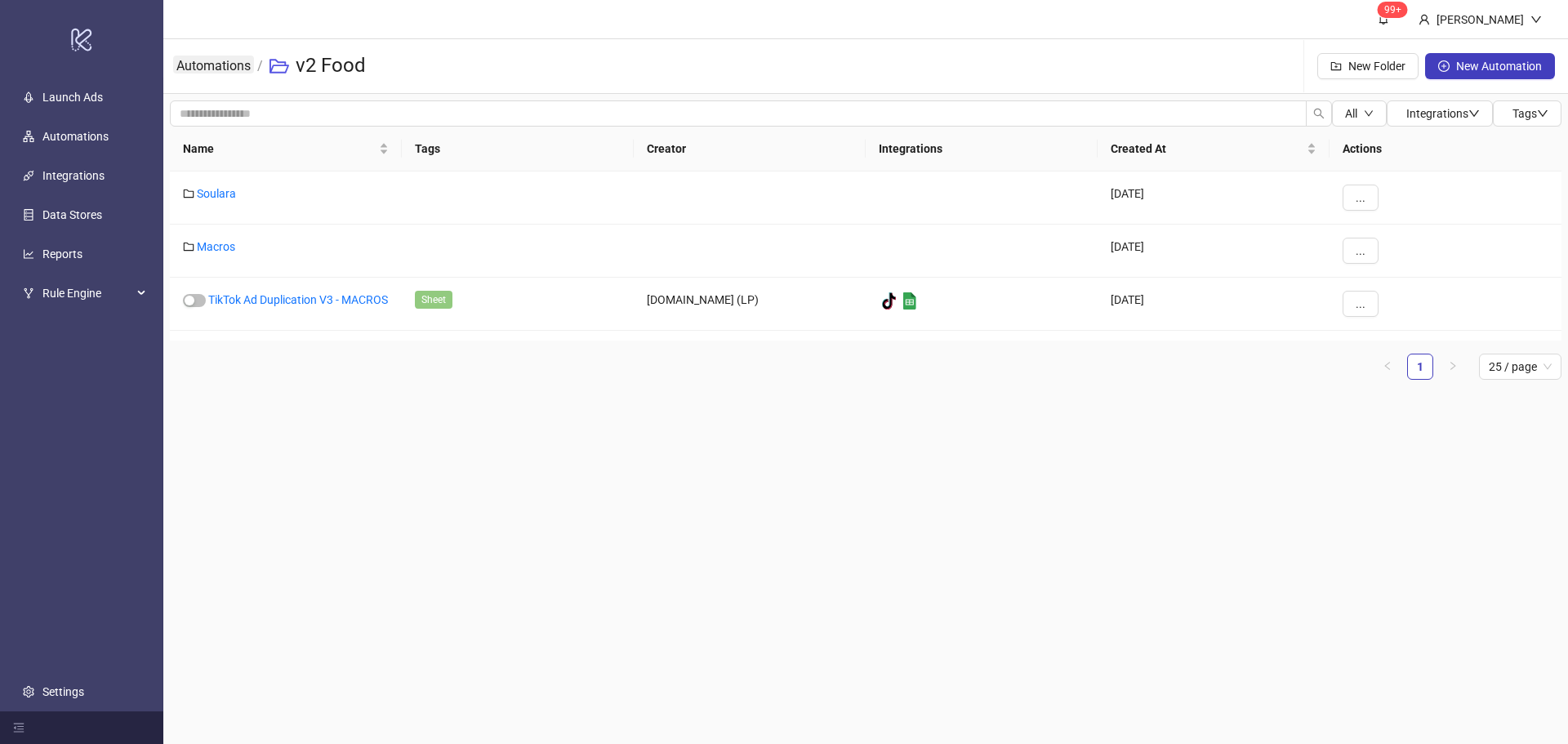
click at [233, 56] on link "Automations" at bounding box center [213, 65] width 80 height 18
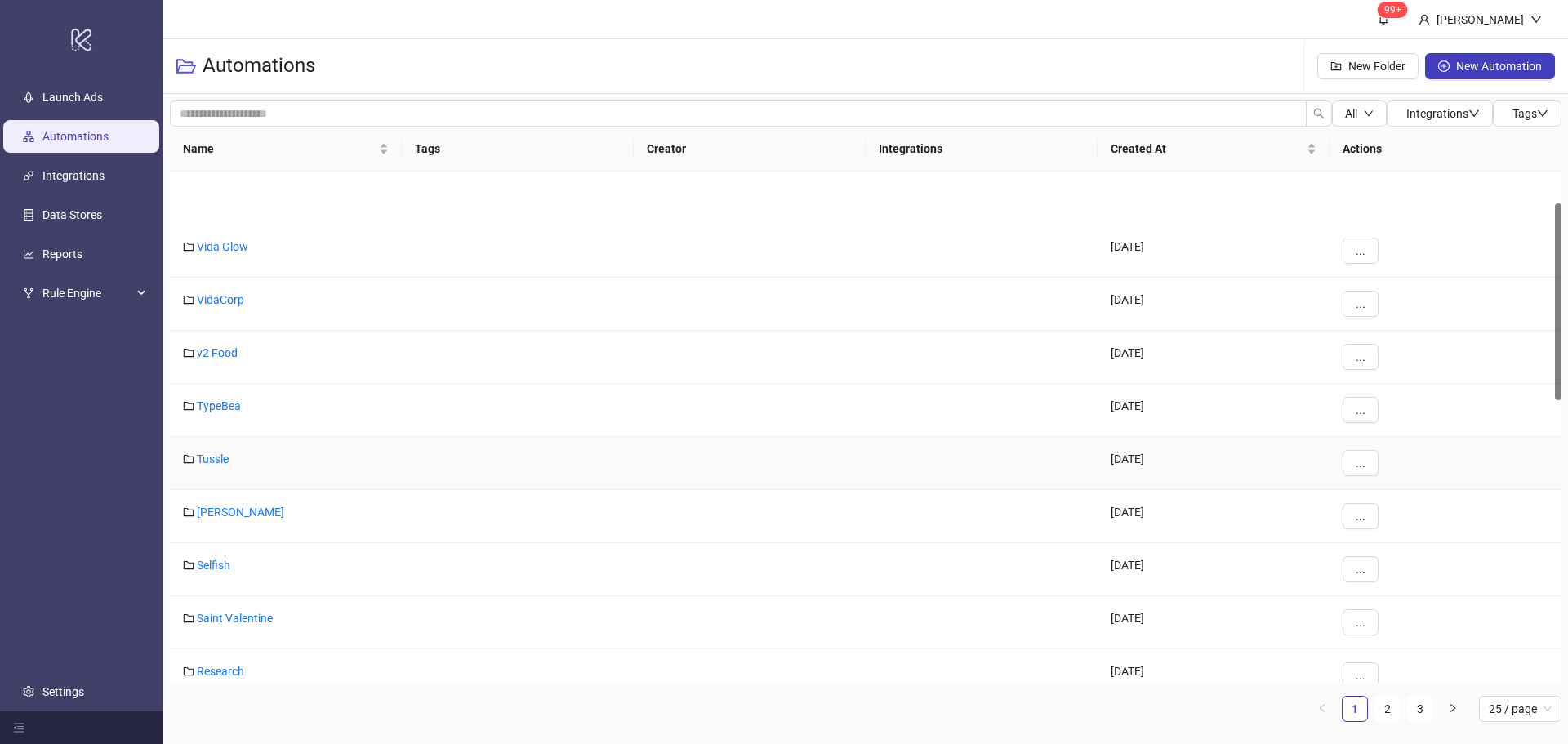
scroll to position [81, 0]
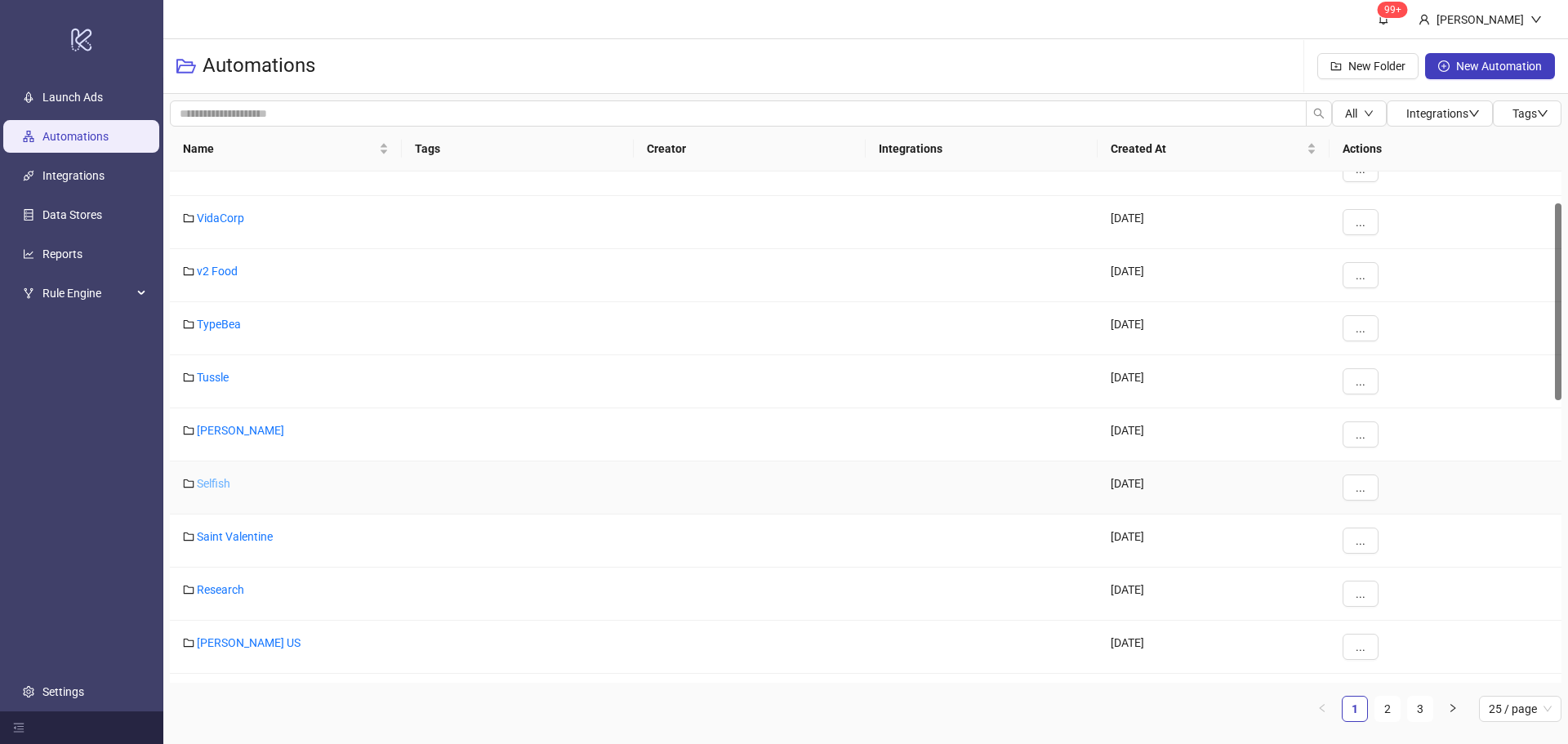
click at [201, 479] on link "Selfish" at bounding box center [214, 483] width 34 height 13
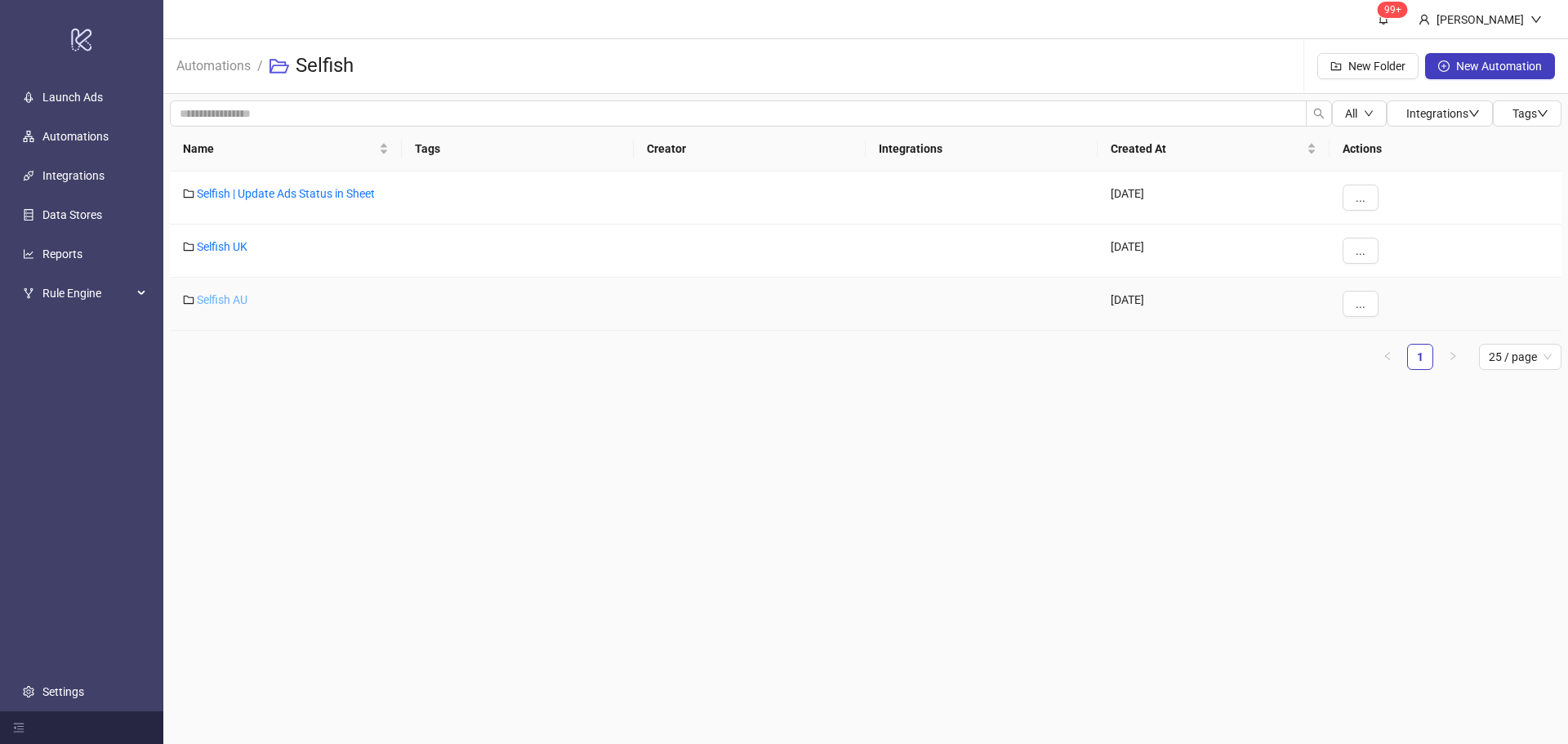
click at [240, 302] on link "Selfish AU" at bounding box center [222, 300] width 50 height 13
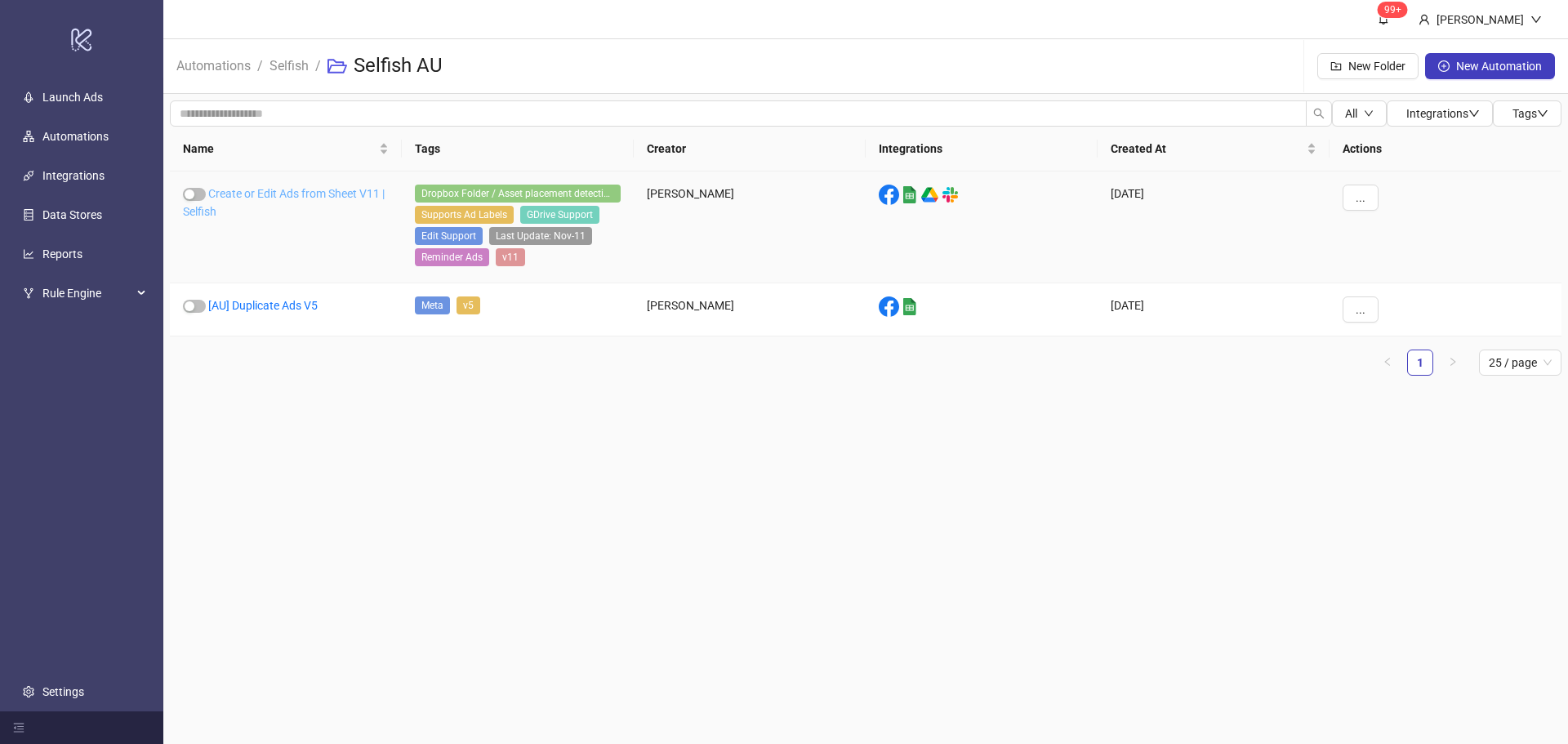
click at [295, 194] on link "Create or Edit Ads from Sheet V11 | Selfish" at bounding box center [284, 202] width 202 height 31
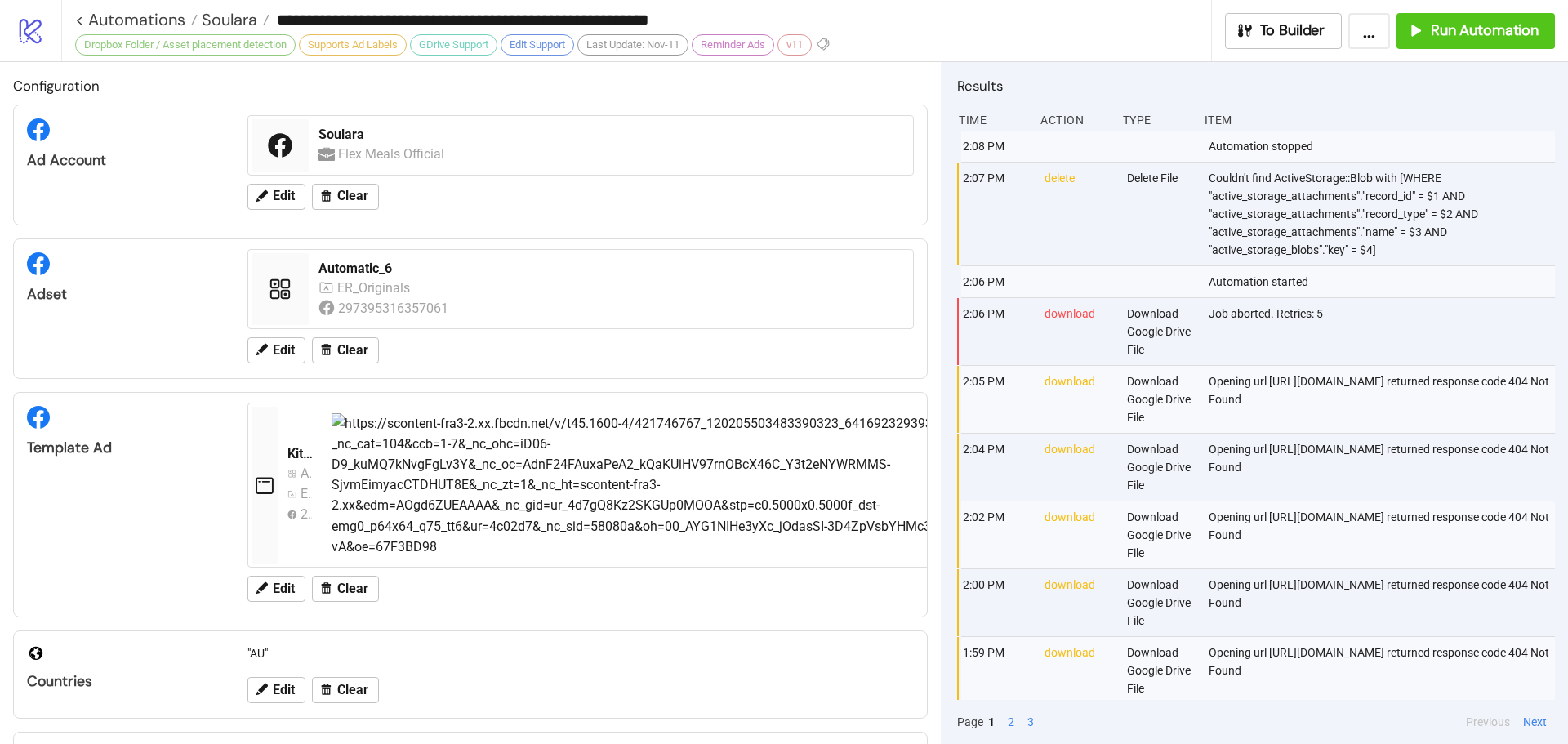
type input "**********"
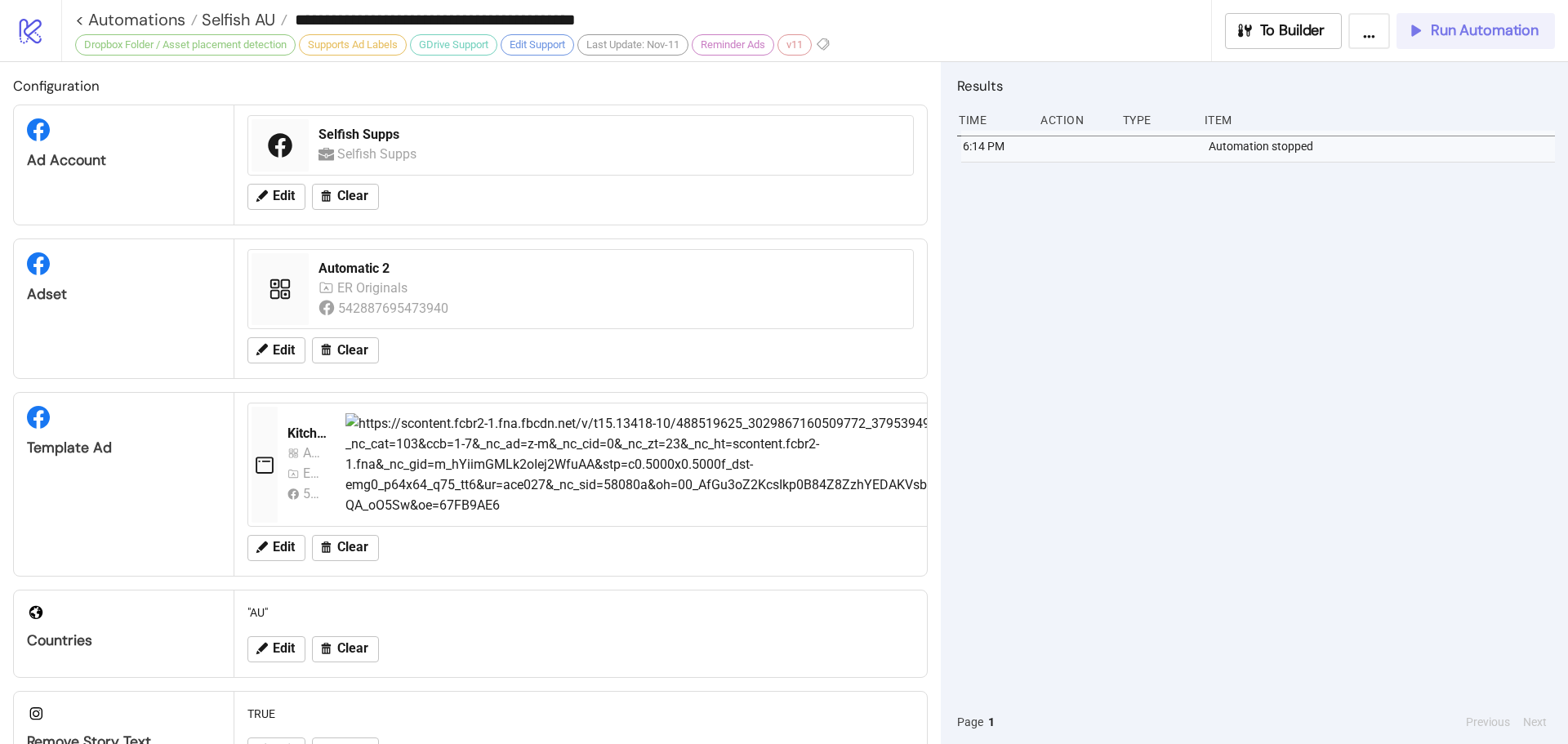
click at [1486, 31] on span "Run Automation" at bounding box center [1485, 30] width 108 height 19
